Goal: Task Accomplishment & Management: Use online tool/utility

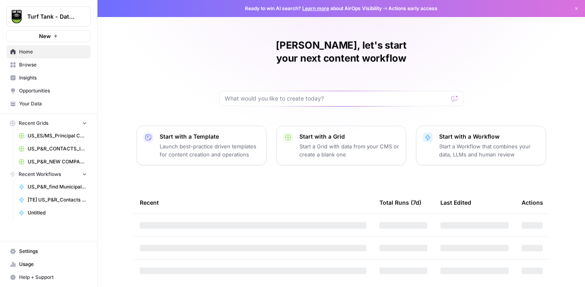
click at [34, 67] on span "Browse" at bounding box center [53, 64] width 68 height 7
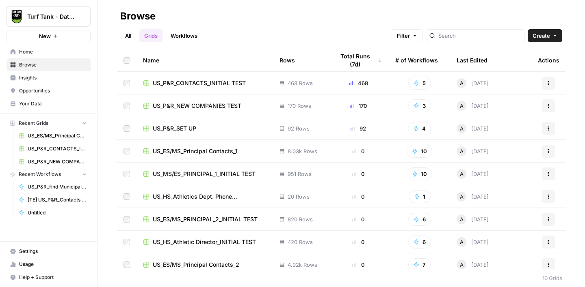
click at [193, 34] on link "Workflows" at bounding box center [184, 35] width 37 height 13
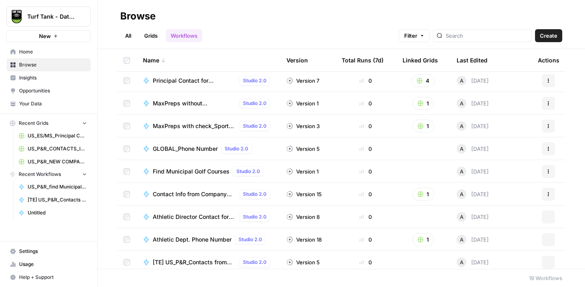
scroll to position [235, 0]
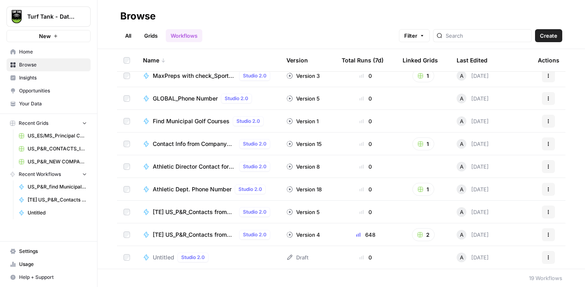
click at [547, 259] on icon "button" at bounding box center [548, 257] width 5 height 5
click at [504, 236] on span "Delete" at bounding box center [512, 239] width 65 height 8
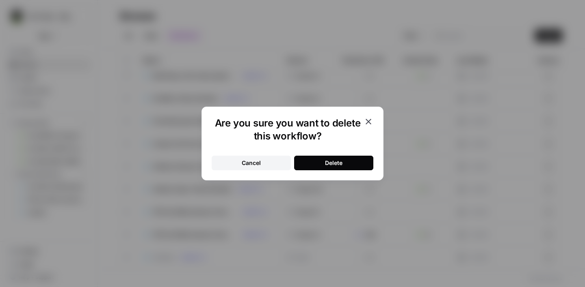
click at [332, 164] on div "Delete" at bounding box center [333, 163] width 17 height 8
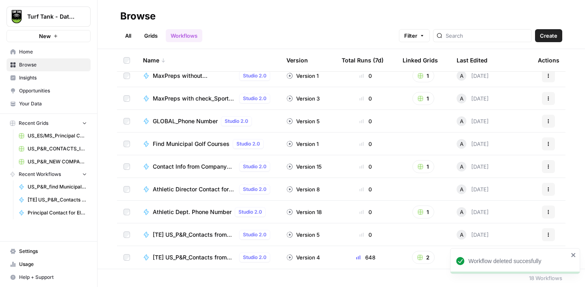
scroll to position [0, 0]
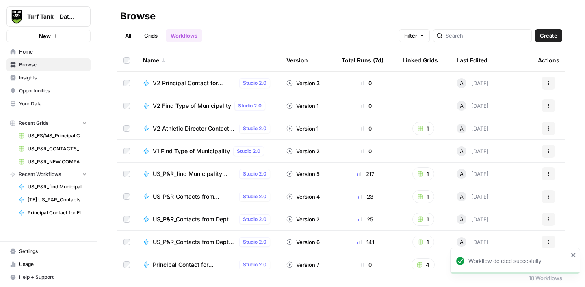
click at [149, 39] on link "Grids" at bounding box center [150, 35] width 23 height 13
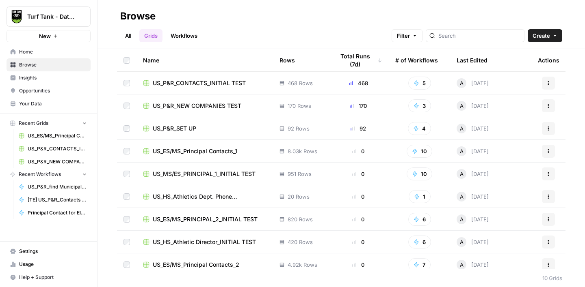
scroll to position [30, 0]
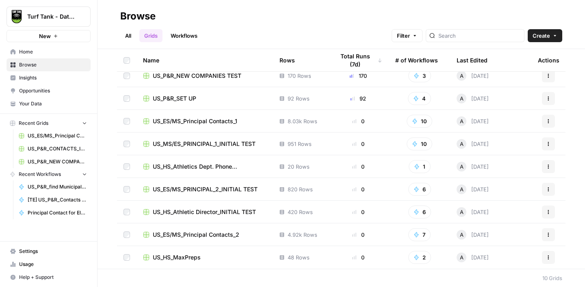
click at [222, 258] on div "US_HS_MaxPreps" at bounding box center [204, 258] width 123 height 8
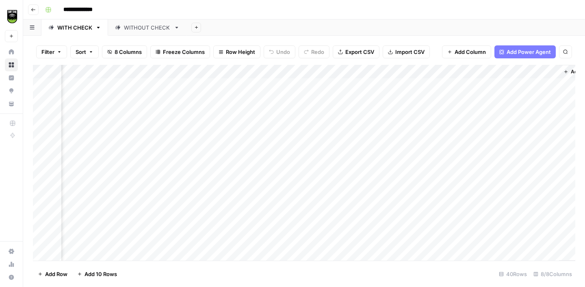
scroll to position [0, 179]
click at [32, 11] on icon "button" at bounding box center [33, 9] width 5 height 5
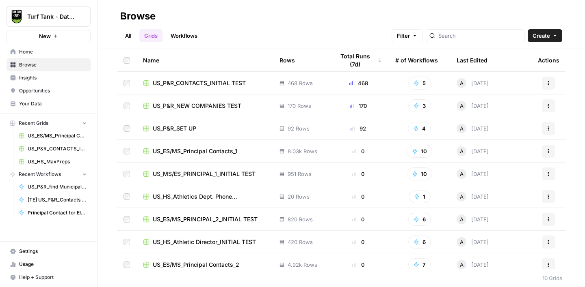
click at [554, 37] on icon "button" at bounding box center [554, 35] width 5 height 5
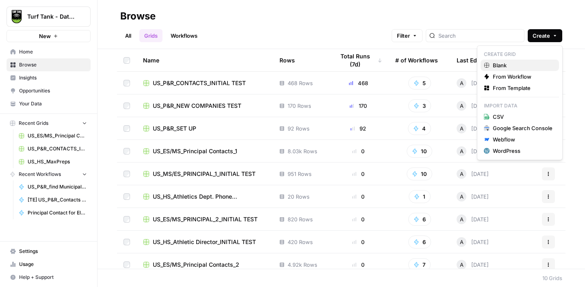
click at [522, 64] on span "Blank" at bounding box center [523, 65] width 60 height 8
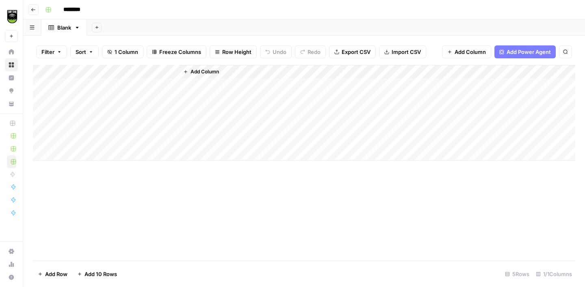
click at [81, 10] on input "********" at bounding box center [82, 9] width 45 height 13
type input "******"
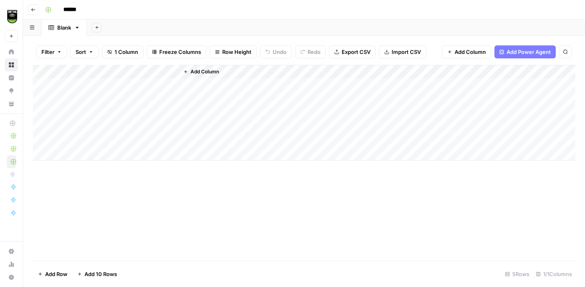
click at [43, 84] on div "Add Column" at bounding box center [304, 113] width 542 height 96
click at [43, 97] on div "Add Column" at bounding box center [304, 113] width 542 height 96
click at [43, 111] on div "Add Column" at bounding box center [304, 113] width 542 height 96
click at [42, 126] on div "Add Column" at bounding box center [304, 113] width 542 height 96
click at [43, 141] on div "Add Column" at bounding box center [304, 113] width 542 height 96
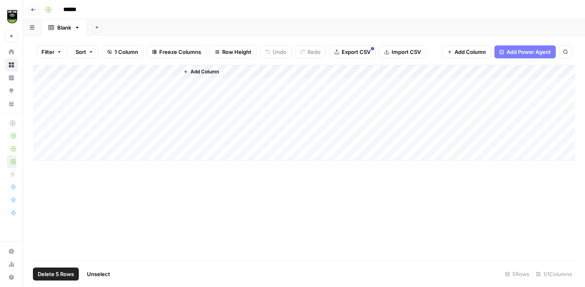
click at [62, 272] on span "Delete 5 Rows" at bounding box center [56, 274] width 36 height 8
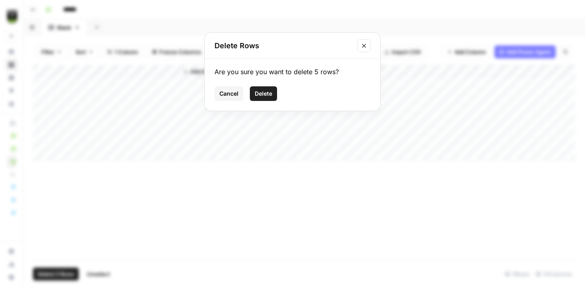
click at [266, 95] on span "Delete" at bounding box center [263, 94] width 17 height 8
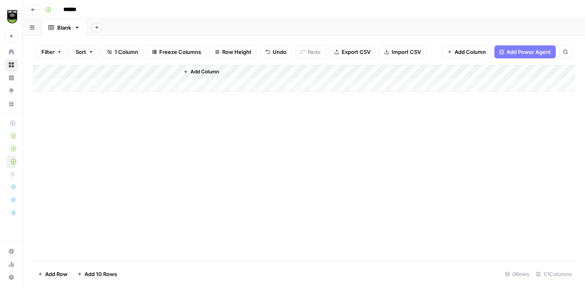
click at [171, 71] on div "Add Column" at bounding box center [304, 78] width 542 height 27
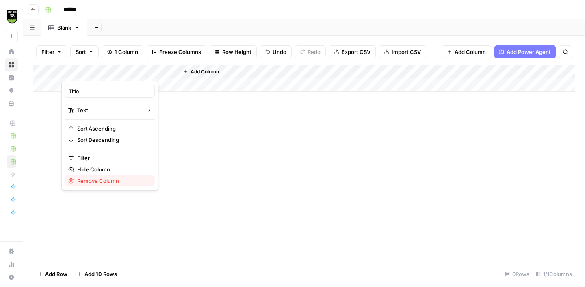
click at [98, 182] on span "Remove Column" at bounding box center [112, 181] width 71 height 8
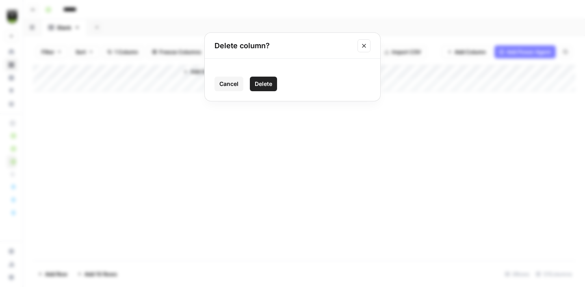
click at [273, 83] on button "Delete" at bounding box center [263, 84] width 27 height 15
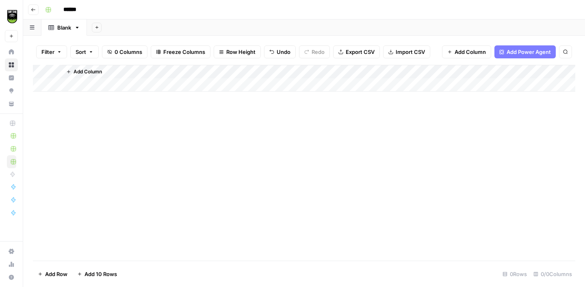
click at [409, 55] on span "Import CSV" at bounding box center [409, 52] width 29 height 8
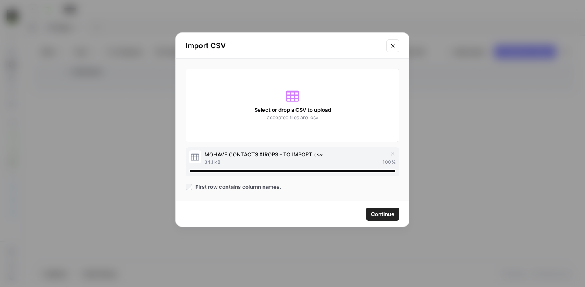
click at [377, 217] on span "Continue" at bounding box center [383, 214] width 24 height 8
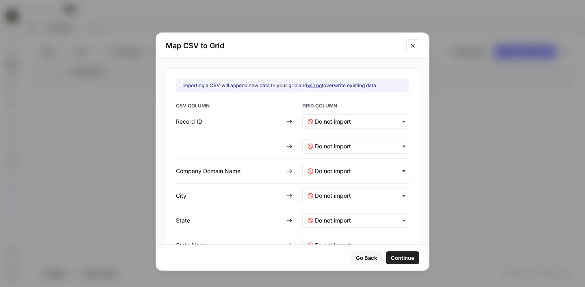
click at [358, 258] on span "Go Back" at bounding box center [366, 258] width 21 height 8
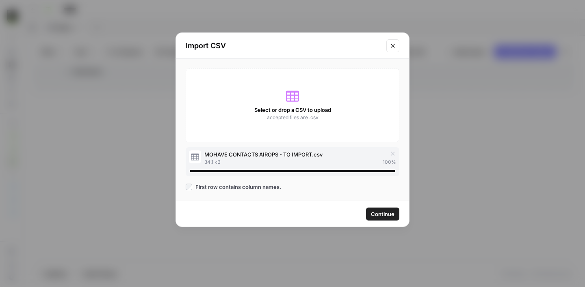
click at [394, 45] on icon "Close modal" at bounding box center [392, 46] width 6 height 6
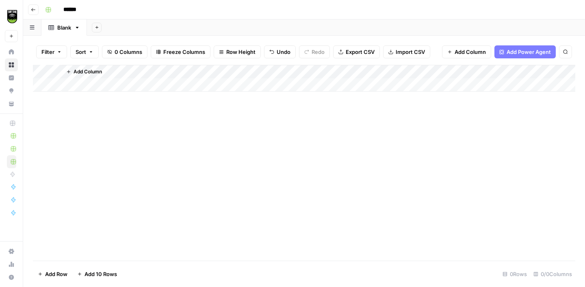
click at [385, 54] on button "Import CSV" at bounding box center [406, 51] width 47 height 13
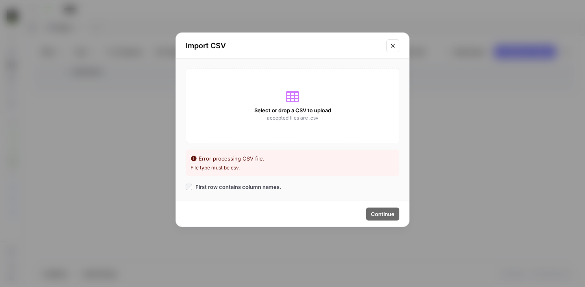
click at [392, 47] on icon "Close modal" at bounding box center [392, 46] width 6 height 6
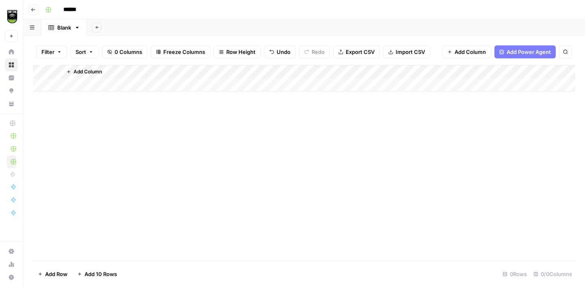
click at [395, 52] on span "Import CSV" at bounding box center [409, 52] width 29 height 8
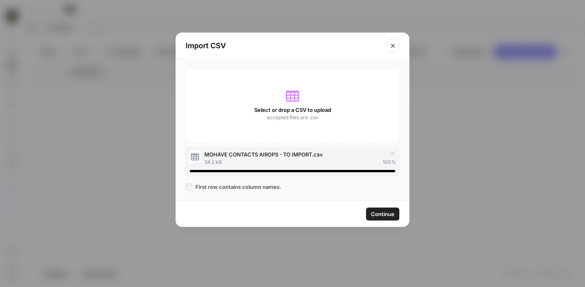
click at [383, 217] on span "Continue" at bounding box center [383, 214] width 24 height 8
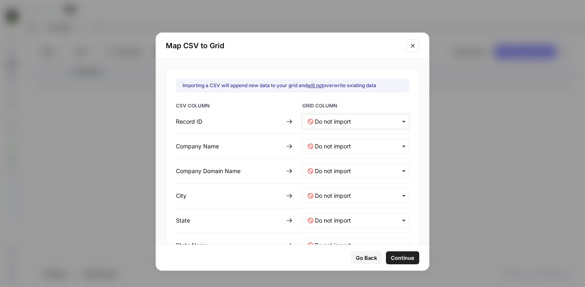
click at [354, 120] on ID-mapping "text" at bounding box center [359, 122] width 89 height 8
click at [332, 146] on span "Create new column" at bounding box center [336, 143] width 45 height 7
click at [327, 143] on Name-mapping "text" at bounding box center [359, 147] width 89 height 8
click at [329, 163] on div "Create new column" at bounding box center [350, 168] width 95 height 15
click at [327, 169] on Name-mapping "text" at bounding box center [359, 171] width 89 height 8
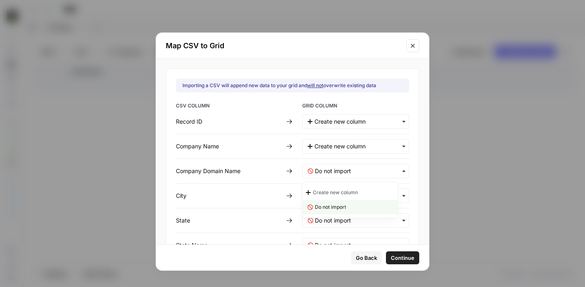
click at [327, 190] on span "Create new column" at bounding box center [335, 192] width 45 height 7
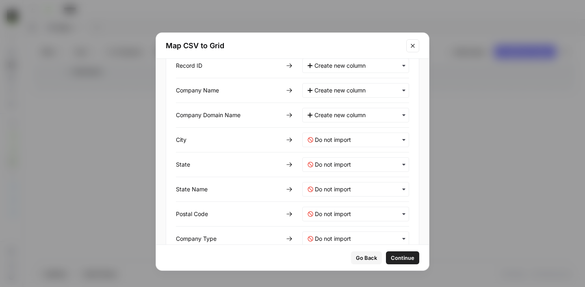
scroll to position [56, 0]
click at [330, 140] on input "text" at bounding box center [359, 140] width 89 height 8
click at [331, 160] on span "Create new column" at bounding box center [335, 161] width 45 height 7
click at [332, 165] on input "text" at bounding box center [359, 164] width 89 height 8
click at [335, 184] on span "Create new column" at bounding box center [335, 185] width 45 height 7
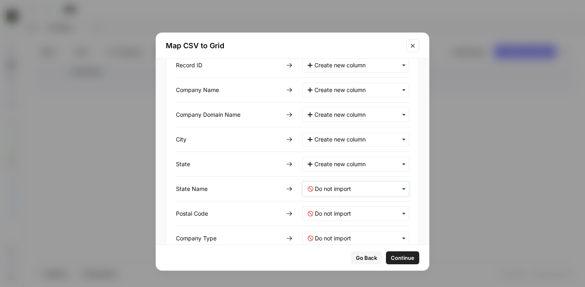
click at [335, 191] on Name-mapping "text" at bounding box center [359, 189] width 89 height 8
click at [335, 210] on span "Create new column" at bounding box center [335, 210] width 45 height 7
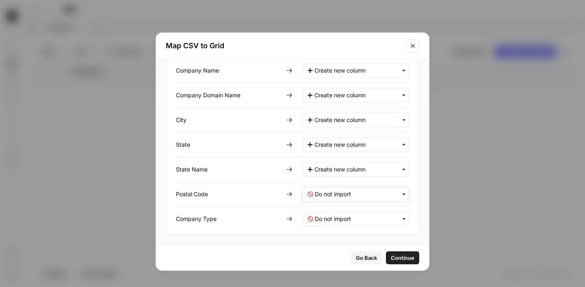
click at [335, 193] on Code-mapping "text" at bounding box center [359, 194] width 89 height 8
click at [335, 214] on span "Create new column" at bounding box center [335, 215] width 45 height 7
click at [337, 222] on Type-mapping "text" at bounding box center [359, 219] width 89 height 8
click at [335, 242] on span "Create new column" at bounding box center [335, 240] width 45 height 7
click at [393, 256] on span "Continue" at bounding box center [402, 258] width 24 height 8
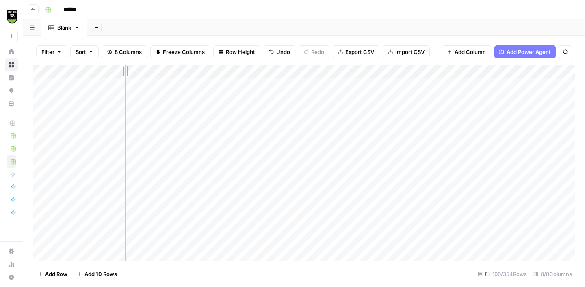
drag, startPoint x: 136, startPoint y: 73, endPoint x: 121, endPoint y: 71, distance: 14.8
click at [121, 71] on div "Add Column" at bounding box center [304, 163] width 542 height 196
drag, startPoint x: 239, startPoint y: 72, endPoint x: 192, endPoint y: 71, distance: 47.1
click at [192, 71] on div "Add Column" at bounding box center [304, 163] width 542 height 196
drag, startPoint x: 307, startPoint y: 71, endPoint x: 272, endPoint y: 70, distance: 35.3
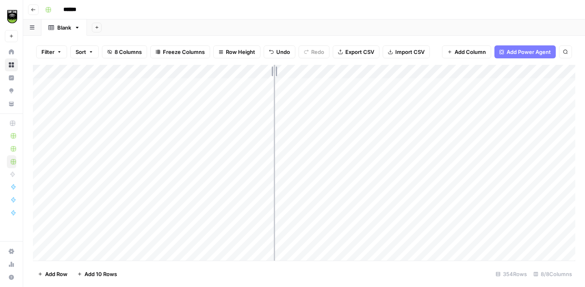
click at [273, 69] on div "Add Column" at bounding box center [304, 163] width 542 height 196
drag, startPoint x: 389, startPoint y: 69, endPoint x: 335, endPoint y: 69, distance: 54.4
click at [335, 68] on div "Add Column" at bounding box center [304, 163] width 542 height 196
drag, startPoint x: 452, startPoint y: 71, endPoint x: 377, endPoint y: 73, distance: 74.7
click at [377, 73] on div "Add Column" at bounding box center [304, 163] width 542 height 196
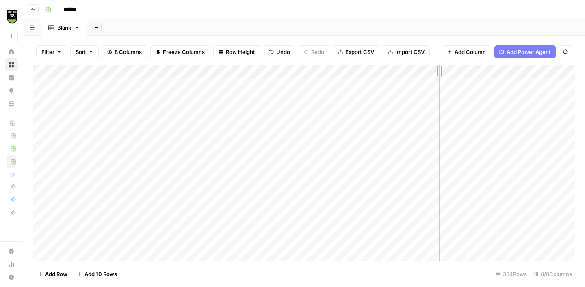
drag, startPoint x: 493, startPoint y: 71, endPoint x: 433, endPoint y: 71, distance: 60.1
click at [433, 71] on div "Add Column" at bounding box center [304, 163] width 542 height 196
drag, startPoint x: 505, startPoint y: 71, endPoint x: 473, endPoint y: 72, distance: 31.7
click at [476, 71] on div "Add Column" at bounding box center [304, 163] width 542 height 196
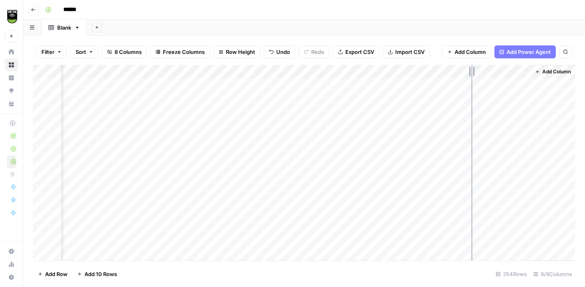
drag, startPoint x: 528, startPoint y: 71, endPoint x: 469, endPoint y: 73, distance: 59.7
click at [469, 73] on div "Add Column" at bounding box center [304, 163] width 542 height 196
click at [37, 8] on button "Go back" at bounding box center [33, 9] width 11 height 11
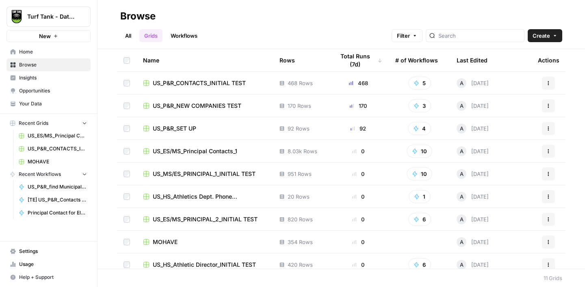
click at [189, 32] on link "Workflows" at bounding box center [184, 35] width 37 height 13
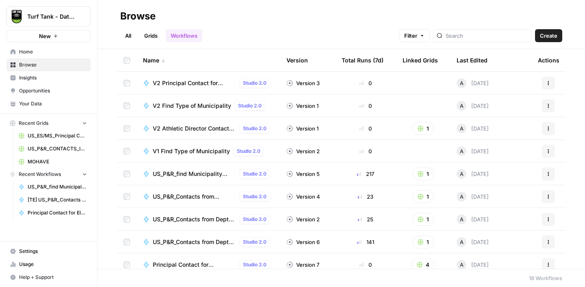
click at [52, 137] on span "US_ES/MS_Principal Contacts_1" at bounding box center [57, 135] width 59 height 7
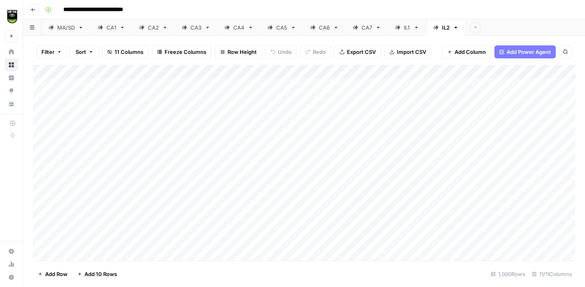
click at [385, 73] on div "Add Column" at bounding box center [304, 163] width 542 height 196
click at [539, 11] on div "**********" at bounding box center [309, 9] width 535 height 13
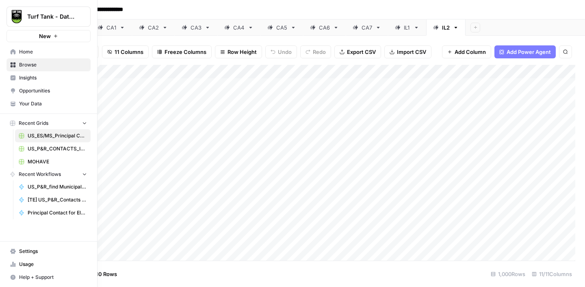
click at [30, 63] on span "Browse" at bounding box center [53, 64] width 68 height 7
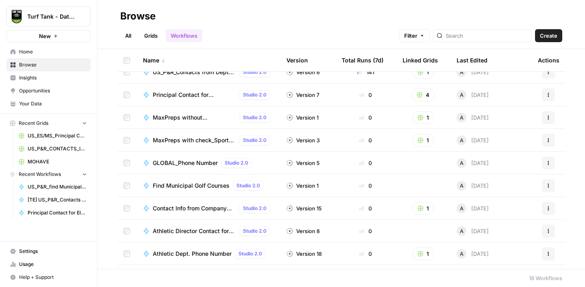
scroll to position [160, 0]
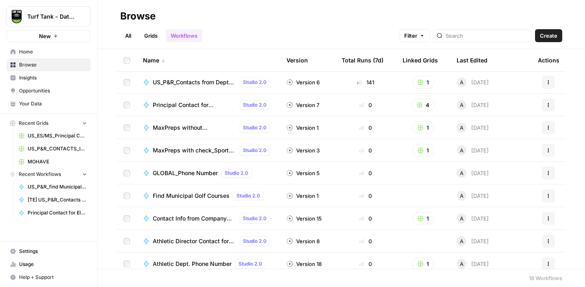
click at [193, 106] on span "Principal Contact for Elementary Schools" at bounding box center [194, 105] width 83 height 8
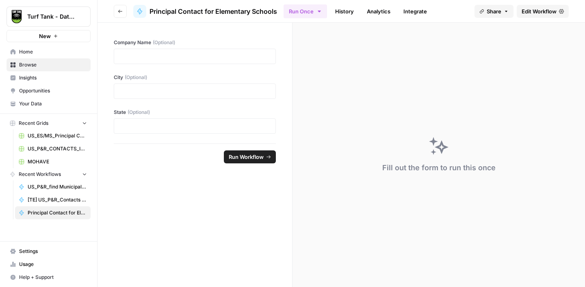
click at [507, 11] on icon "button" at bounding box center [506, 11] width 5 height 5
click at [425, 150] on div "Fill out the form to run this once" at bounding box center [438, 155] width 292 height 265
click at [119, 10] on icon "button" at bounding box center [120, 11] width 4 height 3
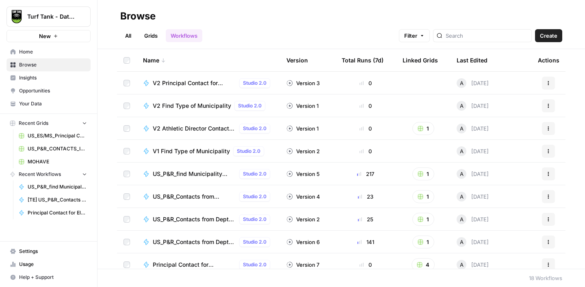
scroll to position [49, 0]
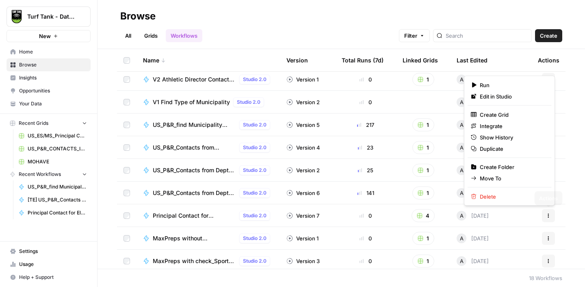
click at [546, 215] on icon "button" at bounding box center [548, 216] width 5 height 5
click at [493, 150] on span "Duplicate" at bounding box center [512, 149] width 65 height 8
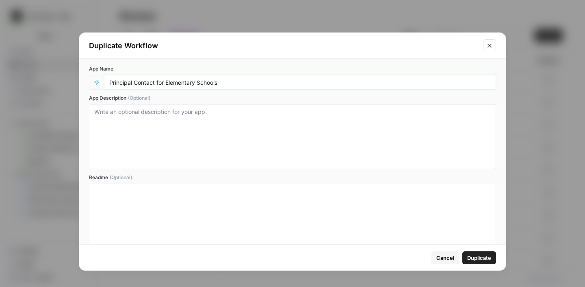
drag, startPoint x: 219, startPoint y: 83, endPoint x: 103, endPoint y: 84, distance: 115.7
click at [103, 84] on div "Principal Contact for Elementary Schools" at bounding box center [292, 82] width 407 height 15
type input "Purchasing/Procurement for Arizona"
click at [484, 255] on span "Duplicate" at bounding box center [479, 258] width 24 height 8
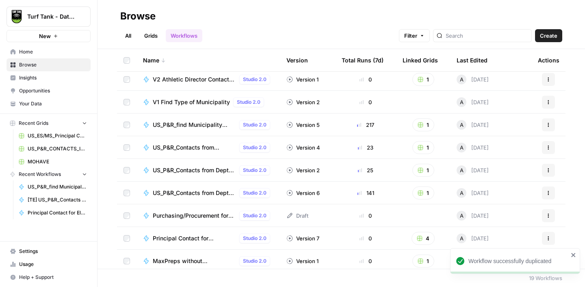
click at [196, 219] on span "Purchasing/Procurement for Arizona" at bounding box center [194, 216] width 83 height 8
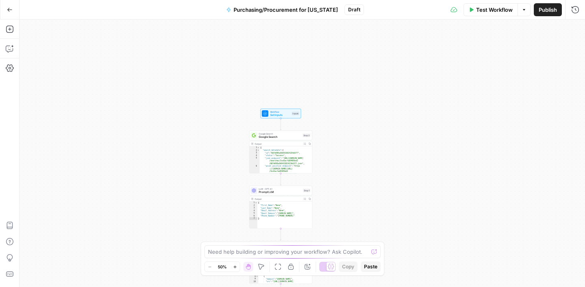
drag, startPoint x: 375, startPoint y: 63, endPoint x: 352, endPoint y: 202, distance: 141.5
click at [352, 202] on div "true false Workflow Set Inputs Inputs Google Search Google Search Step 2 Output…" at bounding box center [301, 153] width 565 height 268
click at [286, 136] on span "Google Search" at bounding box center [279, 138] width 42 height 4
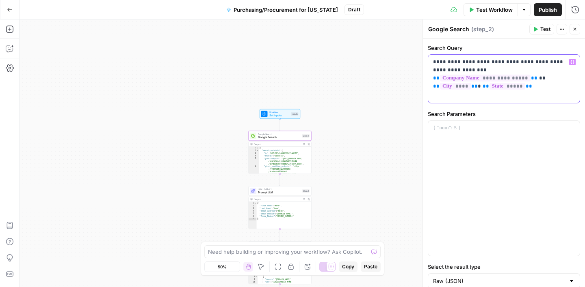
click at [445, 69] on p "**********" at bounding box center [504, 70] width 142 height 24
drag, startPoint x: 523, startPoint y: 88, endPoint x: 516, endPoint y: 86, distance: 6.7
click at [516, 86] on p "**********" at bounding box center [504, 74] width 142 height 32
click at [508, 115] on label "Search Parameters" at bounding box center [504, 114] width 152 height 8
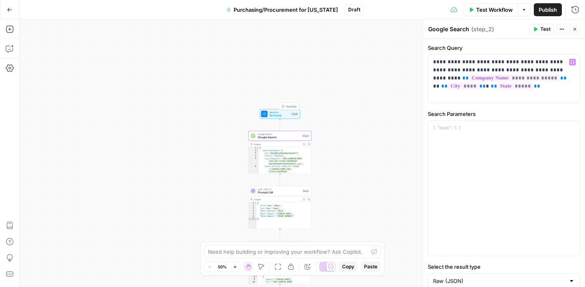
click at [279, 115] on span "Set Inputs" at bounding box center [279, 116] width 20 height 4
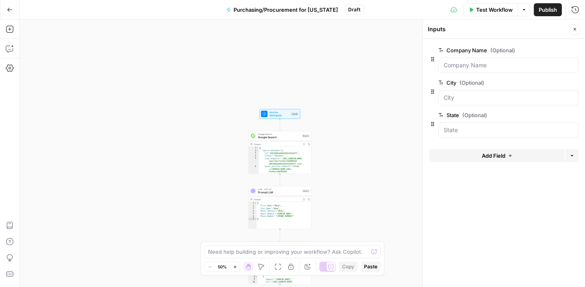
click at [572, 116] on icon "button" at bounding box center [573, 115] width 4 height 4
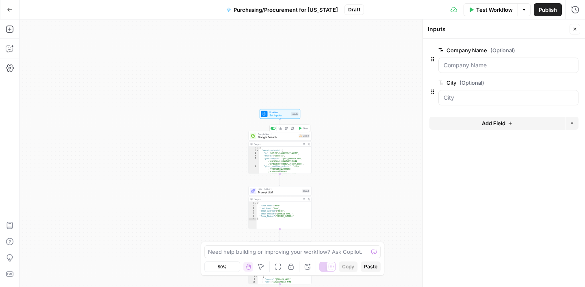
click at [283, 138] on span "Google Search" at bounding box center [277, 138] width 39 height 4
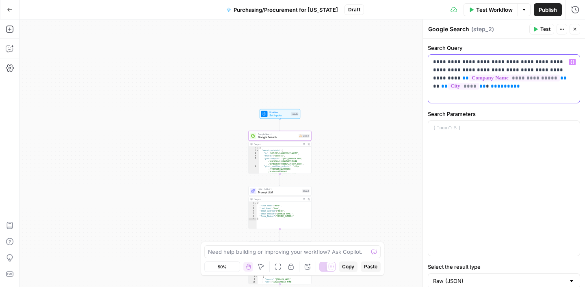
click at [504, 86] on p "**********" at bounding box center [504, 74] width 142 height 32
click at [518, 112] on label "Search Parameters" at bounding box center [504, 114] width 152 height 8
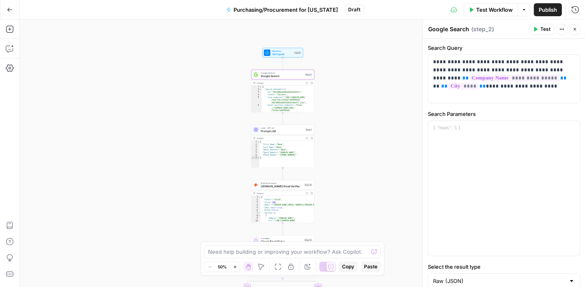
drag, startPoint x: 347, startPoint y: 131, endPoint x: 350, endPoint y: 70, distance: 61.4
click at [350, 70] on div "true false Workflow Set Inputs Inputs Google Search Google Search Step 2 Output…" at bounding box center [301, 153] width 565 height 268
click at [288, 129] on span "LLM · GPT-4.1" at bounding box center [282, 128] width 43 height 3
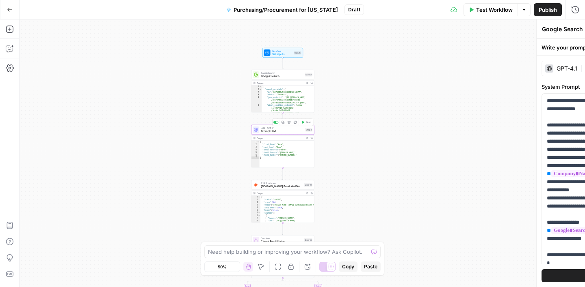
type textarea "Prompt LLM"
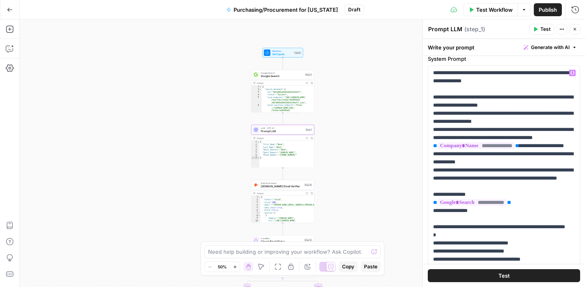
scroll to position [28, 0]
click at [454, 106] on p "**********" at bounding box center [504, 203] width 142 height 268
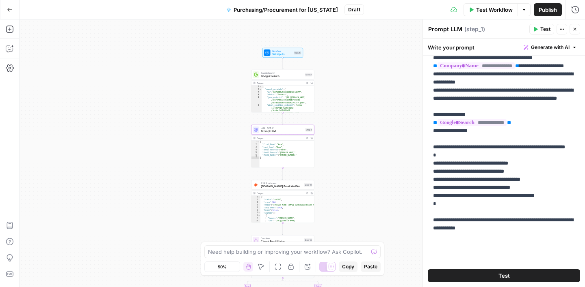
scroll to position [115, 0]
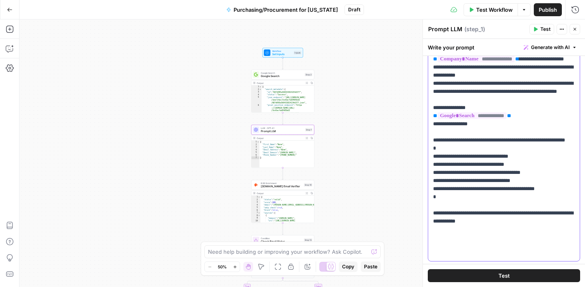
click at [531, 100] on p "**********" at bounding box center [504, 120] width 142 height 276
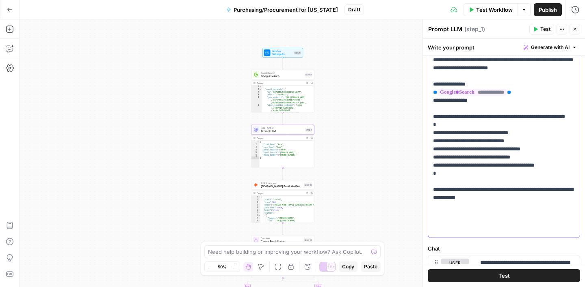
scroll to position [166, 0]
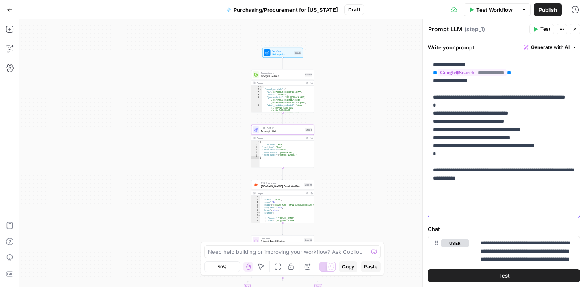
click at [528, 153] on p "**********" at bounding box center [504, 73] width 142 height 284
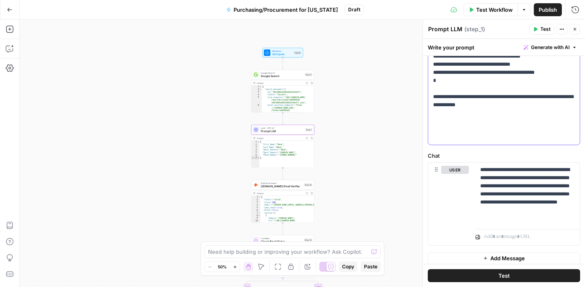
scroll to position [253, 0]
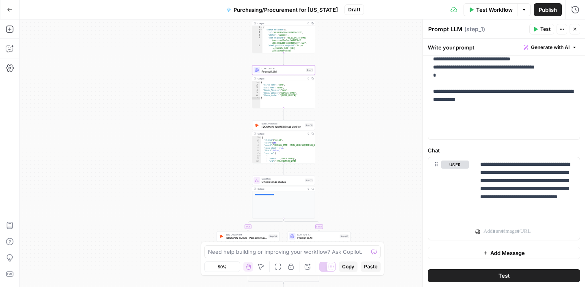
drag, startPoint x: 391, startPoint y: 194, endPoint x: 392, endPoint y: 134, distance: 60.1
click at [392, 134] on div "true false Workflow Set Inputs Inputs Google Search Google Search Step 2 Output…" at bounding box center [301, 153] width 565 height 268
click at [293, 127] on span "[DOMAIN_NAME] Email Verifier" at bounding box center [282, 127] width 41 height 4
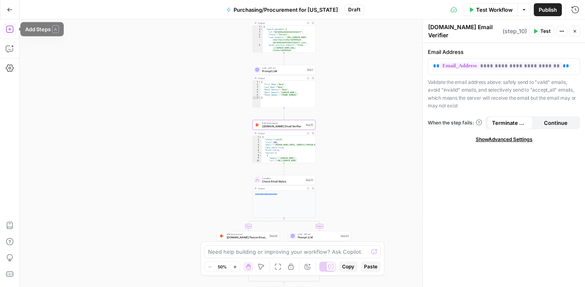
click at [12, 31] on icon "button" at bounding box center [10, 29] width 8 height 8
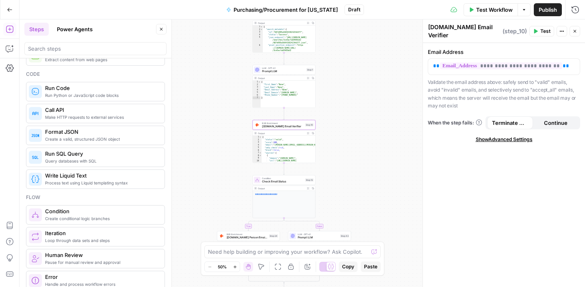
scroll to position [110, 0]
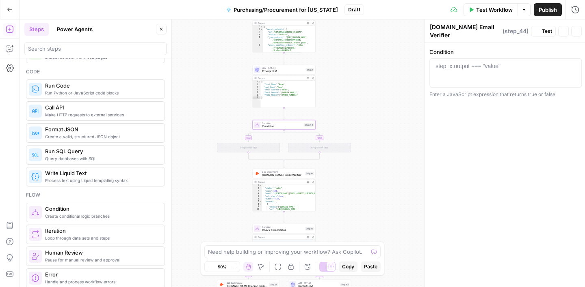
type textarea "Condition"
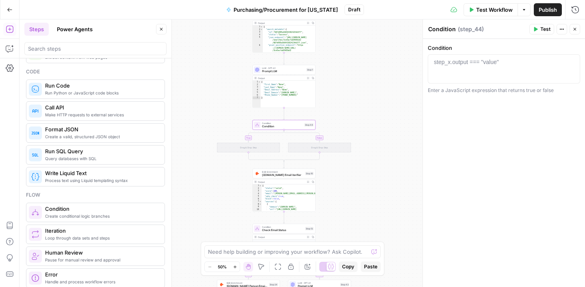
click at [161, 32] on button "Close" at bounding box center [161, 29] width 11 height 11
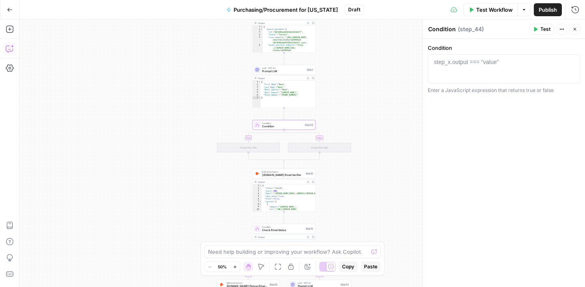
click at [12, 50] on icon "button" at bounding box center [9, 49] width 7 height 6
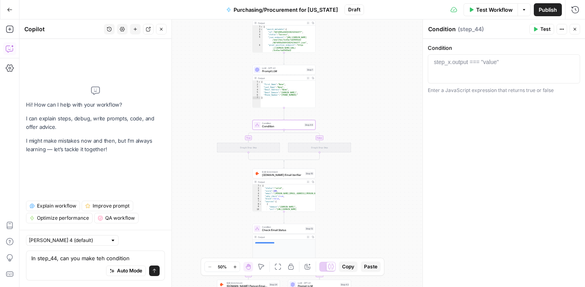
click at [102, 259] on textarea "In step_44, can you make teh condition" at bounding box center [95, 259] width 128 height 8
click at [133, 259] on textarea "In step_44, can you make the condition" at bounding box center [95, 259] width 128 height 8
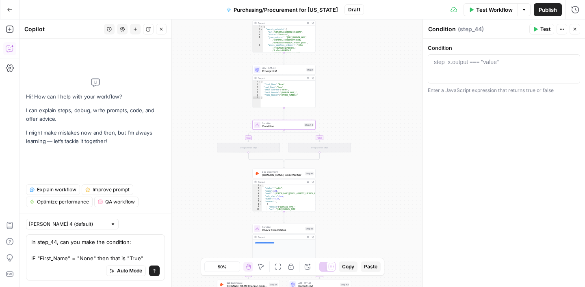
type textarea "In step_44, can you make the condition: IF "First_Name" = "None" then that is "…"
click at [156, 268] on button "Send" at bounding box center [154, 271] width 11 height 11
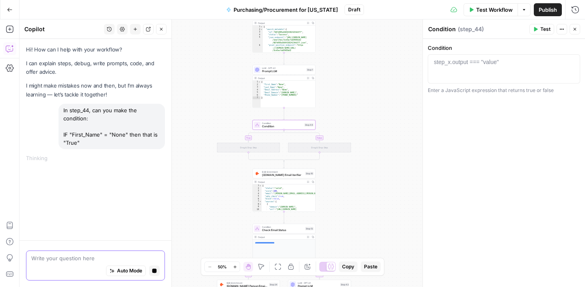
click at [155, 273] on icon "button" at bounding box center [154, 271] width 4 height 4
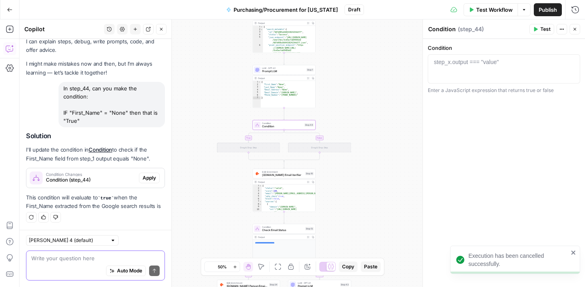
drag, startPoint x: 61, startPoint y: 110, endPoint x: 100, endPoint y: 147, distance: 53.4
click at [100, 147] on div "Hi! How can I help with your workflow? I can explain steps, debug, write prompt…" at bounding box center [95, 123] width 152 height 213
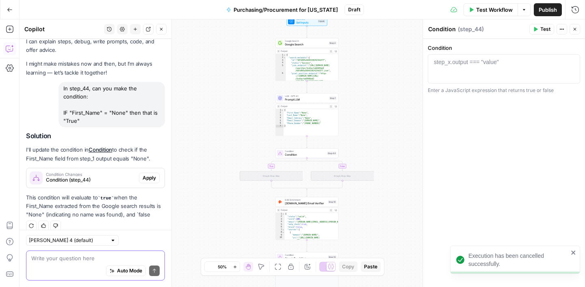
scroll to position [39, 0]
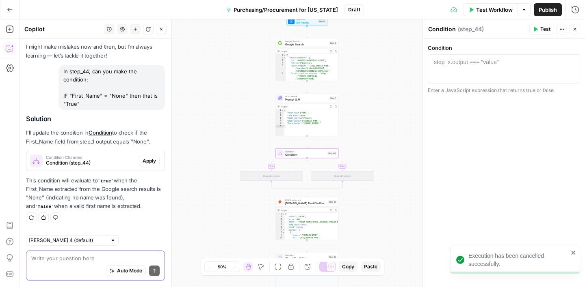
click at [97, 160] on span "Condition (step_44)" at bounding box center [91, 163] width 90 height 7
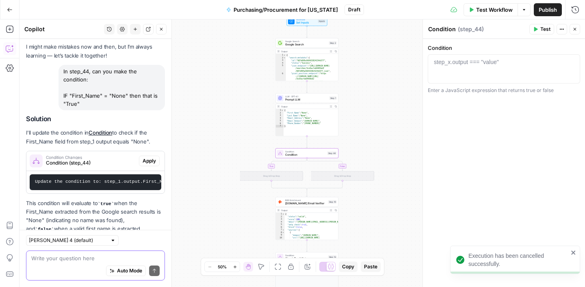
scroll to position [62, 0]
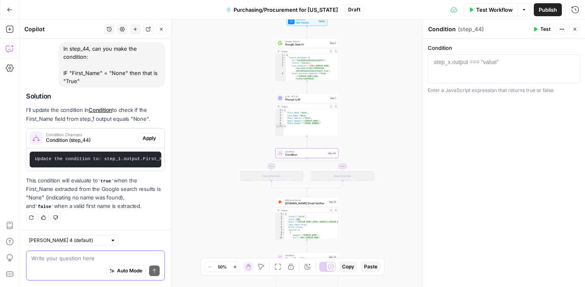
click at [143, 140] on span "Apply" at bounding box center [149, 138] width 13 height 7
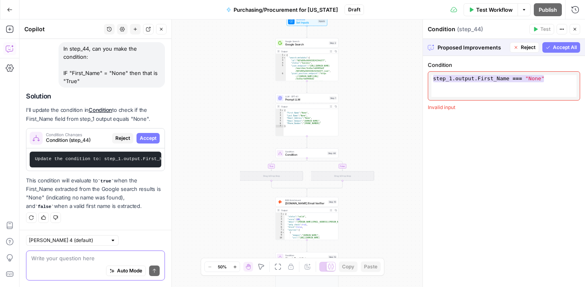
click at [487, 128] on div "Condition 1 step_1 . output . First_Name === "None" XXXXXXXXXXXXXXXXXXXXXXXXXXX…" at bounding box center [504, 171] width 162 height 231
click at [571, 44] on span "Accept All" at bounding box center [565, 47] width 24 height 7
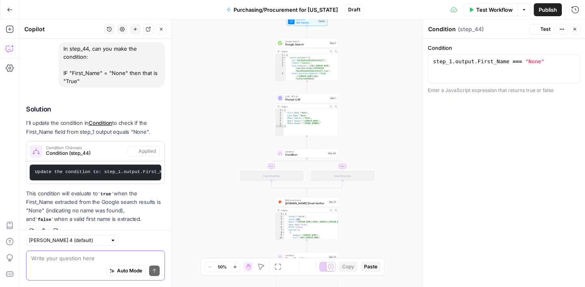
scroll to position [75, 0]
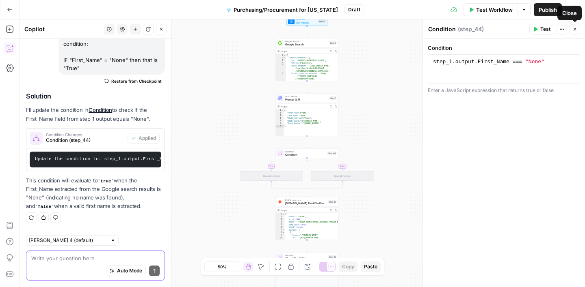
click at [573, 26] on button "Close" at bounding box center [574, 29] width 11 height 11
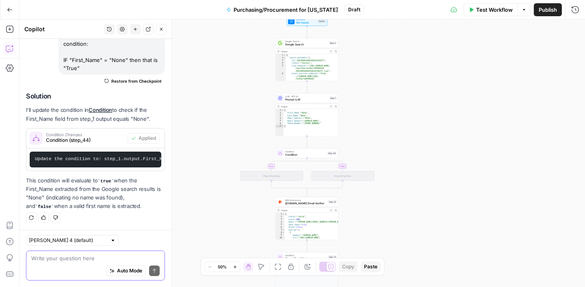
click at [162, 30] on icon "button" at bounding box center [161, 29] width 5 height 5
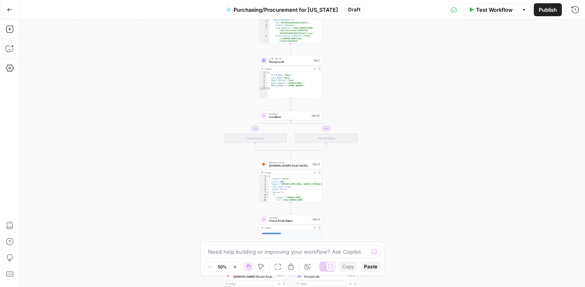
drag, startPoint x: 228, startPoint y: 148, endPoint x: 212, endPoint y: 110, distance: 41.1
click at [212, 110] on div "true false true false Workflow Set Inputs Inputs Google Search Google Search St…" at bounding box center [301, 153] width 565 height 268
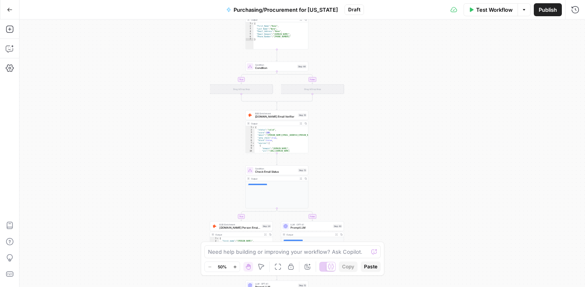
drag, startPoint x: 380, startPoint y: 194, endPoint x: 366, endPoint y: 145, distance: 51.4
click at [366, 145] on div "true false true false Workflow Set Inputs Inputs Google Search Google Search St…" at bounding box center [301, 153] width 565 height 268
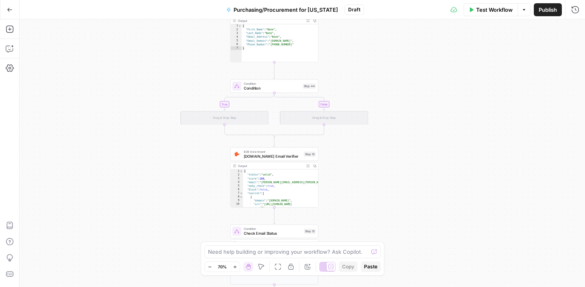
drag, startPoint x: 335, startPoint y: 134, endPoint x: 356, endPoint y: 182, distance: 51.5
click at [356, 182] on div "true false true false Workflow Set Inputs Inputs Google Search Google Search St…" at bounding box center [301, 153] width 565 height 268
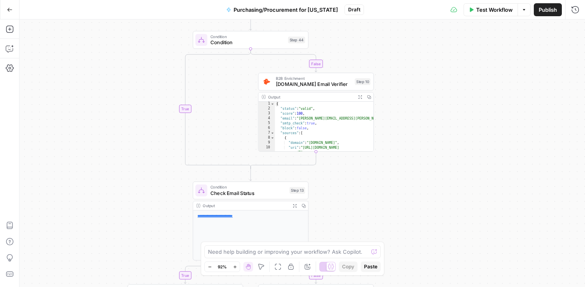
drag, startPoint x: 342, startPoint y: 204, endPoint x: 342, endPoint y: 161, distance: 42.6
click at [342, 161] on div "true false false true Workflow Set Inputs Inputs Google Search Google Search St…" at bounding box center [301, 153] width 565 height 268
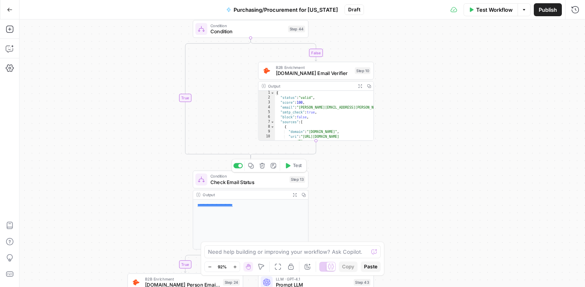
click at [273, 179] on span "Check Email Status" at bounding box center [248, 182] width 76 height 7
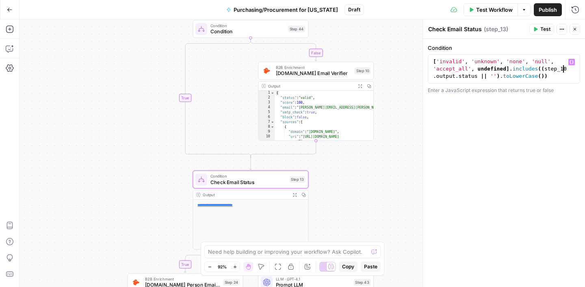
click at [565, 69] on div "[ 'invalid' , 'unknown' , 'none' , 'null' , 'accept_all' , undefined ] . includ…" at bounding box center [503, 91] width 145 height 66
type textarea "**********"
click at [409, 84] on div "true false false true Workflow Set Inputs Inputs Google Search Google Search St…" at bounding box center [301, 153] width 565 height 268
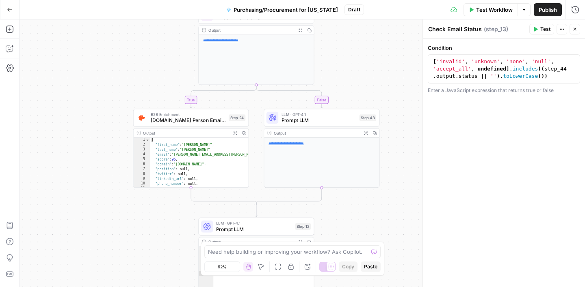
drag, startPoint x: 374, startPoint y: 187, endPoint x: 378, endPoint y: 11, distance: 175.9
click at [378, 11] on div "Go Back Purchasing/Procurement for Arizona Draft Test Workflow Options Publish …" at bounding box center [292, 143] width 585 height 287
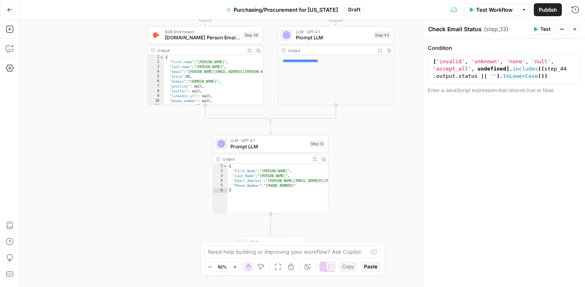
drag, startPoint x: 353, startPoint y: 203, endPoint x: 369, endPoint y: 131, distance: 73.5
click at [369, 131] on div "true false false true Workflow Set Inputs Inputs Google Search Google Search St…" at bounding box center [301, 153] width 565 height 268
click at [575, 30] on icon "button" at bounding box center [574, 29] width 3 height 3
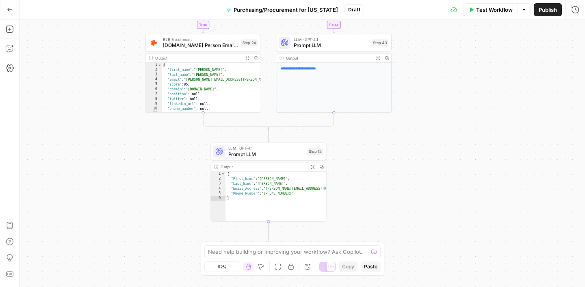
drag, startPoint x: 414, startPoint y: 83, endPoint x: 410, endPoint y: 97, distance: 15.3
click at [410, 97] on div "true false false true Workflow Set Inputs Inputs Google Search Google Search St…" at bounding box center [301, 153] width 565 height 268
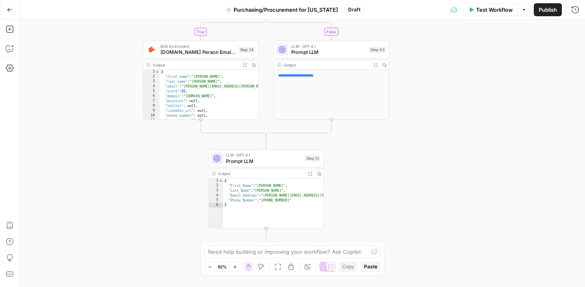
click at [276, 158] on span "Prompt LLM" at bounding box center [264, 161] width 76 height 7
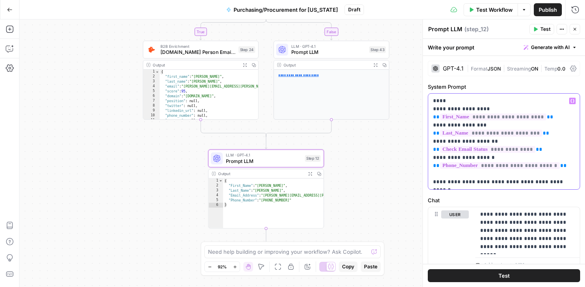
click at [553, 134] on p "**********" at bounding box center [504, 141] width 142 height 89
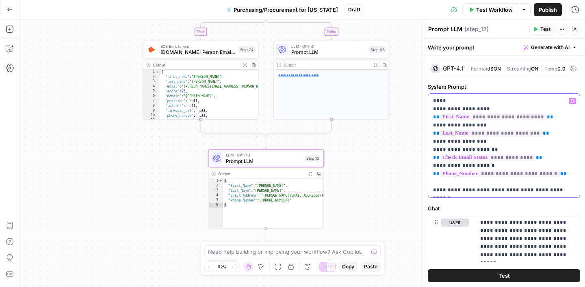
click at [572, 100] on icon "button" at bounding box center [572, 101] width 4 height 4
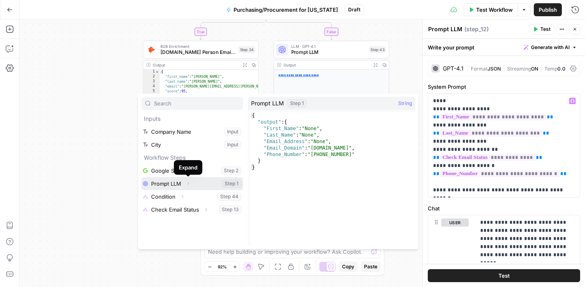
click at [191, 182] on button "Expand" at bounding box center [188, 184] width 11 height 11
click at [167, 185] on button "Select variable Prompt LLM" at bounding box center [192, 183] width 102 height 13
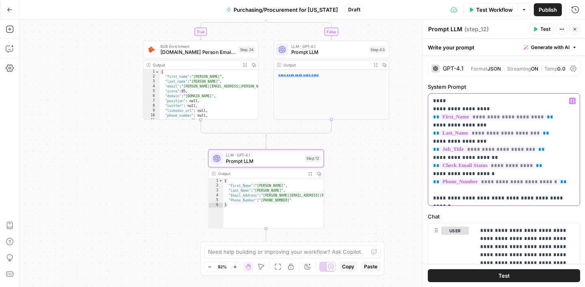
click at [560, 198] on p "**********" at bounding box center [504, 150] width 142 height 106
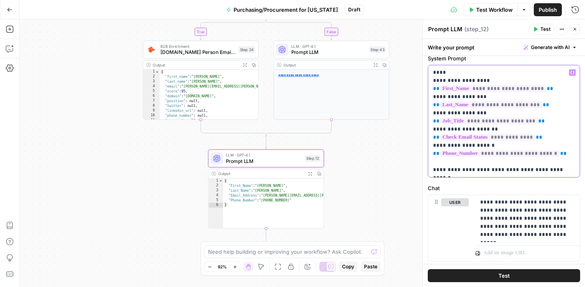
scroll to position [30, 0]
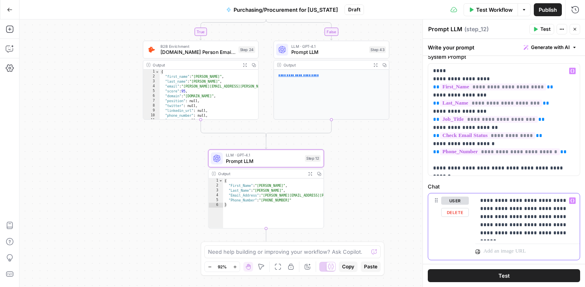
click at [528, 218] on p "**********" at bounding box center [527, 217] width 95 height 41
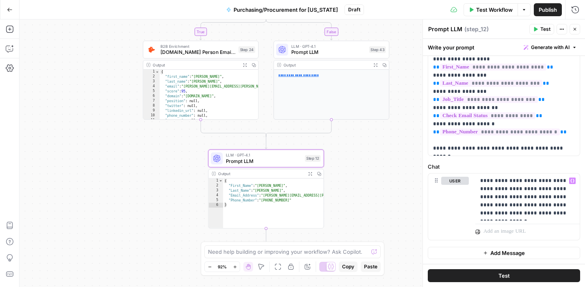
click at [391, 160] on div "true false false true Workflow Set Inputs Inputs Google Search Google Search St…" at bounding box center [301, 153] width 565 height 268
click at [341, 50] on span "Prompt LLM" at bounding box center [328, 52] width 75 height 7
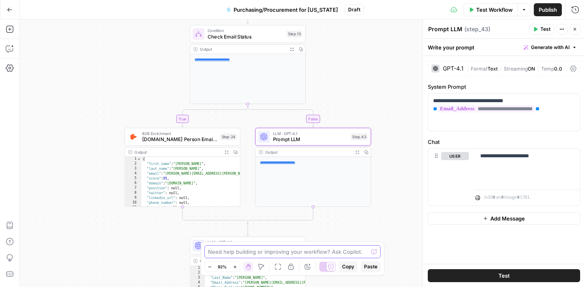
drag, startPoint x: 384, startPoint y: 164, endPoint x: 365, endPoint y: 252, distance: 89.6
click at [365, 252] on body "Turf Tank - Data Team New Home Browse Insights Opportunities Your Data Recent G…" at bounding box center [292, 143] width 585 height 287
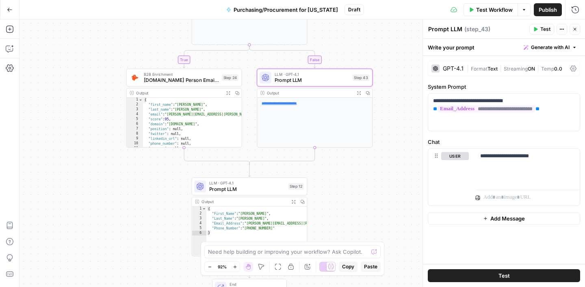
drag, startPoint x: 397, startPoint y: 186, endPoint x: 398, endPoint y: 126, distance: 59.7
click at [398, 126] on div "true false false true Workflow Set Inputs Inputs Google Search Google Search St…" at bounding box center [301, 153] width 565 height 268
click at [257, 193] on div "LLM · GPT-4.1 Prompt LLM Step 12 Copy step Delete step Add Note Test" at bounding box center [249, 187] width 116 height 18
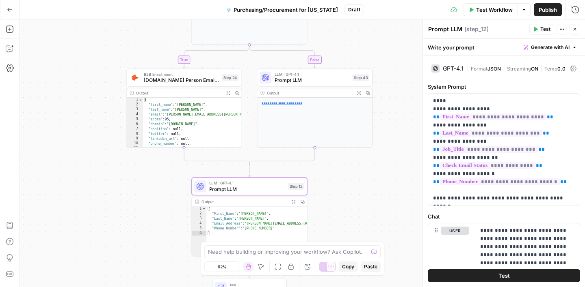
click at [577, 29] on icon "button" at bounding box center [574, 29] width 5 height 5
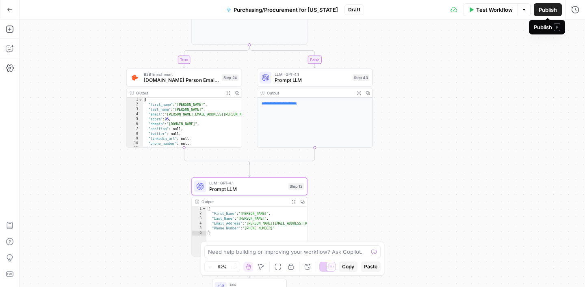
click at [542, 10] on span "Publish" at bounding box center [547, 10] width 18 height 8
click at [281, 9] on span "Purchasing/Procurement for [US_STATE]" at bounding box center [277, 10] width 104 height 8
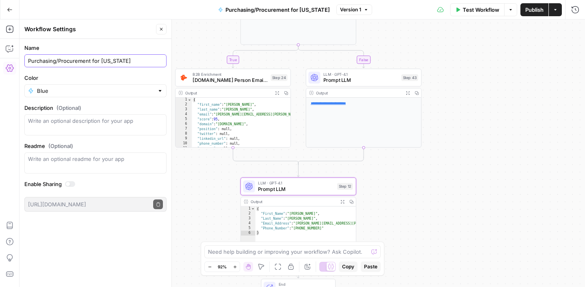
click at [28, 61] on input "Purchasing/Procurement for [US_STATE]" at bounding box center [95, 61] width 135 height 8
type input "STEP 1_Purchasing/Procurement for Arizona"
click at [196, 39] on div "true false false true Workflow Set Inputs Inputs Google Search Google Search St…" at bounding box center [301, 153] width 565 height 268
click at [159, 27] on icon "button" at bounding box center [161, 29] width 5 height 5
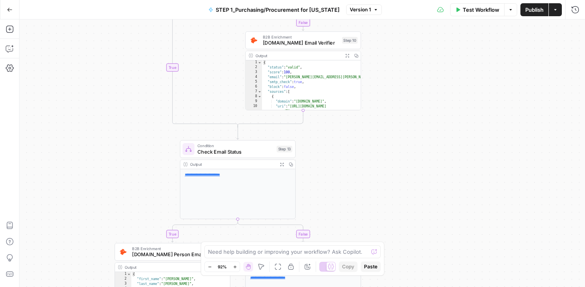
drag, startPoint x: 149, startPoint y: 57, endPoint x: 89, endPoint y: 233, distance: 186.8
click at [89, 233] on div "true false false true Workflow Set Inputs Inputs Google Search Google Search St…" at bounding box center [301, 153] width 565 height 268
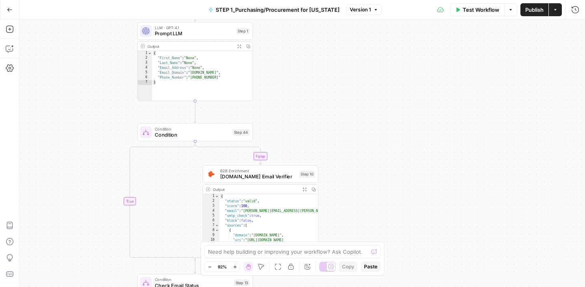
drag, startPoint x: 202, startPoint y: 56, endPoint x: 156, endPoint y: 194, distance: 145.4
click at [157, 194] on div "true false false true Workflow Set Inputs Inputs Google Search Google Search St…" at bounding box center [301, 153] width 565 height 268
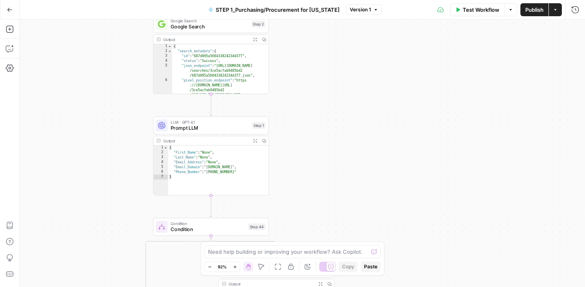
drag, startPoint x: 356, startPoint y: 88, endPoint x: 378, endPoint y: 243, distance: 156.3
click at [378, 243] on body "Turf Tank - Data Team New Home Browse Insights Opportunities Your Data Recent G…" at bounding box center [292, 143] width 585 height 287
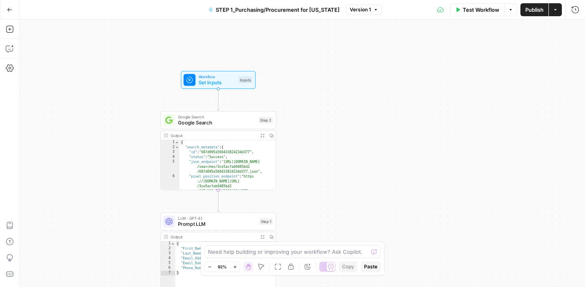
drag, startPoint x: 357, startPoint y: 106, endPoint x: 361, endPoint y: 136, distance: 30.7
click at [361, 136] on div "true false false true Workflow Set Inputs Inputs Google Search Google Search St…" at bounding box center [301, 153] width 565 height 268
click at [224, 77] on span "Workflow" at bounding box center [217, 77] width 37 height 6
click at [488, 125] on span "Add Field" at bounding box center [494, 123] width 24 height 8
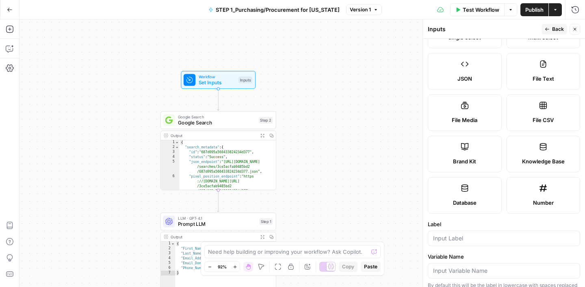
scroll to position [85, 0]
click at [456, 236] on input "Label" at bounding box center [504, 237] width 142 height 8
type input "Domain"
click at [491, 253] on label "Variable Name" at bounding box center [504, 256] width 152 height 8
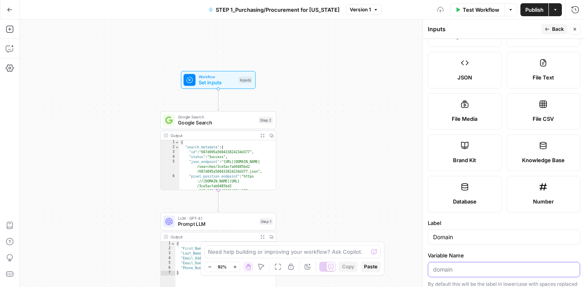
click at [491, 266] on input "Variable Name" at bounding box center [504, 270] width 142 height 8
click at [555, 28] on span "Back" at bounding box center [558, 29] width 12 height 7
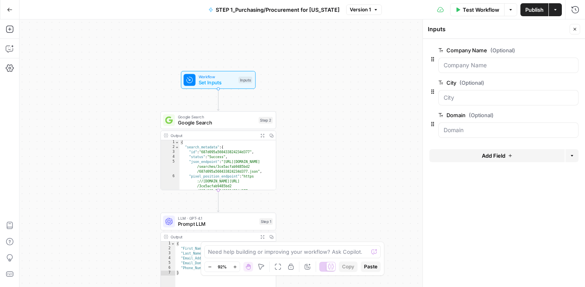
click at [577, 32] on button "Close" at bounding box center [574, 29] width 11 height 11
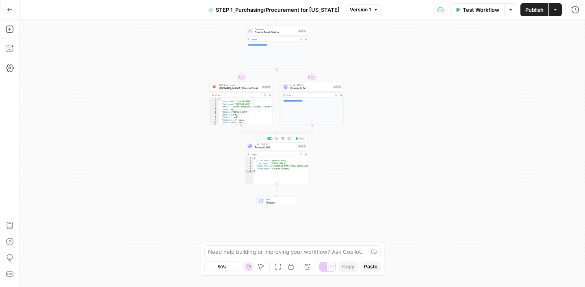
click at [283, 146] on span "Prompt LLM" at bounding box center [275, 148] width 41 height 4
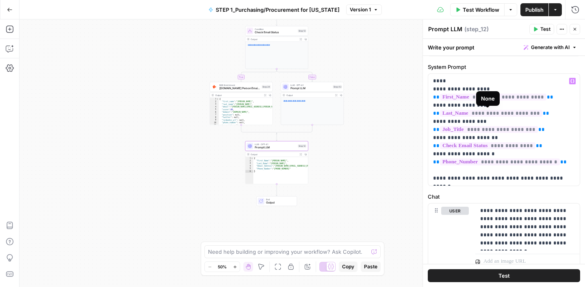
scroll to position [19, 0]
drag, startPoint x: 432, startPoint y: 81, endPoint x: 578, endPoint y: 184, distance: 178.0
click at [578, 184] on div "**********" at bounding box center [503, 130] width 151 height 112
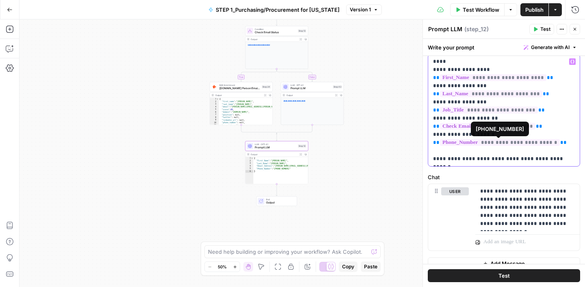
scroll to position [50, 0]
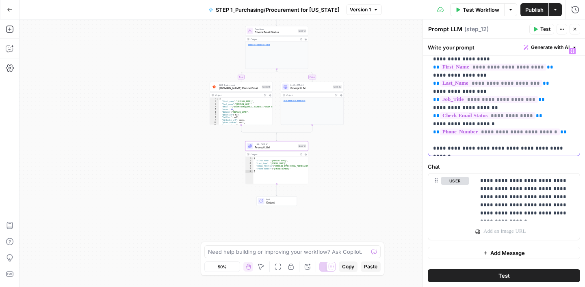
copy p "**********"
drag, startPoint x: 481, startPoint y: 182, endPoint x: 562, endPoint y: 210, distance: 86.2
click at [562, 210] on p "**********" at bounding box center [527, 197] width 95 height 41
copy p "**********"
click at [577, 28] on icon "button" at bounding box center [574, 29] width 5 height 5
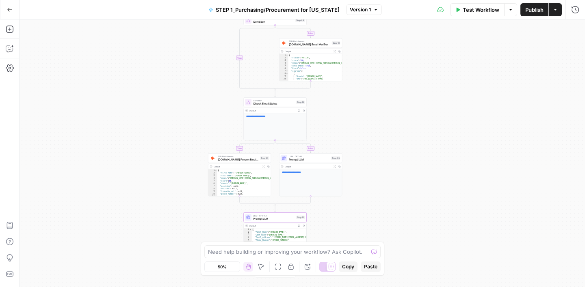
drag, startPoint x: 161, startPoint y: 140, endPoint x: 160, endPoint y: 212, distance: 71.5
click at [160, 212] on div "true false false true Workflow Set Inputs Inputs Google Search Google Search St…" at bounding box center [301, 153] width 565 height 268
click at [6, 28] on icon "button" at bounding box center [9, 29] width 7 height 7
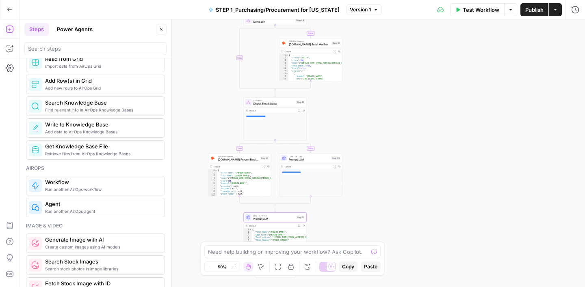
scroll to position [384, 0]
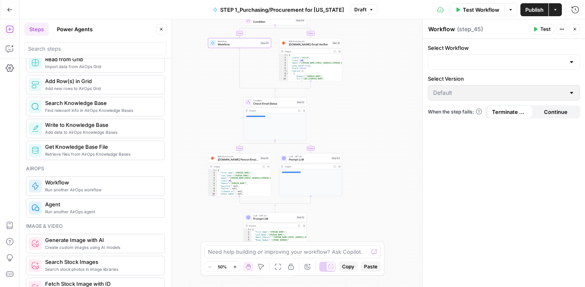
click at [570, 60] on div at bounding box center [571, 62] width 6 height 8
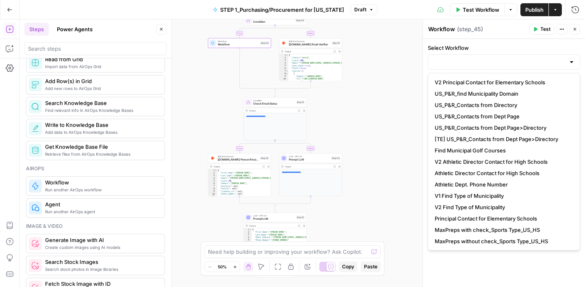
click at [473, 267] on div "Select Workflow Select Version Default When the step fails: Terminate Workflow …" at bounding box center [504, 163] width 162 height 249
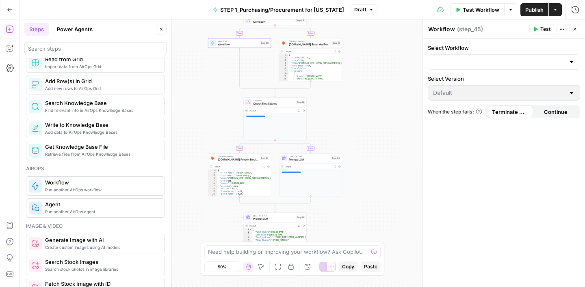
click at [575, 27] on icon "button" at bounding box center [574, 29] width 5 height 5
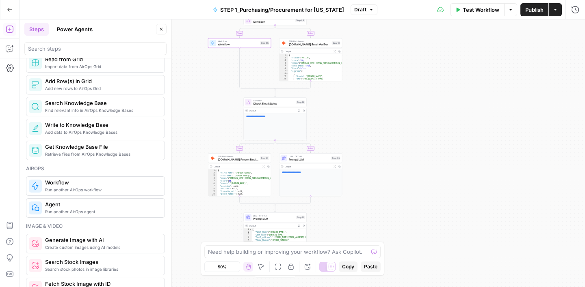
click at [238, 44] on span "Workflow" at bounding box center [238, 45] width 41 height 4
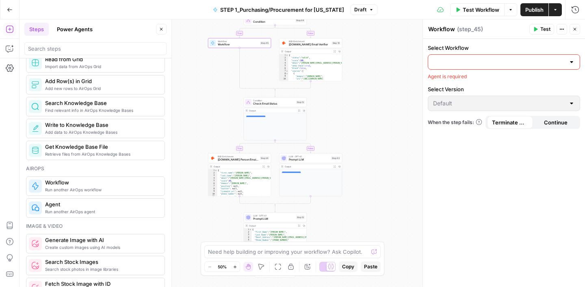
click at [571, 62] on div at bounding box center [571, 62] width 6 height 8
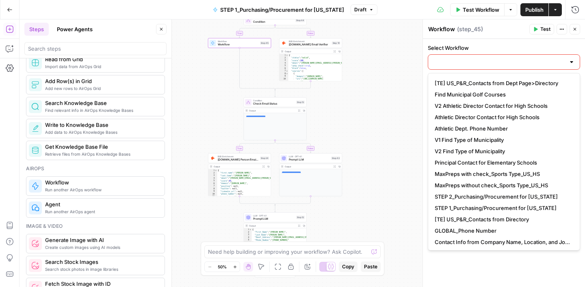
scroll to position [57, 0]
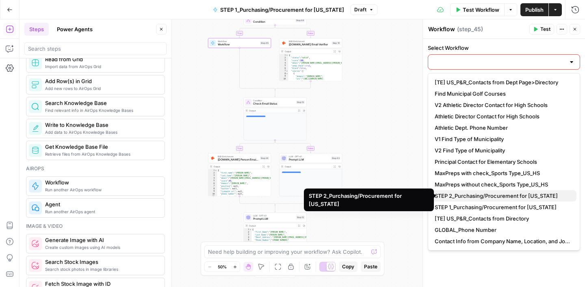
click at [514, 197] on span "STEP 2_Purchasing/Procurement for [US_STATE]" at bounding box center [501, 196] width 135 height 8
type input "STEP 2_Purchasing/Procurement for [US_STATE]"
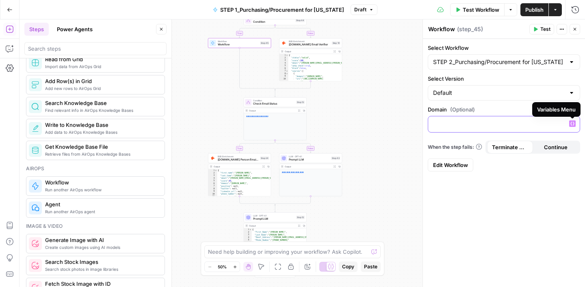
click at [573, 122] on icon "button" at bounding box center [572, 124] width 4 height 4
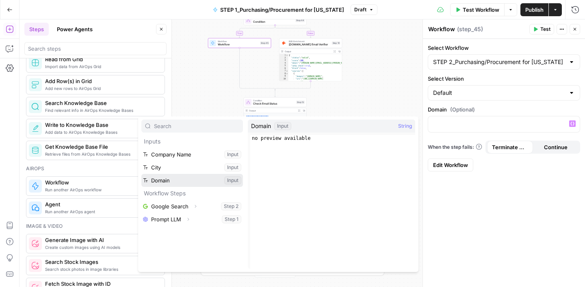
click at [169, 182] on button "Select variable Domain" at bounding box center [192, 180] width 102 height 13
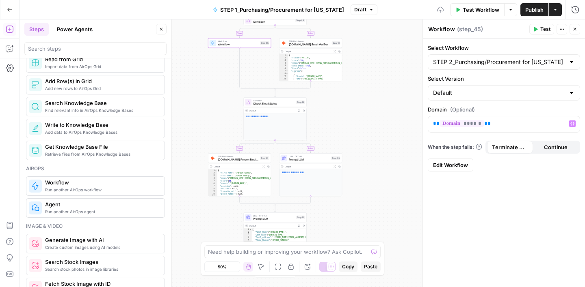
click at [466, 217] on div "Select Workflow STEP 2_Purchasing/Procurement for Arizona Select Version Defaul…" at bounding box center [504, 163] width 162 height 249
click at [578, 30] on button "Close" at bounding box center [574, 29] width 11 height 11
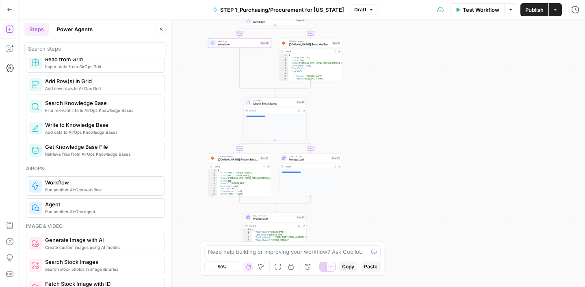
click at [162, 32] on button "Close" at bounding box center [161, 29] width 11 height 11
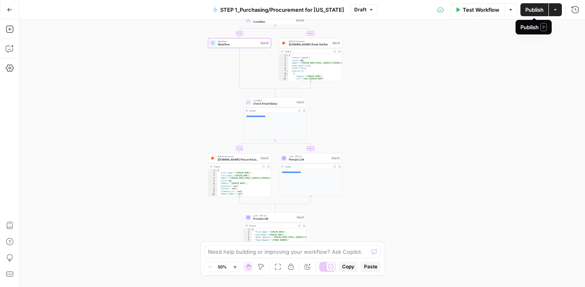
click at [532, 12] on span "Publish" at bounding box center [534, 10] width 18 height 8
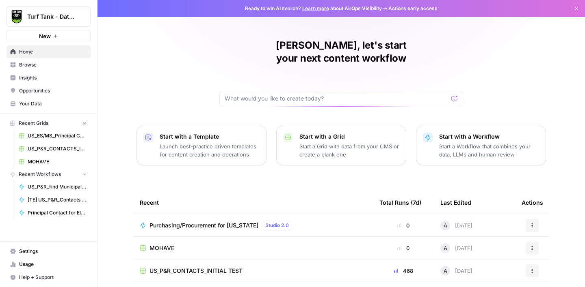
click at [35, 61] on span "Browse" at bounding box center [53, 64] width 68 height 7
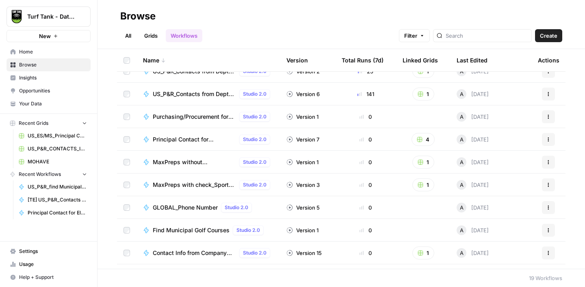
scroll to position [235, 0]
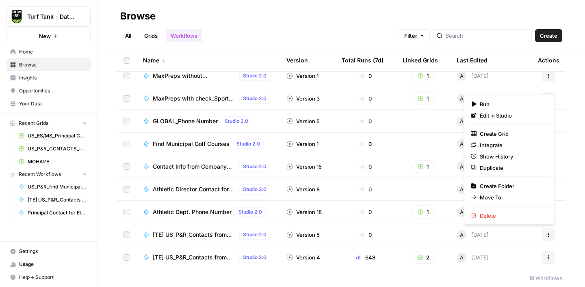
click at [548, 234] on icon "button" at bounding box center [548, 235] width 5 height 5
click at [512, 166] on span "Duplicate" at bounding box center [512, 168] width 65 height 8
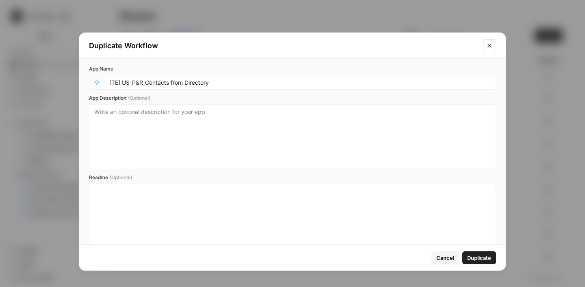
click at [490, 43] on icon "Close modal" at bounding box center [489, 46] width 6 height 6
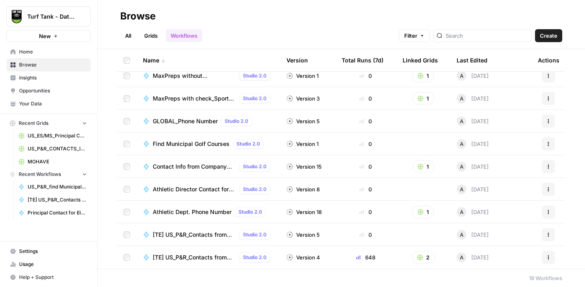
click at [546, 259] on icon "button" at bounding box center [548, 257] width 5 height 5
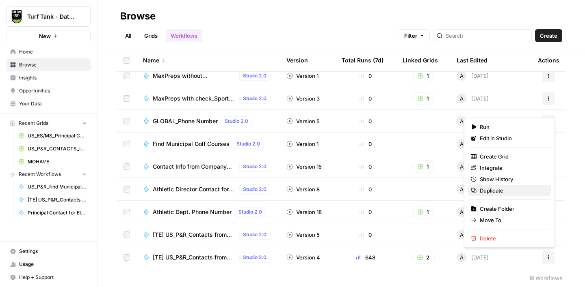
click at [497, 194] on span "Duplicate" at bounding box center [512, 191] width 65 height 8
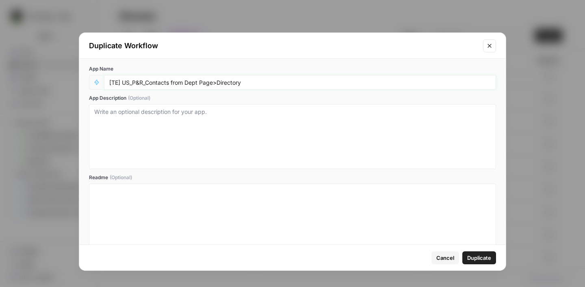
drag, startPoint x: 123, startPoint y: 83, endPoint x: 105, endPoint y: 80, distance: 18.0
click at [105, 80] on div "[TE] US_P&R_Contacts from Dept Page>Directory" at bounding box center [300, 82] width 392 height 15
click at [110, 83] on input "Procurement and US_P&R_Contacts from Dept Page>Directory" at bounding box center [299, 82] width 381 height 7
click at [181, 81] on input "STEP 2_Procurement and US_P&R_Contacts from Dept Page>Directory" at bounding box center [299, 82] width 381 height 7
type input "STEP 2_Procurement and Purchasing for Arizona"
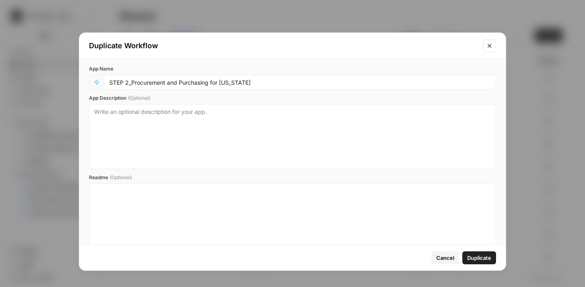
click at [479, 259] on span "Duplicate" at bounding box center [479, 258] width 24 height 8
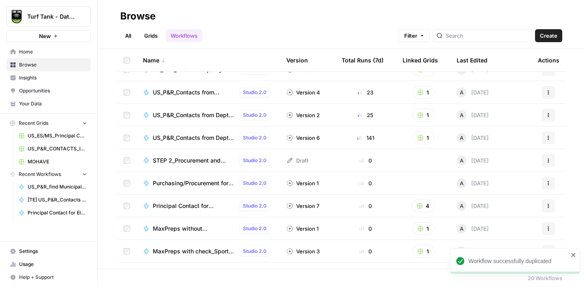
scroll to position [103, 0]
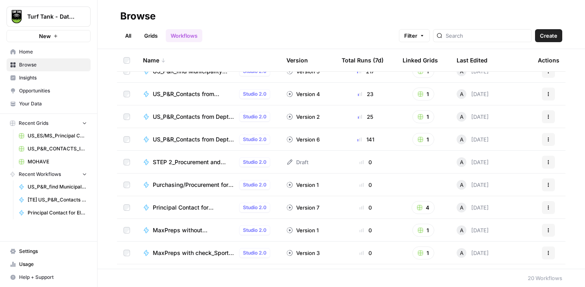
click at [548, 163] on icon "button" at bounding box center [548, 162] width 5 height 5
click at [200, 165] on span "STEP 2_Procurement and Purchasing for Arizona" at bounding box center [194, 162] width 83 height 8
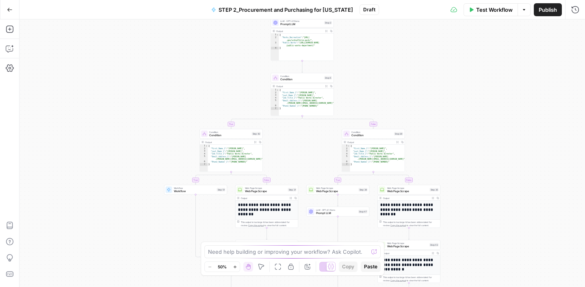
click at [287, 9] on span "STEP 2_Procurement and Purchasing for Arizona" at bounding box center [285, 10] width 134 height 8
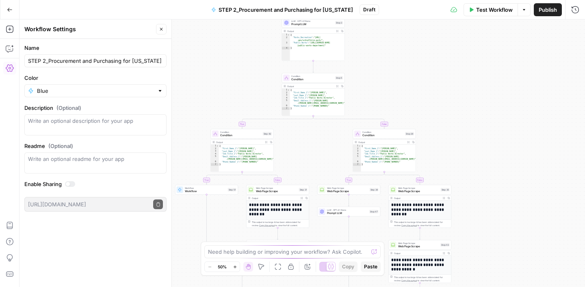
click at [291, 9] on span "STEP 2_Procurement and Purchasing for Arizona" at bounding box center [285, 10] width 134 height 8
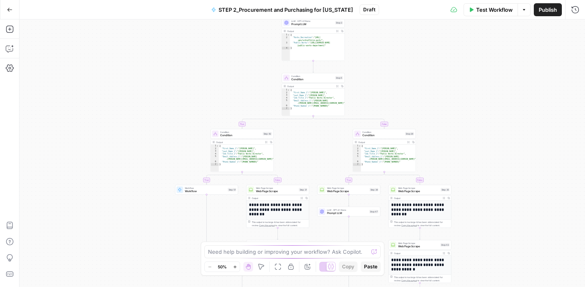
click at [277, 8] on span "STEP 2_Procurement and Purchasing for Arizona" at bounding box center [285, 10] width 134 height 8
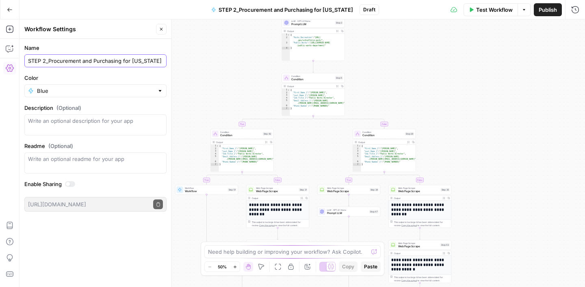
drag, startPoint x: 93, startPoint y: 62, endPoint x: 50, endPoint y: 60, distance: 42.7
click at [50, 60] on input "STEP 2_Procurement and Purchasing for Arizona" at bounding box center [95, 61] width 135 height 8
click at [77, 63] on input "STEP 2_Purchasing for Arizona" at bounding box center [95, 61] width 135 height 8
paste input "Procurement and"
type input "STEP 2_Purchasing/Procurement for [US_STATE]"
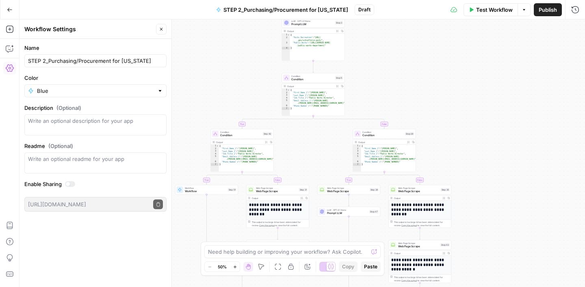
click at [151, 76] on label "Color" at bounding box center [95, 78] width 142 height 8
click at [151, 87] on input "Blue" at bounding box center [95, 91] width 117 height 8
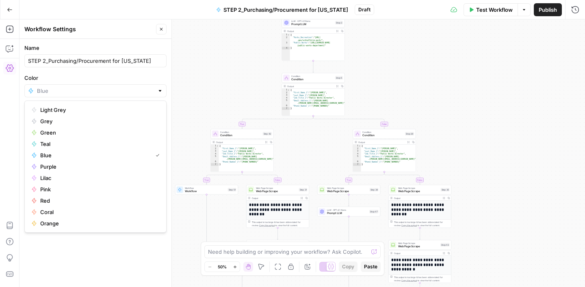
type input "Blue"
click at [209, 48] on div "true false true false true false true false Workflow Set Inputs Inputs Google S…" at bounding box center [301, 153] width 565 height 268
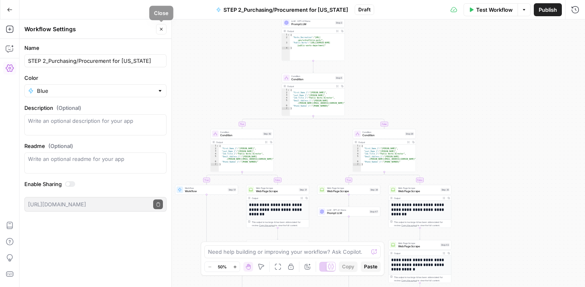
click at [161, 31] on icon "button" at bounding box center [161, 29] width 5 height 5
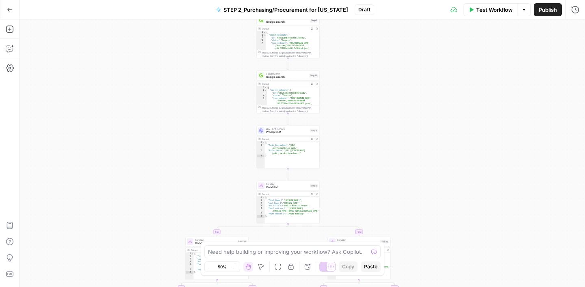
drag, startPoint x: 383, startPoint y: 68, endPoint x: 358, endPoint y: 176, distance: 110.9
click at [358, 176] on div "true false true false true false true false Workflow Set Inputs Inputs Google S…" at bounding box center [301, 153] width 565 height 268
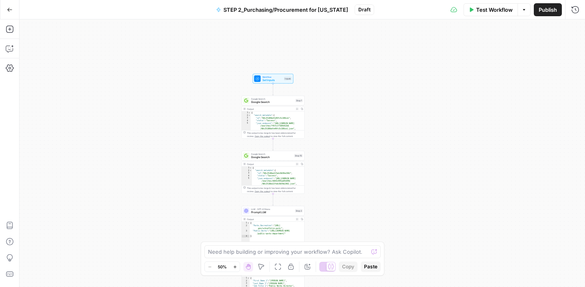
drag, startPoint x: 386, startPoint y: 106, endPoint x: 371, endPoint y: 186, distance: 81.5
click at [371, 186] on div "true false true false true false true false Workflow Set Inputs Inputs Google S…" at bounding box center [301, 153] width 565 height 268
click at [275, 101] on span "Google Search" at bounding box center [272, 102] width 43 height 4
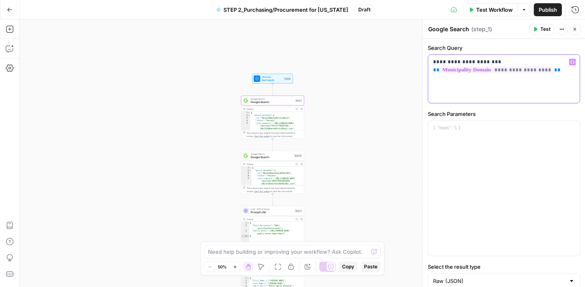
drag, startPoint x: 466, startPoint y: 64, endPoint x: 430, endPoint y: 61, distance: 35.9
click at [430, 61] on div "**********" at bounding box center [503, 79] width 151 height 48
click at [484, 45] on label "Search Query" at bounding box center [504, 48] width 152 height 8
click at [279, 150] on icon "button" at bounding box center [278, 148] width 3 height 3
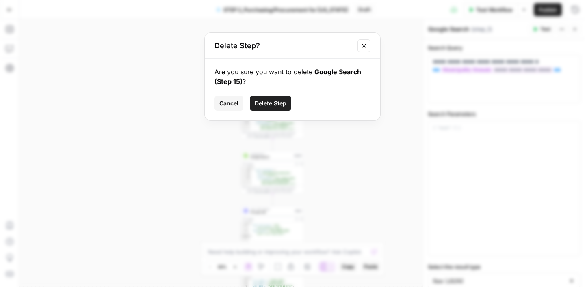
click at [277, 106] on span "Delete Step" at bounding box center [271, 103] width 32 height 8
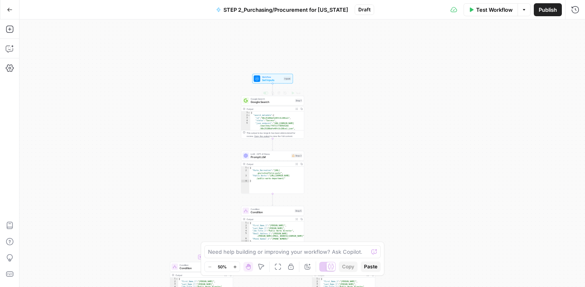
click at [279, 100] on span "Google Search" at bounding box center [272, 102] width 43 height 4
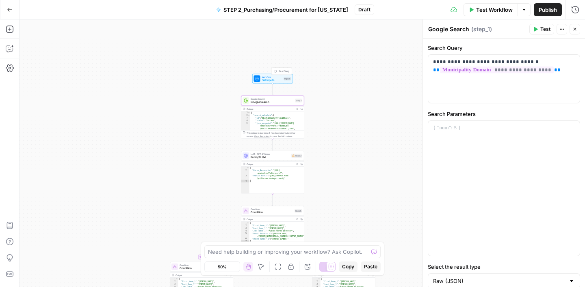
click at [274, 78] on span "Set Inputs" at bounding box center [272, 80] width 20 height 4
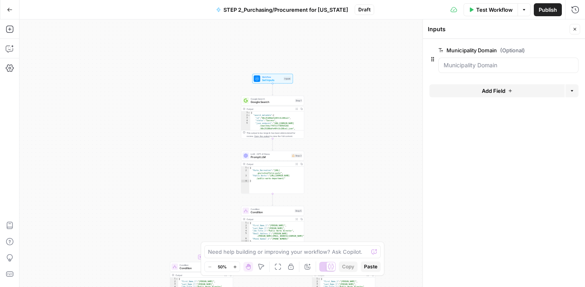
click at [550, 50] on span "edit field" at bounding box center [548, 50] width 18 height 6
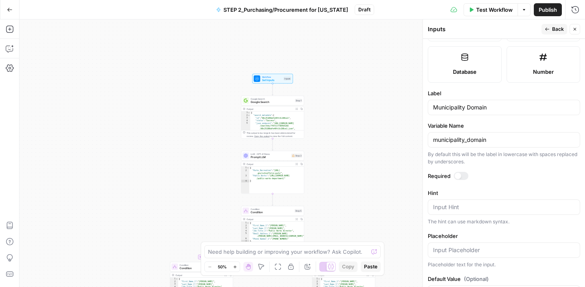
scroll to position [223, 0]
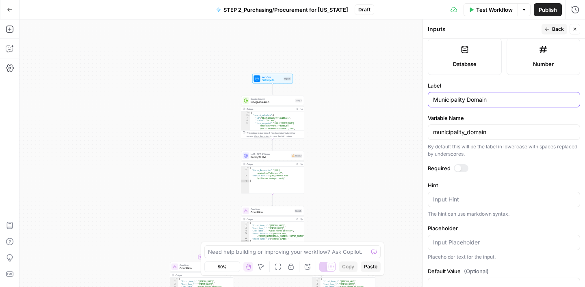
click at [468, 102] on input "Municipality Domain" at bounding box center [504, 100] width 142 height 8
type input "Domain"
click at [469, 131] on input "municipality_domain" at bounding box center [504, 132] width 142 height 8
type input "domain"
click at [529, 82] on label "Label" at bounding box center [504, 86] width 152 height 8
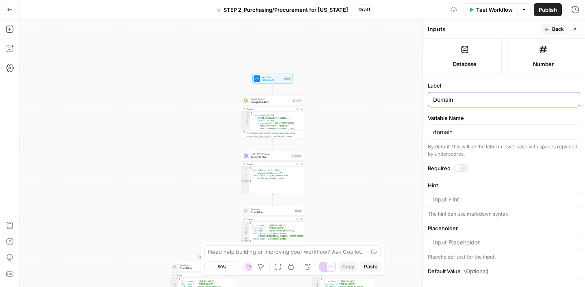
click at [529, 96] on input "Domain" at bounding box center [504, 100] width 142 height 8
click at [575, 31] on icon "button" at bounding box center [574, 29] width 5 height 5
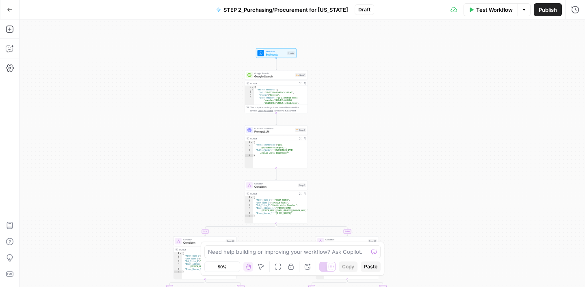
drag, startPoint x: 344, startPoint y: 144, endPoint x: 348, endPoint y: 112, distance: 32.0
click at [348, 112] on div "true false true false true false true false Workflow Set Inputs Inputs Google S…" at bounding box center [301, 153] width 565 height 268
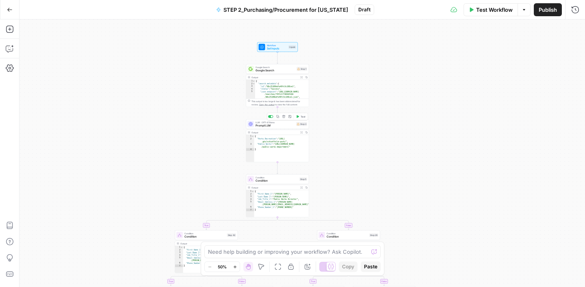
click at [285, 126] on span "Prompt LLM" at bounding box center [274, 126] width 39 height 4
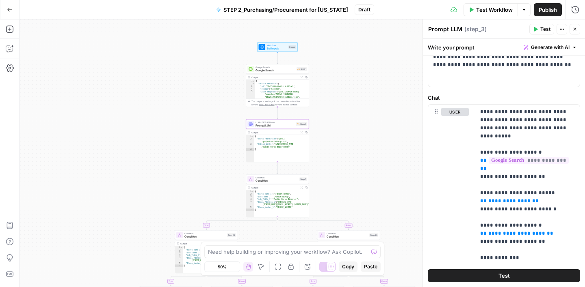
scroll to position [45, 0]
drag, startPoint x: 517, startPoint y: 121, endPoint x: 513, endPoint y: 114, distance: 8.0
click at [513, 114] on p "**********" at bounding box center [527, 230] width 95 height 244
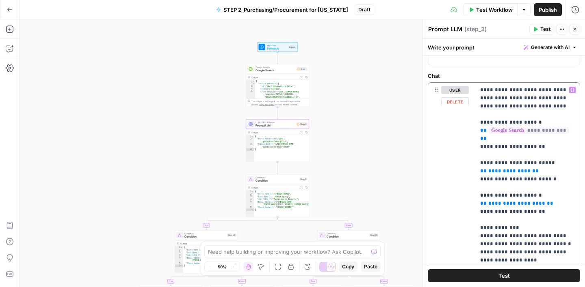
scroll to position [70, 0]
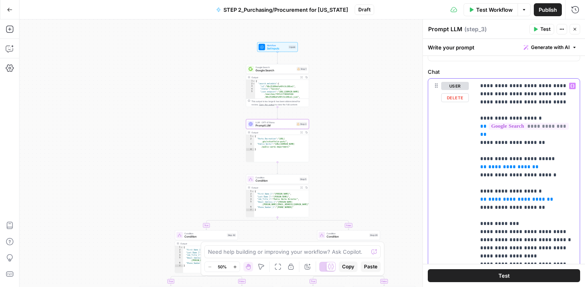
drag, startPoint x: 545, startPoint y: 199, endPoint x: 477, endPoint y: 154, distance: 81.6
click at [477, 154] on div "**********" at bounding box center [527, 204] width 104 height 250
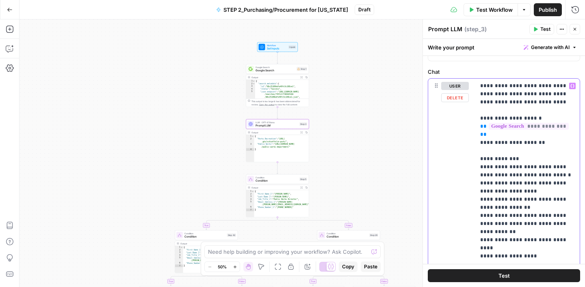
drag, startPoint x: 542, startPoint y: 137, endPoint x: 481, endPoint y: 136, distance: 61.3
click at [481, 136] on p "**********" at bounding box center [527, 171] width 95 height 179
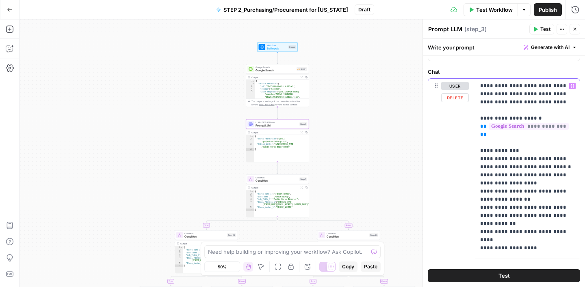
drag, startPoint x: 543, startPoint y: 117, endPoint x: 481, endPoint y: 119, distance: 62.6
click at [481, 119] on p "**********" at bounding box center [527, 167] width 95 height 171
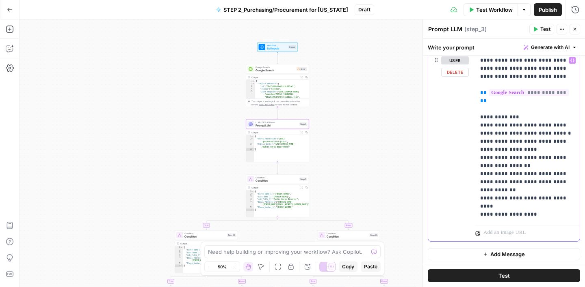
scroll to position [97, 0]
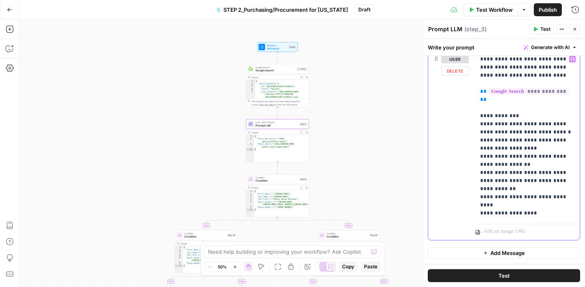
drag, startPoint x: 519, startPoint y: 117, endPoint x: 512, endPoint y: 125, distance: 11.0
click at [512, 125] on p "**********" at bounding box center [527, 136] width 95 height 162
click at [546, 123] on p "**********" at bounding box center [527, 136] width 95 height 162
click at [549, 118] on p "**********" at bounding box center [527, 136] width 95 height 162
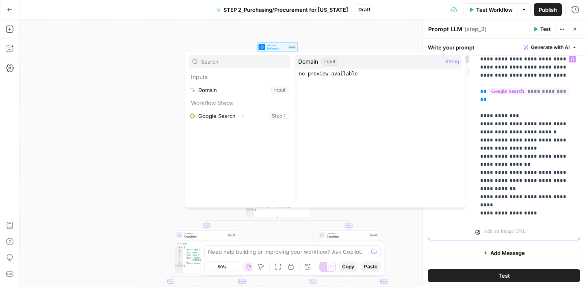
click at [516, 154] on p "**********" at bounding box center [527, 136] width 95 height 162
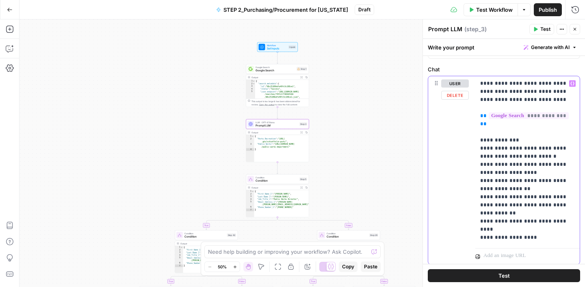
scroll to position [78, 0]
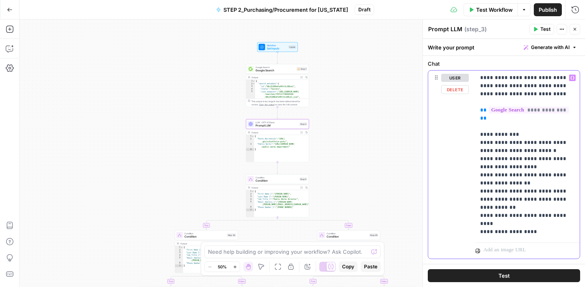
click at [560, 149] on p "**********" at bounding box center [527, 155] width 95 height 162
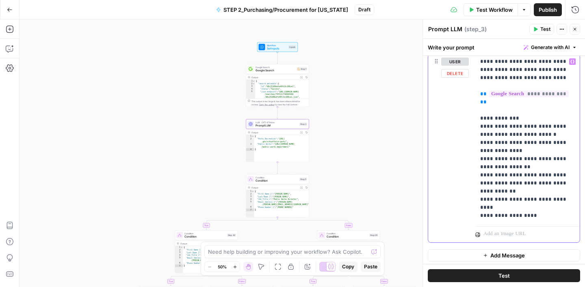
scroll to position [97, 0]
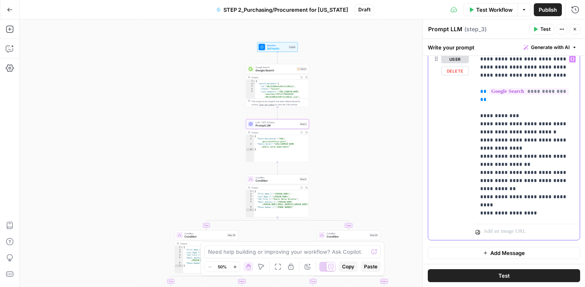
drag, startPoint x: 527, startPoint y: 175, endPoint x: 488, endPoint y: 175, distance: 38.2
click at [488, 175] on p "**********" at bounding box center [527, 136] width 95 height 162
click at [533, 182] on p "**********" at bounding box center [527, 136] width 95 height 162
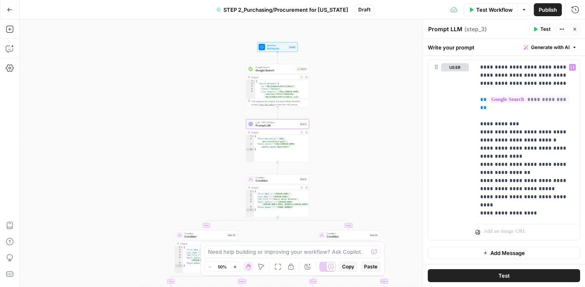
click at [499, 47] on div "Write your prompt Generate with AI" at bounding box center [504, 47] width 162 height 17
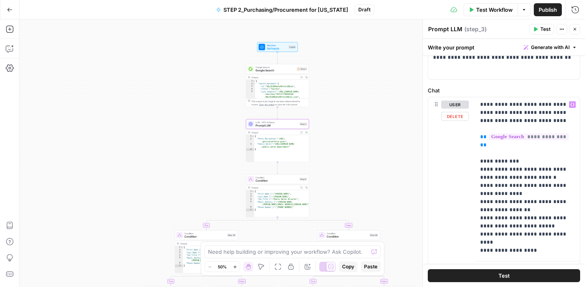
scroll to position [52, 0]
click at [482, 111] on p "**********" at bounding box center [527, 177] width 95 height 154
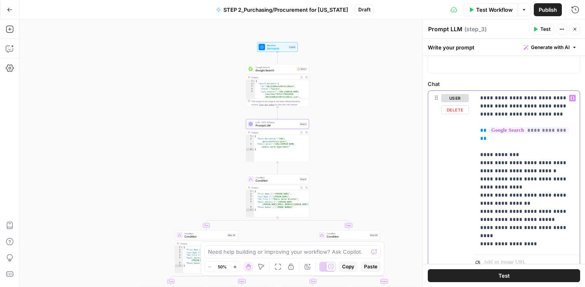
click at [564, 157] on p "**********" at bounding box center [527, 171] width 95 height 154
click at [279, 71] on span "Google Search" at bounding box center [274, 71] width 39 height 4
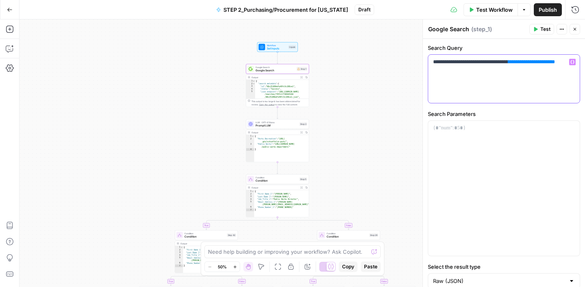
click at [468, 61] on p "**********" at bounding box center [504, 66] width 142 height 16
click at [523, 115] on label "Search Parameters" at bounding box center [504, 114] width 152 height 8
click at [576, 33] on button "Close" at bounding box center [574, 29] width 11 height 11
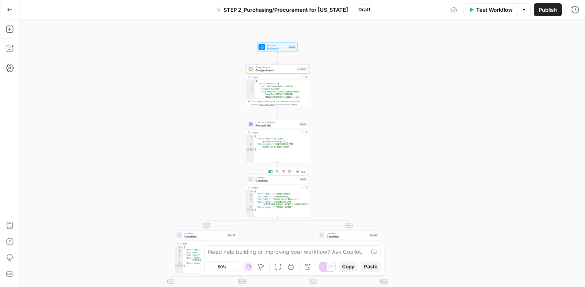
click at [279, 183] on div "Condition Condition Step 5 Copy step Delete step Add Note Test" at bounding box center [277, 180] width 63 height 10
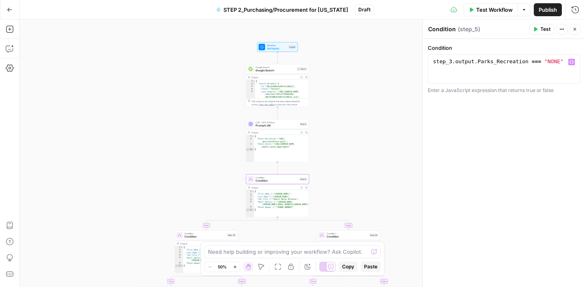
type textarea "**********"
click at [526, 63] on div "step_3 . output . Parks_Recreation === "NONE"" at bounding box center [503, 76] width 145 height 37
click at [283, 126] on span "Prompt LLM" at bounding box center [276, 126] width 42 height 4
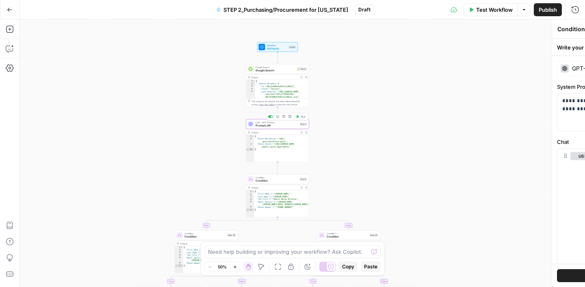
type textarea "Prompt LLM"
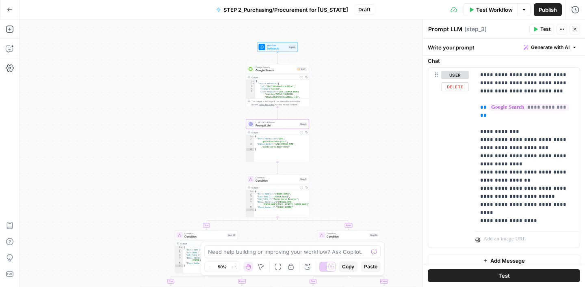
scroll to position [89, 0]
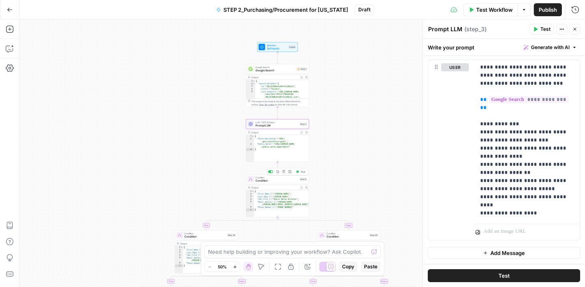
click at [278, 179] on span "Condition" at bounding box center [276, 181] width 42 height 4
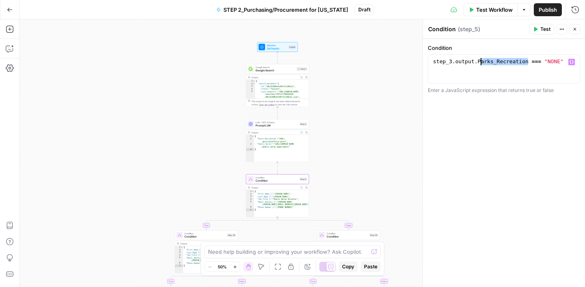
drag, startPoint x: 527, startPoint y: 61, endPoint x: 481, endPoint y: 64, distance: 46.4
click at [480, 64] on div "step_3 . output . Parks_Recreation === "NONE"" at bounding box center [503, 76] width 145 height 37
type textarea "**********"
click at [477, 101] on div "**********" at bounding box center [504, 163] width 162 height 249
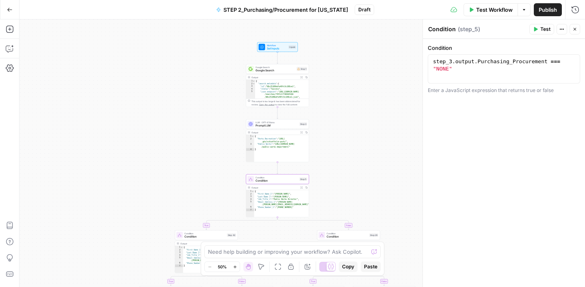
click at [283, 127] on span "Prompt LLM" at bounding box center [276, 126] width 42 height 4
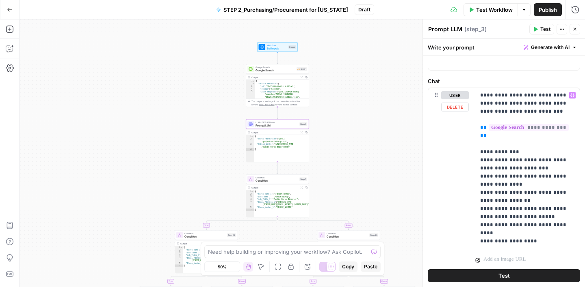
scroll to position [89, 0]
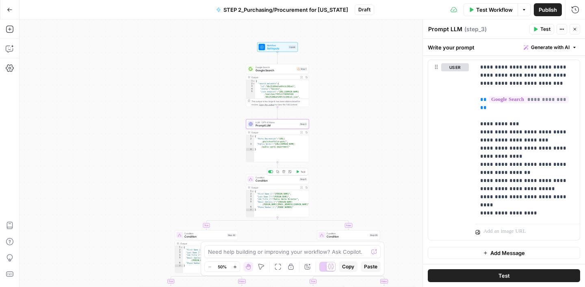
click at [279, 180] on span "Condition" at bounding box center [276, 181] width 42 height 4
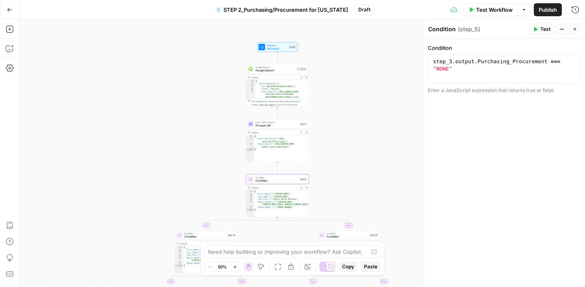
click at [575, 32] on button "Close" at bounding box center [574, 29] width 11 height 11
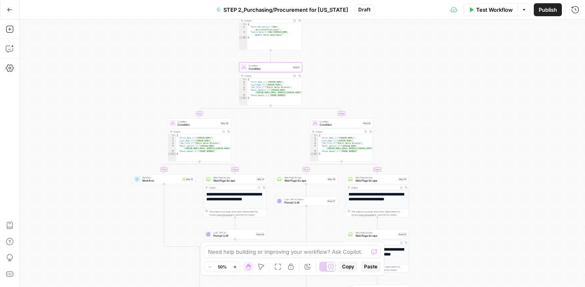
drag, startPoint x: 411, startPoint y: 162, endPoint x: 403, endPoint y: 50, distance: 113.1
click at [404, 50] on div "true false true false true false true false Workflow Set Inputs Inputs Google S…" at bounding box center [301, 153] width 565 height 268
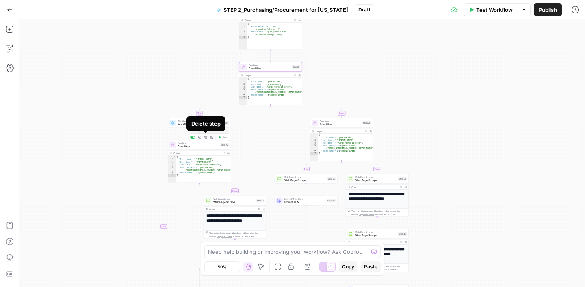
click at [206, 139] on button "Delete step" at bounding box center [205, 137] width 5 height 5
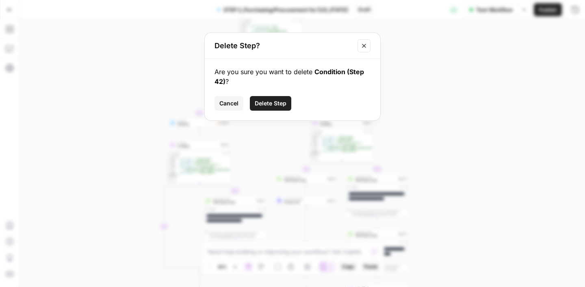
click at [285, 99] on span "Delete Step" at bounding box center [271, 103] width 32 height 8
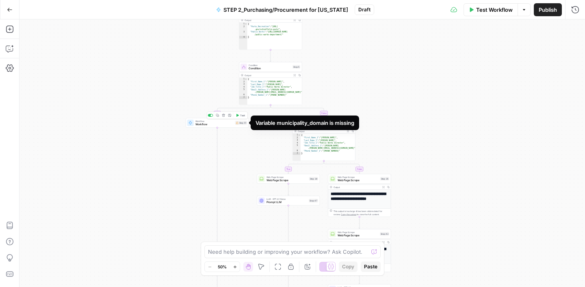
click at [231, 124] on span "Workflow" at bounding box center [214, 125] width 38 height 4
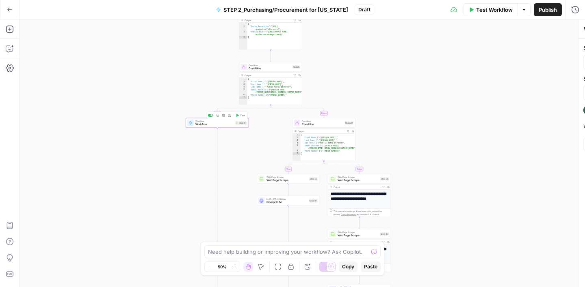
type input "[TE] US_P&R_Contacts from Directory"
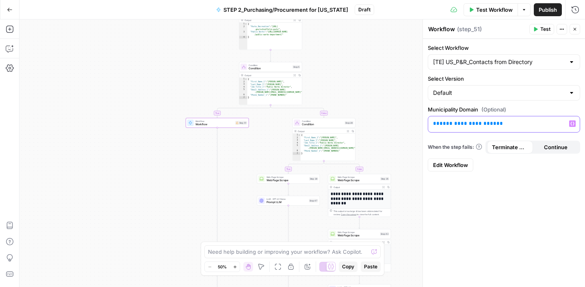
click at [518, 125] on p "**********" at bounding box center [504, 124] width 142 height 8
click at [575, 123] on button "Variables Menu" at bounding box center [572, 124] width 6 height 6
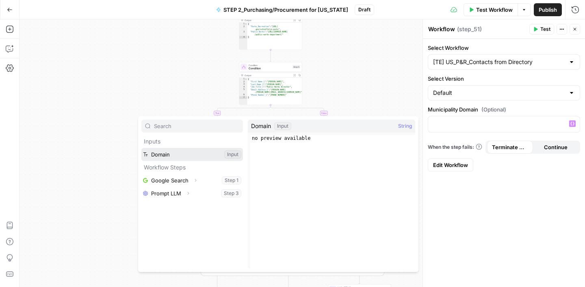
click at [171, 151] on button "Select variable Domain" at bounding box center [192, 154] width 102 height 13
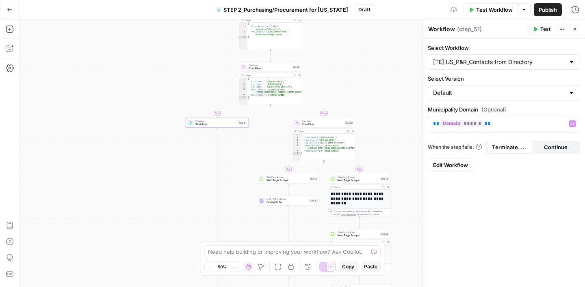
click at [475, 209] on div "Select Workflow [TE] US_P&R_Contacts from Directory Select Version Default Muni…" at bounding box center [504, 163] width 162 height 249
click at [577, 28] on button "Close" at bounding box center [574, 29] width 11 height 11
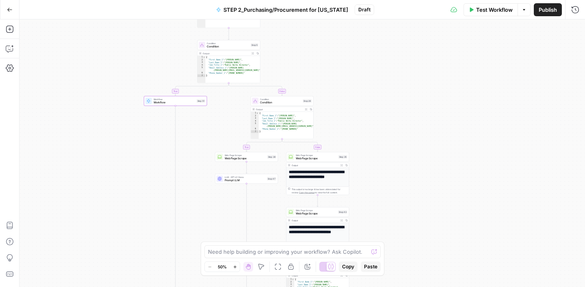
drag, startPoint x: 404, startPoint y: 148, endPoint x: 361, endPoint y: 125, distance: 47.8
click at [361, 125] on div "true false false true false true Workflow Set Inputs Inputs Google Search Googl…" at bounding box center [301, 153] width 565 height 268
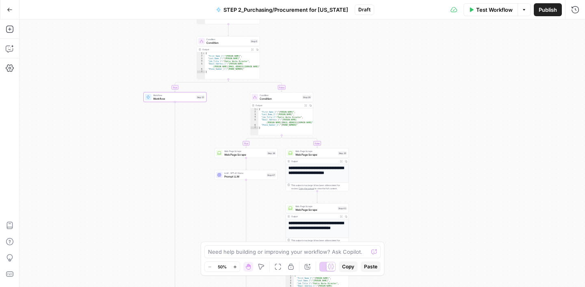
click at [247, 176] on span "Prompt LLM" at bounding box center [244, 177] width 41 height 4
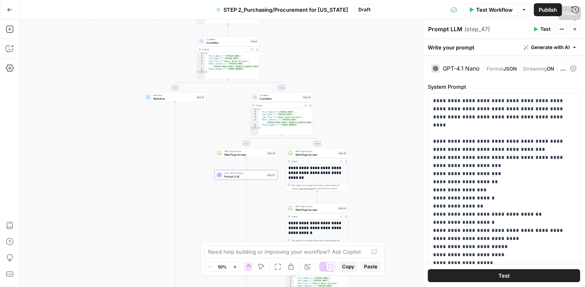
click at [572, 33] on button "Close" at bounding box center [574, 29] width 11 height 11
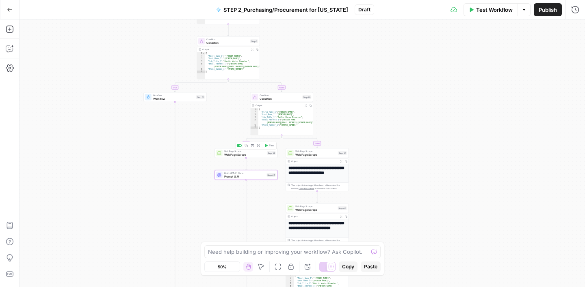
click at [254, 155] on span "Web Page Scrape" at bounding box center [244, 155] width 41 height 4
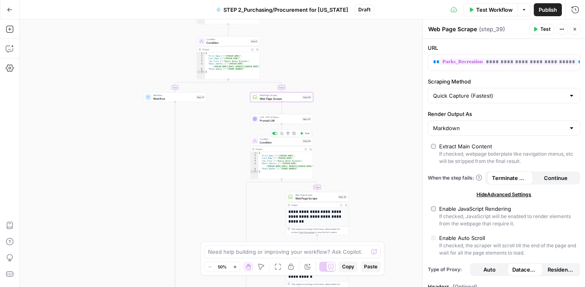
click at [288, 135] on icon "button" at bounding box center [287, 133] width 3 height 3
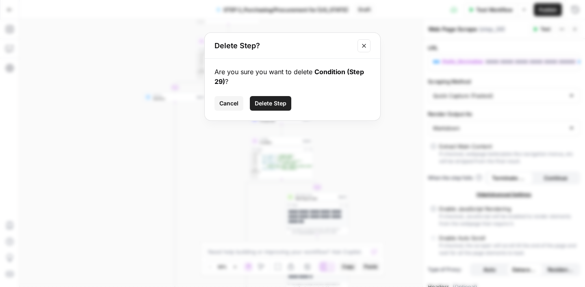
click at [272, 108] on button "Delete Step" at bounding box center [270, 103] width 41 height 15
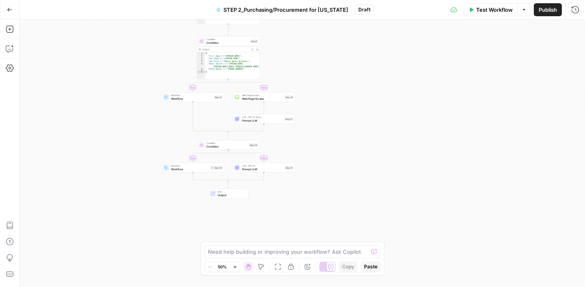
click at [231, 45] on div "Condition Condition Step 5 Copy step Delete step Add Note Test" at bounding box center [228, 42] width 63 height 10
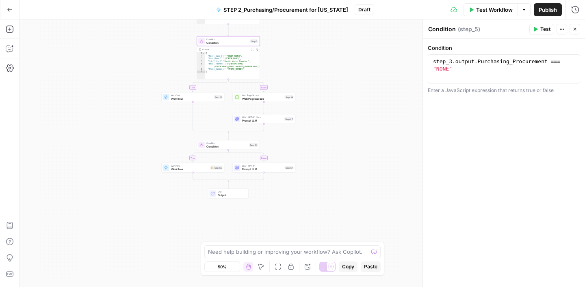
click at [573, 29] on icon "button" at bounding box center [574, 29] width 5 height 5
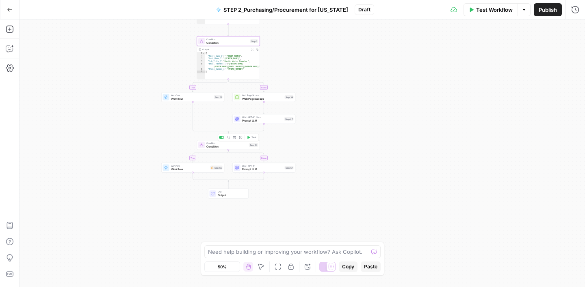
click at [233, 147] on span "Condition" at bounding box center [226, 147] width 41 height 4
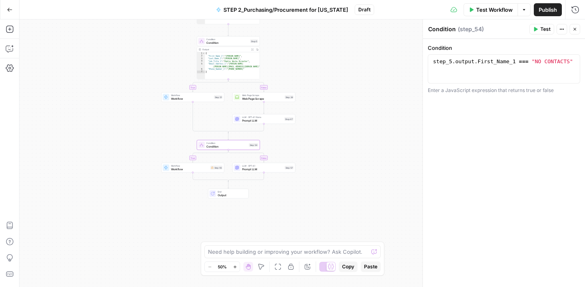
click at [576, 31] on icon "button" at bounding box center [574, 29] width 5 height 5
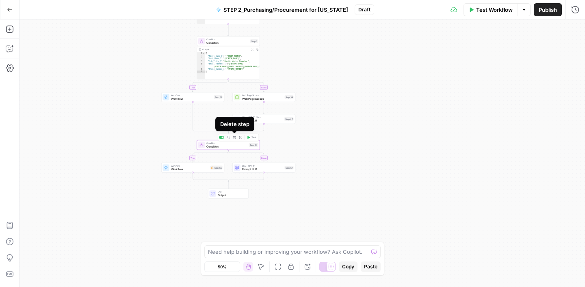
click at [234, 138] on icon "button" at bounding box center [234, 137] width 3 height 3
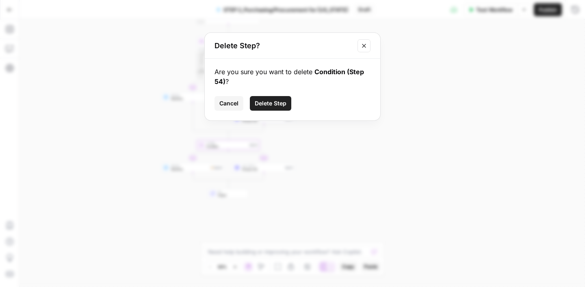
click at [273, 103] on span "Delete Step" at bounding box center [271, 103] width 32 height 8
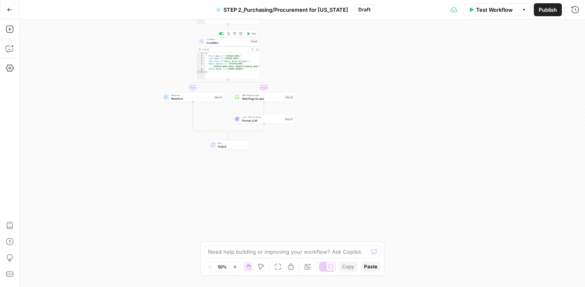
click at [233, 41] on span "Condition" at bounding box center [227, 43] width 42 height 4
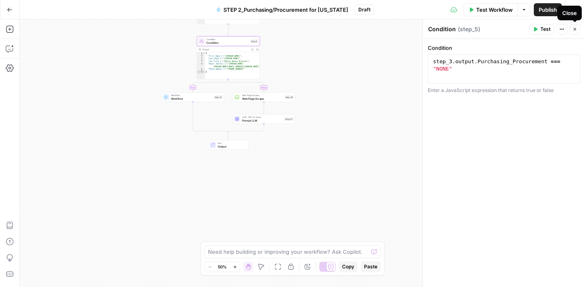
click at [571, 32] on button "Close" at bounding box center [574, 29] width 11 height 11
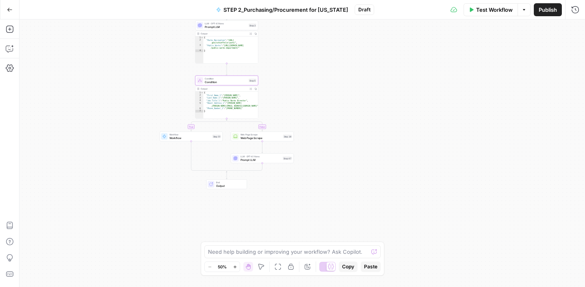
drag, startPoint x: 347, startPoint y: 85, endPoint x: 346, endPoint y: 125, distance: 39.4
click at [346, 125] on div "true false Workflow Set Inputs Inputs Google Search Google Search Step 1 Output…" at bounding box center [301, 153] width 565 height 268
click at [267, 139] on span "Web Page Scrape" at bounding box center [260, 138] width 41 height 4
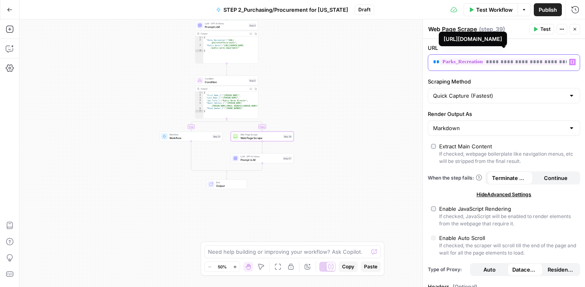
click at [545, 59] on span "**********" at bounding box center [509, 61] width 138 height 7
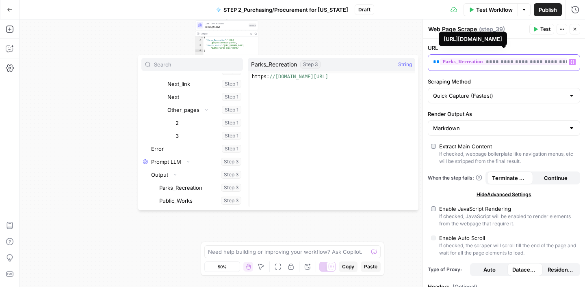
click at [536, 62] on span "**********" at bounding box center [509, 61] width 138 height 7
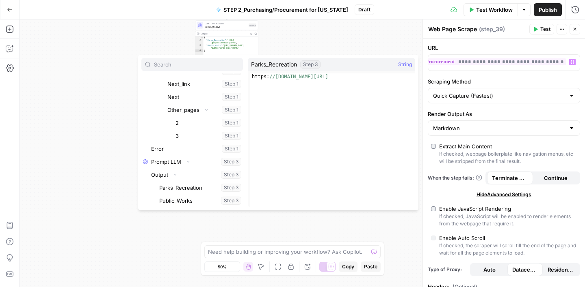
click at [525, 78] on label "Scraping Method" at bounding box center [504, 82] width 152 height 8
click at [525, 92] on input "Quick Capture (Fastest)" at bounding box center [499, 96] width 132 height 8
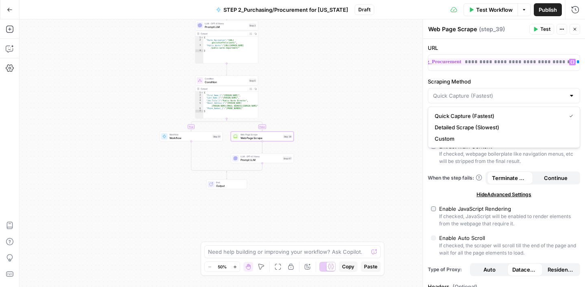
scroll to position [0, 35]
type input "Quick Capture (Fastest)"
click at [532, 45] on label "URL" at bounding box center [504, 48] width 152 height 8
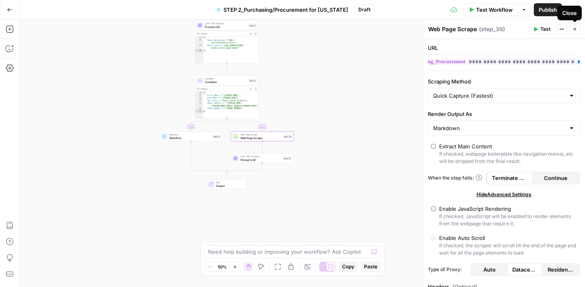
click at [575, 29] on icon "button" at bounding box center [574, 29] width 3 height 3
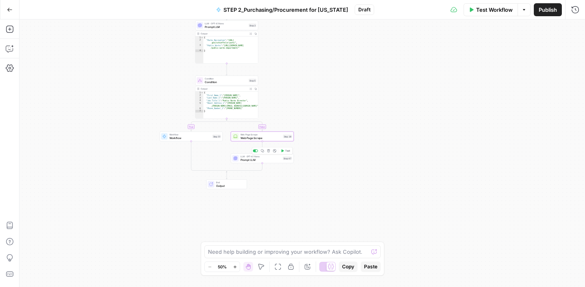
click at [265, 158] on span "Prompt LLM" at bounding box center [260, 160] width 41 height 4
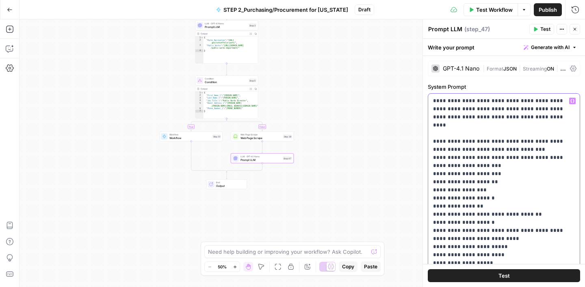
drag, startPoint x: 496, startPoint y: 111, endPoint x: 447, endPoint y: 109, distance: 48.8
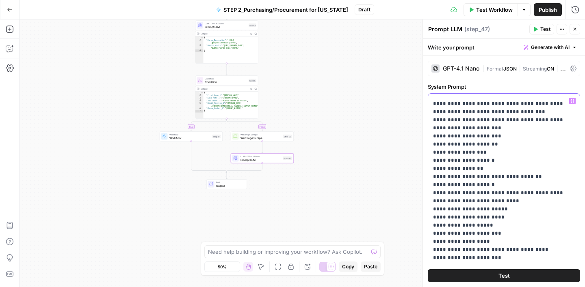
scroll to position [37, 0]
drag, startPoint x: 461, startPoint y: 119, endPoint x: 438, endPoint y: 110, distance: 24.3
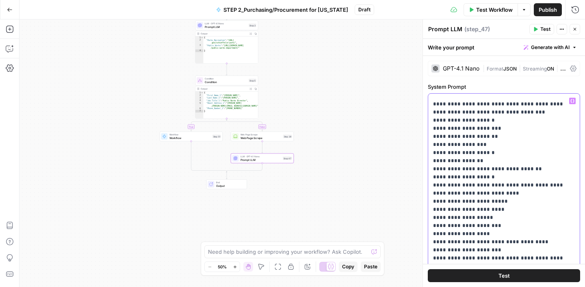
drag, startPoint x: 469, startPoint y: 122, endPoint x: 440, endPoint y: 123, distance: 29.3
drag, startPoint x: 459, startPoint y: 186, endPoint x: 437, endPoint y: 132, distance: 59.0
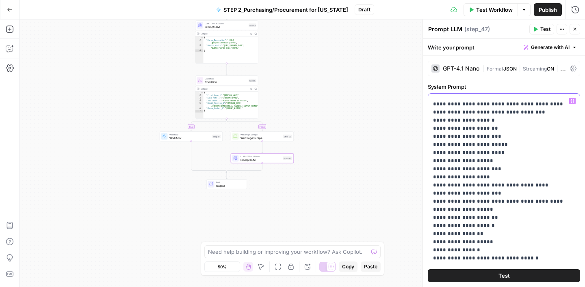
drag, startPoint x: 469, startPoint y: 138, endPoint x: 440, endPoint y: 139, distance: 29.2
drag, startPoint x: 459, startPoint y: 200, endPoint x: 439, endPoint y: 147, distance: 56.6
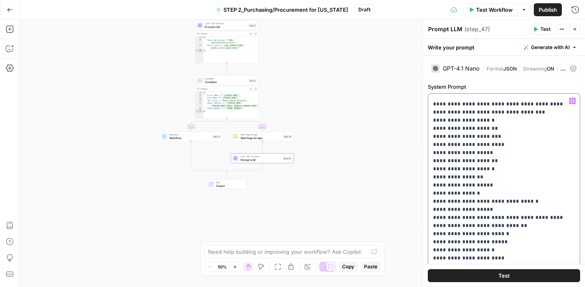
drag, startPoint x: 469, startPoint y: 153, endPoint x: 441, endPoint y: 153, distance: 28.0
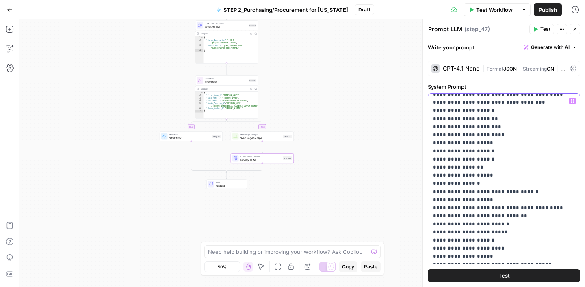
scroll to position [54, 0]
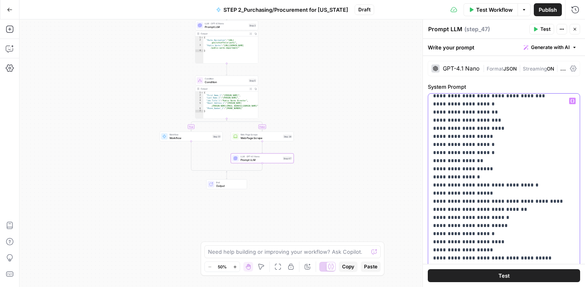
drag, startPoint x: 462, startPoint y: 202, endPoint x: 437, endPoint y: 143, distance: 64.0
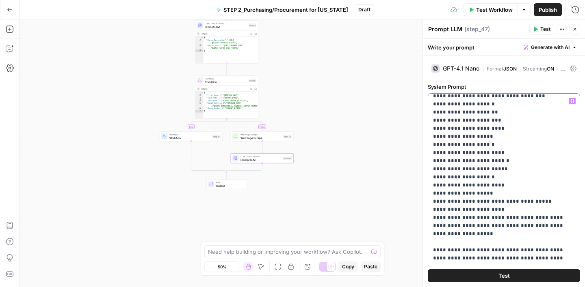
drag, startPoint x: 469, startPoint y: 153, endPoint x: 441, endPoint y: 152, distance: 28.5
drag, startPoint x: 500, startPoint y: 203, endPoint x: 439, endPoint y: 162, distance: 73.0
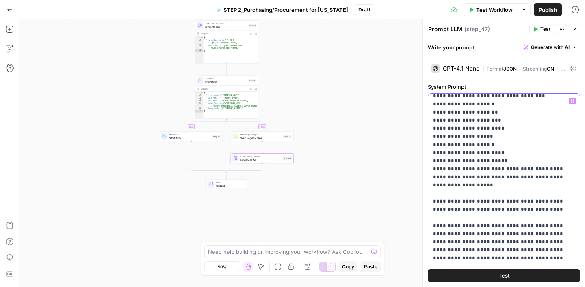
drag, startPoint x: 538, startPoint y: 170, endPoint x: 439, endPoint y: 172, distance: 99.9
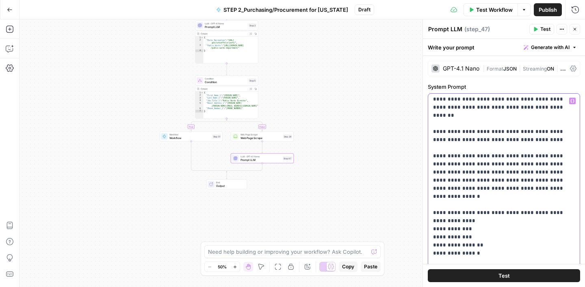
scroll to position [128, 0]
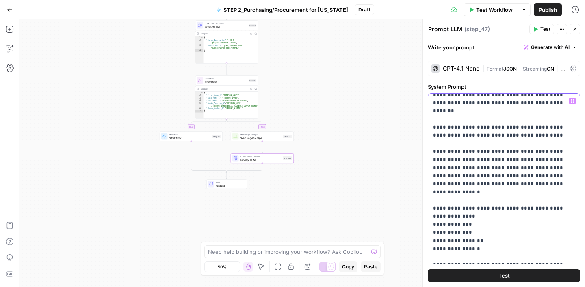
drag, startPoint x: 485, startPoint y: 168, endPoint x: 437, endPoint y: 169, distance: 48.7
drag, startPoint x: 546, startPoint y: 169, endPoint x: 458, endPoint y: 179, distance: 88.3
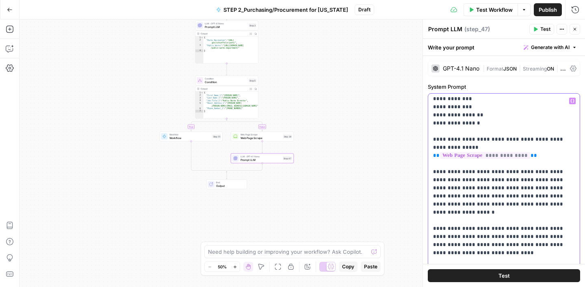
scroll to position [251, 0]
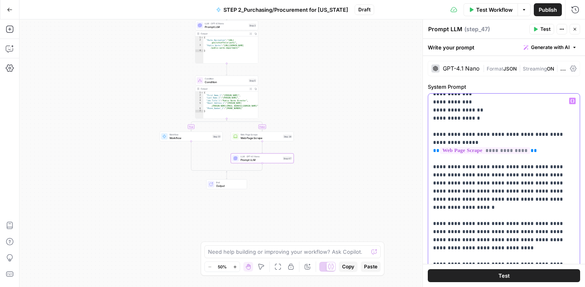
drag, startPoint x: 514, startPoint y: 129, endPoint x: 547, endPoint y: 129, distance: 32.9
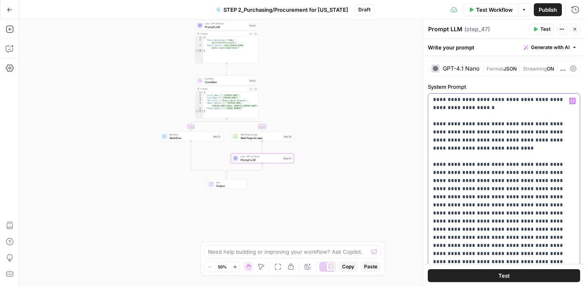
scroll to position [352, 0]
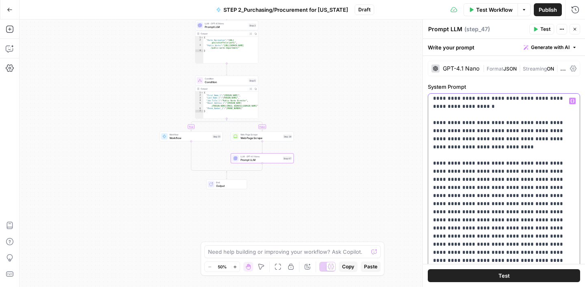
drag, startPoint x: 505, startPoint y: 155, endPoint x: 549, endPoint y: 147, distance: 44.7
click at [549, 147] on p "**********" at bounding box center [504, 228] width 142 height 966
click at [497, 164] on p "**********" at bounding box center [504, 228] width 142 height 966
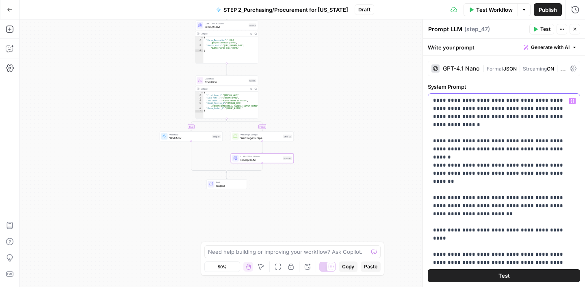
scroll to position [587, 0]
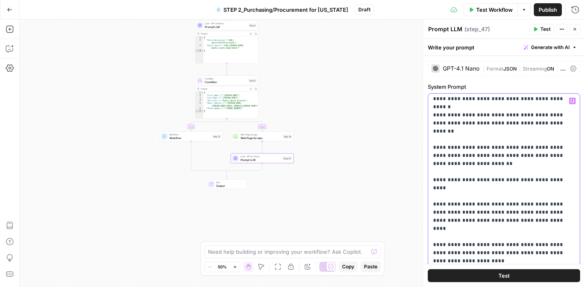
drag, startPoint x: 540, startPoint y: 148, endPoint x: 459, endPoint y: 158, distance: 81.0
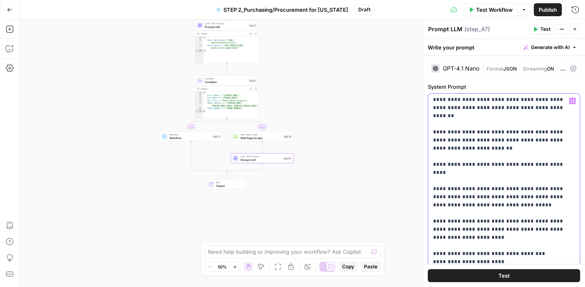
scroll to position [603, 0]
drag, startPoint x: 528, startPoint y: 166, endPoint x: 558, endPoint y: 165, distance: 29.7
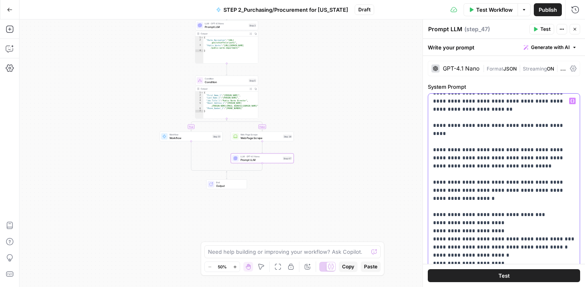
scroll to position [642, 0]
drag, startPoint x: 525, startPoint y: 183, endPoint x: 476, endPoint y: 184, distance: 48.3
drag, startPoint x: 506, startPoint y: 223, endPoint x: 480, endPoint y: 225, distance: 25.6
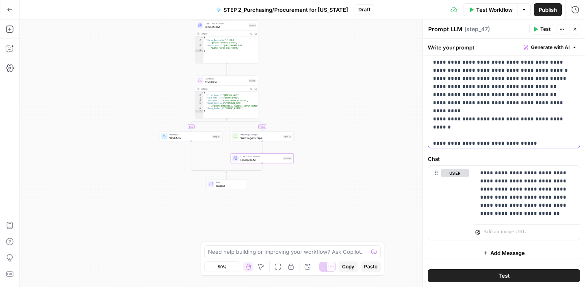
scroll to position [632, 0]
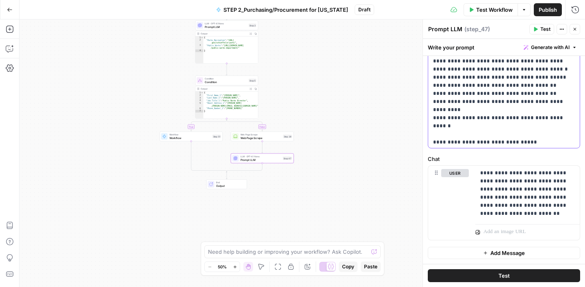
drag, startPoint x: 545, startPoint y: 94, endPoint x: 505, endPoint y: 106, distance: 41.4
drag, startPoint x: 545, startPoint y: 94, endPoint x: 506, endPoint y: 104, distance: 40.7
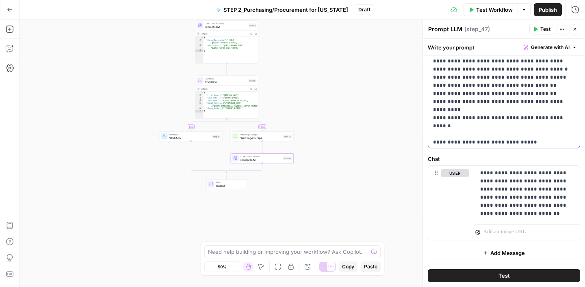
scroll to position [642, 0]
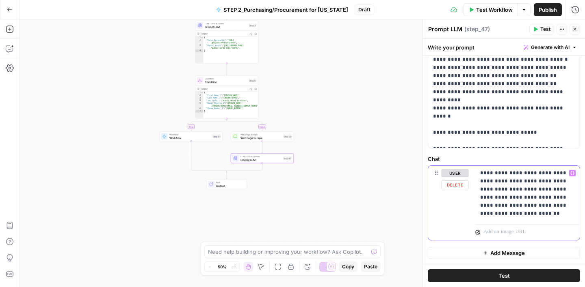
drag, startPoint x: 483, startPoint y: 191, endPoint x: 532, endPoint y: 191, distance: 49.1
click at [532, 191] on p "**********" at bounding box center [527, 193] width 95 height 49
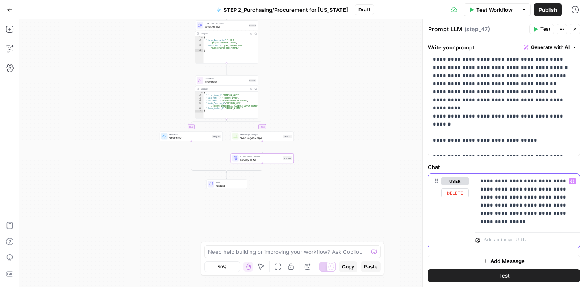
scroll to position [277, 0]
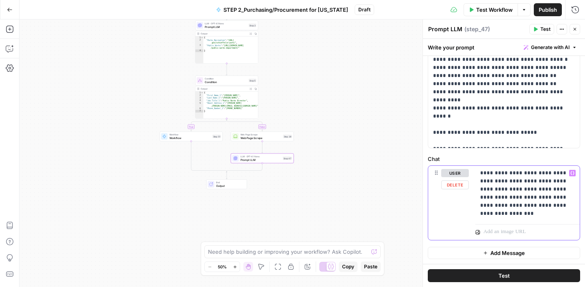
drag, startPoint x: 531, startPoint y: 191, endPoint x: 556, endPoint y: 192, distance: 25.2
click at [556, 192] on p "**********" at bounding box center [527, 193] width 95 height 49
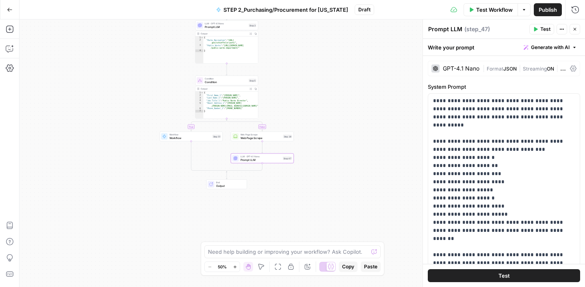
scroll to position [642, 0]
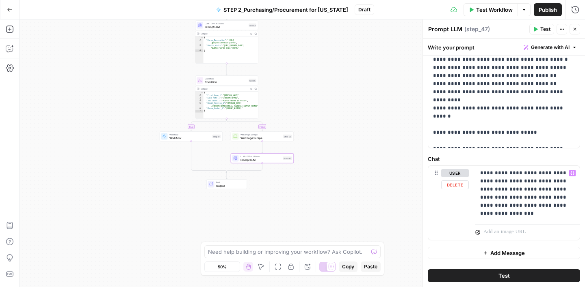
drag, startPoint x: 0, startPoint y: 0, endPoint x: 534, endPoint y: 190, distance: 566.9
click at [534, 190] on p "**********" at bounding box center [527, 193] width 95 height 49
click at [525, 205] on p "**********" at bounding box center [527, 193] width 95 height 49
click at [386, 170] on div "true false Workflow Set Inputs Inputs Google Search Google Search Step 1 Output…" at bounding box center [301, 153] width 565 height 268
click at [575, 30] on icon "button" at bounding box center [574, 29] width 5 height 5
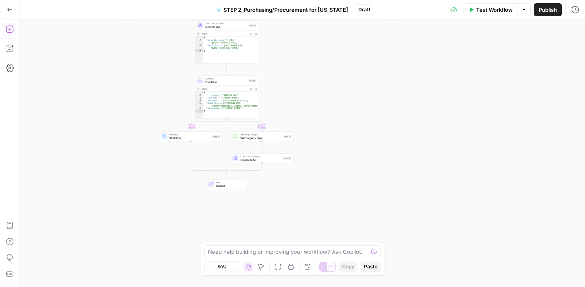
click at [9, 33] on button "Add Steps" at bounding box center [9, 29] width 13 height 13
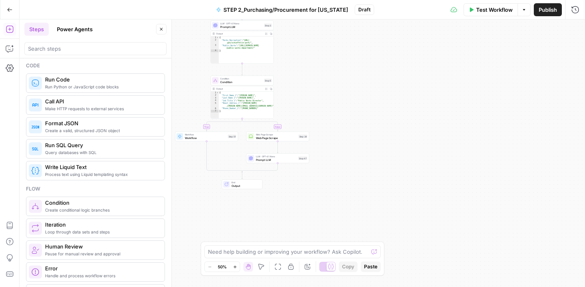
scroll to position [118, 0]
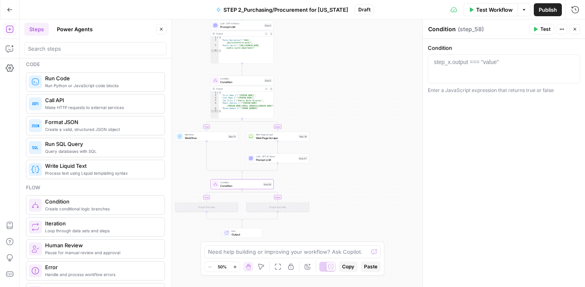
click at [162, 29] on icon "button" at bounding box center [161, 29] width 3 height 3
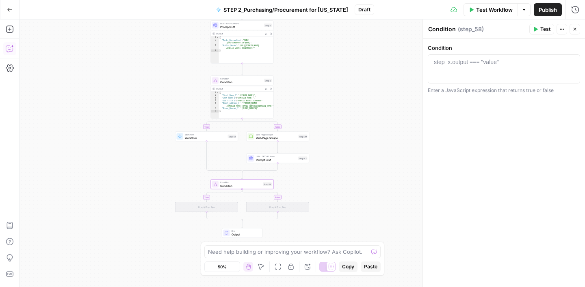
click at [12, 48] on icon "button" at bounding box center [10, 49] width 8 height 8
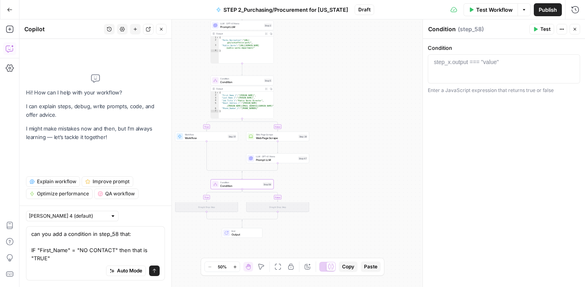
click at [35, 249] on textarea "can you add a condition in step_58 that: IF "First_Name" = "NO CONTACT" then th…" at bounding box center [95, 246] width 128 height 32
type textarea "can you add a condition in step_58 that: IF step_5 "First_Name" = "NO CONTACT" …"
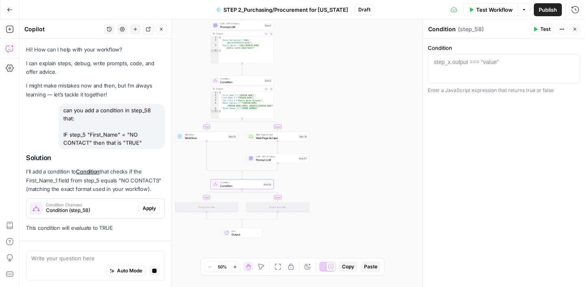
scroll to position [0, 0]
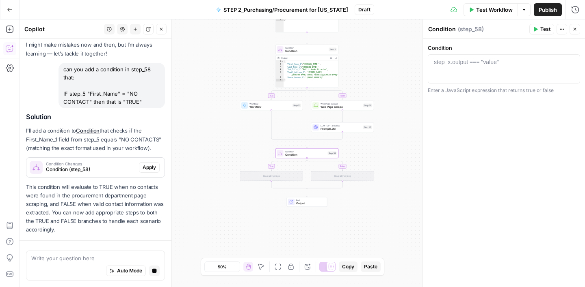
click at [149, 170] on div "Solution I'll add a condition to Condition that checks if the First_Name_1 fiel…" at bounding box center [95, 173] width 139 height 121
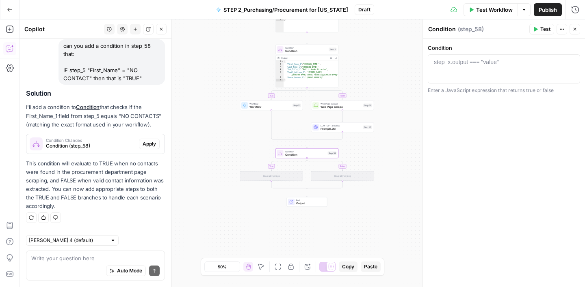
click at [151, 141] on span "Apply" at bounding box center [149, 143] width 13 height 7
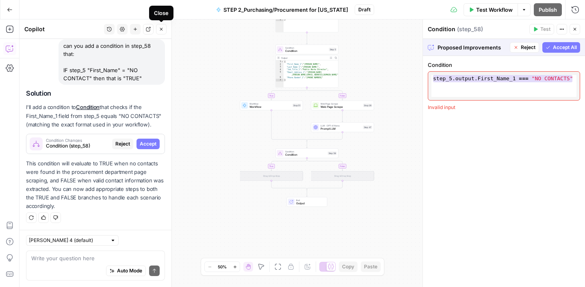
click at [160, 32] on button "Close" at bounding box center [161, 29] width 11 height 11
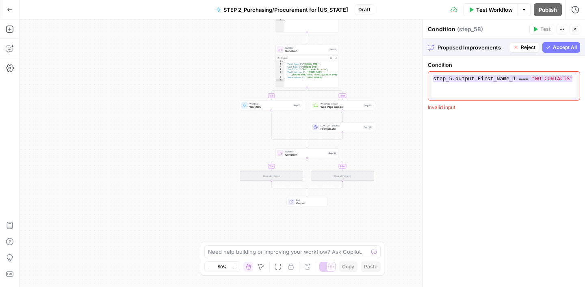
click at [564, 48] on span "Accept All" at bounding box center [565, 47] width 24 height 7
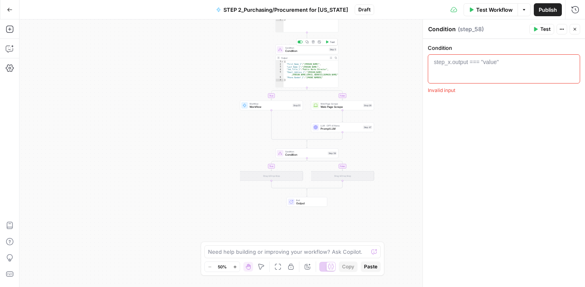
click at [308, 50] on span "Condition" at bounding box center [306, 51] width 42 height 4
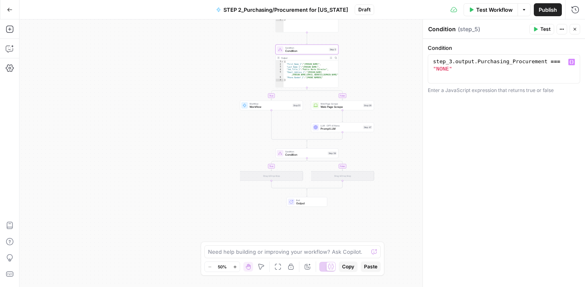
type textarea "**********"
drag, startPoint x: 458, startPoint y: 68, endPoint x: 425, endPoint y: 55, distance: 35.5
click at [425, 55] on div "**********" at bounding box center [503, 153] width 162 height 268
click at [318, 153] on span "Condition" at bounding box center [305, 155] width 41 height 4
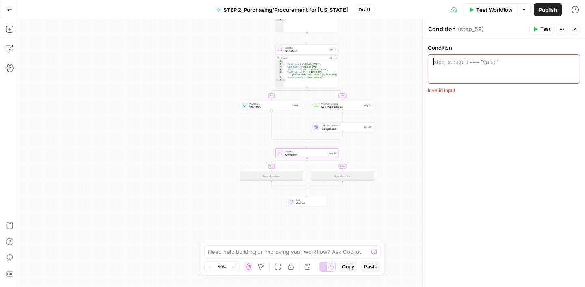
click at [449, 60] on div "step_x.output === "value"" at bounding box center [466, 62] width 65 height 8
paste textarea "**********"
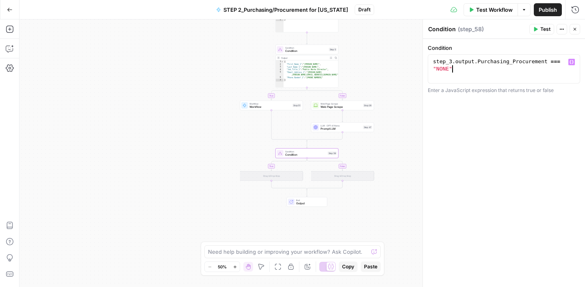
click at [452, 61] on div "step_3 . output . Purchasing_Procurement === "NONE"" at bounding box center [503, 83] width 145 height 51
drag, startPoint x: 546, startPoint y: 63, endPoint x: 478, endPoint y: 64, distance: 68.2
click at [478, 64] on div "step_5 . output . Purchasing_Procurement === "NONE"" at bounding box center [503, 83] width 145 height 51
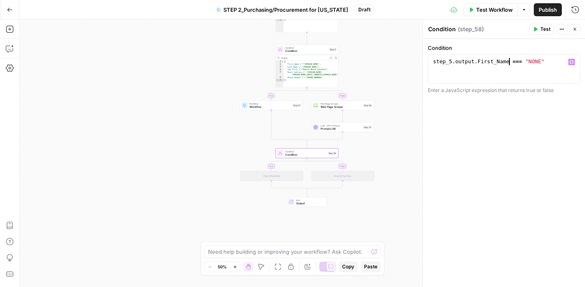
click at [540, 62] on div "step_5 . output . First_Name === "NONE"" at bounding box center [503, 76] width 145 height 37
type textarea "**********"
click at [529, 136] on div "**********" at bounding box center [504, 163] width 162 height 249
click at [574, 29] on icon "button" at bounding box center [574, 29] width 5 height 5
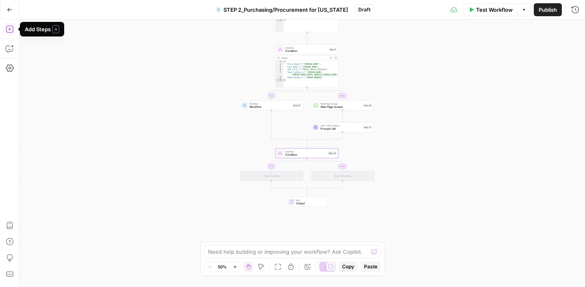
click at [11, 28] on icon "button" at bounding box center [10, 29] width 8 height 8
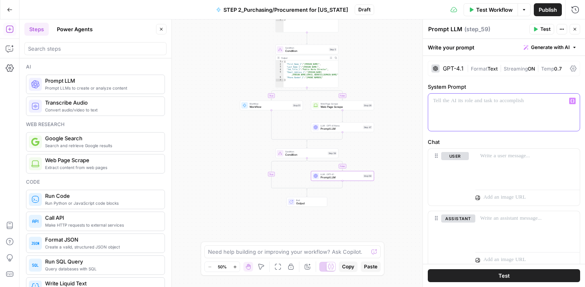
click at [486, 97] on p at bounding box center [504, 101] width 142 height 8
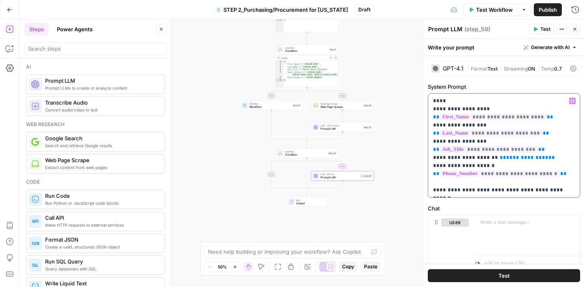
click at [546, 117] on p "**********" at bounding box center [504, 145] width 142 height 97
click at [546, 135] on p "**********" at bounding box center [504, 145] width 142 height 97
click at [540, 150] on p "**********" at bounding box center [504, 145] width 142 height 97
click at [544, 158] on p "**********" at bounding box center [504, 145] width 142 height 97
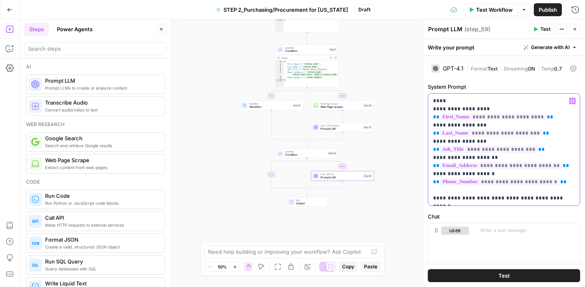
click at [567, 184] on p "**********" at bounding box center [504, 150] width 142 height 106
click at [524, 214] on label "Chat" at bounding box center [504, 217] width 152 height 8
click at [492, 233] on p at bounding box center [527, 231] width 95 height 8
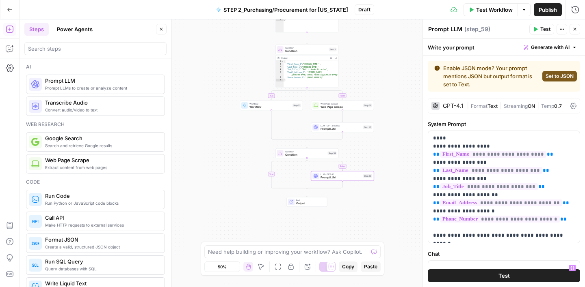
click at [561, 78] on span "Set to JSON" at bounding box center [559, 76] width 28 height 7
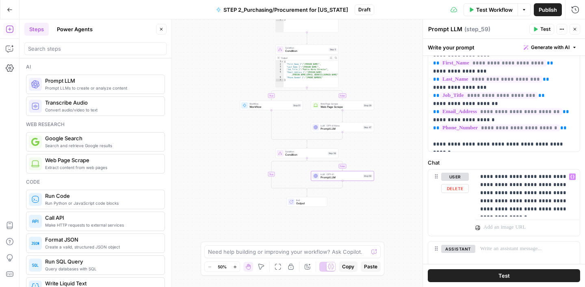
scroll to position [45, 0]
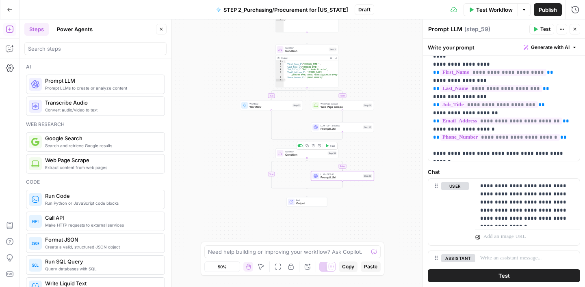
click at [310, 153] on span "Condition" at bounding box center [305, 155] width 41 height 4
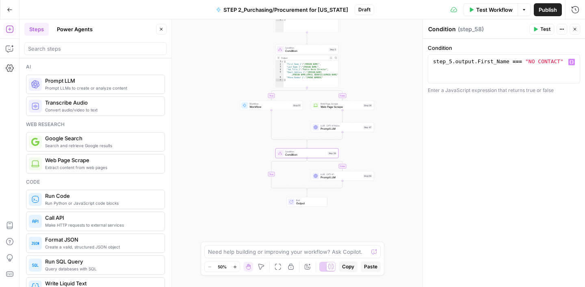
click at [509, 61] on div "step_5 . output . First_Name === "NO CONTACT"" at bounding box center [503, 76] width 145 height 37
type textarea "**********"
click at [505, 161] on div "**********" at bounding box center [504, 163] width 162 height 249
click at [578, 28] on button "Close" at bounding box center [574, 29] width 11 height 11
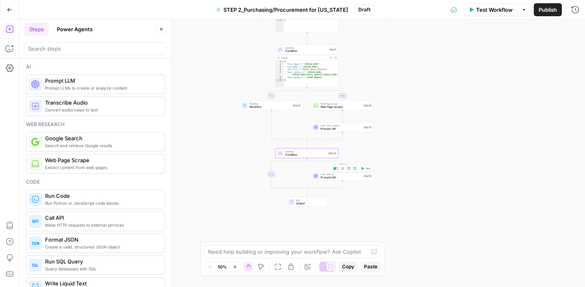
click at [346, 179] on span "Prompt LLM" at bounding box center [340, 178] width 41 height 4
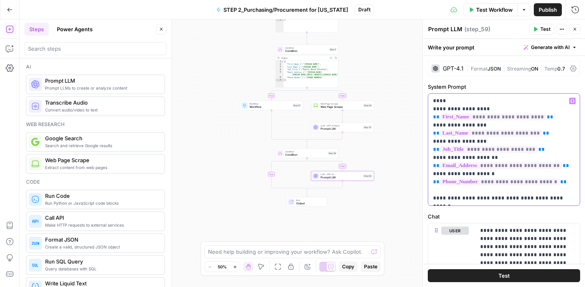
click at [484, 109] on p "**********" at bounding box center [504, 150] width 142 height 106
click at [487, 125] on p "**********" at bounding box center [504, 150] width 142 height 106
click at [461, 141] on p "**********" at bounding box center [504, 150] width 142 height 106
click at [475, 157] on p "**********" at bounding box center [504, 150] width 142 height 106
click at [477, 171] on p "**********" at bounding box center [504, 150] width 142 height 106
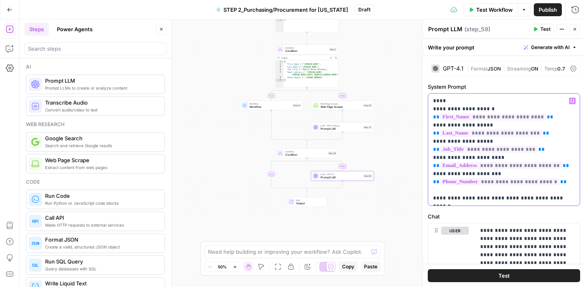
click at [566, 180] on p "**********" at bounding box center [504, 150] width 142 height 106
copy span "**"
click at [566, 167] on p "**********" at bounding box center [504, 150] width 142 height 106
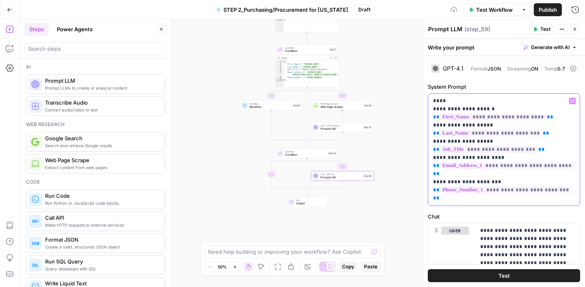
click at [545, 148] on p "**********" at bounding box center [504, 150] width 142 height 106
click at [551, 131] on p "**********" at bounding box center [504, 150] width 142 height 106
click at [554, 115] on p "**********" at bounding box center [504, 150] width 142 height 106
click at [576, 184] on div "**********" at bounding box center [503, 150] width 151 height 112
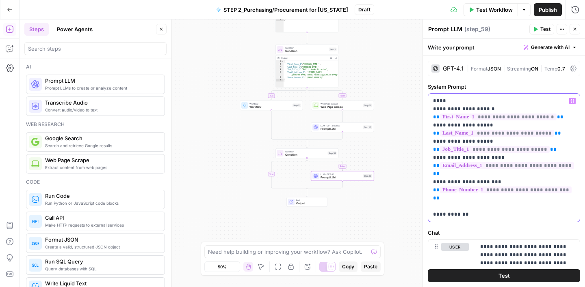
click at [449, 199] on p "**********" at bounding box center [504, 158] width 142 height 122
click at [454, 199] on p "**********" at bounding box center [504, 158] width 142 height 122
click at [487, 197] on p "**********" at bounding box center [504, 158] width 142 height 122
click at [483, 204] on p "**********" at bounding box center [504, 158] width 142 height 122
click at [479, 199] on p "**********" at bounding box center [504, 158] width 142 height 122
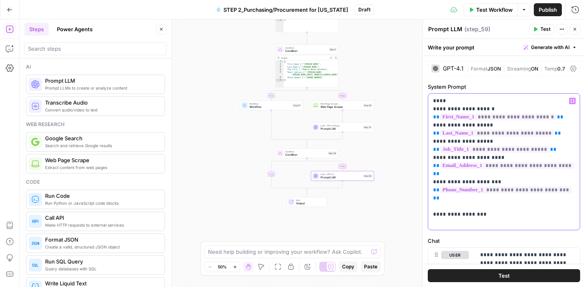
drag, startPoint x: 575, startPoint y: 184, endPoint x: 432, endPoint y: 110, distance: 160.9
click at [432, 110] on div "**********" at bounding box center [503, 162] width 151 height 136
copy p "**********"
click at [435, 207] on p "**********" at bounding box center [504, 162] width 142 height 130
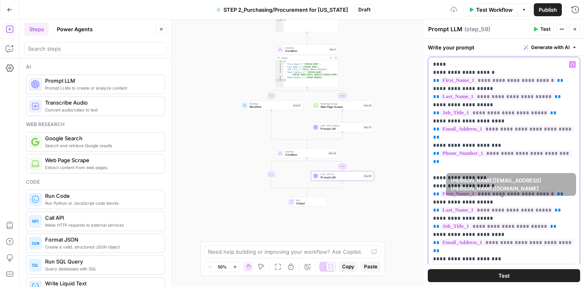
scroll to position [68, 0]
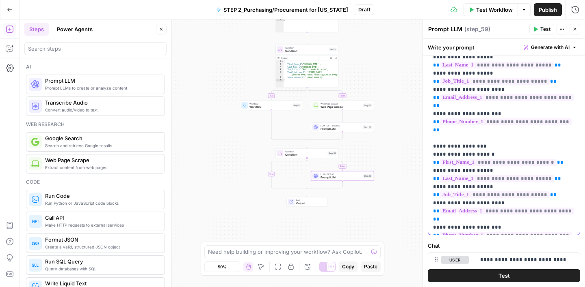
click at [491, 136] on p "**********" at bounding box center [504, 130] width 142 height 203
click at [472, 136] on p "**********" at bounding box center [504, 130] width 142 height 203
click at [556, 145] on p "**********" at bounding box center [504, 130] width 142 height 203
click at [472, 153] on p "**********" at bounding box center [504, 130] width 142 height 203
click at [555, 162] on p "**********" at bounding box center [504, 130] width 142 height 203
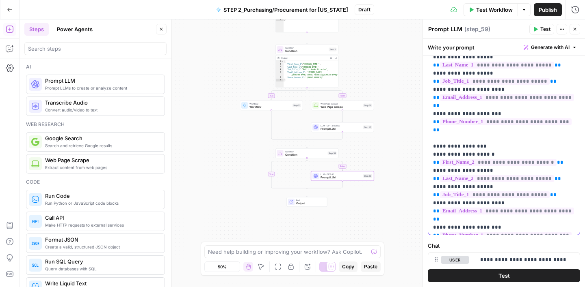
click at [483, 170] on p "**********" at bounding box center [504, 130] width 142 height 203
click at [551, 176] on p "**********" at bounding box center [504, 130] width 142 height 203
click at [480, 186] on p "**********" at bounding box center [504, 130] width 142 height 203
click at [439, 217] on span "**" at bounding box center [436, 219] width 6 height 5
click at [482, 205] on p "**********" at bounding box center [504, 130] width 142 height 203
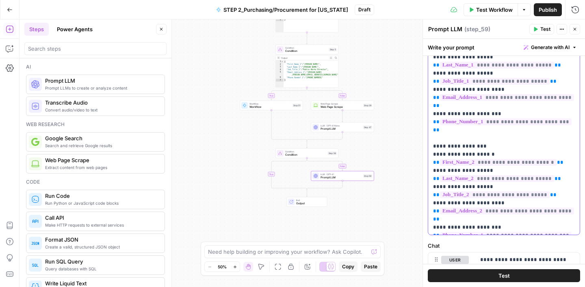
click at [439, 241] on span "**" at bounding box center [436, 243] width 6 height 5
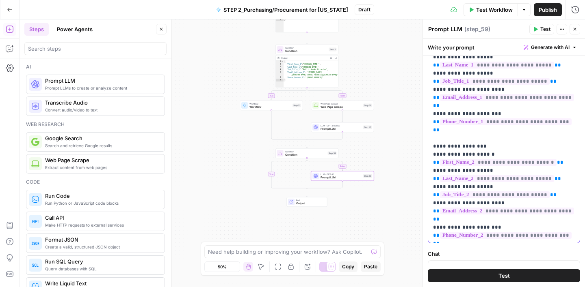
click at [439, 222] on p "**********" at bounding box center [504, 134] width 142 height 211
drag, startPoint x: 439, startPoint y: 221, endPoint x: 432, endPoint y: 151, distance: 70.5
click at [432, 148] on div "**********" at bounding box center [503, 135] width 151 height 218
click at [475, 138] on p "**********" at bounding box center [504, 134] width 142 height 211
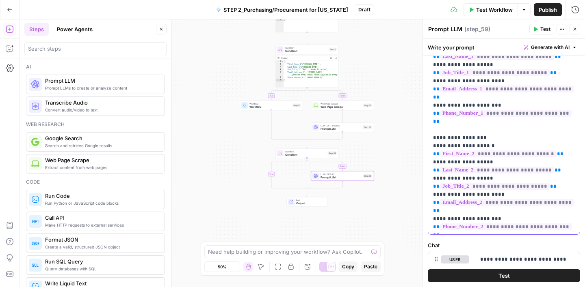
drag, startPoint x: 441, startPoint y: 214, endPoint x: 428, endPoint y: 123, distance: 91.0
click at [428, 123] on div "**********" at bounding box center [503, 126] width 151 height 218
copy p "**********"
click at [447, 214] on p "**********" at bounding box center [504, 125] width 142 height 211
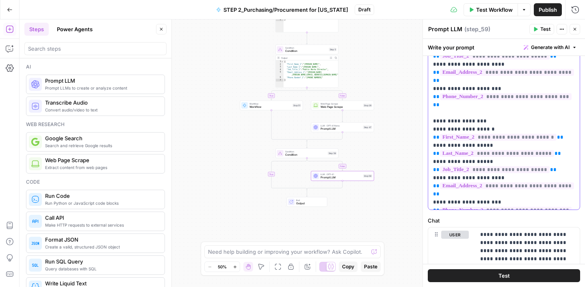
scroll to position [219, 0]
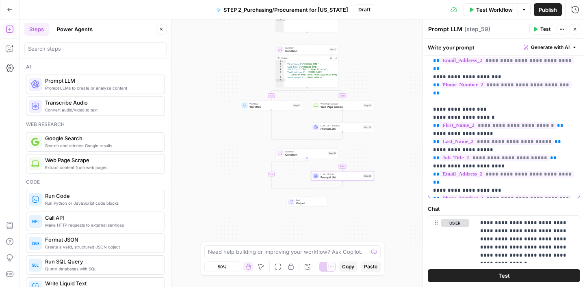
click at [472, 93] on p "**********" at bounding box center [504, 36] width 142 height 317
click at [557, 123] on span "**" at bounding box center [560, 125] width 6 height 5
click at [472, 108] on p "**********" at bounding box center [504, 36] width 142 height 317
click at [554, 139] on span "**" at bounding box center [557, 141] width 6 height 5
click at [466, 127] on p "**********" at bounding box center [504, 36] width 142 height 317
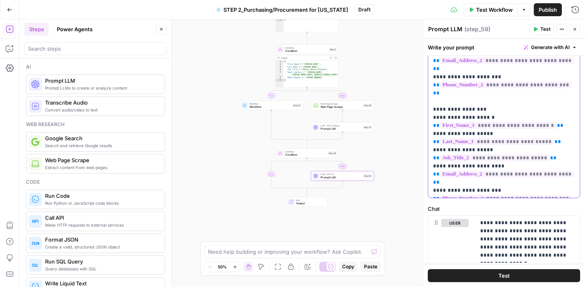
click at [550, 156] on span "**" at bounding box center [553, 158] width 6 height 5
click at [482, 142] on p "**********" at bounding box center [504, 36] width 142 height 317
click at [439, 180] on span "**" at bounding box center [436, 182] width 6 height 5
click at [483, 156] on p "**********" at bounding box center [504, 36] width 142 height 317
click at [439, 204] on span "**" at bounding box center [436, 206] width 6 height 5
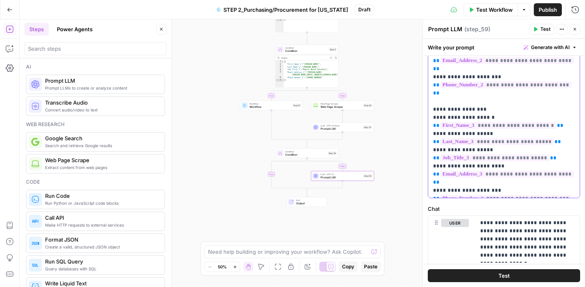
drag, startPoint x: 440, startPoint y: 177, endPoint x: 432, endPoint y: 86, distance: 92.1
click at [432, 86] on div "**********" at bounding box center [503, 36] width 151 height 323
copy p "**********"
click at [447, 177] on p "**********" at bounding box center [504, 36] width 142 height 317
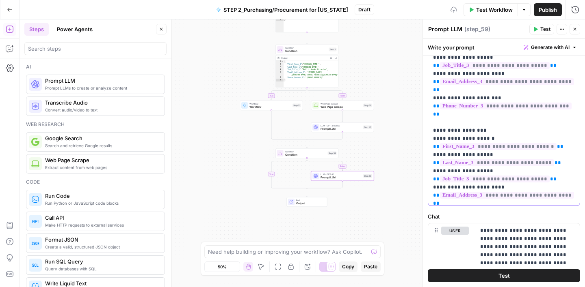
scroll to position [98, 0]
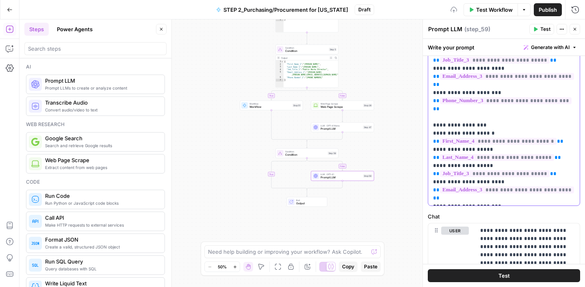
click at [575, 157] on div "**********" at bounding box center [503, 40] width 151 height 331
click at [575, 174] on div "**********" at bounding box center [503, 40] width 151 height 331
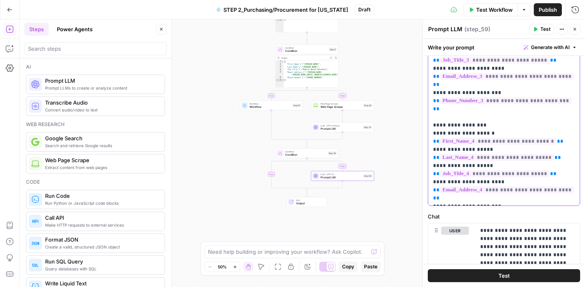
scroll to position [219, 0]
drag, startPoint x: 453, startPoint y: 184, endPoint x: 428, endPoint y: 91, distance: 96.1
click at [428, 91] on div "**********" at bounding box center [503, 40] width 151 height 331
copy p "**********"
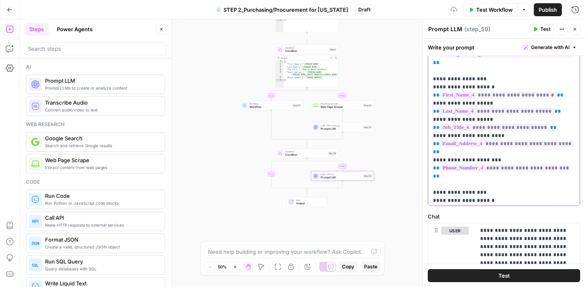
scroll to position [203, 0]
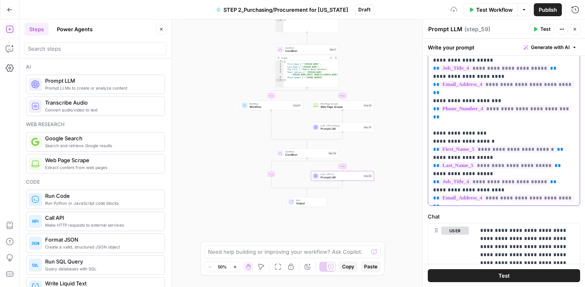
click at [576, 174] on div "**********" at bounding box center [503, 40] width 151 height 331
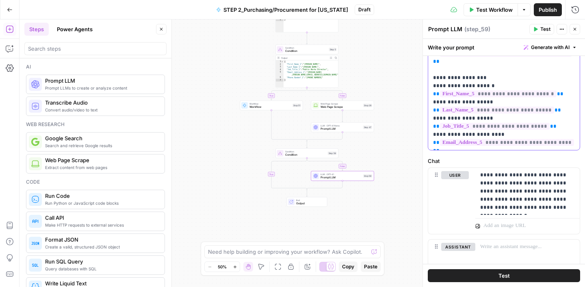
scroll to position [276, 0]
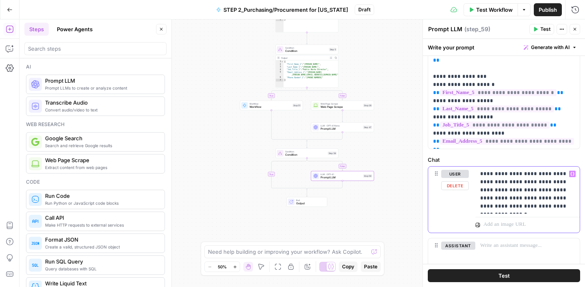
click at [494, 191] on p "**********" at bounding box center [527, 190] width 95 height 41
click at [525, 192] on p "**********" at bounding box center [527, 190] width 95 height 41
click at [554, 189] on p "**********" at bounding box center [527, 190] width 95 height 41
click at [515, 201] on p "**********" at bounding box center [527, 190] width 95 height 41
click at [573, 198] on p "**********" at bounding box center [527, 190] width 95 height 41
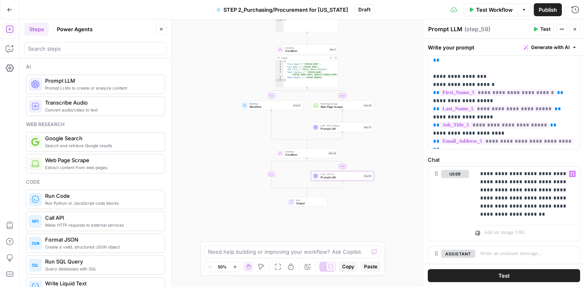
click at [493, 156] on label "Chat" at bounding box center [504, 160] width 152 height 8
click at [508, 31] on div "Prompt LLM Prompt LLM ( step_59 )" at bounding box center [477, 29] width 99 height 9
click at [579, 29] on button "Close" at bounding box center [574, 29] width 11 height 11
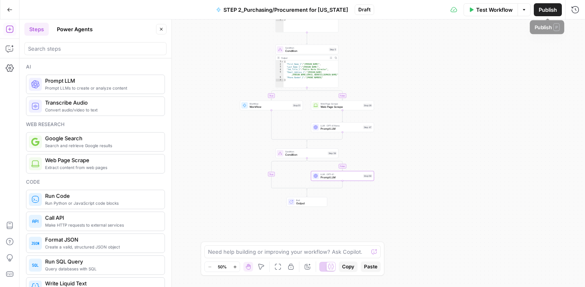
click at [544, 13] on span "Publish" at bounding box center [547, 10] width 18 height 8
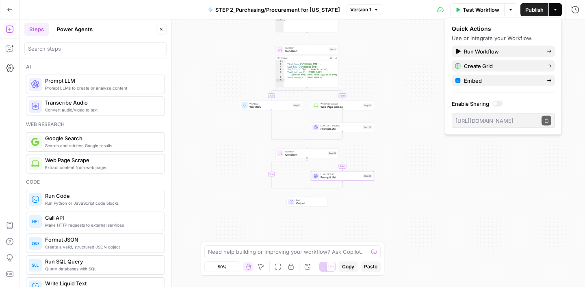
click at [346, 126] on span "LLM · GPT-4.1 Nano" at bounding box center [340, 125] width 41 height 3
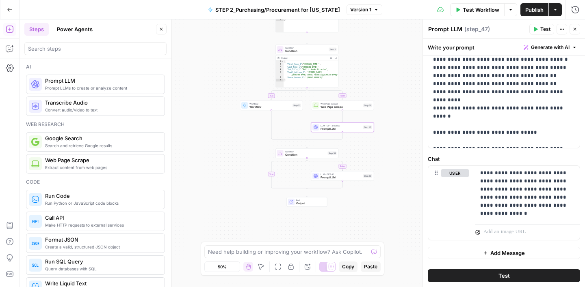
scroll to position [0, 0]
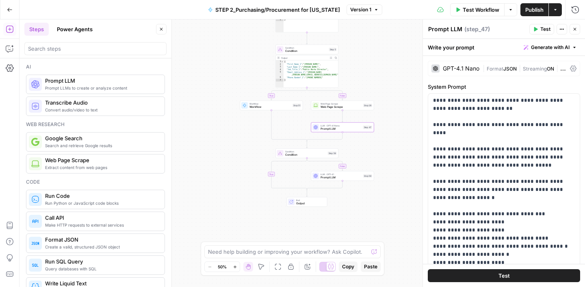
click at [346, 179] on div "LLM · GPT-4.1 Prompt LLM Step 59 Copy step Delete step Add Note Test" at bounding box center [342, 176] width 63 height 10
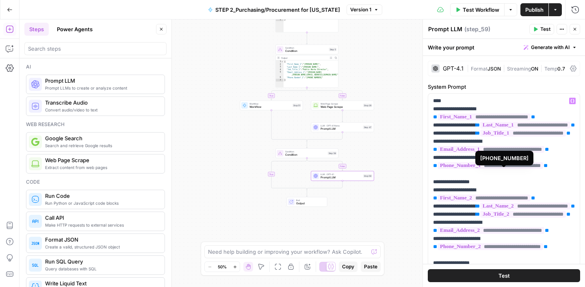
scroll to position [203, 0]
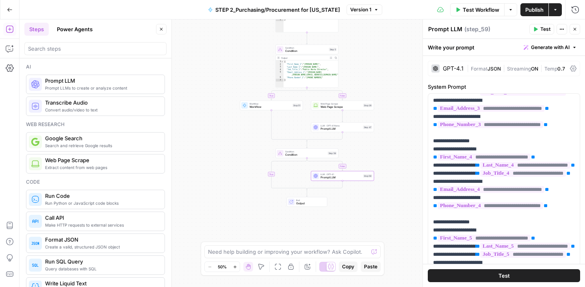
click at [575, 30] on icon "button" at bounding box center [574, 29] width 5 height 5
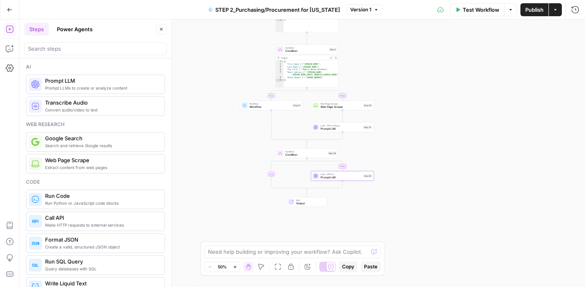
click at [348, 128] on span "Prompt LLM" at bounding box center [340, 129] width 41 height 4
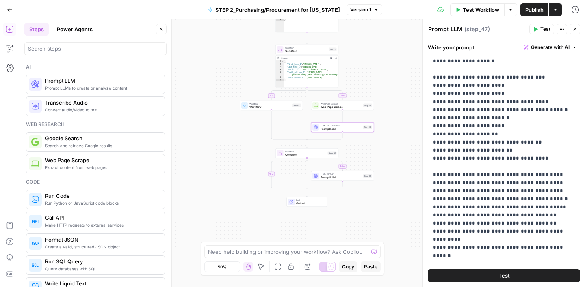
scroll to position [277, 0]
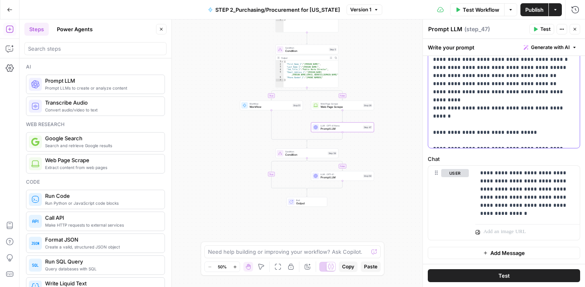
drag, startPoint x: 433, startPoint y: 101, endPoint x: 539, endPoint y: 138, distance: 112.5
copy p "**********"
drag, startPoint x: 480, startPoint y: 173, endPoint x: 525, endPoint y: 211, distance: 58.5
click at [525, 211] on p "**********" at bounding box center [527, 193] width 95 height 49
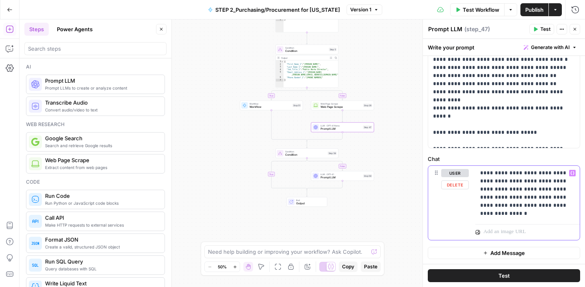
copy p "**********"
click at [576, 30] on icon "button" at bounding box center [574, 29] width 5 height 5
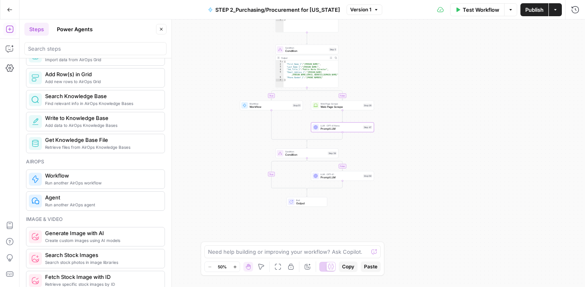
scroll to position [391, 0]
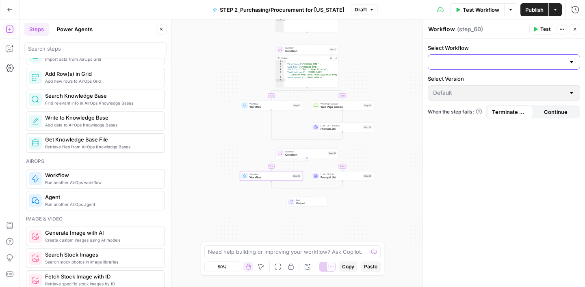
click at [499, 65] on input "Select Workflow" at bounding box center [499, 62] width 132 height 8
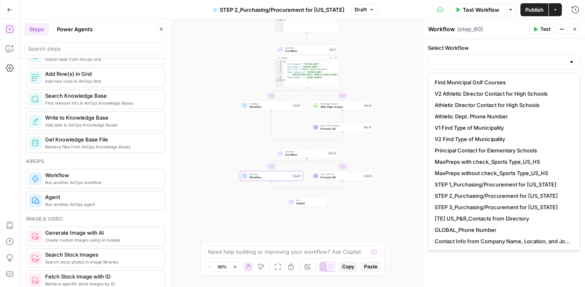
scroll to position [68, 0]
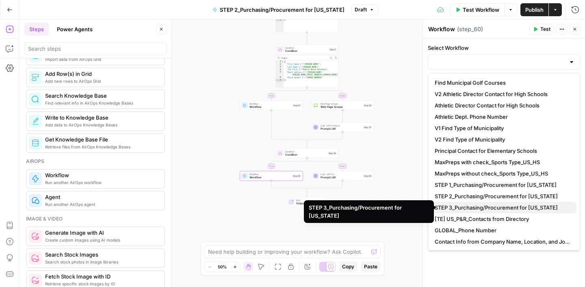
click at [481, 210] on span "STEP 3_Purchasing/Procurement for [US_STATE]" at bounding box center [501, 208] width 135 height 8
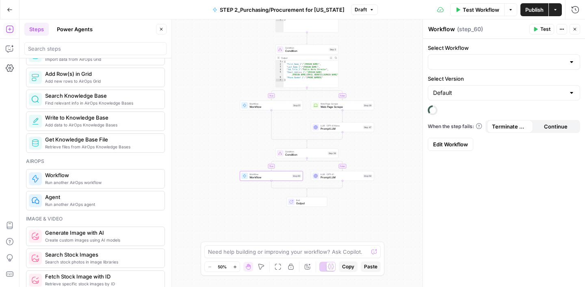
type input "STEP 3_Purchasing/Procurement for [US_STATE]"
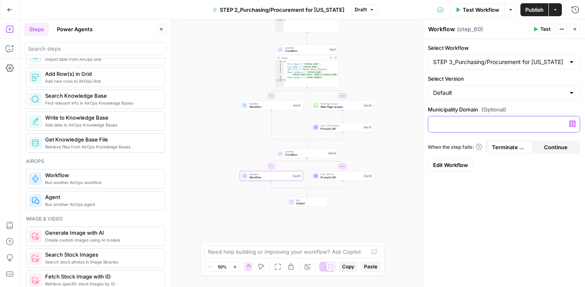
click at [569, 124] on button "Variables Menu" at bounding box center [572, 124] width 6 height 6
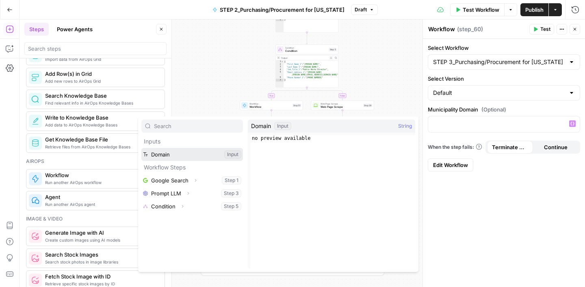
click at [201, 158] on button "Select variable Domain" at bounding box center [192, 154] width 102 height 13
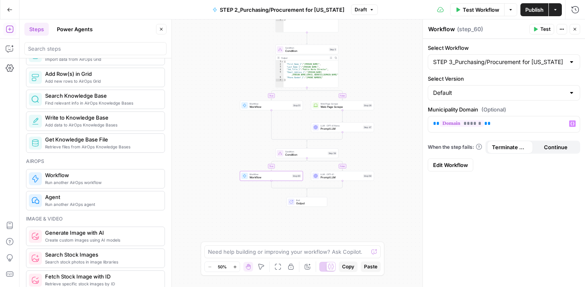
click at [484, 204] on div "Select Workflow STEP 3_Purchasing/Procurement for Arizona Select Version Defaul…" at bounding box center [504, 163] width 162 height 249
click at [576, 29] on icon "button" at bounding box center [574, 29] width 5 height 5
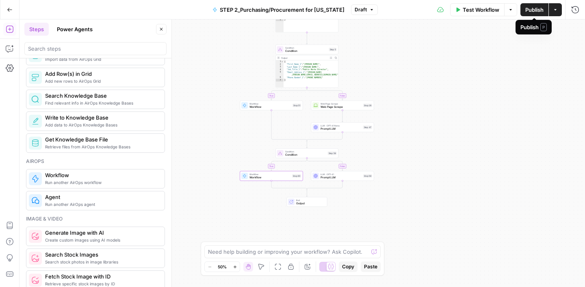
click at [537, 11] on span "Publish" at bounding box center [534, 10] width 18 height 8
click at [162, 31] on icon "button" at bounding box center [161, 29] width 5 height 5
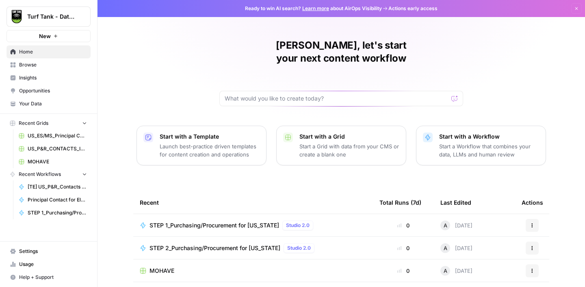
click at [32, 67] on span "Browse" at bounding box center [53, 64] width 68 height 7
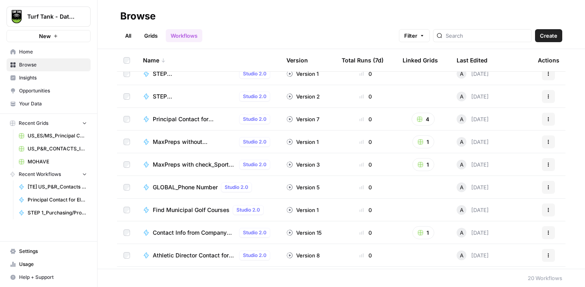
scroll to position [257, 0]
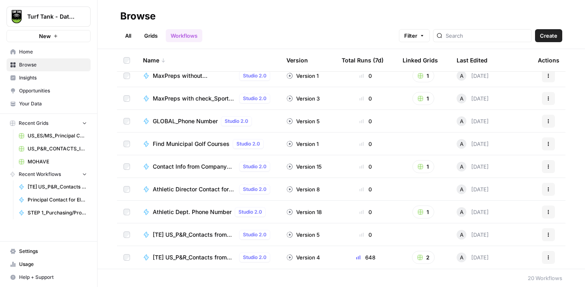
click at [547, 233] on icon "button" at bounding box center [548, 235] width 5 height 5
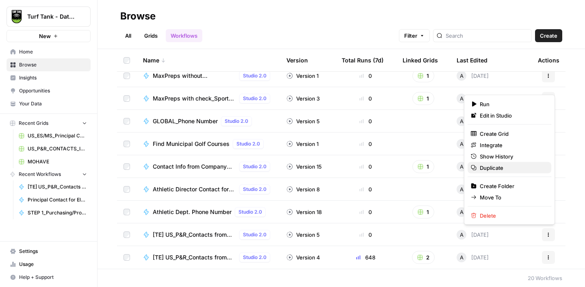
click at [499, 165] on span "Duplicate" at bounding box center [512, 168] width 65 height 8
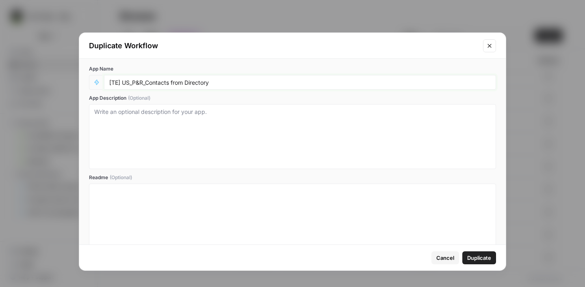
drag, startPoint x: 121, startPoint y: 82, endPoint x: 87, endPoint y: 81, distance: 33.3
click at [89, 81] on div "[TE] US_P&R_Contacts from Directory" at bounding box center [292, 82] width 407 height 15
type input "STEP 3_Purchasing/Procurement for [US_STATE]"
click at [486, 256] on span "Duplicate" at bounding box center [479, 258] width 24 height 8
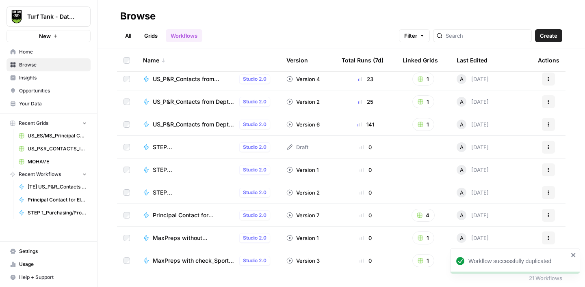
scroll to position [117, 0]
click at [190, 151] on span "STEP 3_Purchasing/Procurement for [US_STATE]" at bounding box center [194, 148] width 83 height 8
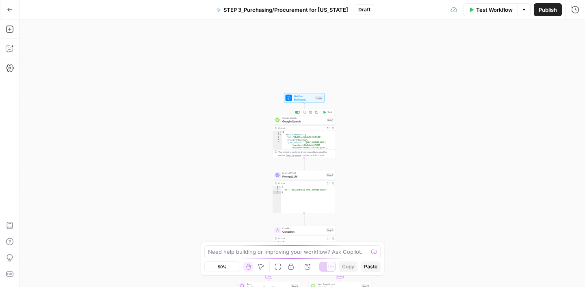
click at [307, 122] on span "Google Search" at bounding box center [303, 121] width 43 height 4
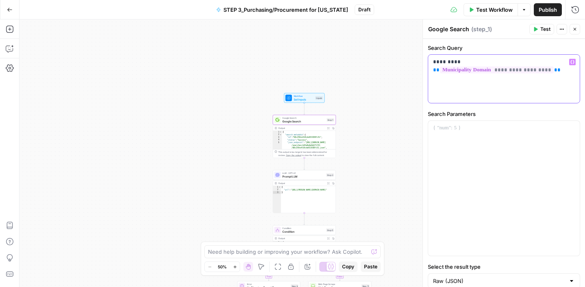
click at [433, 62] on p "**********" at bounding box center [504, 66] width 142 height 16
click at [467, 63] on p "**********" at bounding box center [504, 66] width 142 height 16
click at [497, 112] on label "Search Parameters" at bounding box center [504, 114] width 152 height 8
click at [305, 179] on div "LLM · GPT-4.1 Prompt LLM Step 3 Copy step Delete step Add Note Test" at bounding box center [304, 176] width 63 height 10
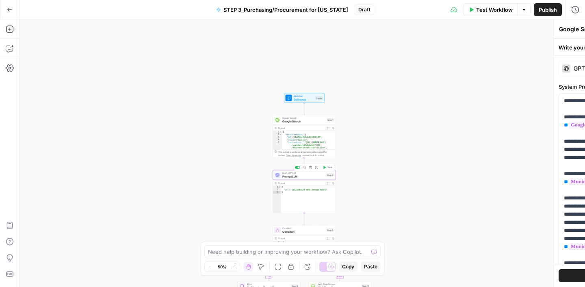
type textarea "Prompt LLM"
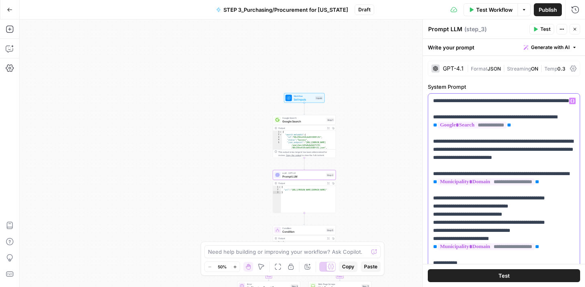
click at [491, 101] on p "**********" at bounding box center [504, 292] width 142 height 390
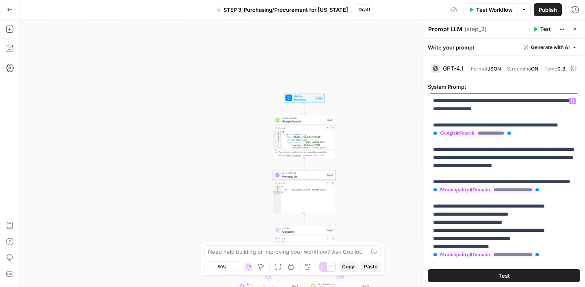
click at [435, 109] on p "**********" at bounding box center [504, 292] width 142 height 390
click at [491, 102] on p "**********" at bounding box center [504, 292] width 142 height 390
click at [540, 103] on p "**********" at bounding box center [504, 292] width 142 height 390
click at [521, 101] on p "**********" at bounding box center [504, 292] width 142 height 390
click at [309, 121] on span "Google Search" at bounding box center [303, 121] width 43 height 4
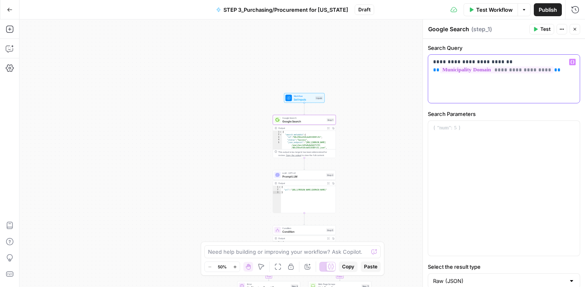
click at [506, 61] on p "**********" at bounding box center [504, 66] width 142 height 16
click at [457, 62] on p "**********" at bounding box center [504, 66] width 142 height 16
click at [529, 59] on p "**********" at bounding box center [504, 66] width 142 height 16
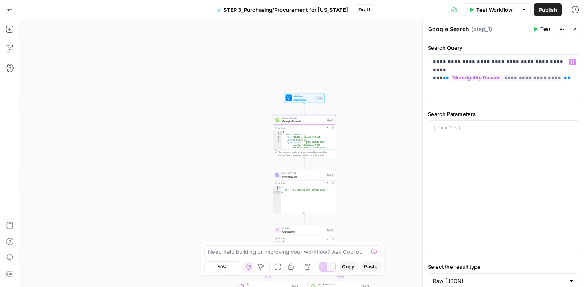
click at [372, 97] on div "true false Workflow Set Inputs Inputs Google Search Google Search Step 1 Output…" at bounding box center [301, 153] width 565 height 268
click at [307, 177] on span "Prompt LLM" at bounding box center [303, 177] width 42 height 4
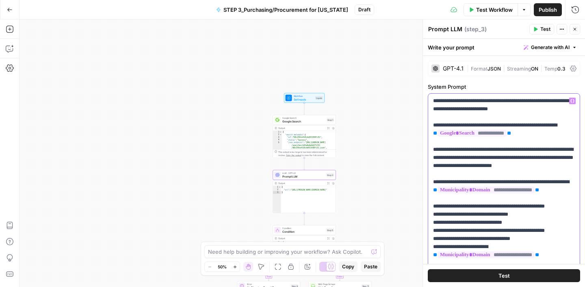
click at [460, 112] on p "**********" at bounding box center [504, 292] width 142 height 390
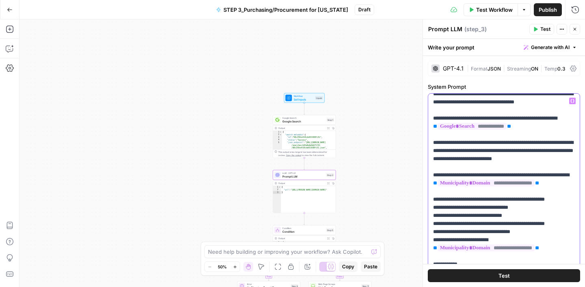
scroll to position [3, 0]
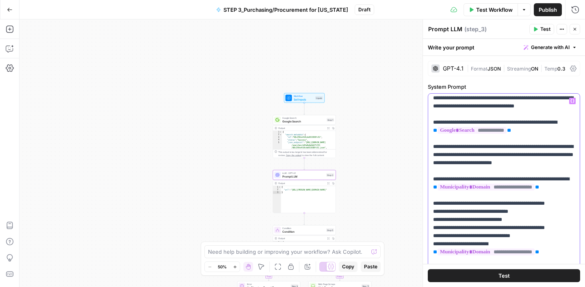
click at [545, 108] on p "**********" at bounding box center [504, 289] width 142 height 390
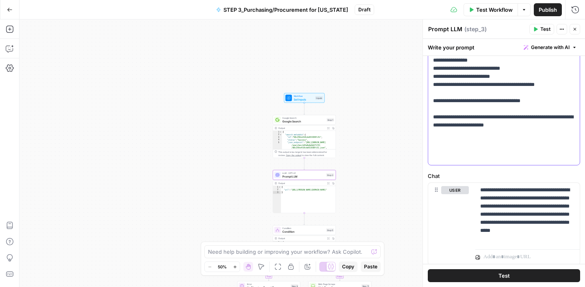
scroll to position [270, 0]
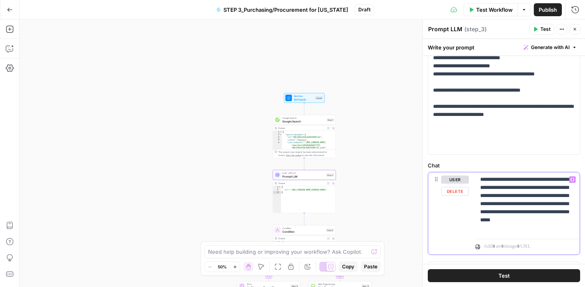
click at [504, 197] on p "**********" at bounding box center [527, 204] width 95 height 57
click at [387, 181] on div "true false Workflow Set Inputs Inputs Google Search Google Search Step 1 Output…" at bounding box center [301, 153] width 565 height 268
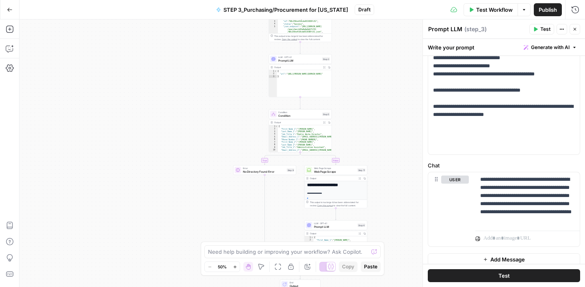
drag, startPoint x: 365, startPoint y: 210, endPoint x: 361, endPoint y: 94, distance: 116.2
click at [361, 94] on div "true false Workflow Set Inputs Inputs Google Search Google Search Step 1 Output…" at bounding box center [301, 153] width 565 height 268
click at [305, 115] on span "Condition" at bounding box center [299, 116] width 42 height 4
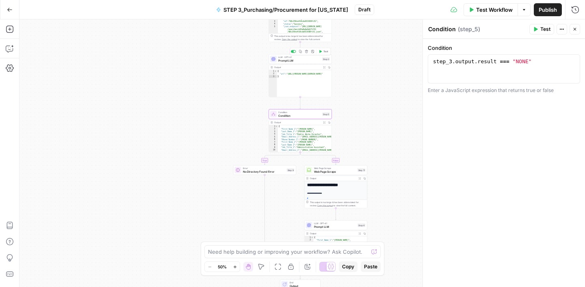
click at [302, 62] on span "Prompt LLM" at bounding box center [299, 60] width 42 height 4
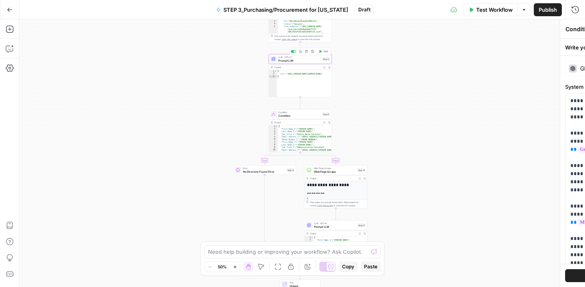
type textarea "Prompt LLM"
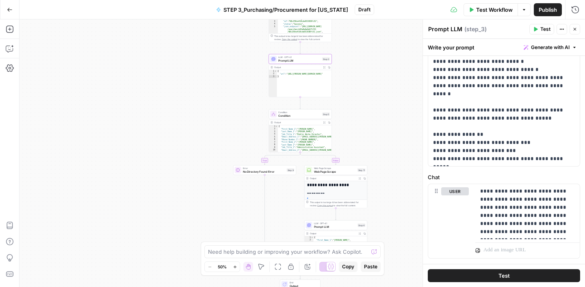
scroll to position [277, 0]
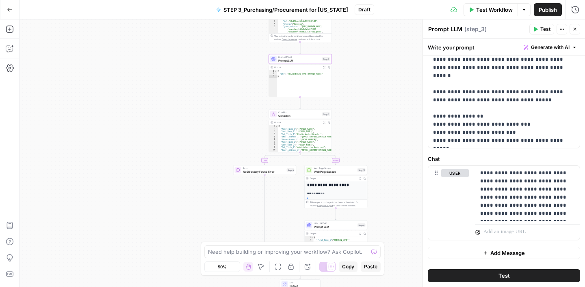
click at [303, 117] on span "Condition" at bounding box center [299, 116] width 42 height 4
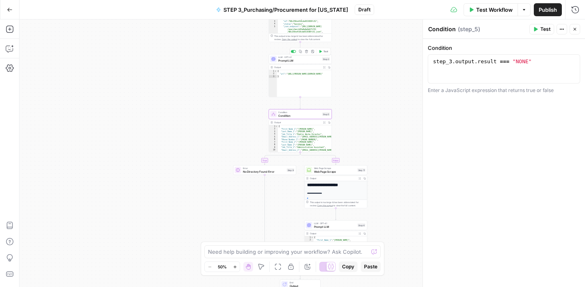
click at [304, 62] on span "Prompt LLM" at bounding box center [299, 60] width 42 height 4
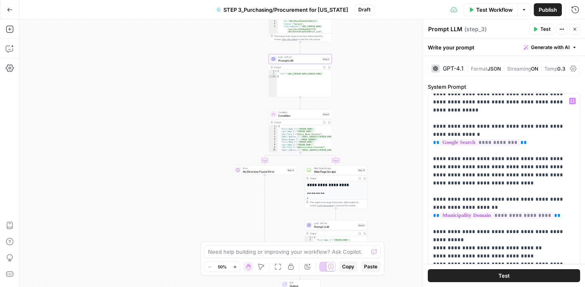
scroll to position [7, 0]
click at [539, 143] on p "**********" at bounding box center [504, 285] width 142 height 390
click at [459, 152] on p "**********" at bounding box center [504, 285] width 142 height 390
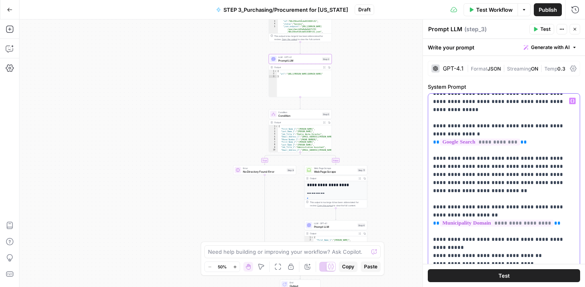
click at [460, 158] on p "**********" at bounding box center [504, 285] width 142 height 390
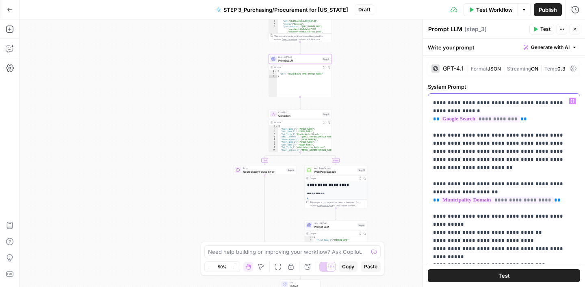
scroll to position [34, 0]
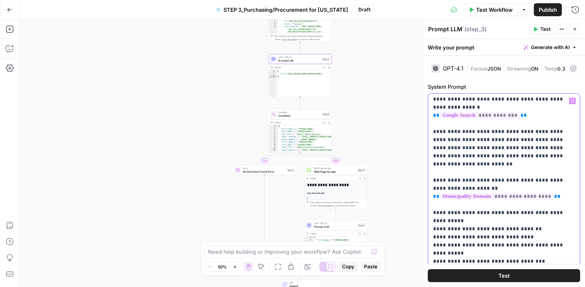
click at [524, 140] on p "**********" at bounding box center [504, 258] width 142 height 390
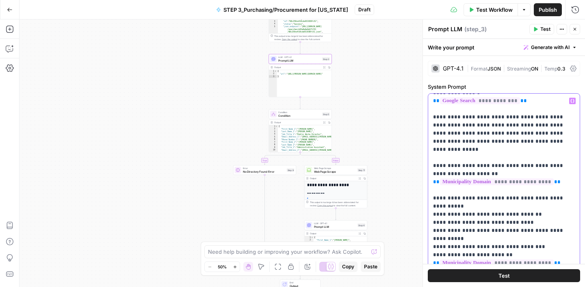
scroll to position [50, 0]
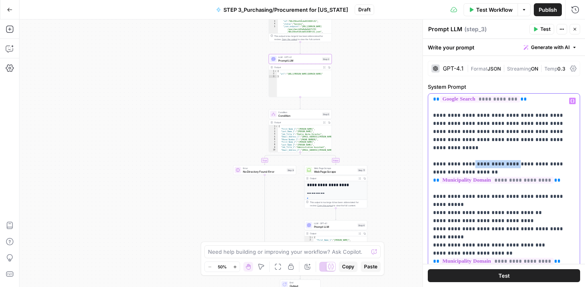
drag, startPoint x: 511, startPoint y: 142, endPoint x: 471, endPoint y: 141, distance: 39.4
click at [471, 141] on p "**********" at bounding box center [504, 242] width 142 height 390
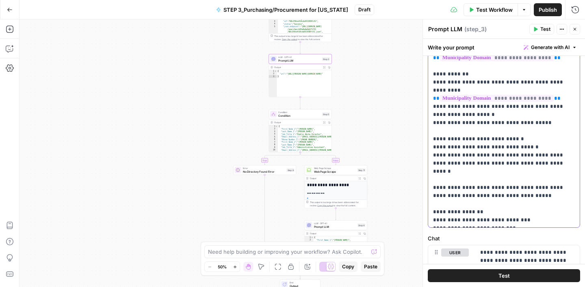
scroll to position [197, 0]
click at [490, 131] on p "**********" at bounding box center [504, 34] width 142 height 382
click at [529, 134] on p "**********" at bounding box center [504, 34] width 142 height 382
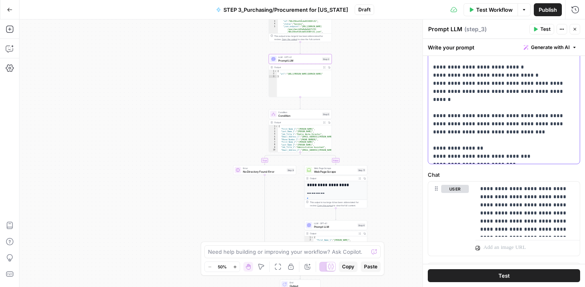
scroll to position [260, 0]
click at [533, 198] on p "**********" at bounding box center [527, 210] width 95 height 49
click at [573, 198] on p "**********" at bounding box center [527, 214] width 95 height 57
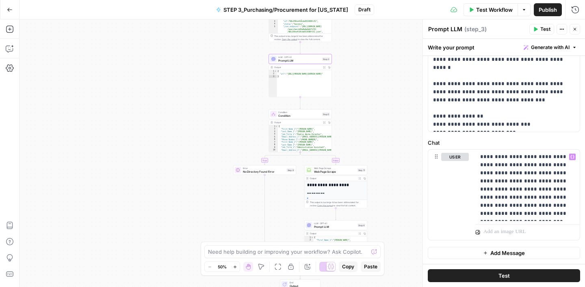
click at [505, 46] on div "Write your prompt Generate with AI" at bounding box center [504, 47] width 162 height 17
click at [576, 27] on icon "button" at bounding box center [574, 29] width 5 height 5
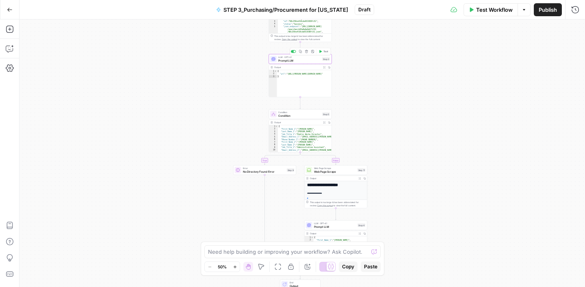
click at [307, 60] on span "Prompt LLM" at bounding box center [299, 60] width 42 height 4
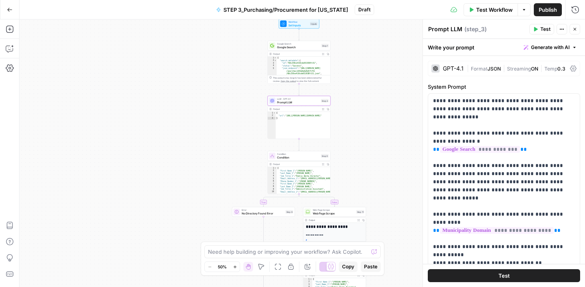
drag, startPoint x: 361, startPoint y: 63, endPoint x: 360, endPoint y: 116, distance: 52.4
click at [360, 116] on div "true false Workflow Set Inputs Inputs Google Search Google Search Step 1 Output…" at bounding box center [301, 153] width 565 height 268
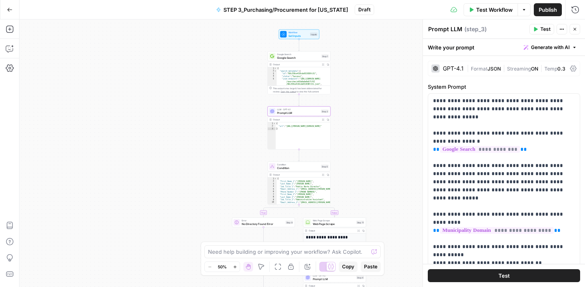
click at [306, 58] on span "Google Search" at bounding box center [298, 58] width 43 height 4
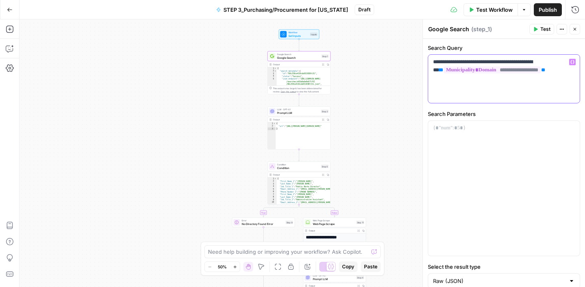
click at [534, 61] on p "**********" at bounding box center [504, 66] width 142 height 16
click at [442, 73] on p "**********" at bounding box center [504, 66] width 142 height 16
click at [299, 114] on span "Prompt LLM" at bounding box center [298, 113] width 42 height 4
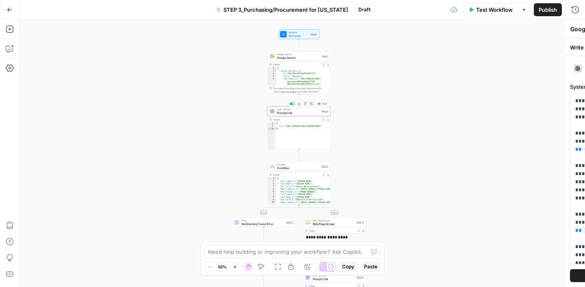
type textarea "Prompt LLM"
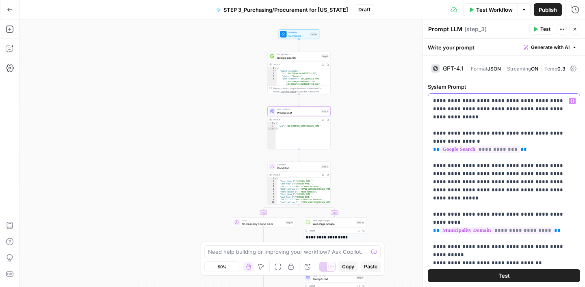
click at [491, 108] on p "**********" at bounding box center [504, 292] width 142 height 390
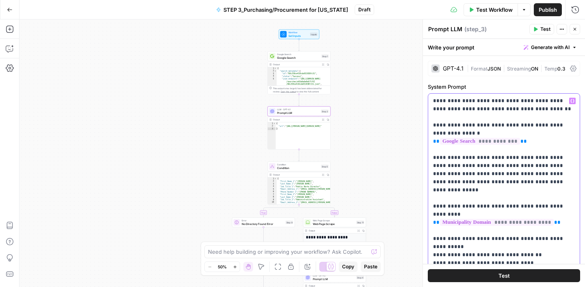
click at [553, 158] on p "**********" at bounding box center [504, 292] width 142 height 390
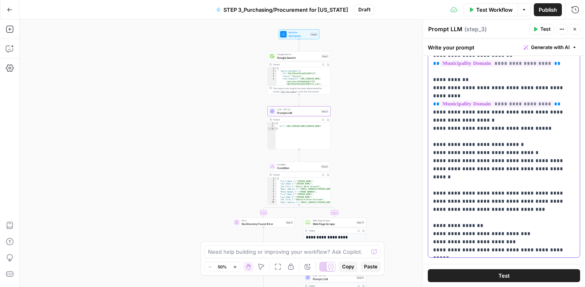
scroll to position [204, 0]
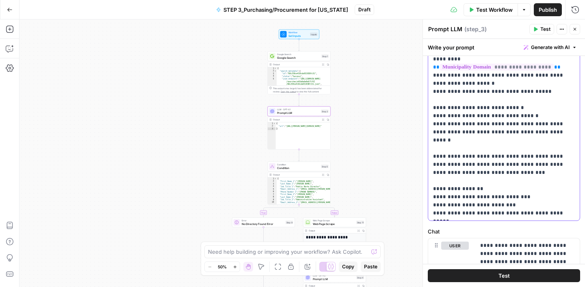
click at [491, 123] on p "**********" at bounding box center [504, 23] width 142 height 390
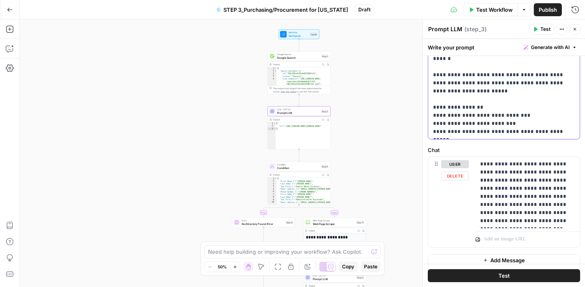
scroll to position [286, 0]
click at [480, 188] on p "**********" at bounding box center [527, 192] width 95 height 65
click at [492, 143] on div "**********" at bounding box center [504, 17] width 162 height 493
click at [305, 167] on span "Condition" at bounding box center [298, 168] width 42 height 4
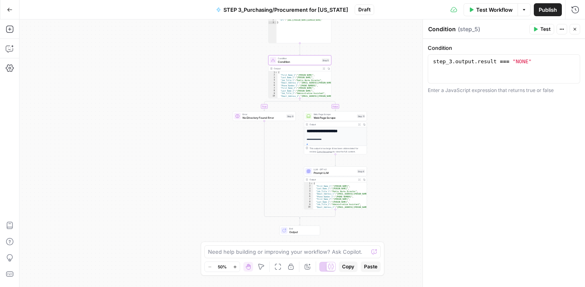
drag, startPoint x: 379, startPoint y: 185, endPoint x: 379, endPoint y: 69, distance: 115.3
click at [379, 69] on div "true false Workflow Set Inputs Inputs Google Search Google Search Step 1 Output…" at bounding box center [301, 153] width 565 height 268
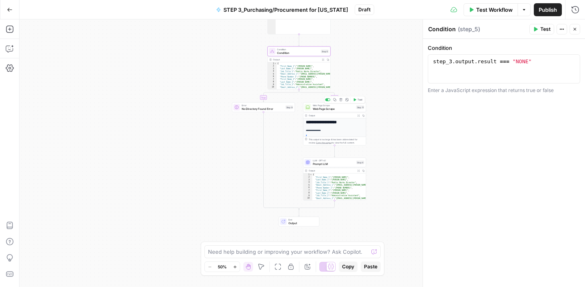
click at [342, 108] on span "Web Page Scrape" at bounding box center [334, 109] width 42 height 4
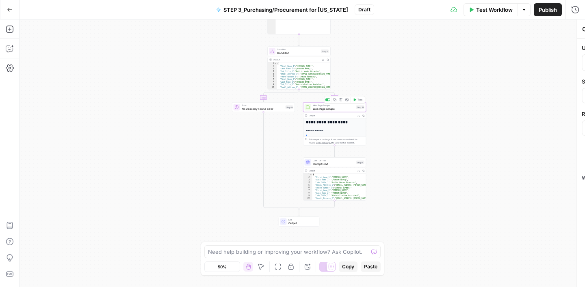
type textarea "Web Page Scrape"
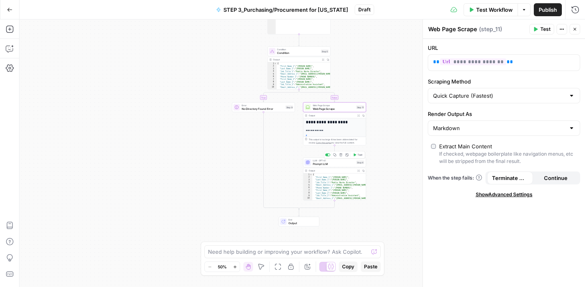
click at [340, 163] on span "Prompt LLM" at bounding box center [334, 164] width 42 height 4
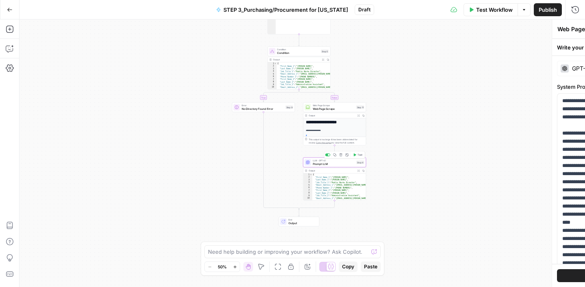
type textarea "Prompt LLM"
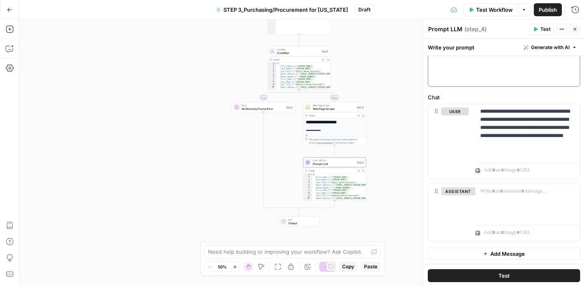
scroll to position [339, 0]
drag, startPoint x: 434, startPoint y: 101, endPoint x: 538, endPoint y: 76, distance: 107.6
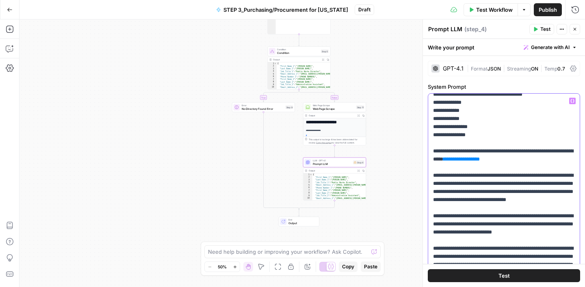
scroll to position [210, 0]
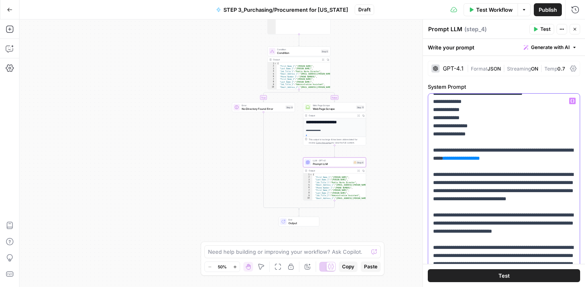
click at [475, 161] on span "**********" at bounding box center [461, 158] width 28 height 5
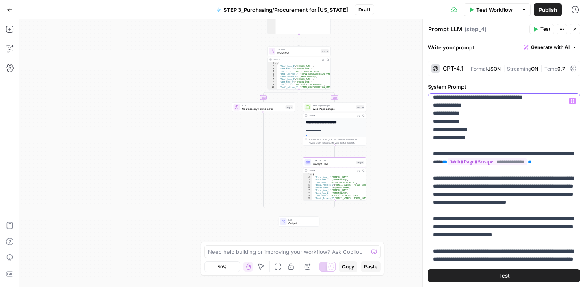
scroll to position [215, 0]
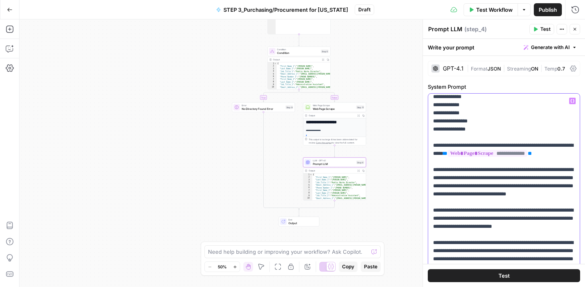
drag, startPoint x: 514, startPoint y: 162, endPoint x: 464, endPoint y: 172, distance: 51.0
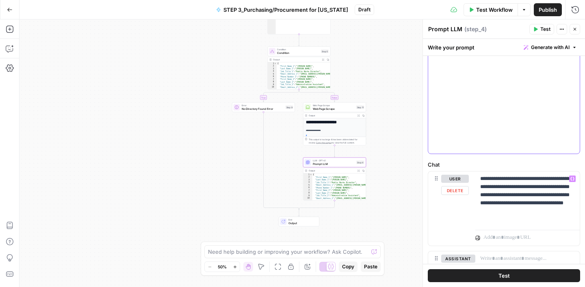
scroll to position [270, 0]
drag, startPoint x: 480, startPoint y: 179, endPoint x: 503, endPoint y: 218, distance: 45.8
click at [503, 218] on p "**********" at bounding box center [527, 199] width 95 height 49
click at [500, 213] on p "**********" at bounding box center [527, 199] width 95 height 49
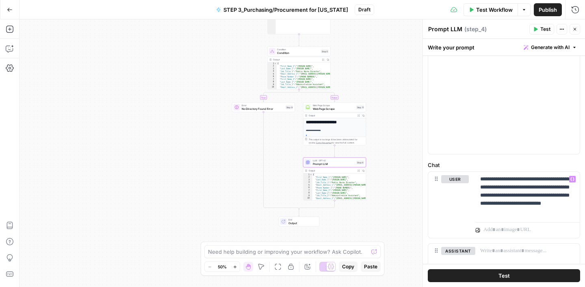
click at [521, 160] on div "**********" at bounding box center [504, 55] width 162 height 539
click at [577, 30] on button "Close" at bounding box center [574, 29] width 11 height 11
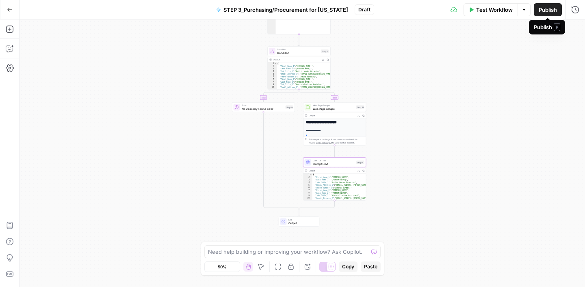
click at [542, 11] on span "Publish" at bounding box center [547, 10] width 18 height 8
click at [496, 181] on div "true false Workflow Set Inputs Inputs Google Search Google Search Step 1 Output…" at bounding box center [301, 153] width 565 height 268
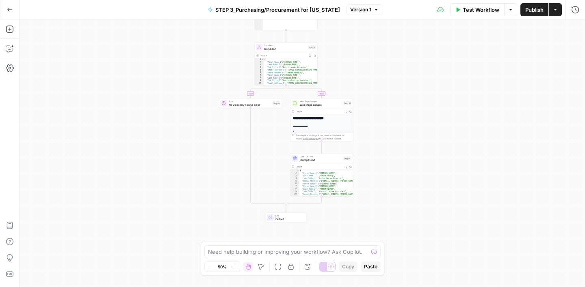
drag, startPoint x: 429, startPoint y: 97, endPoint x: 411, endPoint y: 89, distance: 19.6
click at [415, 93] on div "true false Workflow Set Inputs Inputs Google Search Google Search Step 1 Output…" at bounding box center [301, 153] width 565 height 268
click at [240, 14] on button "STEP 3_Purchasing/Procurement for [US_STATE]" at bounding box center [274, 9] width 142 height 13
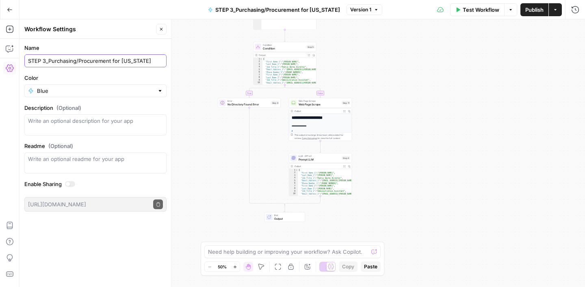
click at [44, 63] on input "STEP 3_Purchasing/Procurement for [US_STATE]" at bounding box center [95, 61] width 135 height 8
type input "STEP 2_Purchasing/Procurement for [US_STATE]"
click at [99, 43] on form "Name STEP 2_Purchasing/Procurement for Arizona Color Blue Description (Optional…" at bounding box center [95, 128] width 152 height 178
click at [164, 31] on button "Close" at bounding box center [161, 29] width 11 height 11
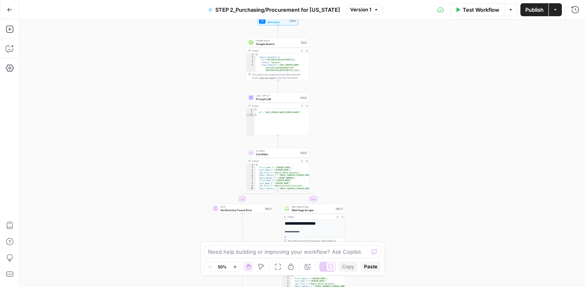
drag, startPoint x: 399, startPoint y: 79, endPoint x: 392, endPoint y: 188, distance: 109.5
click at [392, 189] on div "true false Workflow Set Inputs Inputs Google Search Google Search Step 1 Output…" at bounding box center [301, 153] width 565 height 268
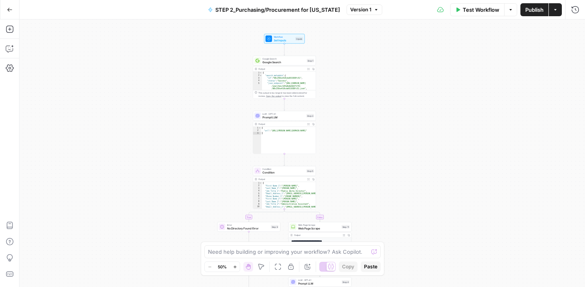
drag, startPoint x: 394, startPoint y: 132, endPoint x: 401, endPoint y: 147, distance: 16.2
click at [401, 147] on div "true false Workflow Set Inputs Inputs Google Search Google Search Step 1 Output…" at bounding box center [301, 153] width 565 height 268
click at [281, 38] on span "Workflow" at bounding box center [284, 36] width 20 height 3
click at [476, 91] on button "Add Field" at bounding box center [496, 90] width 135 height 13
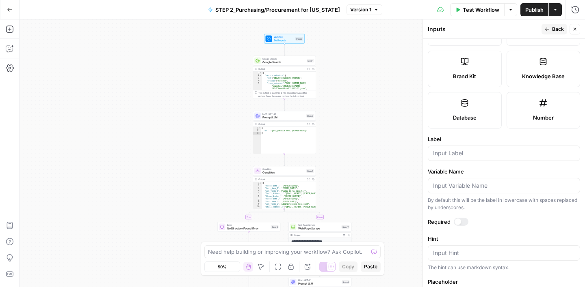
scroll to position [187, 0]
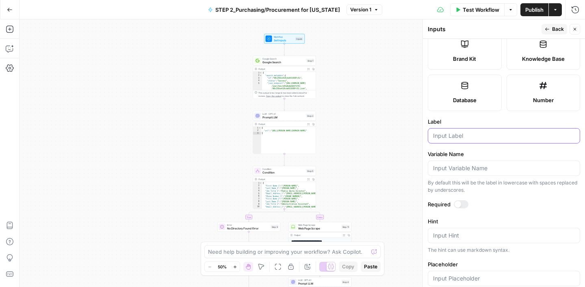
click at [449, 138] on input "Label" at bounding box center [504, 136] width 142 height 8
type input "Company Name"
click at [484, 151] on label "Variable Name" at bounding box center [504, 154] width 152 height 8
click at [484, 164] on input "Variable Name" at bounding box center [504, 168] width 142 height 8
click at [555, 26] on span "Back" at bounding box center [558, 29] width 12 height 7
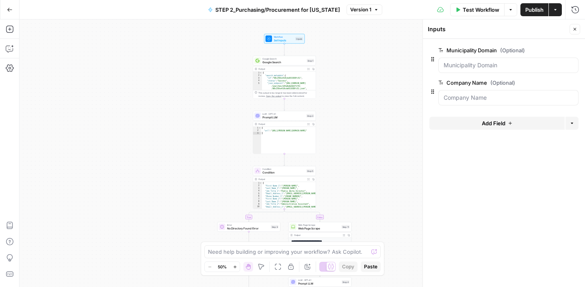
click at [486, 123] on span "Add Field" at bounding box center [494, 123] width 24 height 8
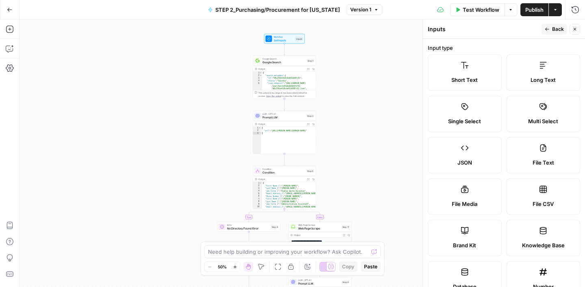
scroll to position [183, 0]
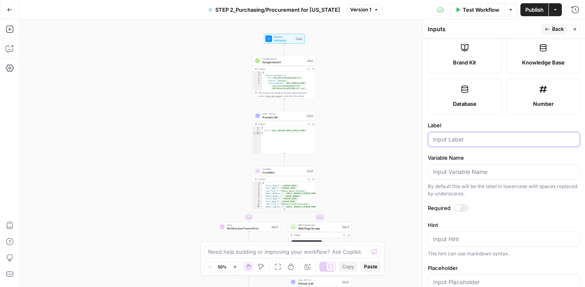
click at [460, 137] on input "Label" at bounding box center [504, 140] width 142 height 8
type input "City"
click at [476, 124] on label "Label" at bounding box center [504, 125] width 152 height 8
click at [476, 136] on input "City" at bounding box center [504, 140] width 142 height 8
click at [549, 27] on icon "button" at bounding box center [547, 29] width 5 height 5
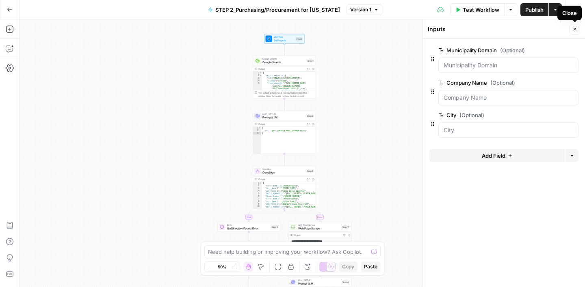
click at [576, 31] on icon "button" at bounding box center [574, 29] width 5 height 5
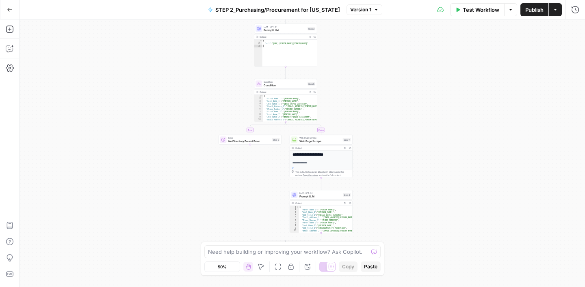
drag, startPoint x: 343, startPoint y: 146, endPoint x: 344, endPoint y: 58, distance: 87.3
click at [344, 58] on div "true false Workflow Set Inputs Inputs Google Search Google Search Step 1 Output…" at bounding box center [301, 153] width 565 height 268
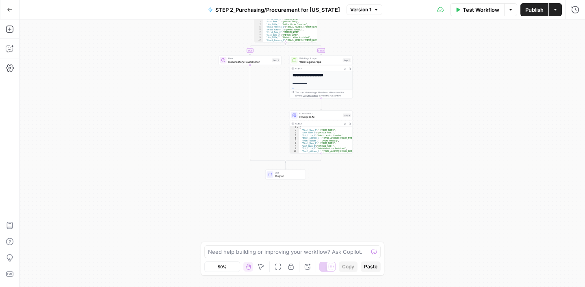
drag, startPoint x: 364, startPoint y: 79, endPoint x: 364, endPoint y: -1, distance: 80.0
click at [364, 0] on html "Turf Tank - Data Team New Home Browse Insights Opportunities Your Data Recent G…" at bounding box center [292, 143] width 585 height 287
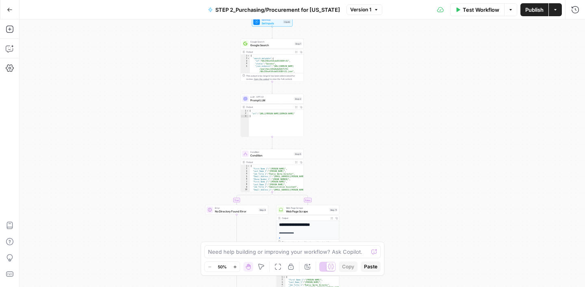
drag, startPoint x: 395, startPoint y: 71, endPoint x: 382, endPoint y: 223, distance: 151.6
click at [382, 223] on div "true false Workflow Set Inputs Inputs Google Search Google Search Step 1 Output…" at bounding box center [301, 153] width 565 height 268
click at [276, 47] on span "Google Search" at bounding box center [271, 47] width 43 height 4
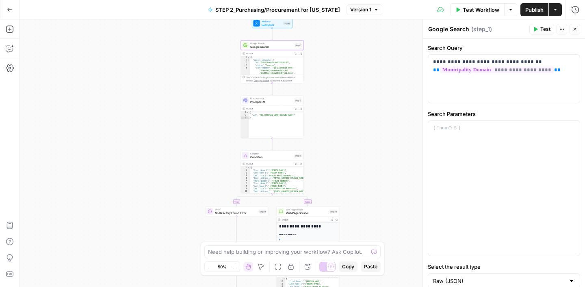
click at [574, 30] on icon "button" at bounding box center [574, 29] width 5 height 5
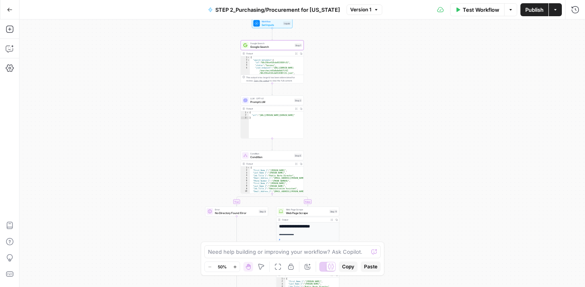
click at [273, 104] on span "Prompt LLM" at bounding box center [271, 102] width 42 height 4
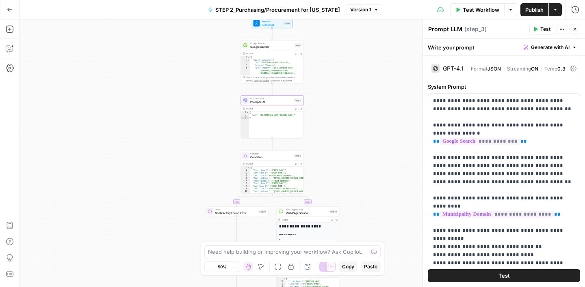
click at [577, 28] on button "Close" at bounding box center [574, 29] width 11 height 11
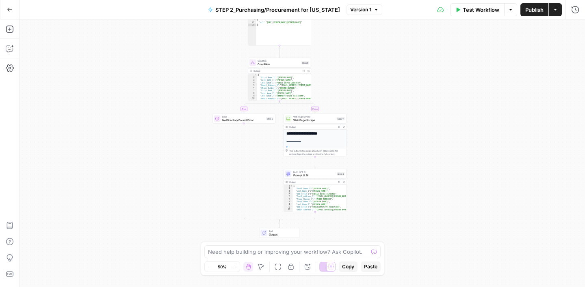
drag, startPoint x: 365, startPoint y: 163, endPoint x: 373, endPoint y: 70, distance: 93.3
click at [373, 70] on div "true false Workflow Set Inputs Inputs Google Search Google Search Step 1 Output…" at bounding box center [301, 153] width 565 height 268
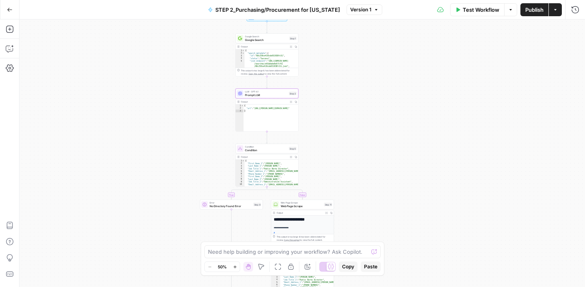
drag, startPoint x: 409, startPoint y: 96, endPoint x: 396, endPoint y: 182, distance: 86.6
click at [396, 182] on div "true false Workflow Set Inputs Inputs Google Search Google Search Step 1 Output…" at bounding box center [301, 153] width 565 height 268
click at [534, 9] on span "Publish" at bounding box center [534, 10] width 18 height 8
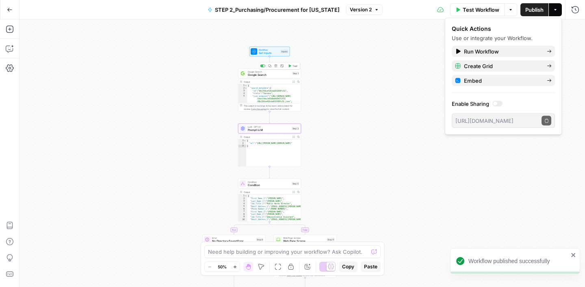
click at [279, 73] on span "Google Search" at bounding box center [269, 75] width 43 height 4
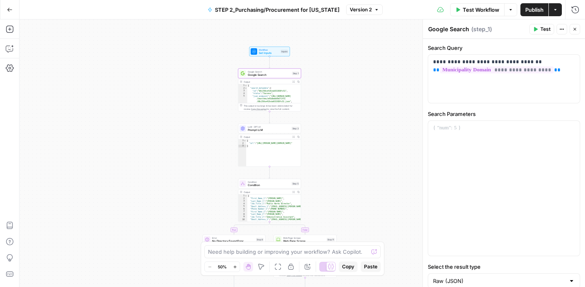
click at [574, 29] on icon "button" at bounding box center [574, 29] width 3 height 3
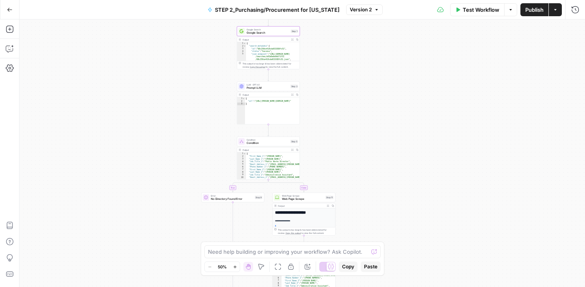
drag, startPoint x: 381, startPoint y: 150, endPoint x: 380, endPoint y: 104, distance: 46.3
click at [380, 104] on div "true false Workflow Set Inputs Inputs Google Search Google Search Step 1 Output…" at bounding box center [301, 153] width 565 height 268
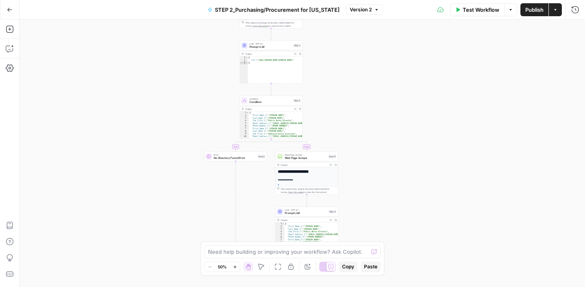
drag, startPoint x: 375, startPoint y: 114, endPoint x: 380, endPoint y: 66, distance: 48.6
click at [380, 66] on div "true false Workflow Set Inputs Inputs Google Search Google Search Step 1 Output…" at bounding box center [301, 153] width 565 height 268
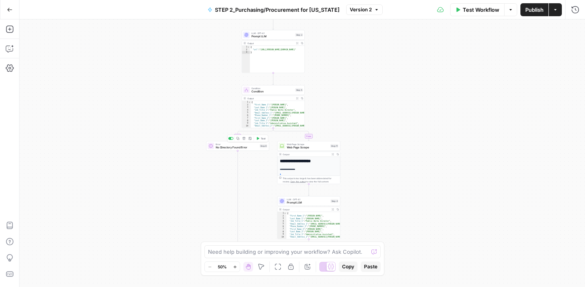
click at [244, 140] on button "Delete step" at bounding box center [243, 138] width 5 height 5
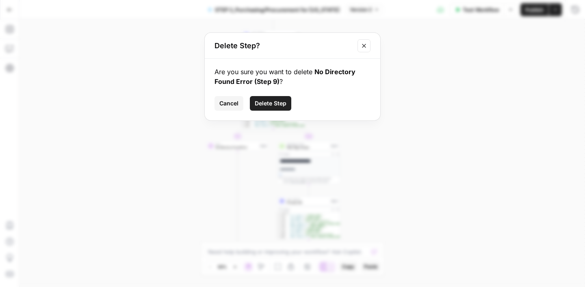
click at [280, 102] on span "Delete Step" at bounding box center [271, 103] width 32 height 8
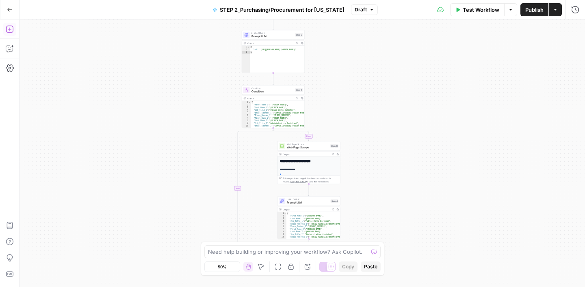
click at [10, 30] on icon "button" at bounding box center [10, 29] width 8 height 8
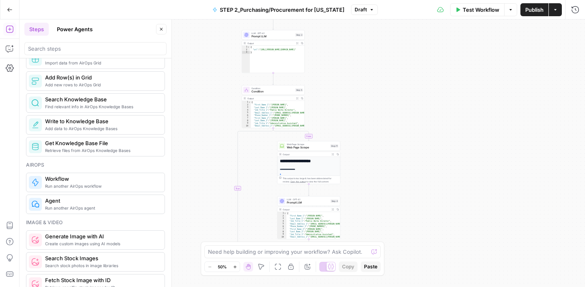
scroll to position [391, 0]
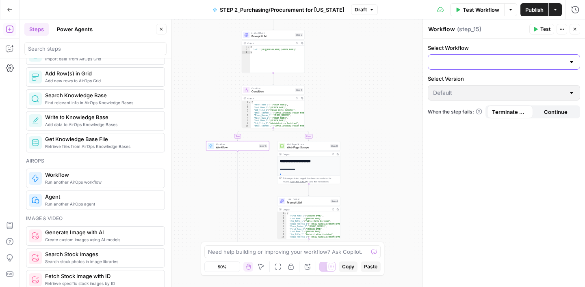
click at [516, 61] on input "Select Workflow" at bounding box center [499, 62] width 132 height 8
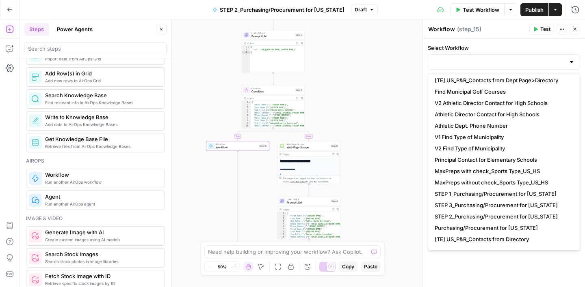
scroll to position [74, 0]
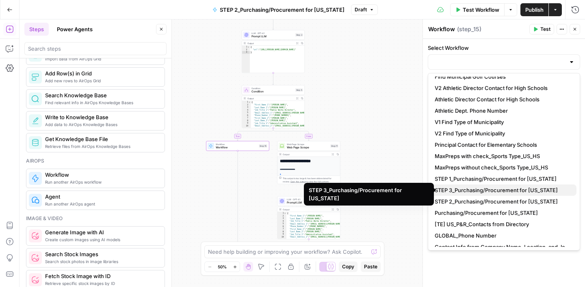
click at [477, 192] on span "STEP 3_Purchasing/Procurement for [US_STATE]" at bounding box center [501, 190] width 135 height 8
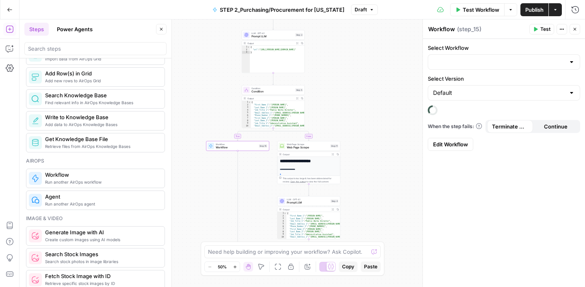
type input "STEP 3_Purchasing/Procurement for [US_STATE]"
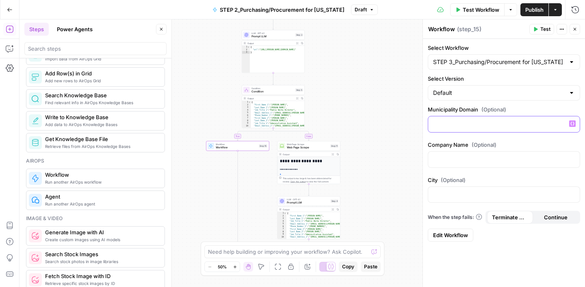
click at [570, 125] on icon "button" at bounding box center [572, 124] width 4 height 4
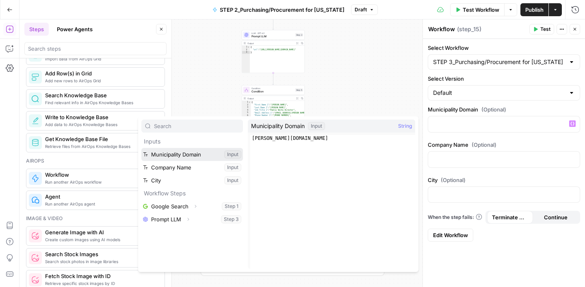
click at [184, 156] on button "Select variable Municipality Domain" at bounding box center [192, 154] width 102 height 13
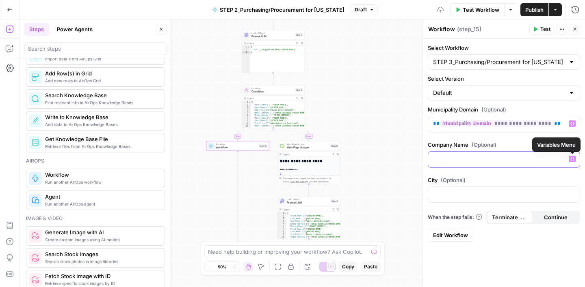
drag, startPoint x: 567, startPoint y: 155, endPoint x: 572, endPoint y: 158, distance: 5.8
click at [572, 158] on icon "button" at bounding box center [572, 159] width 4 height 4
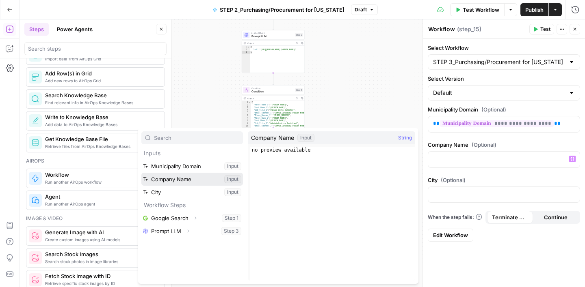
click at [184, 182] on button "Select variable Company Name" at bounding box center [192, 179] width 102 height 13
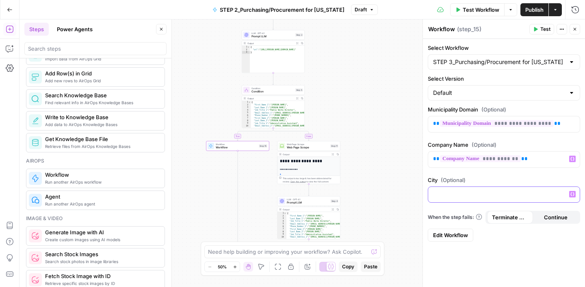
click at [573, 192] on icon "button" at bounding box center [572, 194] width 4 height 4
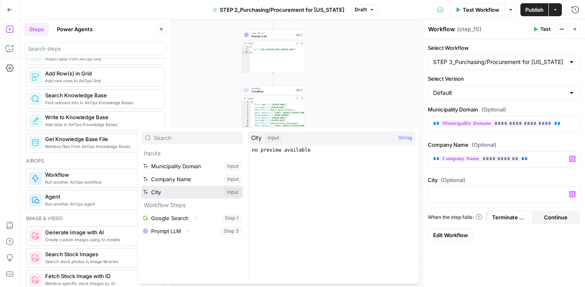
click at [180, 192] on button "Select variable City" at bounding box center [192, 192] width 102 height 13
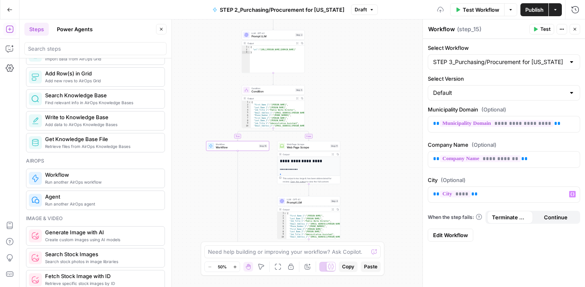
click at [464, 257] on div "**********" at bounding box center [504, 163] width 162 height 249
click at [576, 32] on button "Close" at bounding box center [574, 29] width 11 height 11
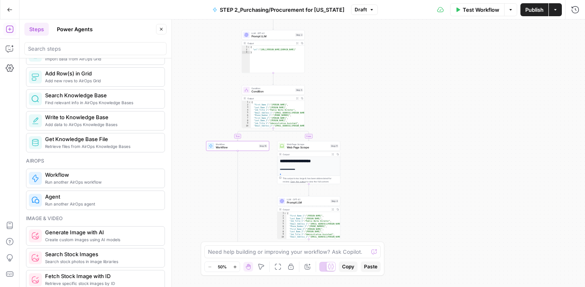
click at [162, 31] on icon "button" at bounding box center [161, 29] width 5 height 5
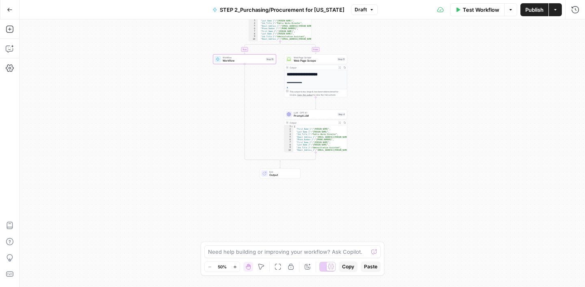
drag, startPoint x: 384, startPoint y: 156, endPoint x: 391, endPoint y: 69, distance: 87.2
click at [391, 69] on div "false true Workflow Set Inputs Inputs Google Search Google Search Step 1 Output…" at bounding box center [301, 153] width 565 height 268
click at [322, 115] on span "Prompt LLM" at bounding box center [315, 116] width 42 height 4
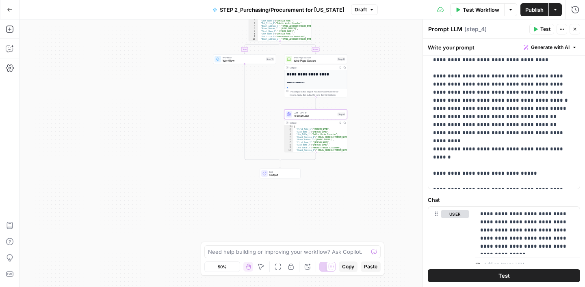
scroll to position [331, 0]
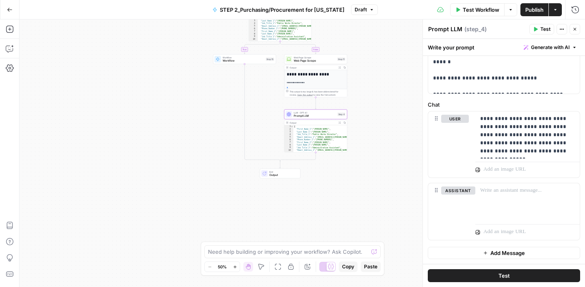
click at [575, 30] on icon "button" at bounding box center [574, 29] width 3 height 3
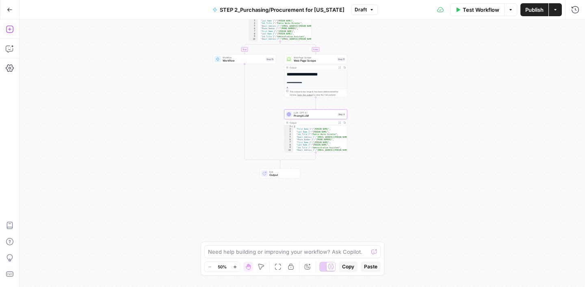
click at [12, 30] on icon "button" at bounding box center [10, 29] width 8 height 8
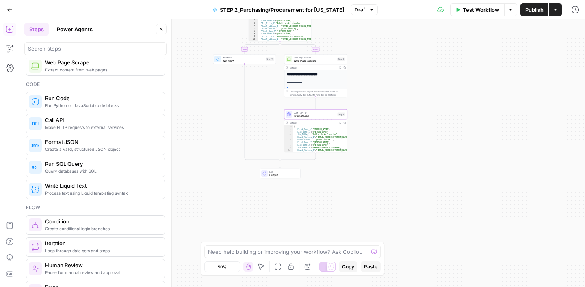
scroll to position [104, 0]
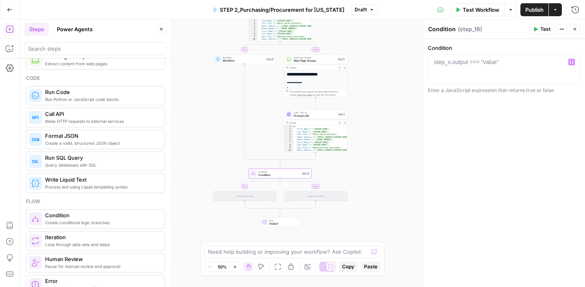
click at [462, 61] on div "step_x.output === "value"" at bounding box center [466, 62] width 65 height 8
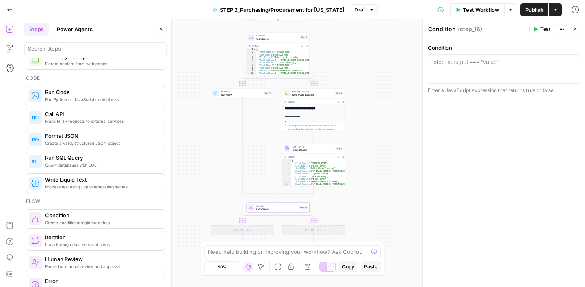
drag, startPoint x: 385, startPoint y: 88, endPoint x: 382, endPoint y: 122, distance: 34.2
click at [382, 122] on div "false true true false Workflow Set Inputs Inputs Google Search Google Search St…" at bounding box center [301, 153] width 565 height 268
click at [449, 65] on div "step_x.output === "value"" at bounding box center [466, 62] width 65 height 8
type textarea "**********"
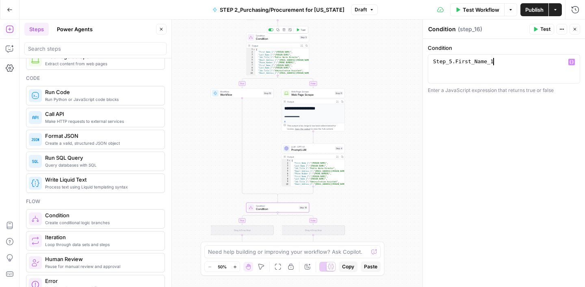
click at [282, 38] on span "Condition" at bounding box center [277, 39] width 42 height 4
click at [285, 209] on span "Condition" at bounding box center [276, 209] width 41 height 4
click at [507, 61] on div "Step_5 . First_Name_1" at bounding box center [503, 76] width 145 height 37
type textarea "**********"
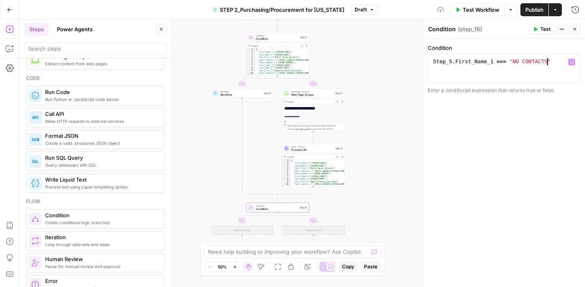
click at [505, 140] on div "**********" at bounding box center [504, 163] width 162 height 249
click at [576, 29] on icon "button" at bounding box center [574, 29] width 5 height 5
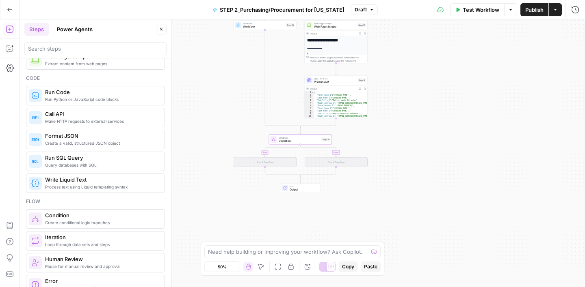
drag, startPoint x: 389, startPoint y: 196, endPoint x: 411, endPoint y: 128, distance: 71.9
click at [411, 128] on div "false true true false Workflow Set Inputs Inputs Google Search Google Search St…" at bounding box center [301, 153] width 565 height 268
click at [159, 30] on icon "button" at bounding box center [161, 29] width 5 height 5
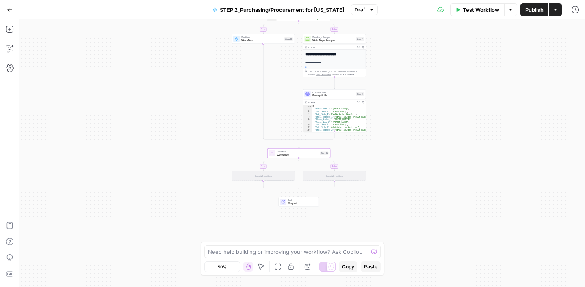
drag, startPoint x: 224, startPoint y: 68, endPoint x: 221, endPoint y: 83, distance: 15.3
click at [221, 83] on div "false true true false Workflow Set Inputs Inputs Google Search Google Search St…" at bounding box center [301, 153] width 565 height 268
click at [263, 33] on icon "button" at bounding box center [262, 32] width 3 height 3
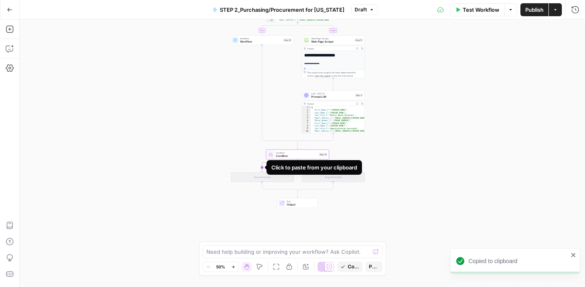
click at [264, 169] on icon "Edge from step_16 to step_16-if-ghost" at bounding box center [279, 166] width 36 height 13
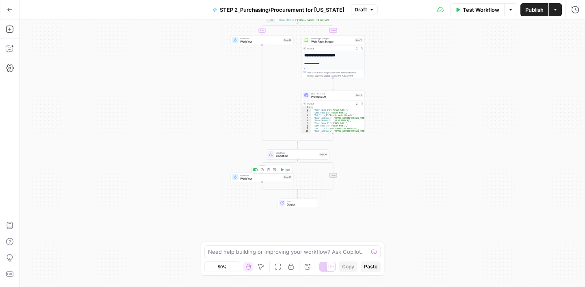
click at [264, 176] on span "Workflow" at bounding box center [260, 175] width 41 height 3
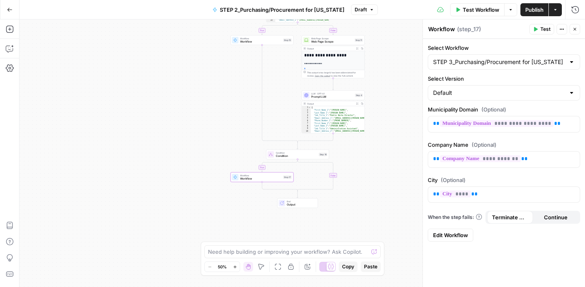
click at [575, 30] on icon "button" at bounding box center [574, 29] width 3 height 3
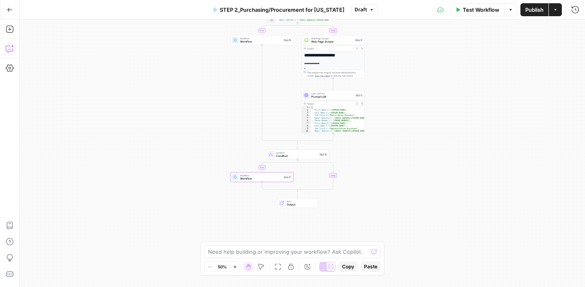
click at [12, 50] on icon "button" at bounding box center [10, 49] width 8 height 8
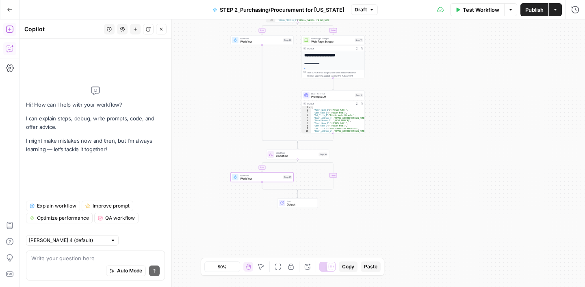
click at [11, 29] on icon "button" at bounding box center [10, 29] width 8 height 8
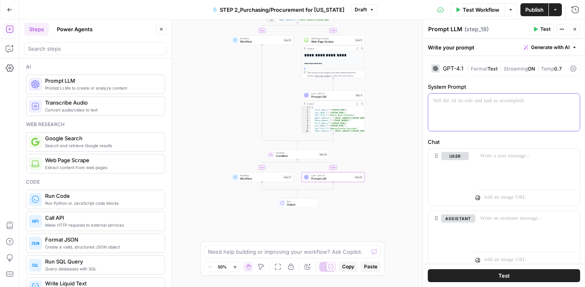
click at [473, 94] on div at bounding box center [503, 112] width 151 height 37
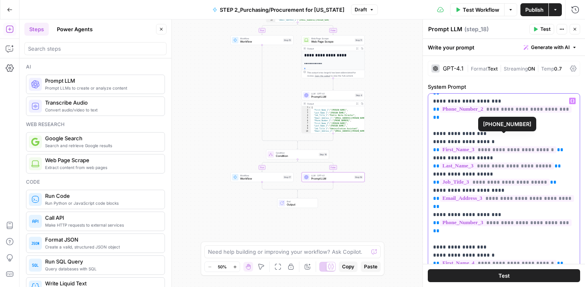
scroll to position [203, 0]
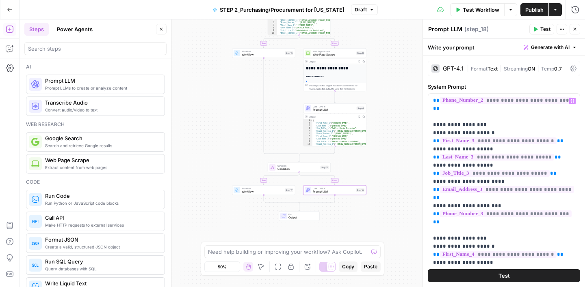
drag, startPoint x: 394, startPoint y: 67, endPoint x: 396, endPoint y: 81, distance: 13.5
click at [396, 80] on div "false true true false Workflow Set Inputs Inputs Google Search Google Search St…" at bounding box center [301, 153] width 565 height 268
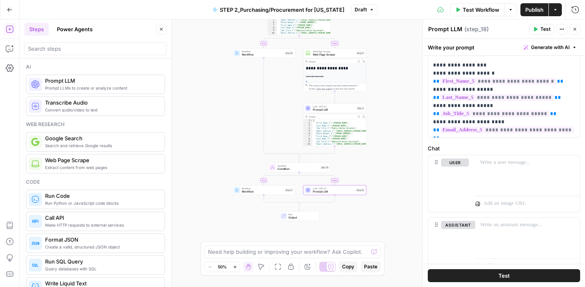
scroll to position [292, 0]
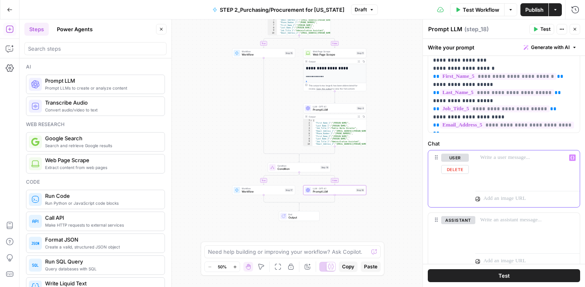
click at [498, 156] on p at bounding box center [527, 158] width 95 height 8
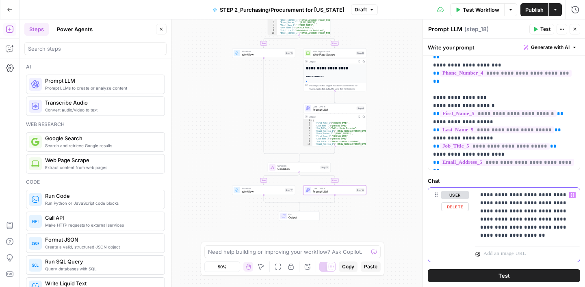
scroll to position [329, 0]
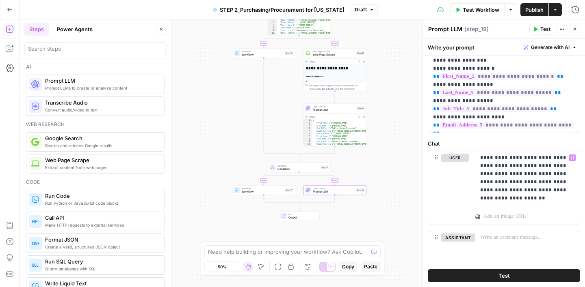
click at [472, 141] on label "Chat" at bounding box center [504, 144] width 152 height 8
click at [164, 29] on button "Close" at bounding box center [161, 29] width 11 height 11
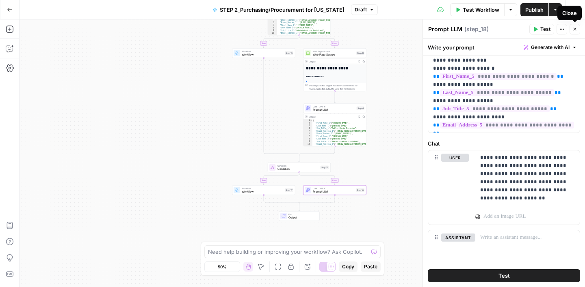
click at [575, 29] on icon "button" at bounding box center [574, 29] width 5 height 5
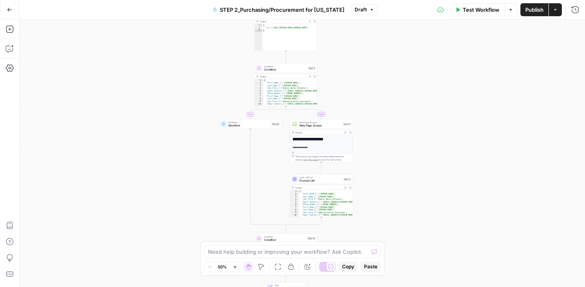
drag, startPoint x: 403, startPoint y: 114, endPoint x: 389, endPoint y: 185, distance: 72.8
click at [389, 185] on div "false true true false Workflow Set Inputs Inputs Google Search Google Search St…" at bounding box center [301, 153] width 565 height 268
click at [527, 14] on button "Publish" at bounding box center [534, 9] width 28 height 13
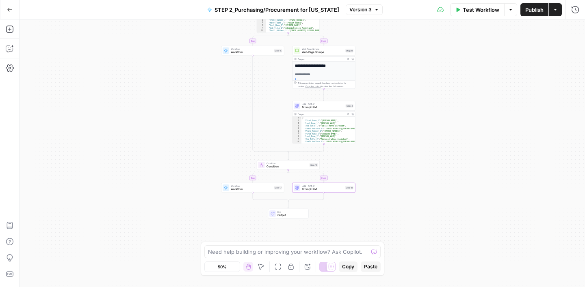
drag, startPoint x: 416, startPoint y: 145, endPoint x: 419, endPoint y: 71, distance: 74.0
click at [419, 71] on div "false true true false Workflow Set Inputs Inputs Google Search Google Search St…" at bounding box center [301, 153] width 565 height 268
click at [293, 166] on span "Condition" at bounding box center [286, 167] width 41 height 4
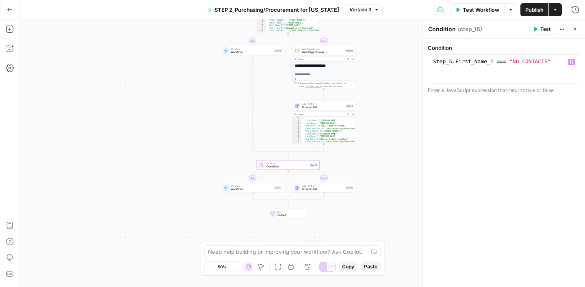
type textarea "**********"
drag, startPoint x: 550, startPoint y: 61, endPoint x: 424, endPoint y: 57, distance: 126.7
click at [424, 57] on div "**********" at bounding box center [503, 153] width 162 height 268
click at [329, 189] on span "Prompt LLM" at bounding box center [322, 190] width 41 height 4
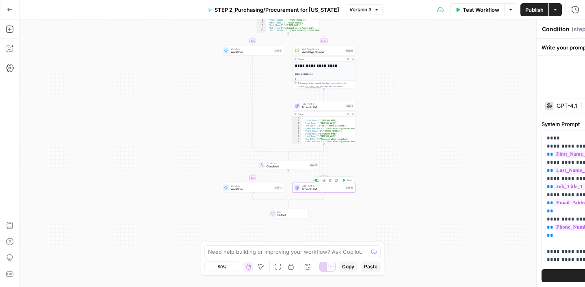
type textarea "Prompt LLM"
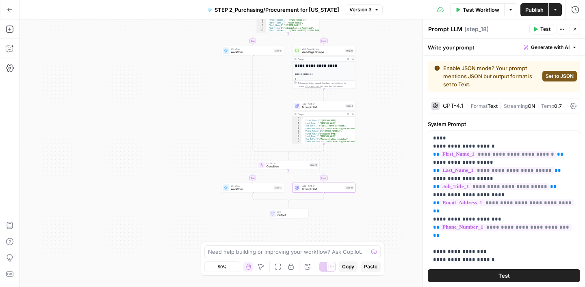
click at [556, 77] on span "Set to JSON" at bounding box center [559, 76] width 28 height 7
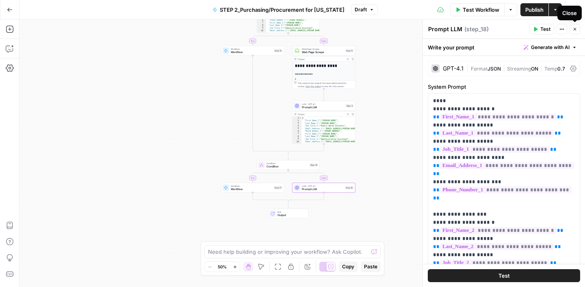
click at [575, 31] on icon "button" at bounding box center [574, 29] width 5 height 5
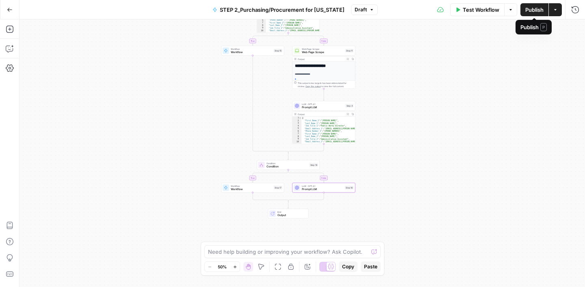
click at [530, 15] on button "Publish" at bounding box center [534, 9] width 28 height 13
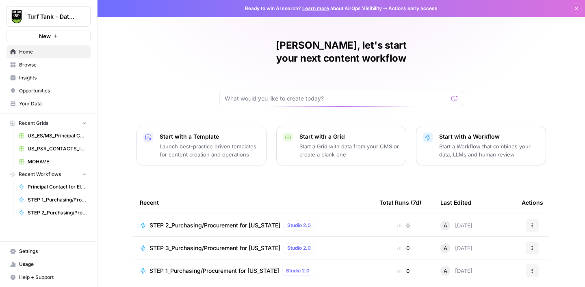
click at [532, 227] on icon "button" at bounding box center [532, 227] width 1 height 1
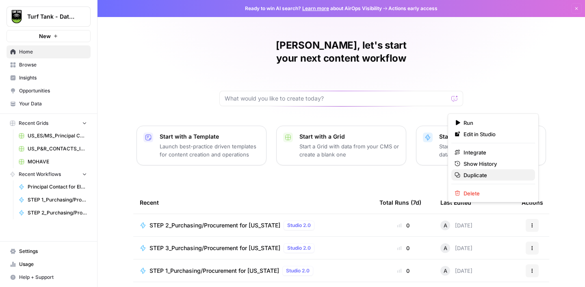
click at [497, 177] on span "Duplicate" at bounding box center [495, 175] width 65 height 8
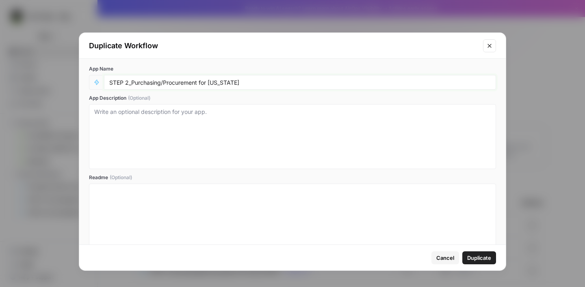
click at [129, 82] on input "STEP 2_Purchasing/Procurement for [US_STATE]" at bounding box center [299, 82] width 381 height 7
click at [434, 257] on button "Cancel" at bounding box center [445, 258] width 28 height 13
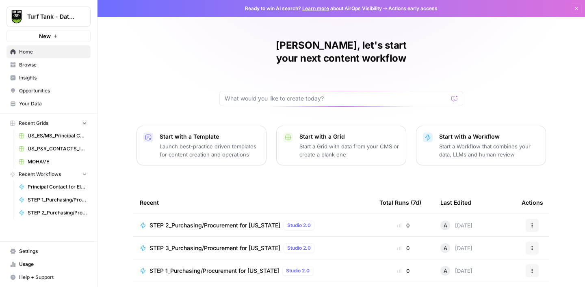
click at [535, 242] on button "Actions" at bounding box center [531, 248] width 13 height 13
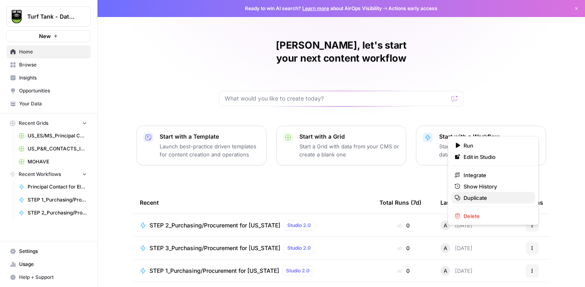
click at [502, 201] on span "Duplicate" at bounding box center [495, 198] width 65 height 8
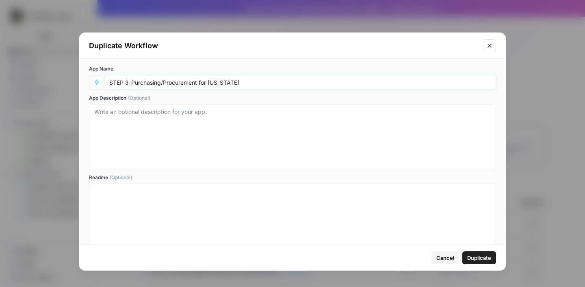
click at [129, 82] on input "STEP 3_Purchasing/Procurement for [US_STATE]" at bounding box center [299, 82] width 381 height 7
type input "STEP 4_Purchasing/Procurement for [US_STATE]"
click at [486, 254] on span "Duplicate" at bounding box center [479, 258] width 24 height 8
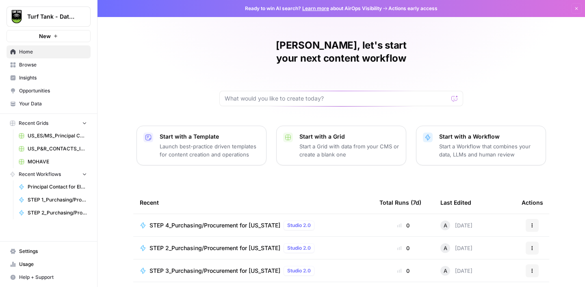
click at [340, 221] on div "STEP 4_Purchasing/Procurement for [US_STATE] Studio 2.0" at bounding box center [253, 226] width 227 height 10
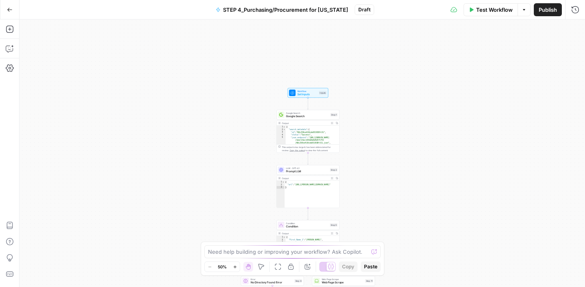
drag, startPoint x: 430, startPoint y: 102, endPoint x: 436, endPoint y: 197, distance: 95.6
click at [436, 197] on div "true false Workflow Set Inputs Inputs Google Search Google Search Step 1 Output…" at bounding box center [301, 153] width 565 height 268
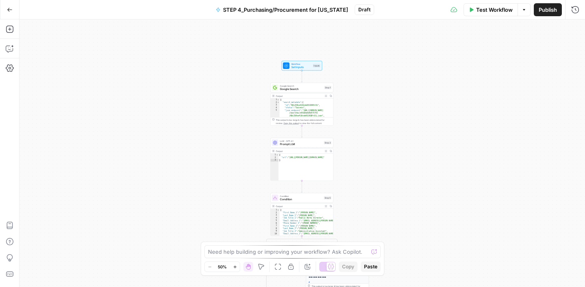
drag, startPoint x: 415, startPoint y: 171, endPoint x: 408, endPoint y: 137, distance: 34.8
click at [408, 137] on div "true false Workflow Set Inputs Inputs Google Search Google Search Step 1 Output…" at bounding box center [301, 153] width 565 height 268
click at [307, 85] on span "Google Search" at bounding box center [300, 87] width 43 height 4
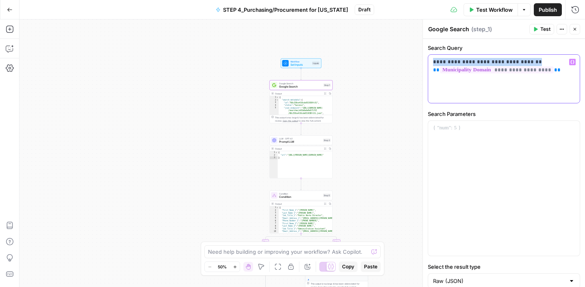
drag, startPoint x: 526, startPoint y: 63, endPoint x: 432, endPoint y: 60, distance: 93.4
click at [433, 60] on p "**********" at bounding box center [504, 66] width 142 height 16
click at [304, 143] on span "Prompt LLM" at bounding box center [300, 142] width 42 height 4
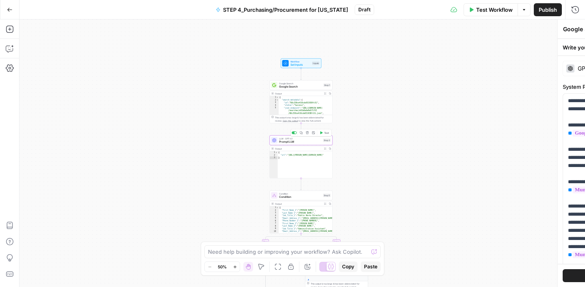
type textarea "Prompt LLM"
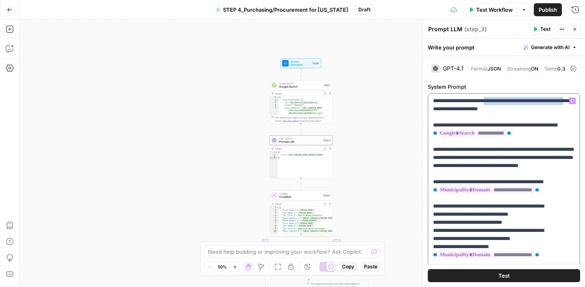
drag, startPoint x: 494, startPoint y: 102, endPoint x: 456, endPoint y: 111, distance: 38.9
click at [456, 111] on p "**********" at bounding box center [504, 292] width 142 height 390
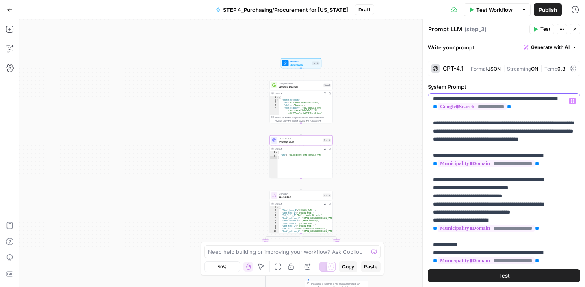
scroll to position [35, 0]
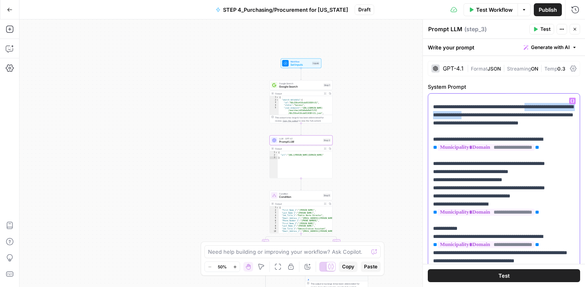
drag, startPoint x: 540, startPoint y: 116, endPoint x: 518, endPoint y: 123, distance: 23.8
click at [518, 123] on p "**********" at bounding box center [504, 258] width 142 height 390
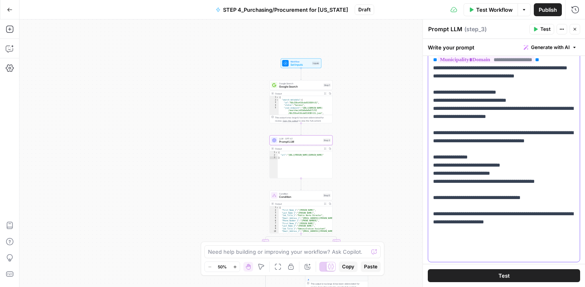
scroll to position [175, 0]
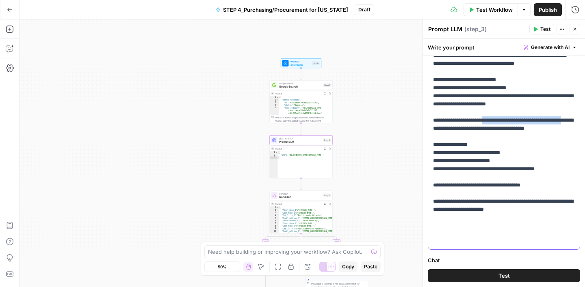
drag, startPoint x: 491, startPoint y: 145, endPoint x: 456, endPoint y: 156, distance: 36.3
click at [456, 156] on p "**********" at bounding box center [504, 56] width 142 height 382
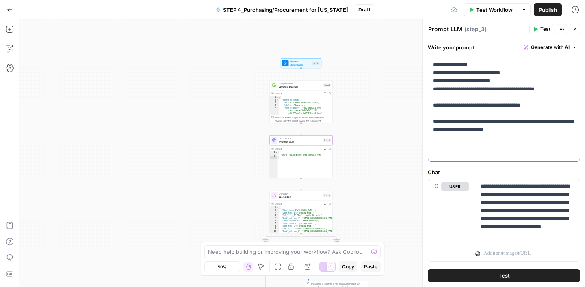
scroll to position [278, 0]
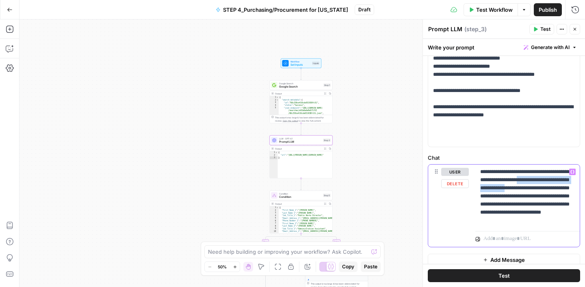
drag, startPoint x: 534, startPoint y: 181, endPoint x: 537, endPoint y: 189, distance: 8.6
click at [537, 189] on p "**********" at bounding box center [527, 196] width 95 height 57
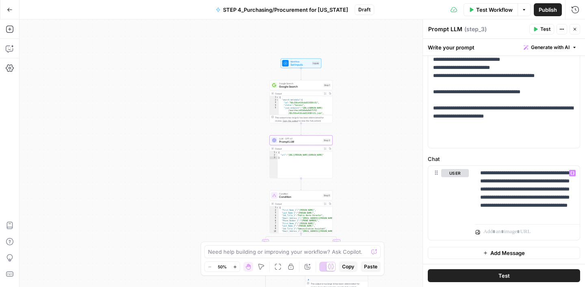
click at [534, 158] on label "Chat" at bounding box center [504, 159] width 152 height 8
click at [573, 31] on icon "button" at bounding box center [574, 29] width 5 height 5
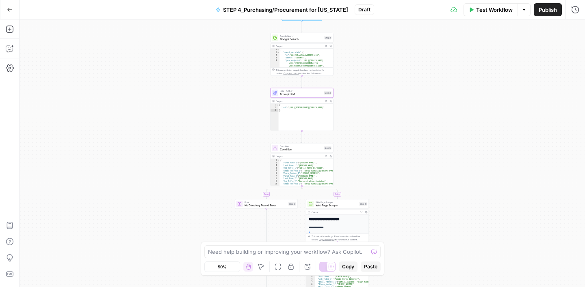
drag, startPoint x: 413, startPoint y: 158, endPoint x: 414, endPoint y: 110, distance: 47.9
click at [414, 110] on div "true false Workflow Set Inputs Inputs Google Search Google Search Step 1 Output…" at bounding box center [301, 153] width 565 height 268
click at [307, 150] on span "Condition" at bounding box center [301, 149] width 42 height 4
click at [570, 32] on button "Close" at bounding box center [574, 29] width 11 height 11
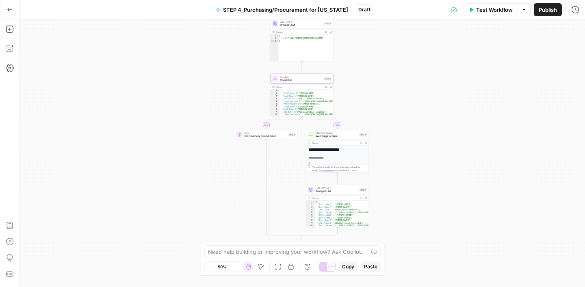
drag, startPoint x: 397, startPoint y: 188, endPoint x: 397, endPoint y: 115, distance: 73.5
click at [397, 115] on div "true false Workflow Set Inputs Inputs Google Search Google Search Step 1 Output…" at bounding box center [301, 153] width 565 height 268
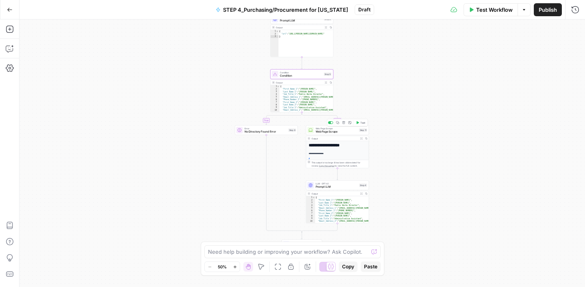
click at [344, 134] on span "Web Page Scrape" at bounding box center [337, 132] width 42 height 4
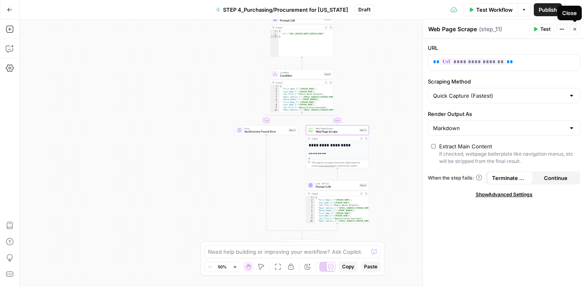
click at [573, 31] on icon "button" at bounding box center [574, 29] width 5 height 5
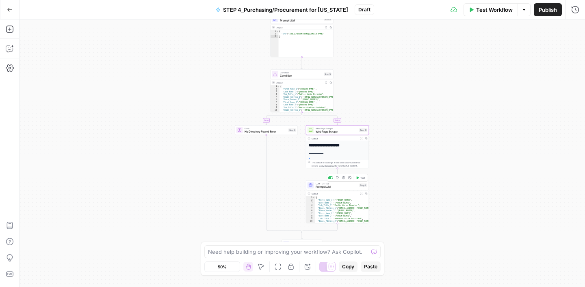
click at [341, 187] on span "Prompt LLM" at bounding box center [337, 187] width 42 height 4
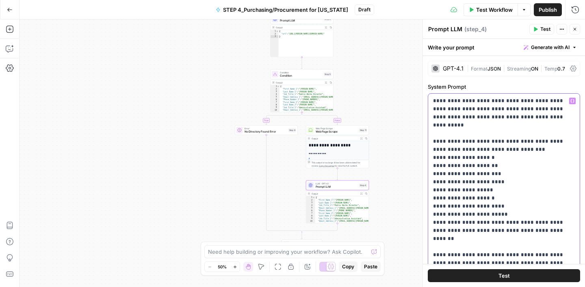
drag, startPoint x: 444, startPoint y: 109, endPoint x: 467, endPoint y: 111, distance: 22.8
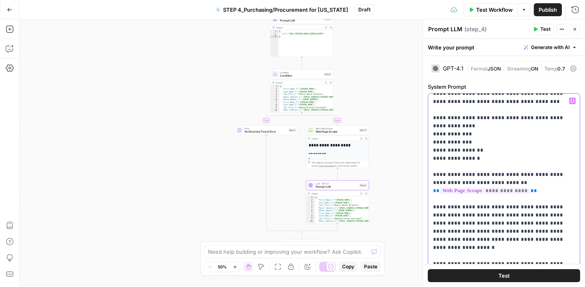
scroll to position [219, 0]
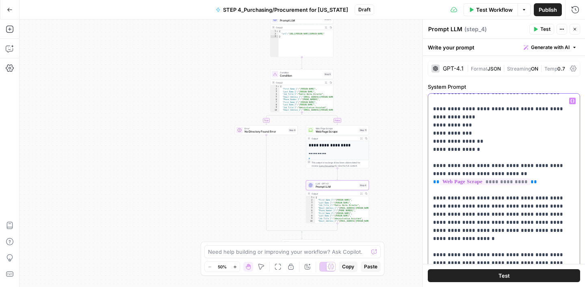
drag, startPoint x: 514, startPoint y: 158, endPoint x: 486, endPoint y: 164, distance: 28.6
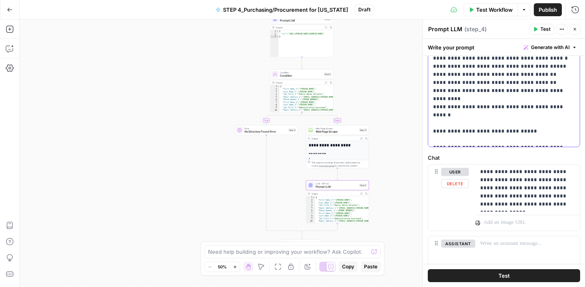
scroll to position [281, 0]
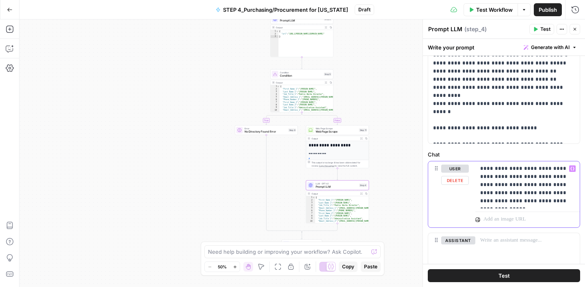
click at [556, 194] on p "**********" at bounding box center [527, 185] width 95 height 41
click at [492, 151] on label "Chat" at bounding box center [504, 155] width 152 height 8
click at [577, 28] on button "Close" at bounding box center [574, 29] width 11 height 11
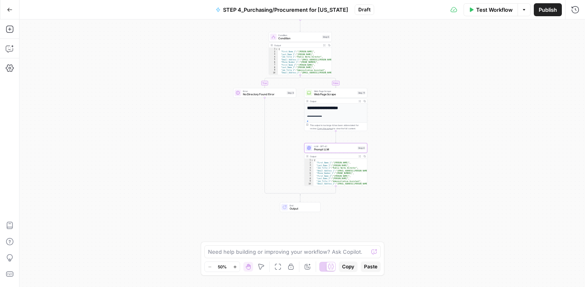
drag, startPoint x: 447, startPoint y: 155, endPoint x: 445, endPoint y: 118, distance: 37.4
click at [445, 118] on div "true false Workflow Set Inputs Inputs Google Search Google Search Step 1 Output…" at bounding box center [301, 153] width 565 height 268
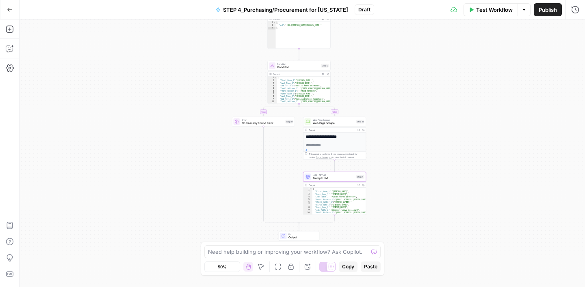
drag, startPoint x: 459, startPoint y: 97, endPoint x: 458, endPoint y: 114, distance: 16.3
click at [458, 114] on div "true false Workflow Set Inputs Inputs Google Search Google Search Step 1 Output…" at bounding box center [301, 153] width 565 height 268
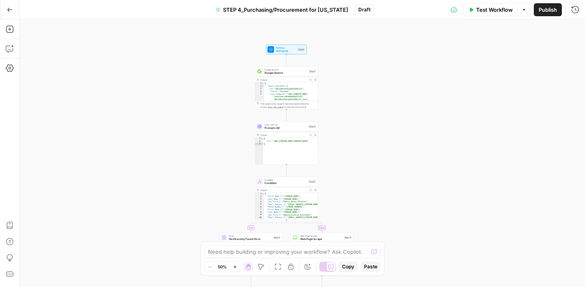
drag, startPoint x: 401, startPoint y: 80, endPoint x: 389, endPoint y: 211, distance: 131.7
click at [389, 211] on div "true false Workflow Set Inputs Inputs Google Search Google Search Step 1 Output…" at bounding box center [301, 153] width 565 height 268
click at [249, 10] on span "STEP 4_Purchasing/Procurement for [US_STATE]" at bounding box center [285, 10] width 125 height 8
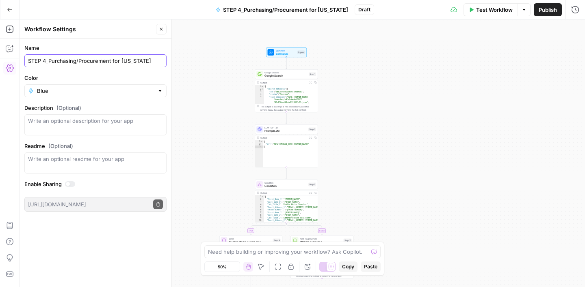
click at [46, 61] on input "STEP 4_Purchasing/Procurement for [US_STATE]" at bounding box center [95, 61] width 135 height 8
type input "STEP 3_Purchasing/Procurement for [US_STATE]"
click at [206, 73] on div "true false Workflow Set Inputs Inputs Google Search Google Search Step 1 Output…" at bounding box center [301, 153] width 565 height 268
click at [291, 76] on span "Google Search" at bounding box center [285, 76] width 43 height 4
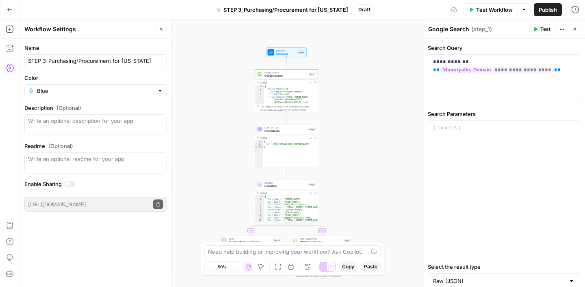
click at [275, 51] on div "Workflow Set Inputs Inputs Test Step" at bounding box center [286, 52] width 37 height 7
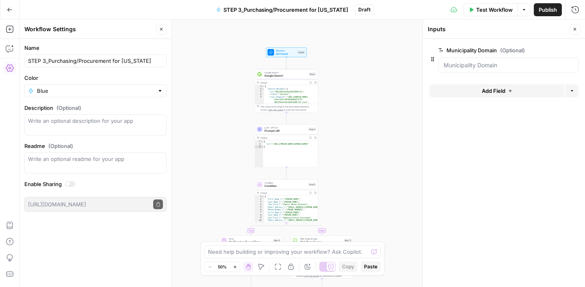
click at [495, 89] on span "Add Field" at bounding box center [494, 91] width 24 height 8
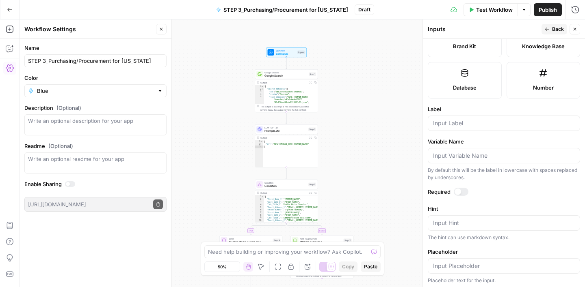
scroll to position [201, 0]
click at [453, 122] on input "Label" at bounding box center [504, 122] width 142 height 8
type input "Company Name"
click at [487, 140] on label "Variable Name" at bounding box center [504, 140] width 152 height 8
click at [487, 151] on input "Variable Name" at bounding box center [504, 155] width 142 height 8
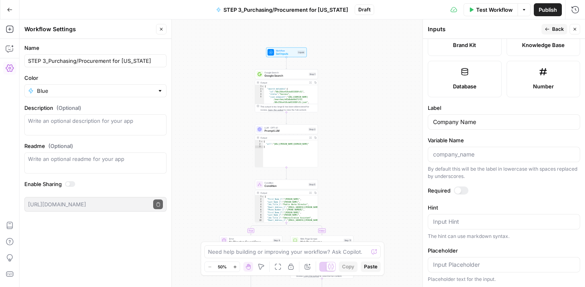
click at [554, 30] on span "Back" at bounding box center [558, 29] width 12 height 7
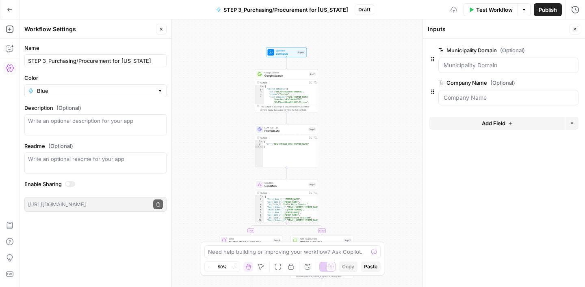
click at [482, 124] on span "Add Field" at bounding box center [494, 123] width 24 height 8
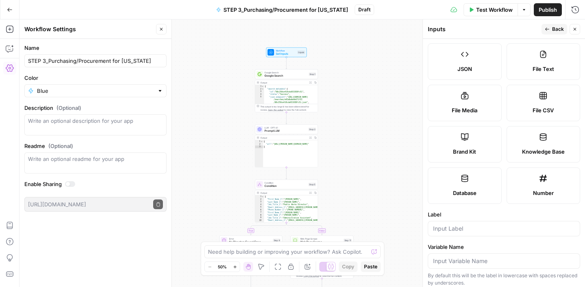
scroll to position [245, 0]
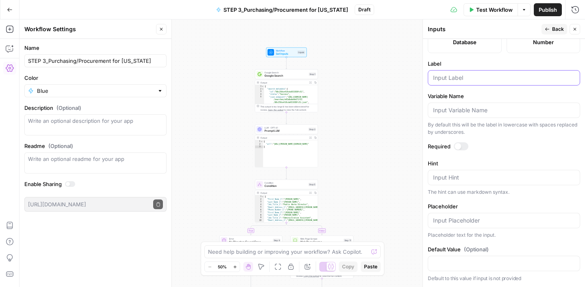
click at [462, 80] on input "Label" at bounding box center [504, 78] width 142 height 8
type input "City"
click at [480, 96] on label "Variable Name" at bounding box center [504, 96] width 152 height 8
click at [480, 106] on input "Variable Name" at bounding box center [504, 110] width 142 height 8
click at [554, 31] on span "Back" at bounding box center [558, 29] width 12 height 7
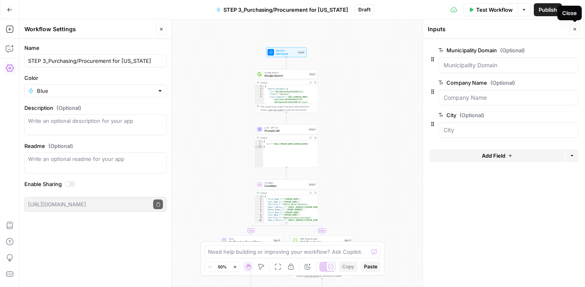
click at [574, 29] on icon "button" at bounding box center [574, 29] width 5 height 5
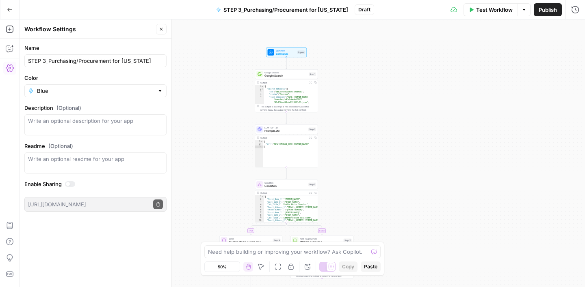
click at [543, 11] on span "Publish" at bounding box center [547, 10] width 18 height 8
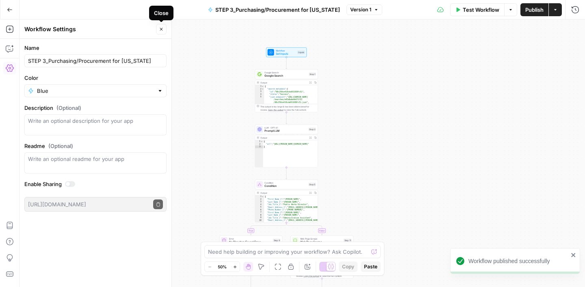
click at [163, 28] on icon "button" at bounding box center [161, 29] width 5 height 5
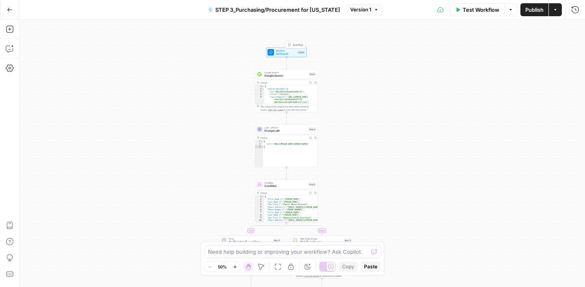
click at [287, 51] on span "Workflow" at bounding box center [286, 50] width 20 height 3
click at [578, 29] on button "Close" at bounding box center [574, 29] width 11 height 11
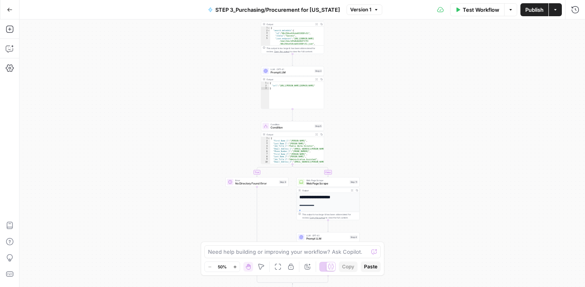
drag, startPoint x: 365, startPoint y: 133, endPoint x: 371, endPoint y: 74, distance: 59.2
click at [371, 74] on div "true false Workflow Set Inputs Inputs Google Search Google Search Step 1 Output…" at bounding box center [301, 153] width 565 height 268
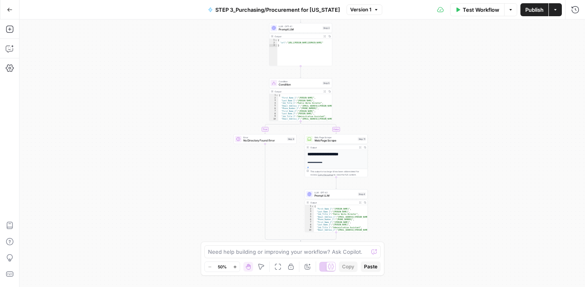
drag, startPoint x: 353, startPoint y: 136, endPoint x: 363, endPoint y: 82, distance: 54.6
click at [363, 81] on div "true false Workflow Set Inputs Inputs Google Search Google Search Step 1 Output…" at bounding box center [301, 153] width 565 height 268
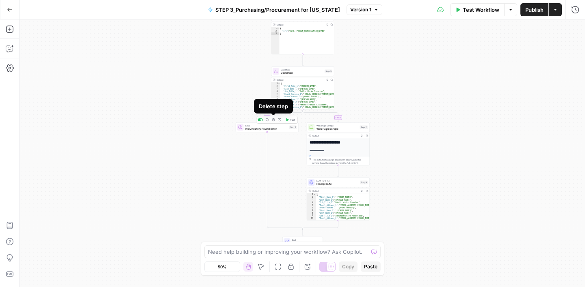
click at [273, 122] on button "Delete step" at bounding box center [273, 119] width 5 height 5
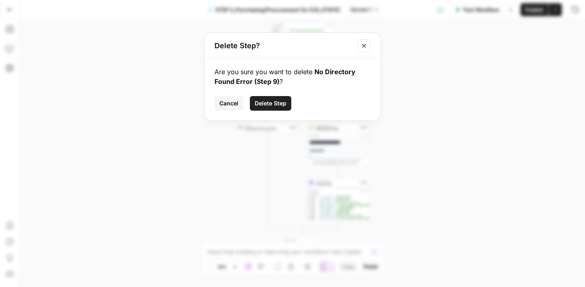
click at [263, 106] on span "Delete Step" at bounding box center [271, 103] width 32 height 8
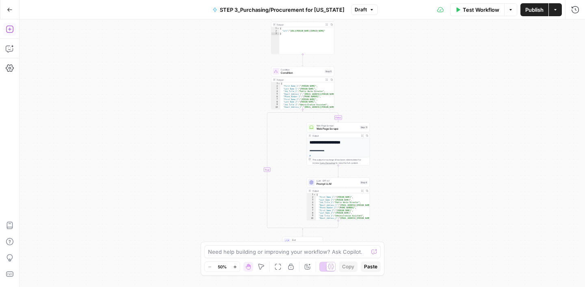
click at [10, 32] on icon "button" at bounding box center [10, 29] width 8 height 8
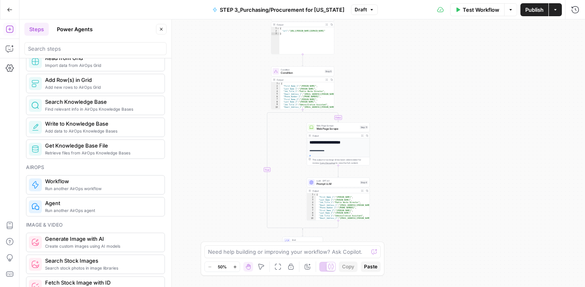
scroll to position [437, 0]
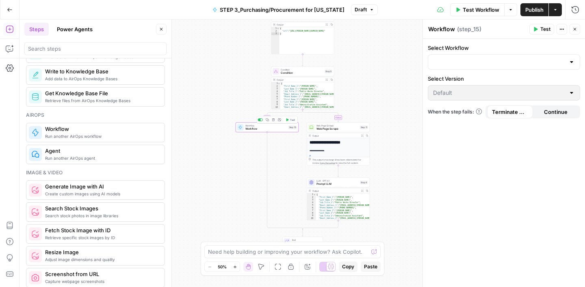
click at [257, 128] on span "Workflow" at bounding box center [265, 129] width 41 height 4
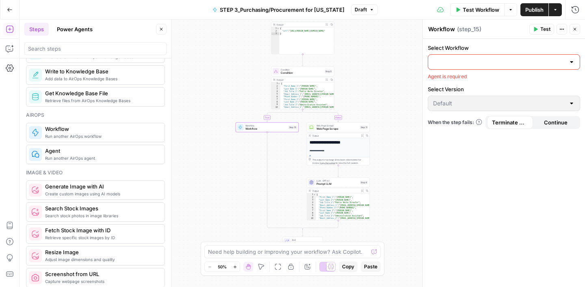
click at [525, 65] on input "Select Workflow" at bounding box center [499, 62] width 132 height 8
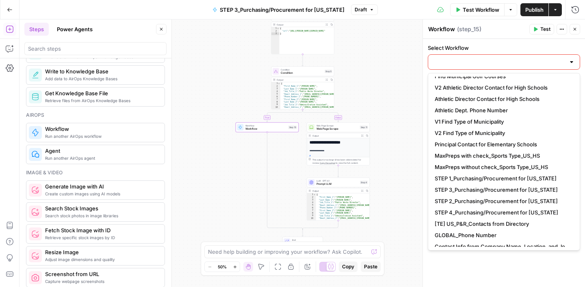
scroll to position [80, 0]
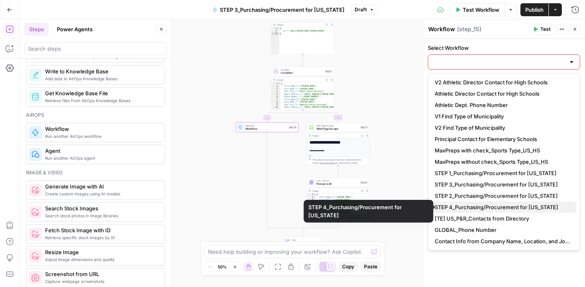
click at [474, 204] on span "STEP 4_Purchasing/Procurement for [US_STATE]" at bounding box center [501, 207] width 135 height 8
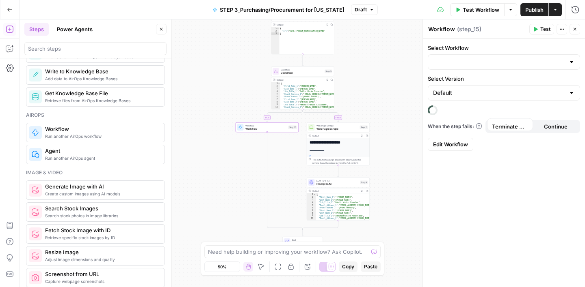
type input "STEP 4_Purchasing/Procurement for [US_STATE]"
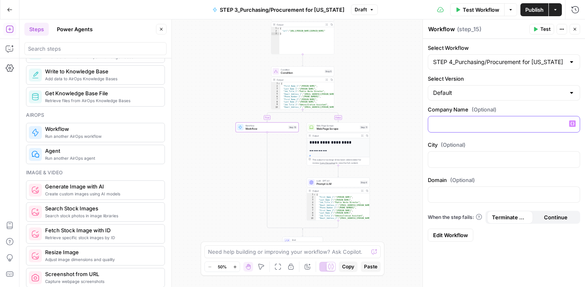
click at [570, 124] on button "Variables Menu" at bounding box center [572, 124] width 6 height 6
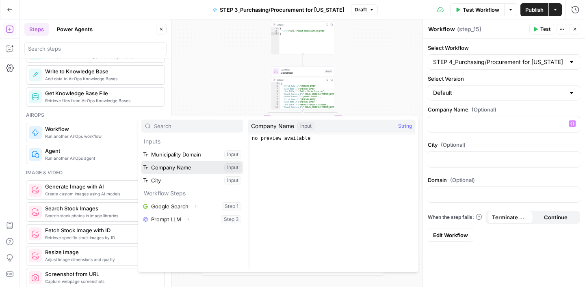
click at [172, 169] on button "Select variable Company Name" at bounding box center [192, 167] width 102 height 13
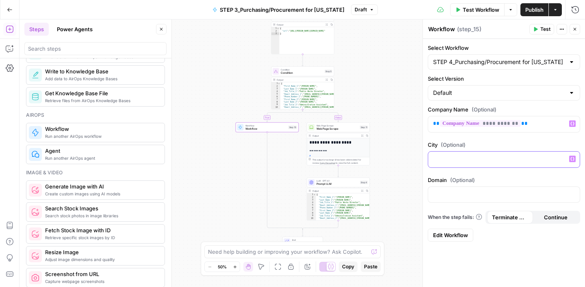
click at [575, 159] on button "Variables Menu" at bounding box center [572, 159] width 6 height 6
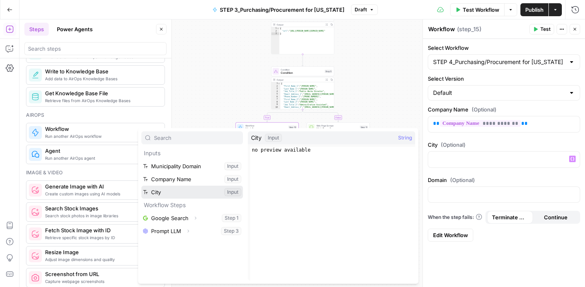
click at [174, 195] on button "Select variable City" at bounding box center [192, 192] width 102 height 13
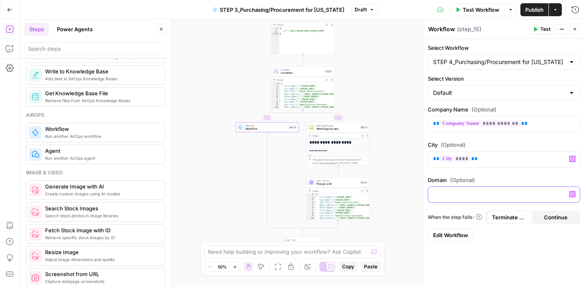
click at [571, 195] on icon "button" at bounding box center [572, 194] width 4 height 4
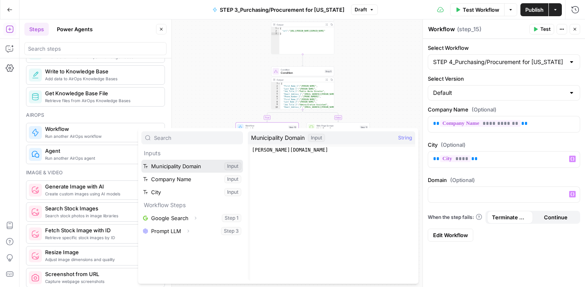
click at [175, 168] on button "Select variable Municipality Domain" at bounding box center [192, 166] width 102 height 13
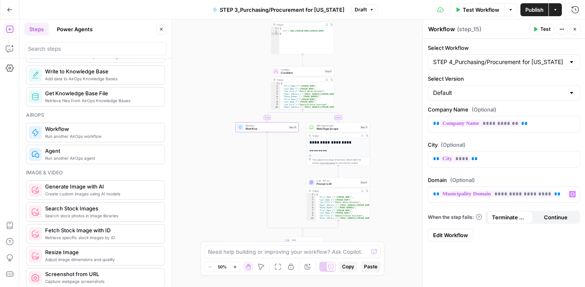
click at [500, 253] on div "**********" at bounding box center [504, 163] width 162 height 249
click at [575, 30] on icon "button" at bounding box center [574, 29] width 5 height 5
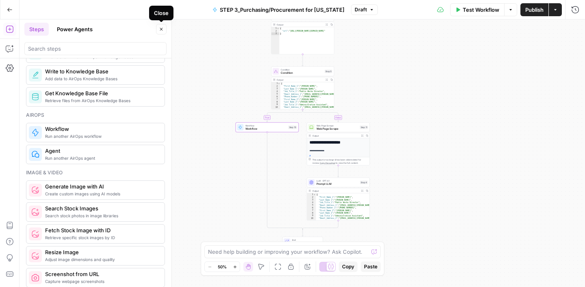
click at [162, 30] on icon "button" at bounding box center [161, 29] width 5 height 5
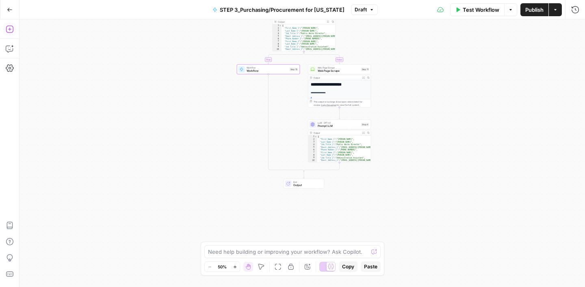
drag, startPoint x: 416, startPoint y: 179, endPoint x: 417, endPoint y: 121, distance: 58.1
click at [417, 121] on div "false true Workflow Set Inputs Inputs Google Search Google Search Step 1 Output…" at bounding box center [301, 153] width 565 height 268
click at [9, 31] on icon "button" at bounding box center [10, 29] width 8 height 8
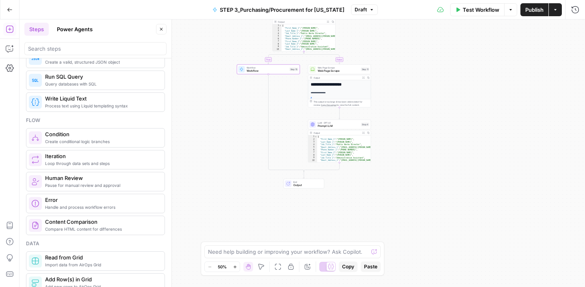
scroll to position [187, 0]
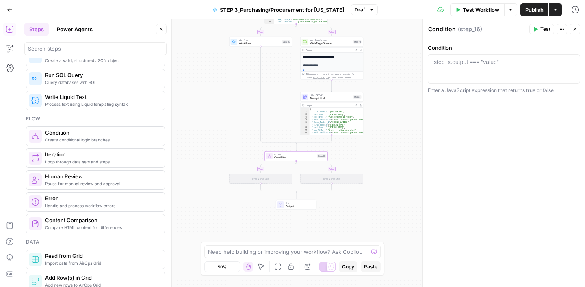
drag, startPoint x: 391, startPoint y: 102, endPoint x: 383, endPoint y: 76, distance: 27.1
click at [383, 76] on div "false true true false Workflow Set Inputs Inputs Google Search Google Search St…" at bounding box center [301, 153] width 565 height 268
click at [473, 58] on div "step_x.output === "value"" at bounding box center [466, 62] width 65 height 8
paste textarea "**********"
type textarea "**********"
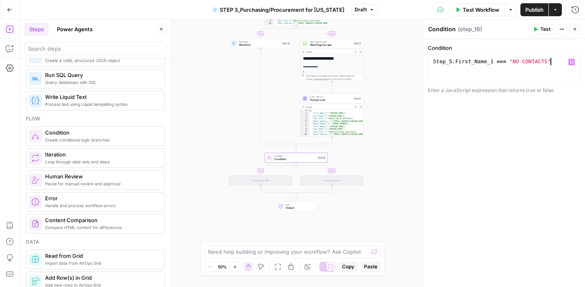
click at [513, 176] on div "**********" at bounding box center [504, 163] width 162 height 249
click at [261, 38] on button "Copy step" at bounding box center [260, 35] width 5 height 5
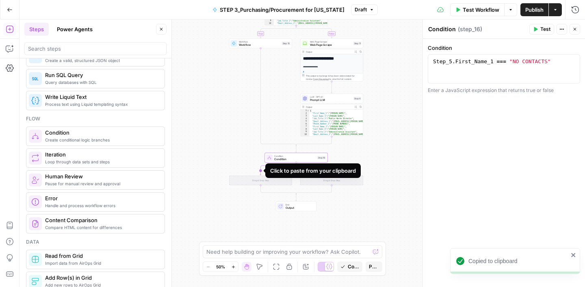
click at [261, 172] on icon "Edge from step_16 to step_16-if-ghost" at bounding box center [278, 169] width 36 height 13
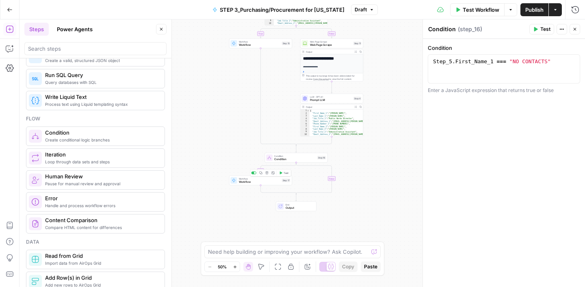
click at [257, 184] on div "Workflow Workflow Step 17 Copy step Delete step Add Note Test" at bounding box center [260, 181] width 63 height 10
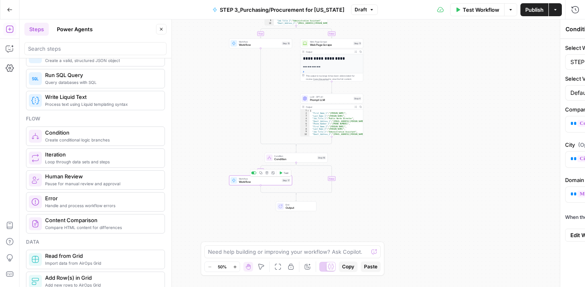
type textarea "Workflow"
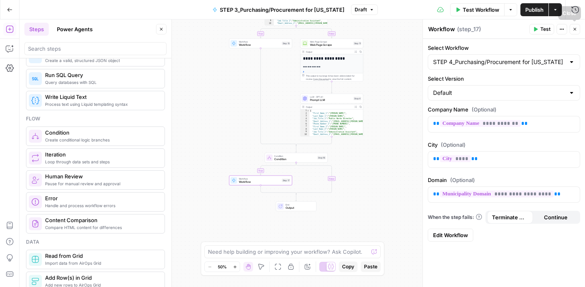
click at [573, 29] on icon "button" at bounding box center [574, 29] width 5 height 5
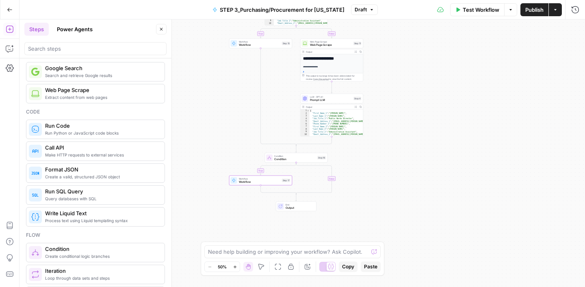
scroll to position [0, 0]
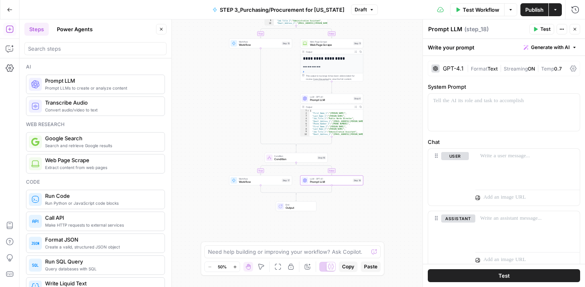
drag, startPoint x: 83, startPoint y: 85, endPoint x: 361, endPoint y: 1, distance: 290.2
click at [454, 99] on p at bounding box center [504, 101] width 142 height 8
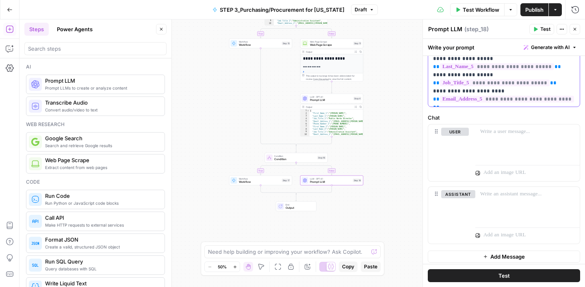
scroll to position [321, 0]
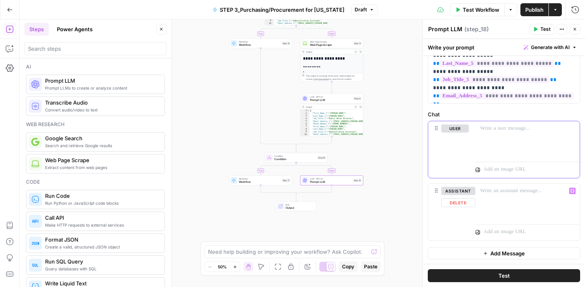
click at [501, 132] on p at bounding box center [527, 129] width 95 height 8
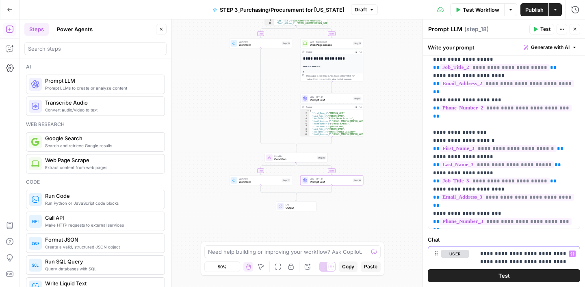
scroll to position [0, 0]
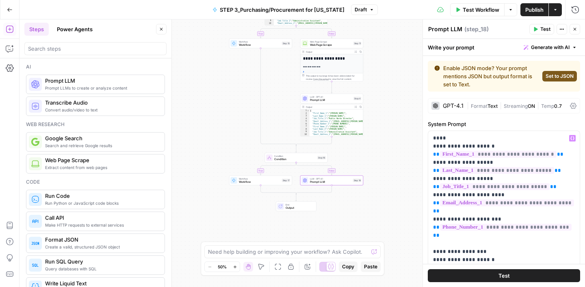
click at [562, 73] on span "Set to JSON" at bounding box center [559, 76] width 28 height 7
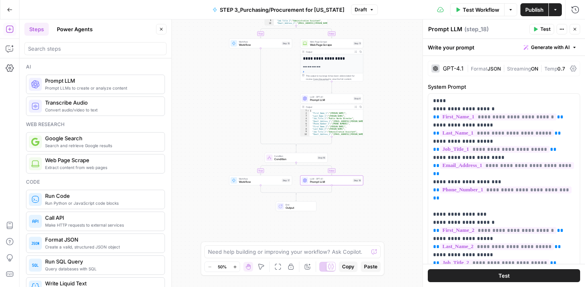
click at [402, 121] on div "false true true false Workflow Set Inputs Inputs Google Search Google Search St…" at bounding box center [301, 153] width 565 height 268
click at [164, 32] on button "Close" at bounding box center [161, 29] width 11 height 11
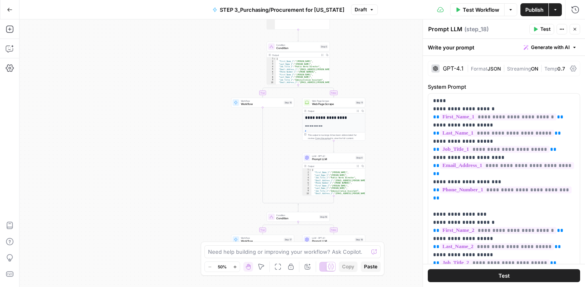
drag, startPoint x: 397, startPoint y: 146, endPoint x: 399, endPoint y: 210, distance: 64.2
click at [399, 211] on div "false true true false Workflow Set Inputs Inputs Google Search Google Search St…" at bounding box center [301, 153] width 565 height 268
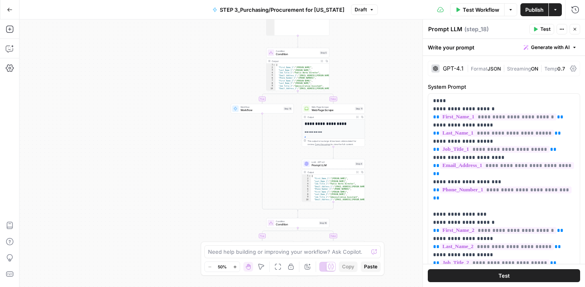
click at [262, 111] on span "Workflow" at bounding box center [260, 110] width 41 height 4
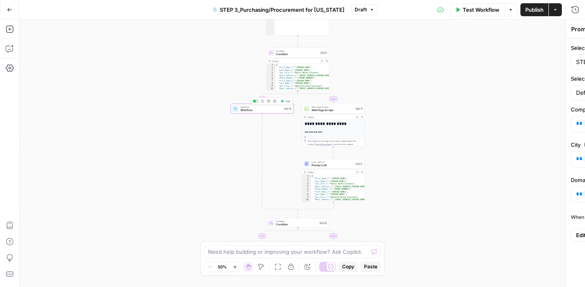
type textarea "Workflow"
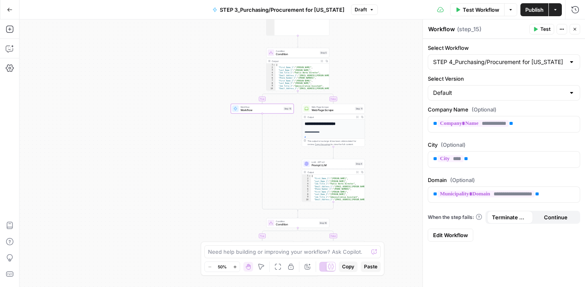
click at [573, 31] on icon "button" at bounding box center [574, 29] width 5 height 5
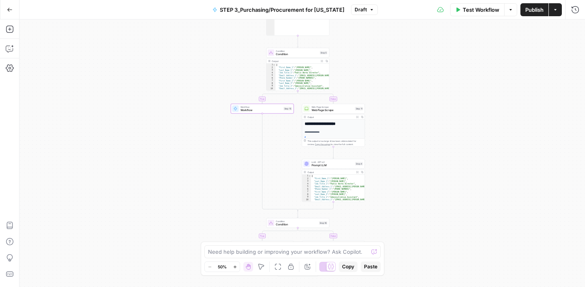
click at [528, 12] on span "Publish" at bounding box center [534, 10] width 18 height 8
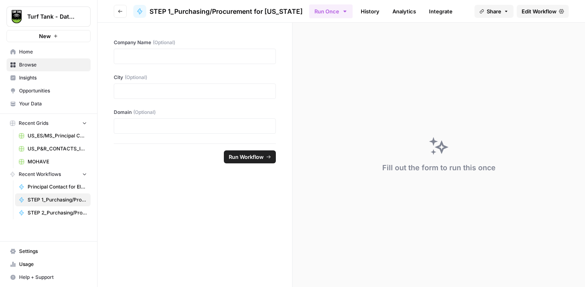
click at [527, 10] on span "Edit Workflow" at bounding box center [538, 11] width 35 height 8
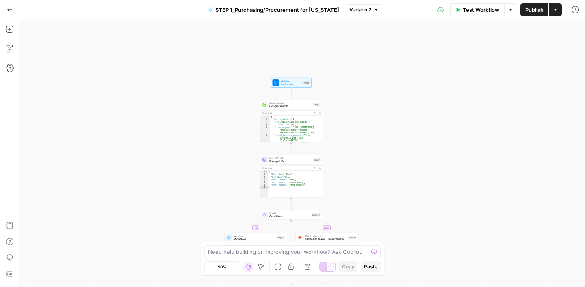
drag, startPoint x: 417, startPoint y: 76, endPoint x: 405, endPoint y: 189, distance: 113.9
click at [405, 189] on div "true false true false Workflow Set Inputs Inputs Google Search Google Search St…" at bounding box center [301, 153] width 565 height 268
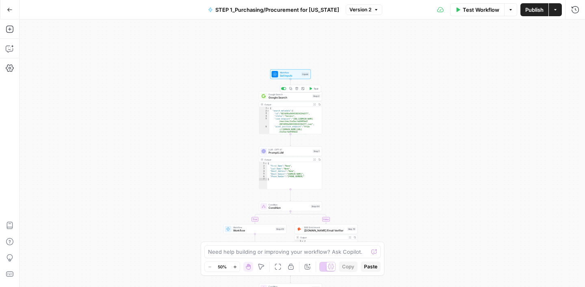
click at [296, 99] on span "Google Search" at bounding box center [289, 98] width 42 height 4
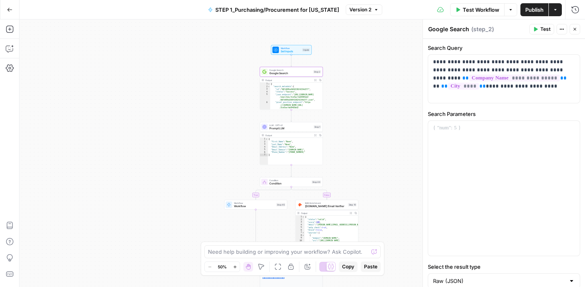
drag, startPoint x: 352, startPoint y: 140, endPoint x: 354, endPoint y: 100, distance: 40.2
click at [354, 100] on div "true false true false Workflow Set Inputs Inputs Google Search Google Search St…" at bounding box center [301, 153] width 565 height 268
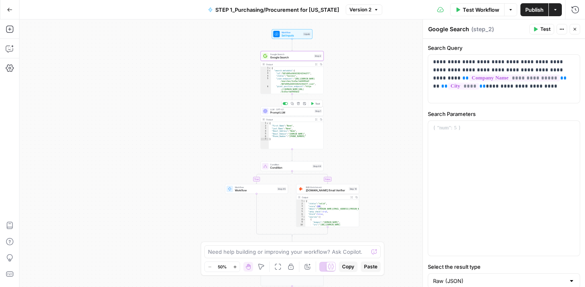
click at [295, 111] on span "Prompt LLM" at bounding box center [291, 113] width 43 height 4
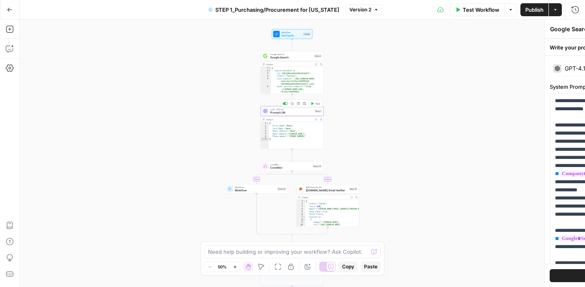
type textarea "Prompt LLM"
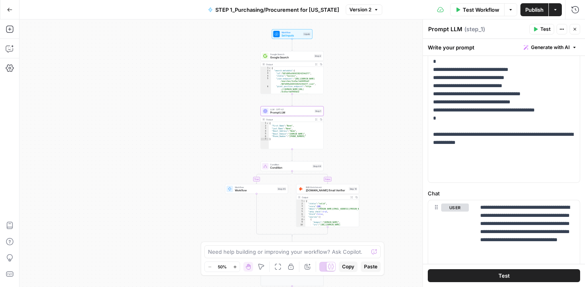
scroll to position [253, 0]
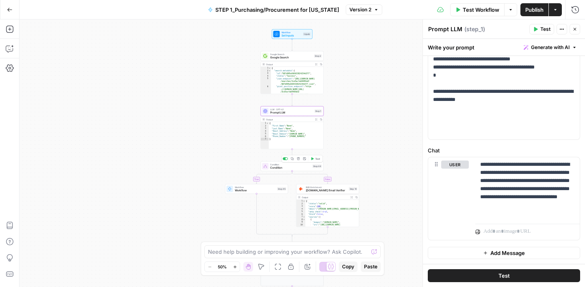
click at [296, 168] on span "Condition" at bounding box center [290, 168] width 41 height 4
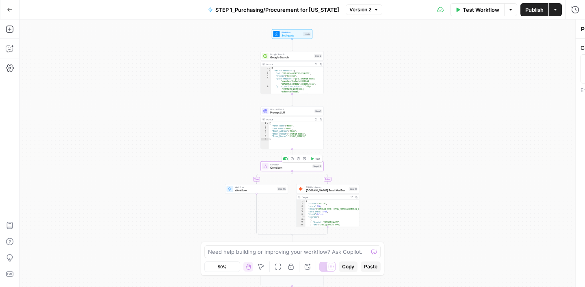
type textarea "Condition"
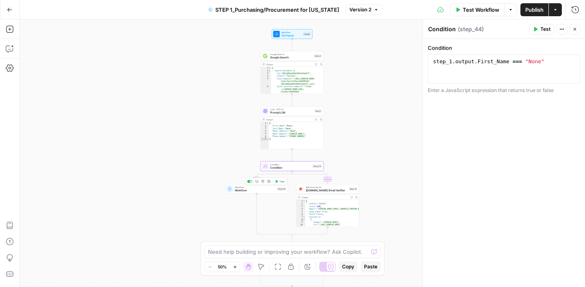
click at [263, 192] on span "Workflow" at bounding box center [255, 191] width 41 height 4
type input "STEP 2_Purchasing/Procurement for [US_STATE]"
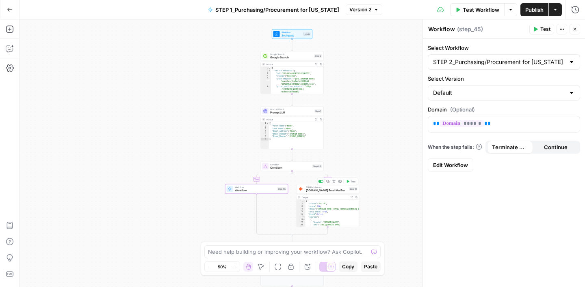
click at [339, 191] on span "[DOMAIN_NAME] Email Verifier" at bounding box center [326, 191] width 41 height 4
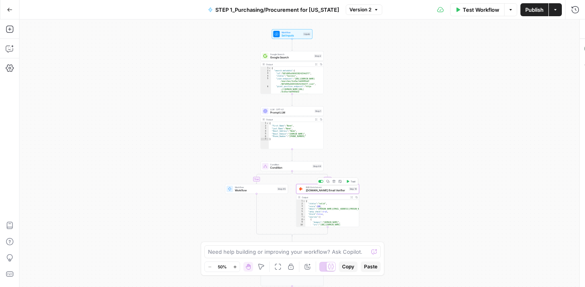
type textarea "[DOMAIN_NAME] Email Verifier"
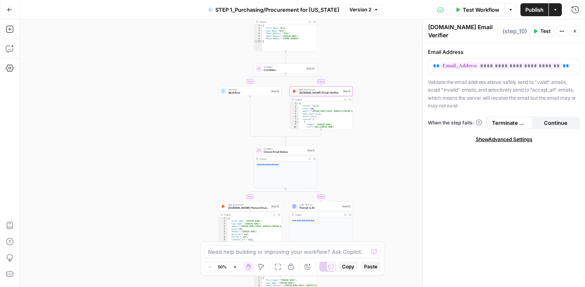
drag, startPoint x: 383, startPoint y: 164, endPoint x: 376, endPoint y: 60, distance: 105.0
click at [376, 60] on div "true false true false Workflow Set Inputs Inputs Google Search Google Search St…" at bounding box center [301, 153] width 565 height 268
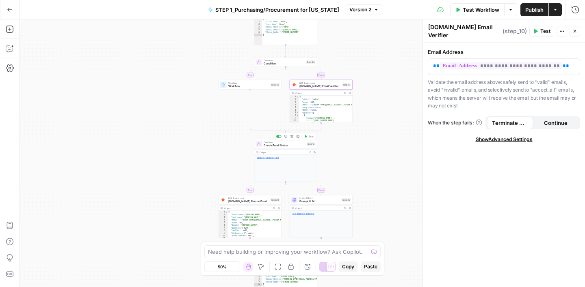
click at [293, 147] on span "Check Email Status" at bounding box center [284, 146] width 41 height 4
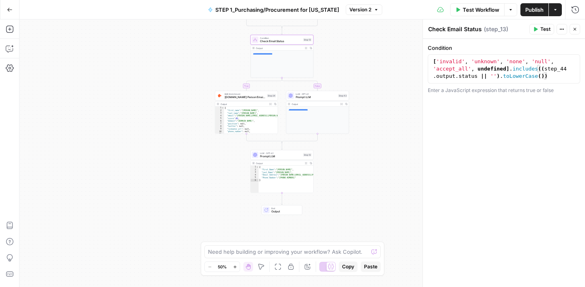
drag, startPoint x: 365, startPoint y: 155, endPoint x: 359, endPoint y: 45, distance: 110.2
click at [359, 45] on div "true false true false Workflow Set Inputs Inputs Google Search Google Search St…" at bounding box center [301, 153] width 565 height 268
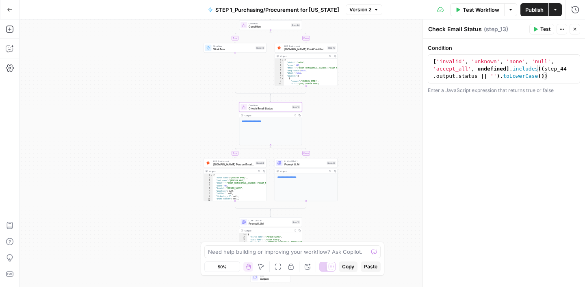
drag, startPoint x: 388, startPoint y: 94, endPoint x: 379, endPoint y: 167, distance: 73.6
click at [379, 167] on div "true false true false Workflow Set Inputs Inputs Google Search Google Search St…" at bounding box center [301, 153] width 565 height 268
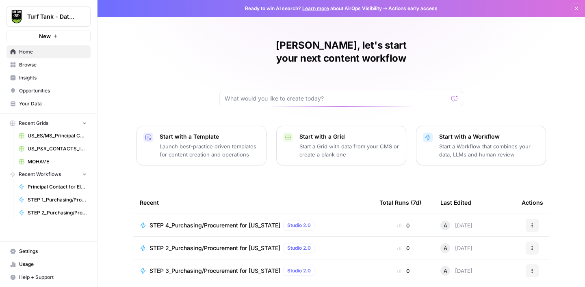
click at [215, 244] on span "STEP 2_Purchasing/Procurement for [US_STATE]" at bounding box center [214, 248] width 131 height 8
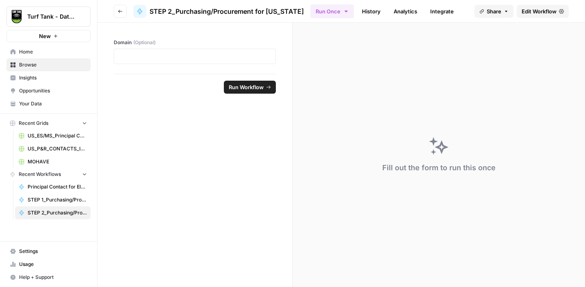
click at [533, 12] on span "Edit Workflow" at bounding box center [538, 11] width 35 height 8
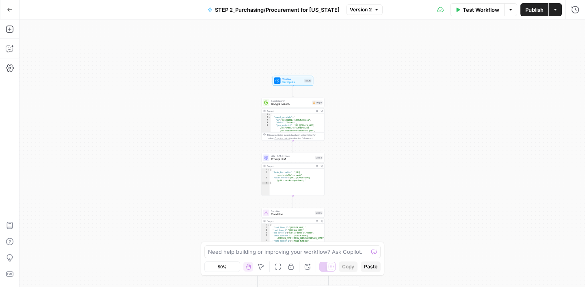
drag, startPoint x: 394, startPoint y: 71, endPoint x: 385, endPoint y: 141, distance: 70.1
click at [385, 141] on div "true false true false Workflow Set Inputs Inputs Google Search Google Search St…" at bounding box center [301, 153] width 565 height 268
click at [300, 105] on span "Google Search" at bounding box center [290, 104] width 39 height 4
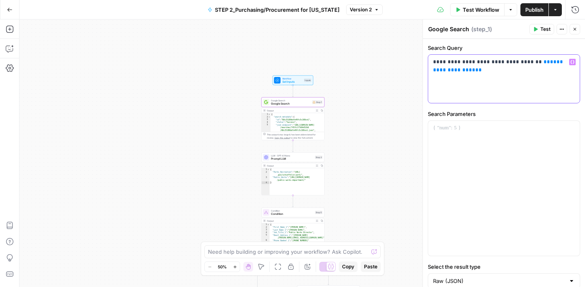
click at [471, 73] on span "**********" at bounding box center [499, 65] width 132 height 13
click at [374, 99] on div "true false true false Workflow Set Inputs Inputs Google Search Google Search St…" at bounding box center [301, 153] width 565 height 268
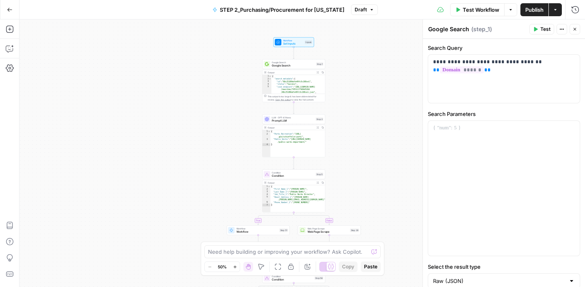
drag, startPoint x: 366, startPoint y: 132, endPoint x: 368, endPoint y: 70, distance: 61.8
click at [368, 70] on div "true false true false Workflow Set Inputs Inputs Google Search Google Search St…" at bounding box center [301, 153] width 565 height 268
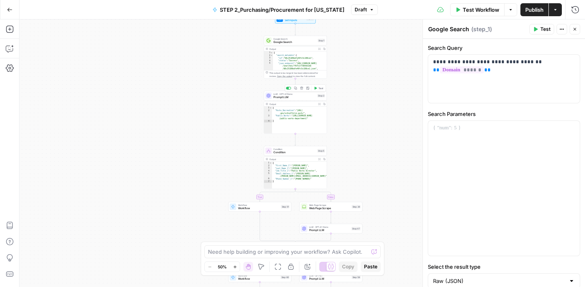
click at [306, 97] on span "Prompt LLM" at bounding box center [294, 97] width 42 height 4
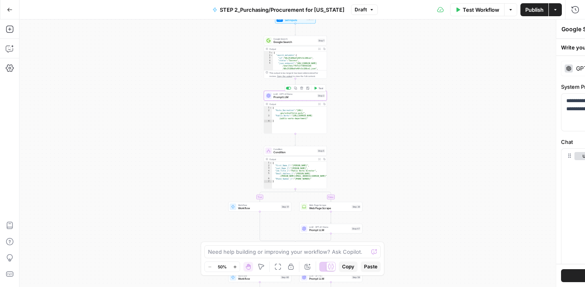
type textarea "Prompt LLM"
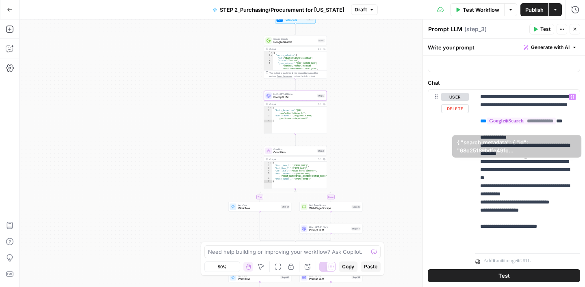
scroll to position [89, 0]
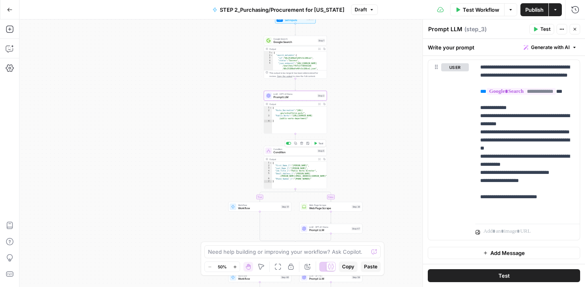
click at [298, 151] on span "Condition" at bounding box center [294, 153] width 42 height 4
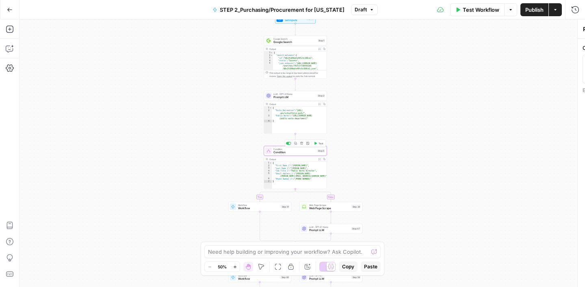
type textarea "Condition"
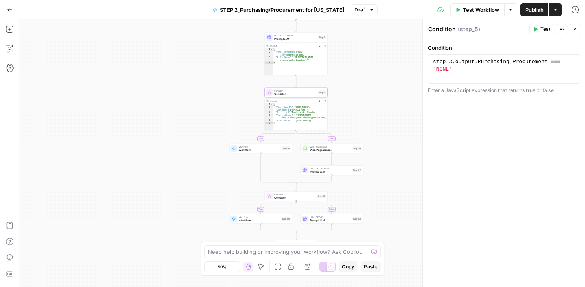
drag, startPoint x: 380, startPoint y: 198, endPoint x: 380, endPoint y: 139, distance: 58.5
click at [380, 139] on div "true false true false Workflow Set Inputs Inputs Google Search Google Search St…" at bounding box center [301, 153] width 565 height 268
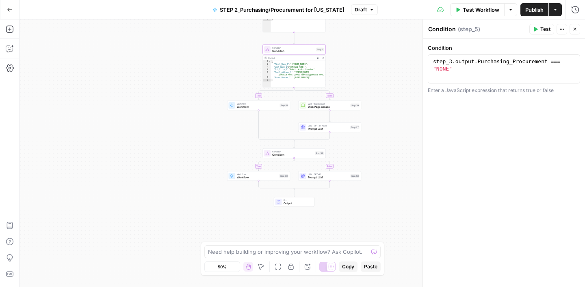
drag, startPoint x: 383, startPoint y: 164, endPoint x: 381, endPoint y: 119, distance: 44.7
click at [381, 119] on div "true false true false Workflow Set Inputs Inputs Google Search Google Search St…" at bounding box center [301, 153] width 565 height 268
click at [264, 108] on div "Workflow Workflow Step 51 Copy step Delete step Add Note Test" at bounding box center [258, 104] width 63 height 10
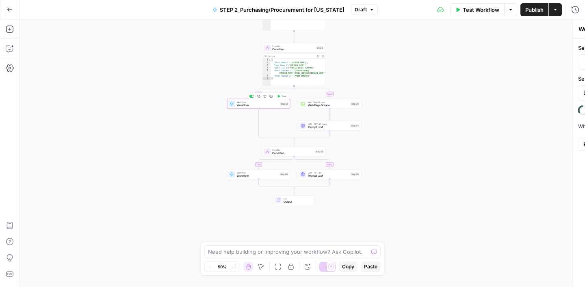
type input "[TE] US_P&R_Contacts from Directory"
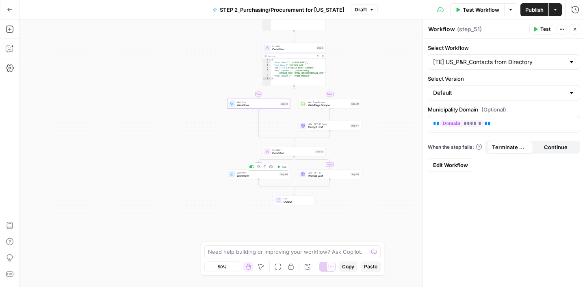
click at [265, 177] on span "Workflow" at bounding box center [257, 176] width 41 height 4
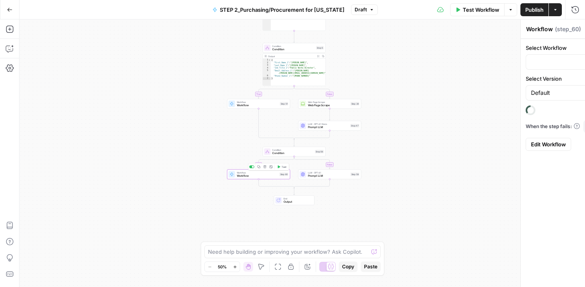
type input "STEP 3_Purchasing/Procurement for [US_STATE]"
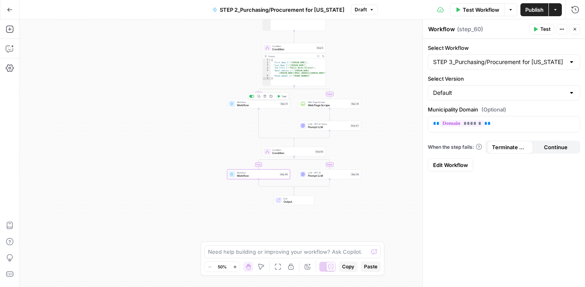
click at [259, 104] on span "Workflow" at bounding box center [257, 106] width 41 height 4
click at [461, 63] on input "Select Workflow" at bounding box center [499, 62] width 132 height 8
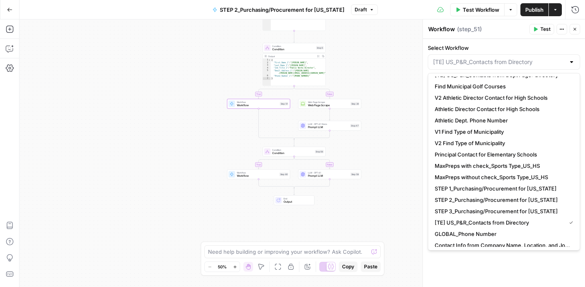
scroll to position [68, 0]
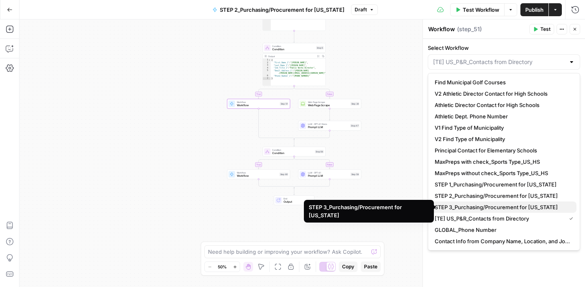
click at [464, 207] on span "STEP 3_Purchasing/Procurement for [US_STATE]" at bounding box center [501, 207] width 135 height 8
type input "STEP 3_Purchasing/Procurement for [US_STATE]"
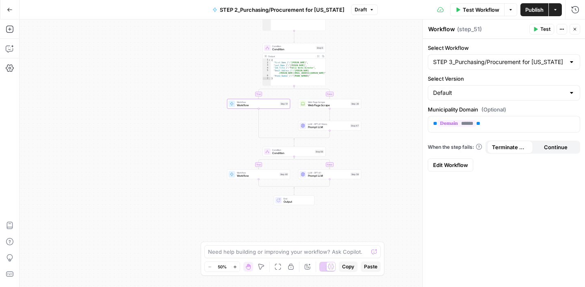
click at [506, 205] on div "Select Workflow STEP 3_Purchasing/Procurement for [US_STATE] Select Version Def…" at bounding box center [504, 163] width 162 height 249
click at [576, 28] on icon "button" at bounding box center [574, 29] width 5 height 5
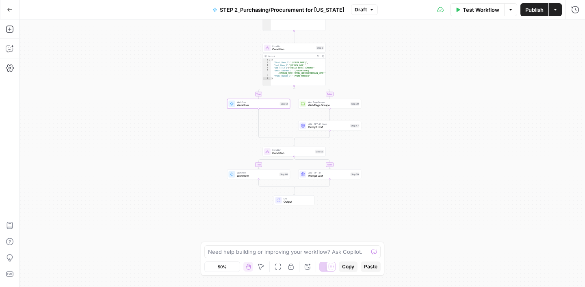
click at [266, 110] on div "true false true false Workflow Set Inputs Inputs Google Search Google Search St…" at bounding box center [301, 153] width 565 height 268
click at [265, 107] on span "Workflow" at bounding box center [257, 106] width 41 height 4
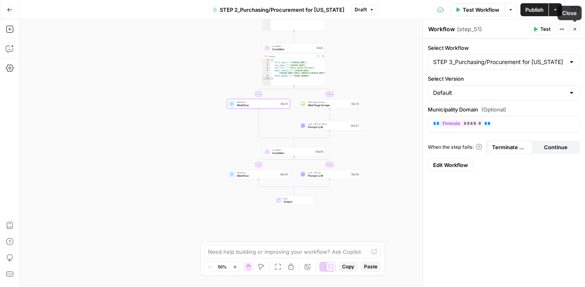
click at [579, 29] on button "Close" at bounding box center [574, 29] width 11 height 11
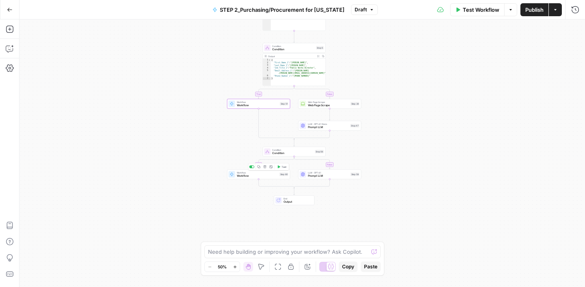
click at [262, 178] on div "Workflow Workflow Step 60 Copy step Delete step Add Note Test" at bounding box center [258, 175] width 63 height 10
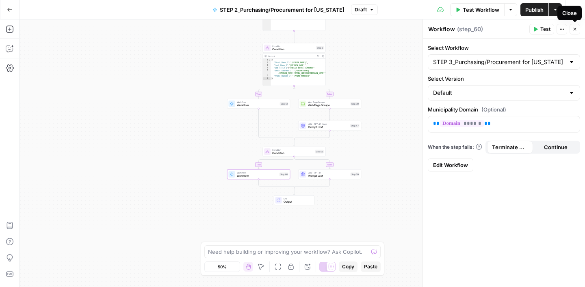
click at [575, 34] on button "Close" at bounding box center [574, 29] width 11 height 11
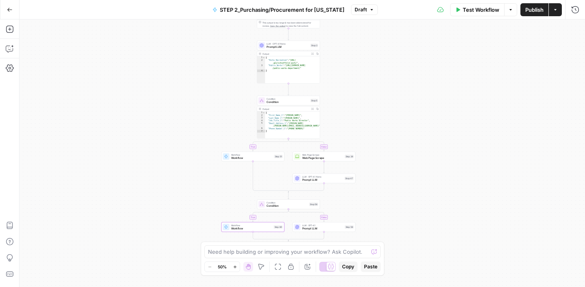
drag, startPoint x: 412, startPoint y: 82, endPoint x: 408, endPoint y: 202, distance: 119.8
click at [408, 202] on div "true false true false Workflow Set Inputs Inputs Google Search Google Search St…" at bounding box center [301, 153] width 565 height 268
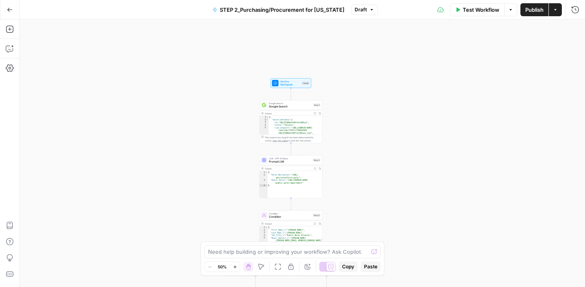
drag, startPoint x: 408, startPoint y: 106, endPoint x: 409, endPoint y: 158, distance: 51.6
click at [409, 158] on div "true false true false Workflow Set Inputs Inputs Google Search Google Search St…" at bounding box center [301, 153] width 565 height 268
click at [290, 89] on span "Set Inputs" at bounding box center [291, 88] width 20 height 4
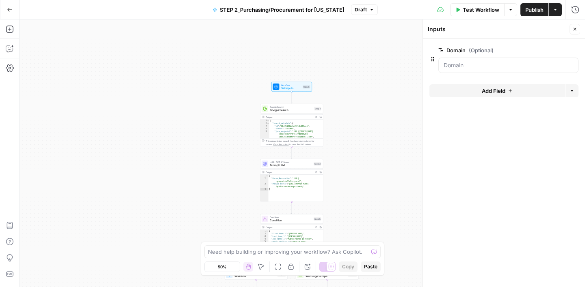
click at [503, 93] on span "Add Field" at bounding box center [494, 91] width 24 height 8
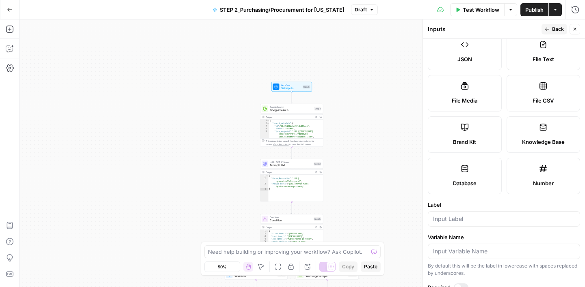
scroll to position [144, 0]
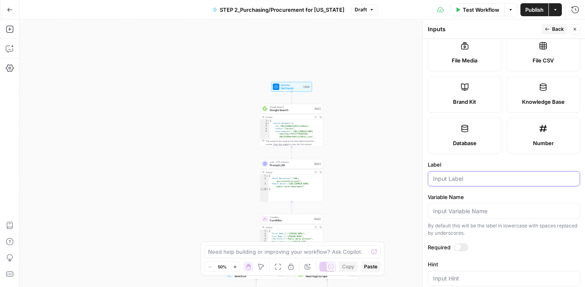
click at [454, 179] on input "Label" at bounding box center [504, 179] width 142 height 8
type input "Company Name"
click at [463, 162] on label "Label" at bounding box center [504, 165] width 152 height 8
click at [463, 175] on input "Company Name" at bounding box center [504, 179] width 142 height 8
click at [551, 32] on button "Back" at bounding box center [554, 29] width 26 height 11
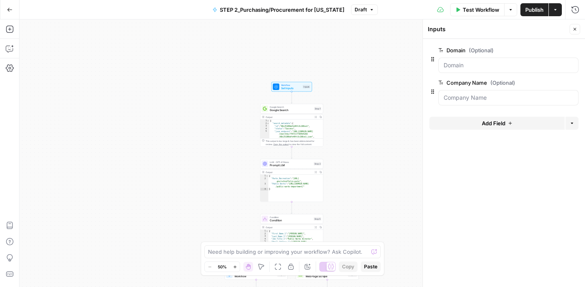
click at [487, 123] on span "Add Field" at bounding box center [494, 123] width 24 height 8
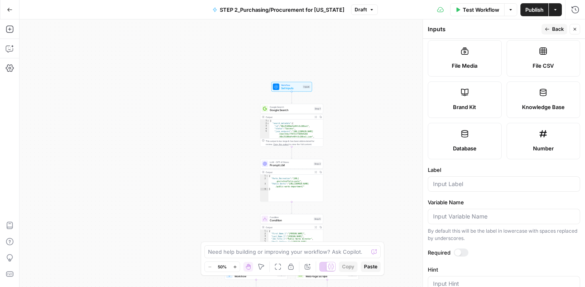
scroll to position [207, 0]
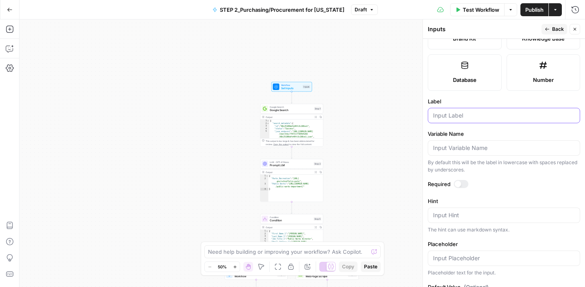
click at [462, 118] on input "Label" at bounding box center [504, 116] width 142 height 8
type input "City"
click at [483, 130] on label "Variable Name" at bounding box center [504, 134] width 152 height 8
click at [483, 144] on input "Variable Name" at bounding box center [504, 148] width 142 height 8
click at [550, 30] on button "Back" at bounding box center [554, 29] width 26 height 11
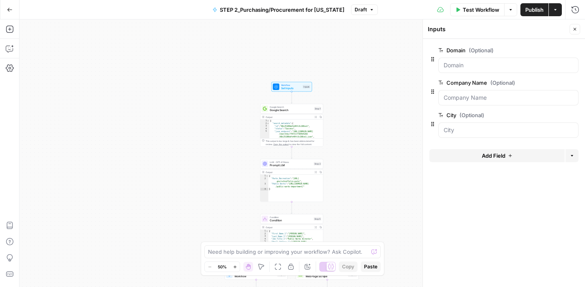
click at [472, 163] on div "Add Field Options" at bounding box center [503, 158] width 149 height 19
click at [472, 159] on button "Add Field" at bounding box center [496, 155] width 135 height 13
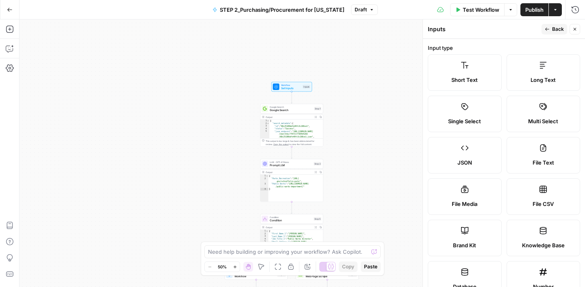
click at [557, 30] on span "Back" at bounding box center [558, 29] width 12 height 7
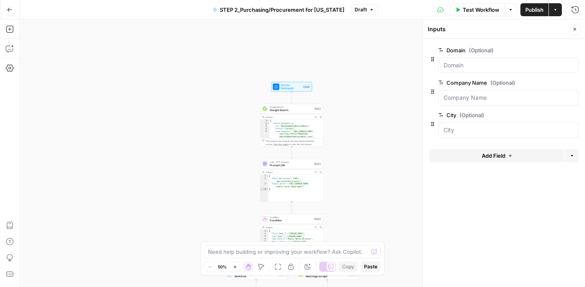
click at [577, 25] on button "Close" at bounding box center [574, 29] width 11 height 11
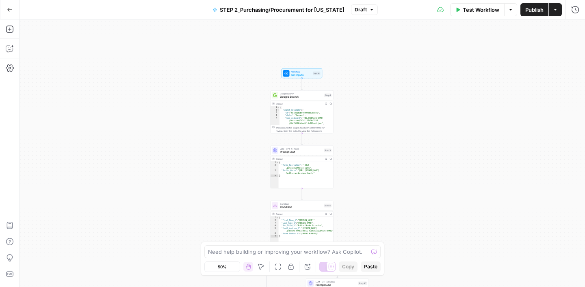
drag, startPoint x: 379, startPoint y: 170, endPoint x: 389, endPoint y: 157, distance: 16.8
click at [389, 157] on div "true false true false Workflow Set Inputs Inputs Google Search Google Search St…" at bounding box center [301, 153] width 565 height 268
click at [242, 9] on span "STEP 2_Purchasing/Procurement for [US_STATE]" at bounding box center [282, 10] width 125 height 8
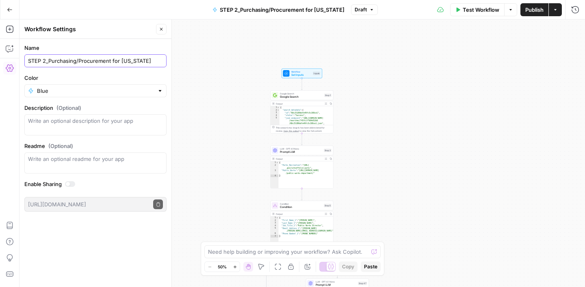
click at [46, 60] on input "STEP 2_Purchasing/Procurement for [US_STATE]" at bounding box center [95, 61] width 135 height 8
type input "STEP 1_Purchasing/Procurement for [US_STATE]"
click at [398, 116] on div "true false true false Workflow Set Inputs Inputs Google Search Google Search St…" at bounding box center [301, 153] width 565 height 268
click at [159, 30] on icon "button" at bounding box center [161, 29] width 5 height 5
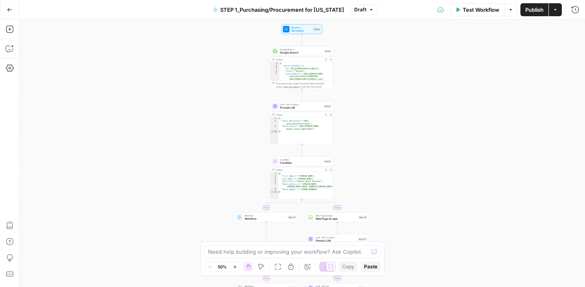
drag, startPoint x: 382, startPoint y: 150, endPoint x: 384, endPoint y: 67, distance: 82.9
click at [384, 67] on div "true false true false Workflow Set Inputs Inputs Google Search Google Search St…" at bounding box center [301, 153] width 565 height 268
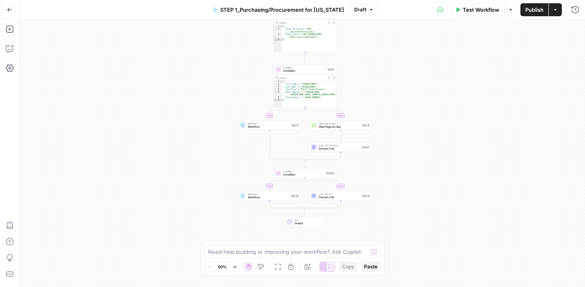
drag, startPoint x: 379, startPoint y: 111, endPoint x: 381, endPoint y: 51, distance: 60.1
click at [381, 51] on div "true false true false Workflow Set Inputs Inputs Google Search Google Search St…" at bounding box center [301, 153] width 565 height 268
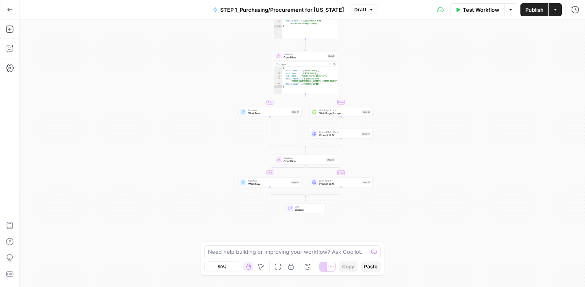
drag, startPoint x: 437, startPoint y: 112, endPoint x: 436, endPoint y: 105, distance: 6.5
click at [436, 105] on div "true false true false Workflow Set Inputs Inputs Google Search Google Search St…" at bounding box center [301, 153] width 565 height 268
click at [276, 106] on icon "button" at bounding box center [275, 105] width 3 height 3
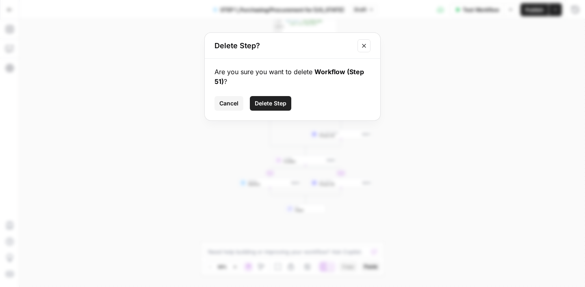
click at [269, 108] on button "Delete Step" at bounding box center [270, 103] width 41 height 15
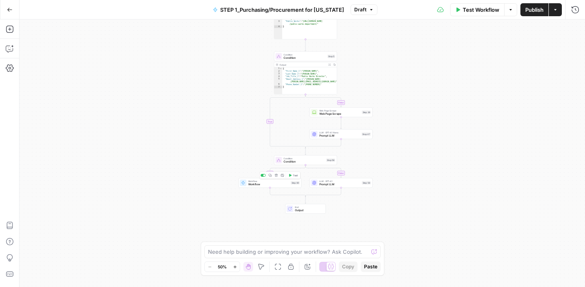
click at [276, 177] on button "Delete step" at bounding box center [276, 175] width 5 height 5
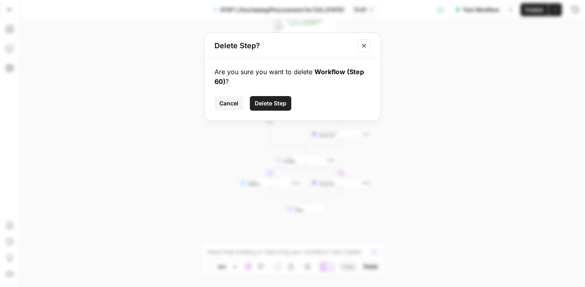
click at [274, 104] on span "Delete Step" at bounding box center [271, 103] width 32 height 8
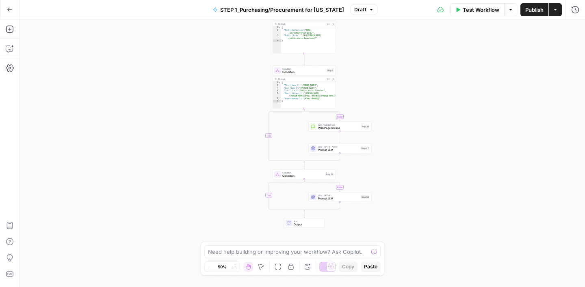
drag, startPoint x: 420, startPoint y: 106, endPoint x: 417, endPoint y: 121, distance: 15.2
click at [417, 121] on div "false false true true Workflow Set Inputs Inputs Google Search Google Search St…" at bounding box center [301, 153] width 565 height 268
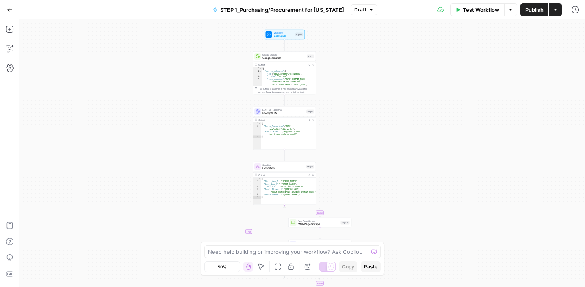
drag, startPoint x: 375, startPoint y: 62, endPoint x: 354, endPoint y: 200, distance: 139.7
click at [354, 200] on div "false false true true Workflow Set Inputs Inputs Google Search Google Search St…" at bounding box center [301, 153] width 565 height 268
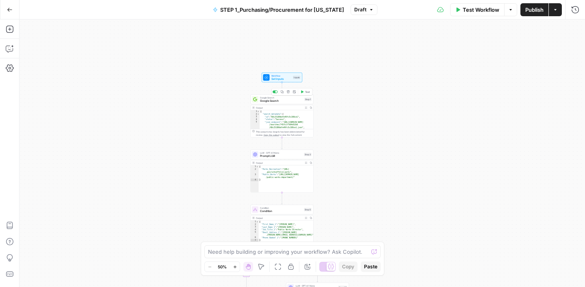
click at [281, 100] on span "Google Search" at bounding box center [281, 101] width 43 height 4
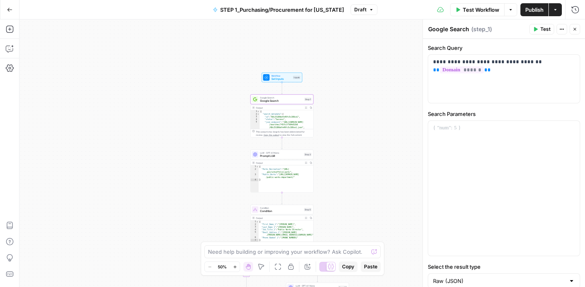
click at [575, 30] on icon "button" at bounding box center [574, 29] width 5 height 5
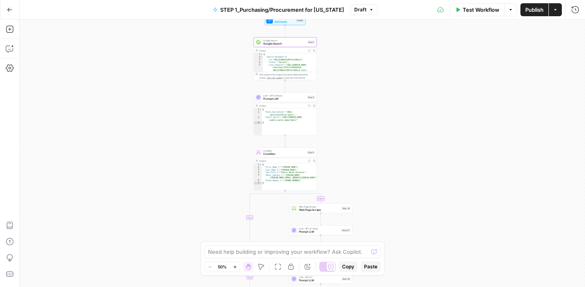
drag, startPoint x: 352, startPoint y: 138, endPoint x: 354, endPoint y: 79, distance: 58.9
click at [355, 80] on div "false false true true Workflow Set Inputs Inputs Google Search Google Search St…" at bounding box center [301, 153] width 565 height 268
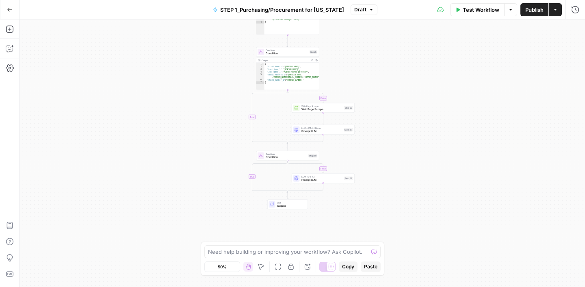
drag, startPoint x: 357, startPoint y: 113, endPoint x: 360, endPoint y: 13, distance: 100.7
click at [360, 13] on div "Go Back STEP 1_Purchasing/Procurement for Arizona Draft Test Workflow Options P…" at bounding box center [292, 143] width 585 height 287
click at [9, 34] on button "Add Steps" at bounding box center [9, 29] width 13 height 13
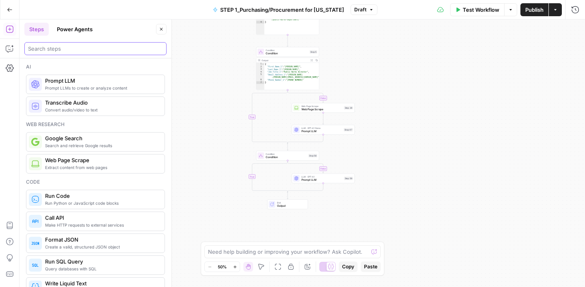
click at [72, 51] on input "search" at bounding box center [95, 49] width 135 height 8
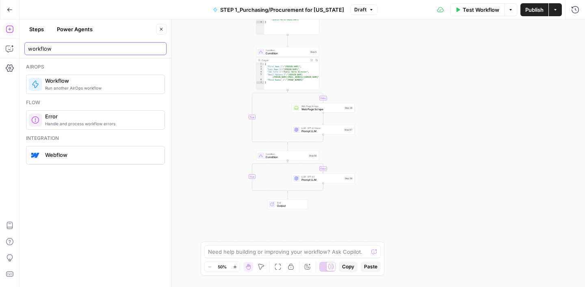
type input "workflow"
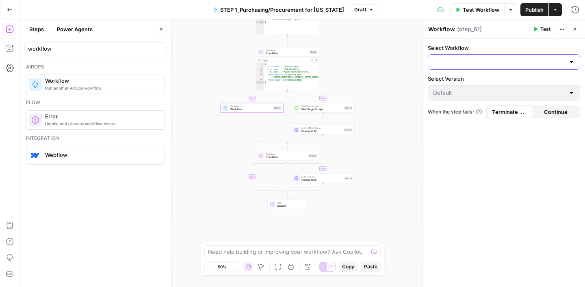
click at [510, 61] on input "Select Workflow" at bounding box center [499, 62] width 132 height 8
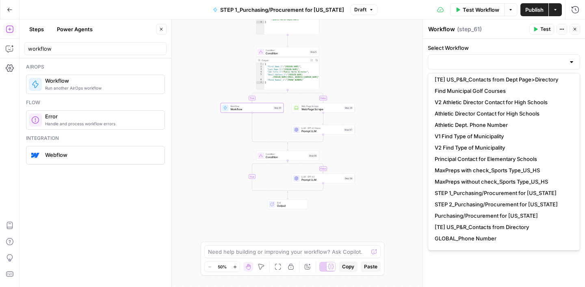
scroll to position [61, 0]
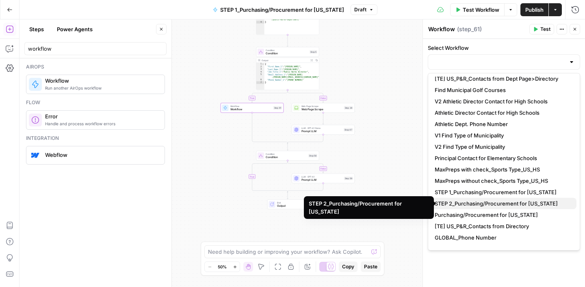
click at [479, 204] on span "STEP 2_Purchasing/Procurement for [US_STATE]" at bounding box center [501, 204] width 135 height 8
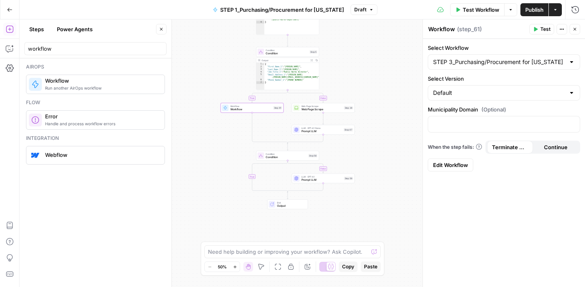
type input "STEP 2_Purchasing/Procurement for [US_STATE]"
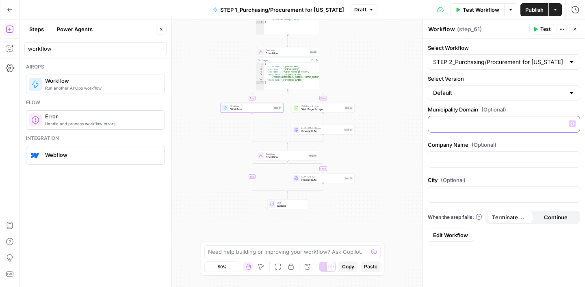
click at [575, 124] on button "Variables Menu" at bounding box center [572, 124] width 6 height 6
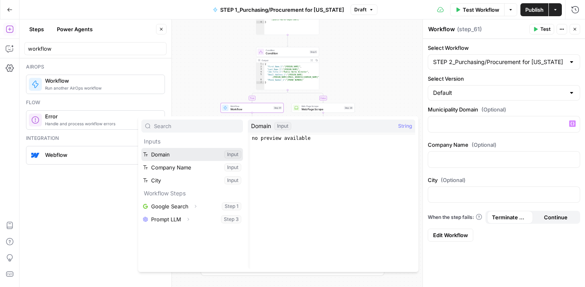
click at [188, 156] on button "Select variable Domain" at bounding box center [192, 154] width 102 height 13
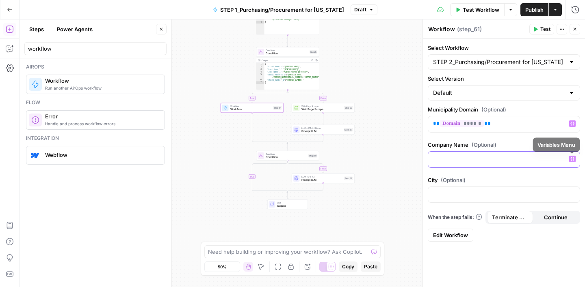
click at [571, 159] on icon "button" at bounding box center [572, 159] width 4 height 4
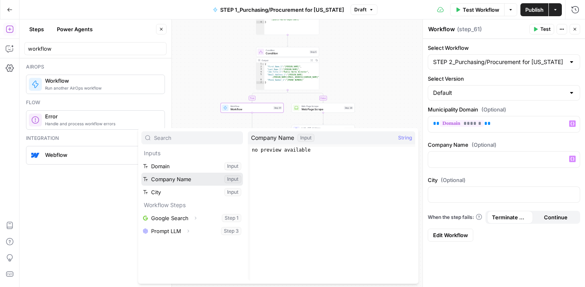
click at [194, 180] on button "Select variable Company Name" at bounding box center [192, 179] width 102 height 13
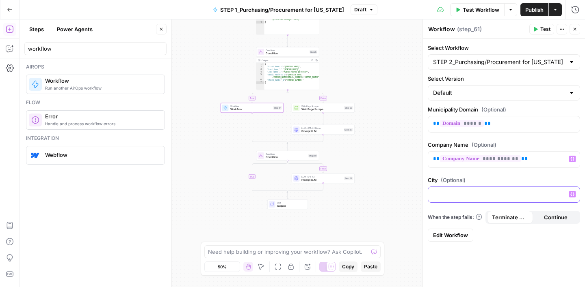
click at [573, 193] on icon "button" at bounding box center [572, 194] width 4 height 4
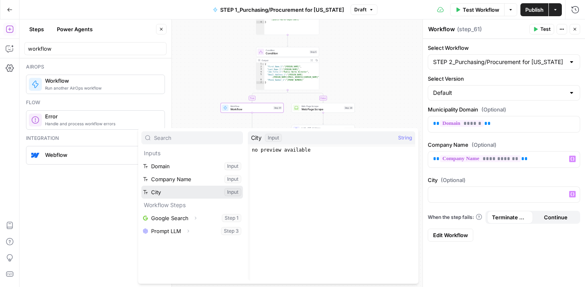
click at [149, 193] on button "Select variable City" at bounding box center [192, 192] width 102 height 13
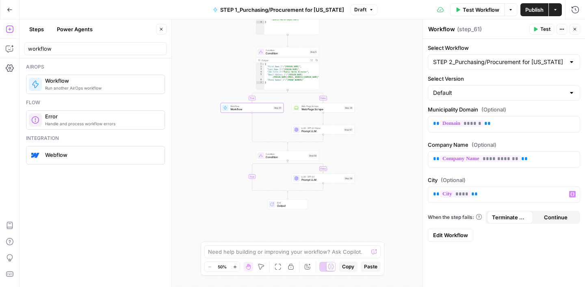
click at [504, 251] on div "**********" at bounding box center [504, 163] width 162 height 249
click at [575, 33] on button "Close" at bounding box center [574, 29] width 11 height 11
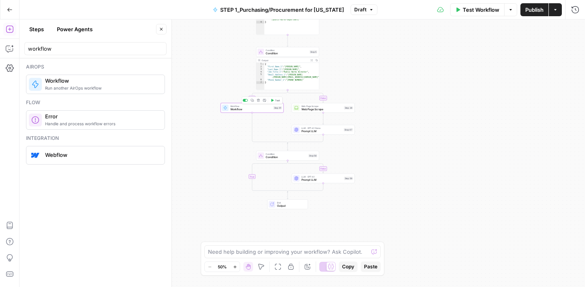
click at [253, 102] on button "Copy step" at bounding box center [252, 100] width 5 height 5
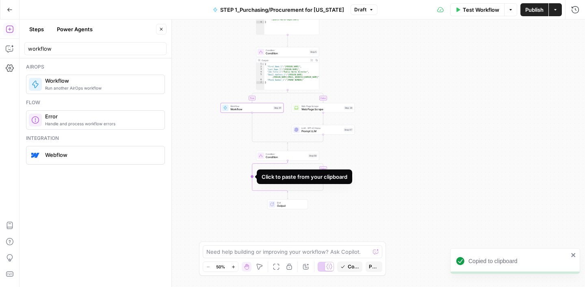
click at [253, 176] on icon "Edge from step_58 to step_58-conditional-end" at bounding box center [270, 177] width 36 height 32
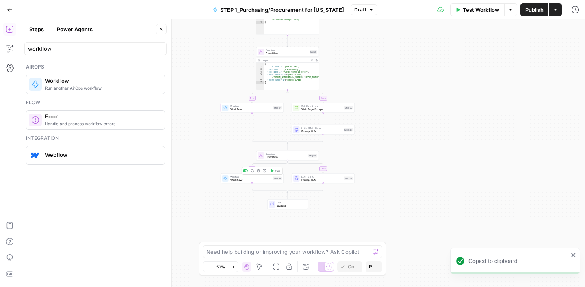
click at [254, 179] on span "Workflow" at bounding box center [250, 180] width 41 height 4
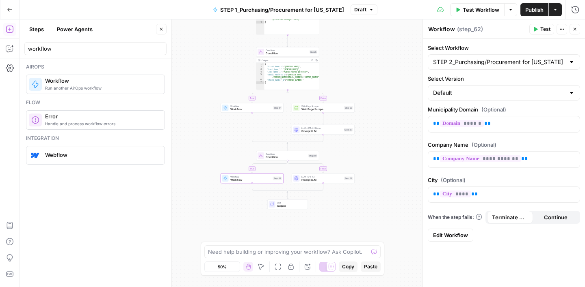
click at [575, 28] on icon "button" at bounding box center [574, 29] width 5 height 5
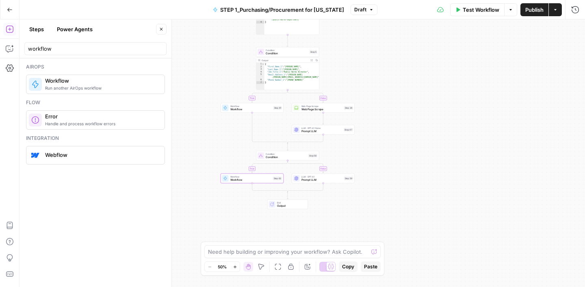
click at [289, 157] on span "Condition" at bounding box center [286, 158] width 41 height 4
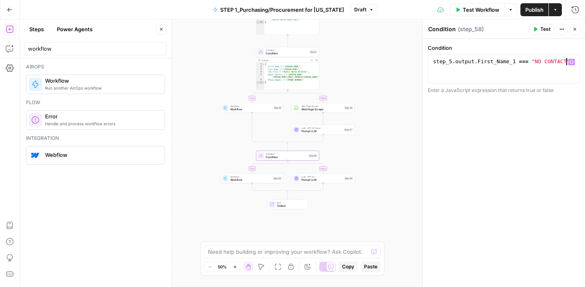
click at [566, 62] on div "step_5 . output . First_Name_1 === "NO CONTACT"" at bounding box center [503, 76] width 145 height 37
type textarea "**********"
click at [533, 155] on div "**********" at bounding box center [504, 163] width 162 height 249
click at [574, 31] on icon "button" at bounding box center [574, 29] width 5 height 5
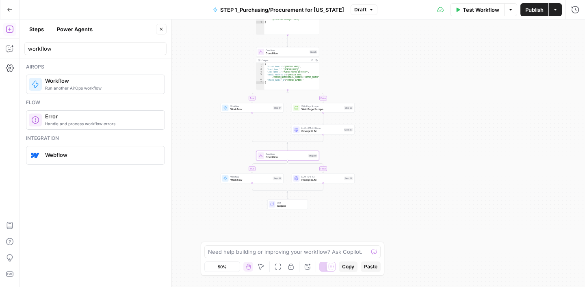
click at [323, 130] on span "Prompt LLM" at bounding box center [321, 132] width 41 height 4
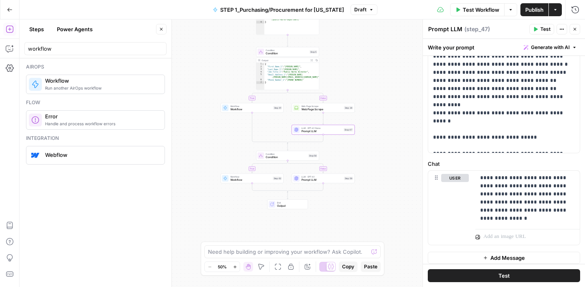
scroll to position [277, 0]
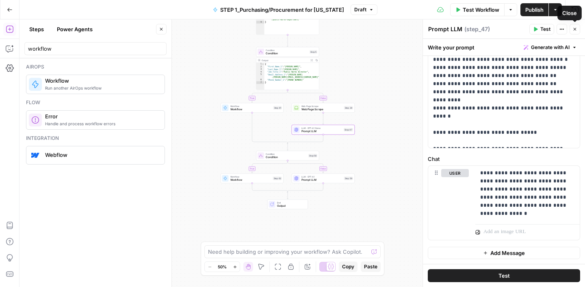
click at [574, 28] on icon "button" at bounding box center [574, 29] width 5 height 5
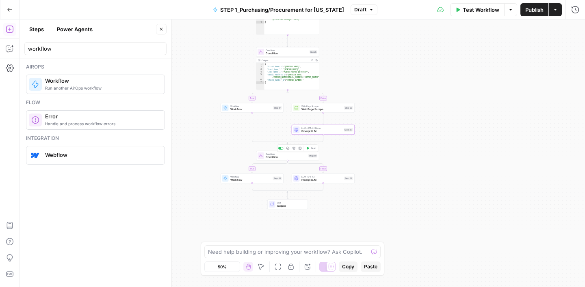
click at [288, 158] on span "Condition" at bounding box center [286, 158] width 41 height 4
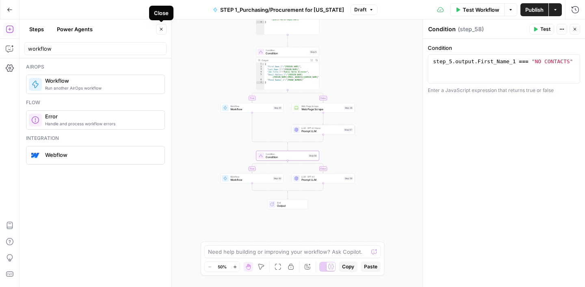
click at [160, 28] on icon "button" at bounding box center [161, 29] width 5 height 5
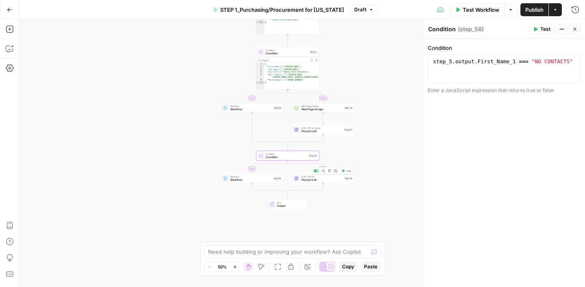
click at [322, 179] on span "Prompt LLM" at bounding box center [321, 180] width 41 height 4
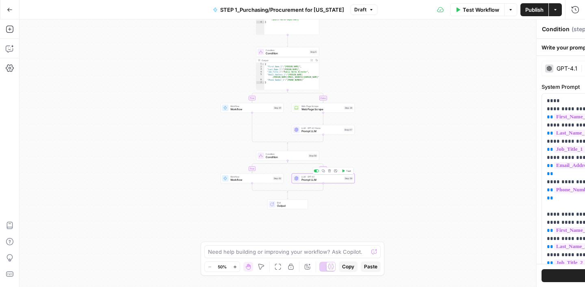
type textarea "Prompt LLM"
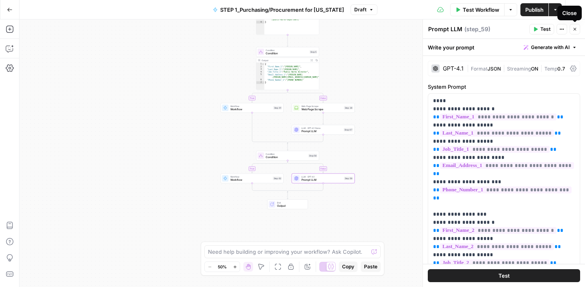
click at [577, 29] on icon "button" at bounding box center [574, 29] width 5 height 5
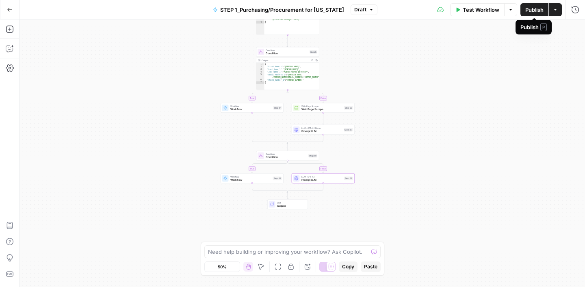
click at [528, 10] on span "Publish" at bounding box center [534, 10] width 18 height 8
click at [319, 180] on span "Prompt LLM" at bounding box center [321, 180] width 41 height 4
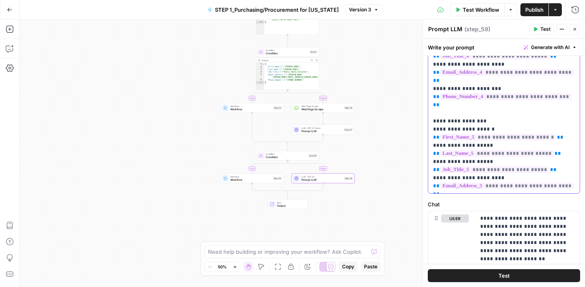
scroll to position [339, 0]
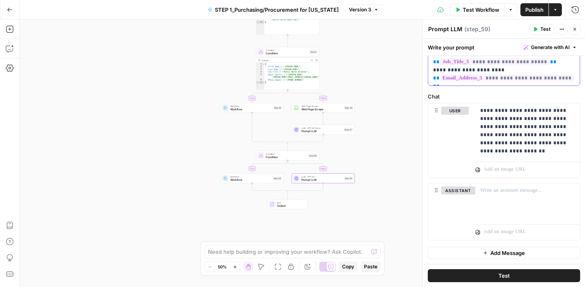
drag, startPoint x: 432, startPoint y: 100, endPoint x: 560, endPoint y: 81, distance: 129.7
copy p "**********"
drag, startPoint x: 480, startPoint y: 111, endPoint x: 520, endPoint y: 151, distance: 57.1
click at [520, 151] on p "**********" at bounding box center [527, 131] width 95 height 49
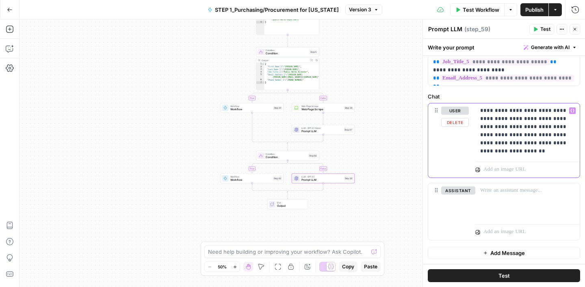
copy p "**********"
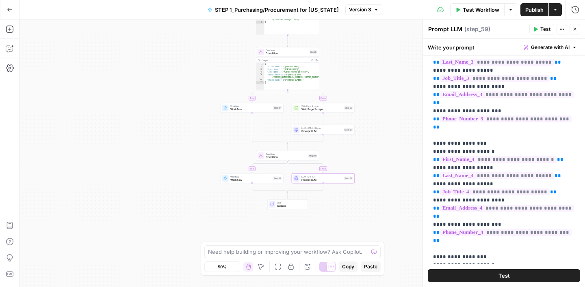
scroll to position [0, 0]
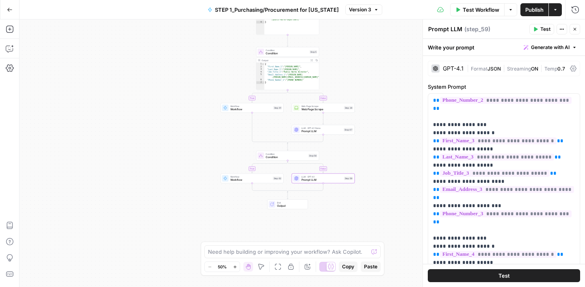
click at [576, 29] on icon "button" at bounding box center [574, 29] width 5 height 5
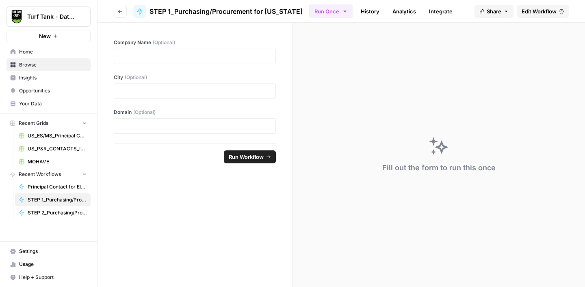
click at [531, 15] on link "Edit Workflow" at bounding box center [542, 11] width 52 height 13
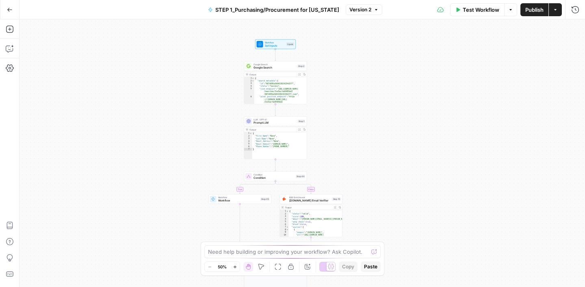
drag, startPoint x: 383, startPoint y: 70, endPoint x: 355, endPoint y: 151, distance: 86.0
click at [355, 151] on div "true false true false Workflow Set Inputs Inputs Google Search Google Search St…" at bounding box center [301, 153] width 565 height 268
click at [281, 67] on span "Google Search" at bounding box center [274, 66] width 42 height 4
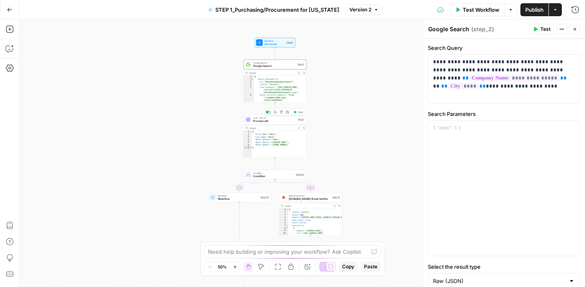
click at [279, 121] on span "Prompt LLM" at bounding box center [274, 121] width 43 height 4
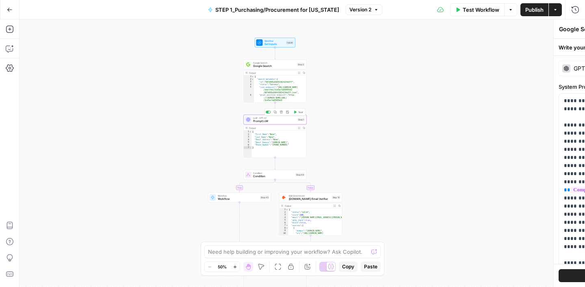
type textarea "Prompt LLM"
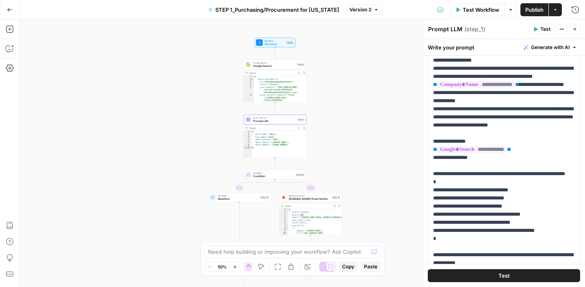
scroll to position [93, 0]
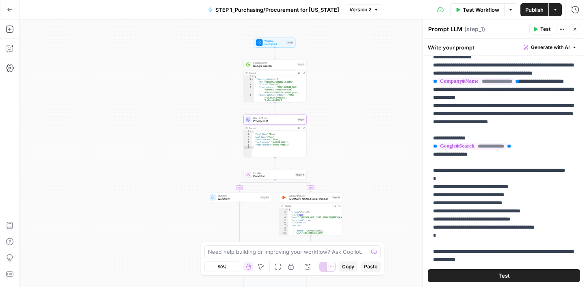
click at [466, 220] on p "**********" at bounding box center [504, 150] width 142 height 292
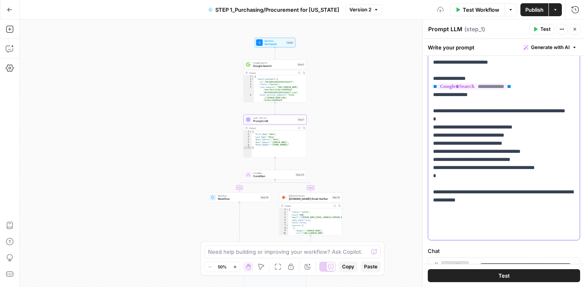
scroll to position [160, 0]
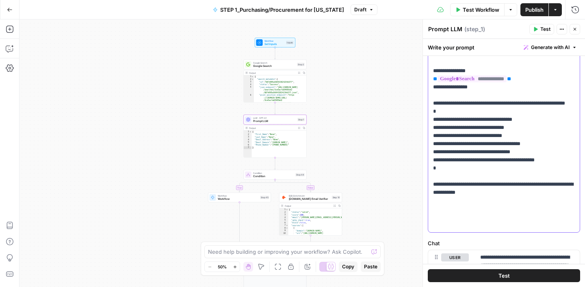
click at [466, 161] on p "**********" at bounding box center [504, 83] width 142 height 292
click at [459, 169] on p "**********" at bounding box center [504, 83] width 142 height 292
click at [474, 179] on p "**********" at bounding box center [504, 83] width 142 height 292
click at [473, 185] on p "**********" at bounding box center [504, 83] width 142 height 292
click at [478, 193] on p "**********" at bounding box center [504, 83] width 142 height 292
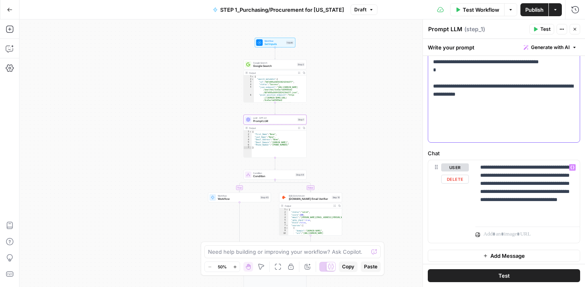
scroll to position [259, 0]
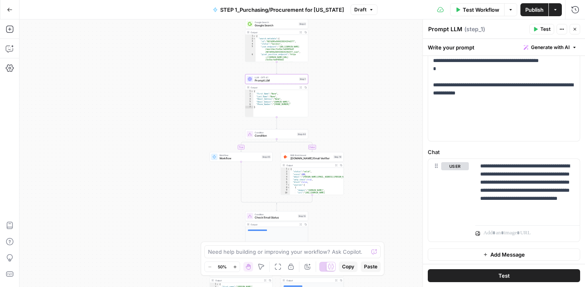
drag, startPoint x: 357, startPoint y: 158, endPoint x: 359, endPoint y: 102, distance: 56.5
click at [359, 102] on div "true false true false Workflow Set Inputs Inputs Google Search Google Search St…" at bounding box center [301, 153] width 565 height 268
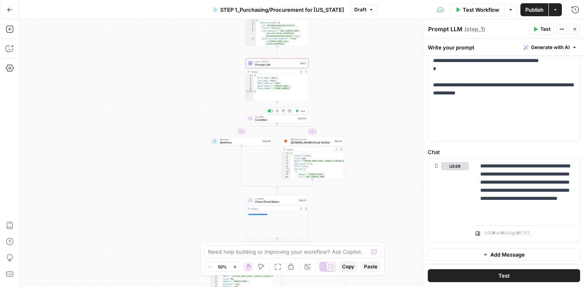
click at [280, 119] on span "Condition" at bounding box center [275, 120] width 41 height 4
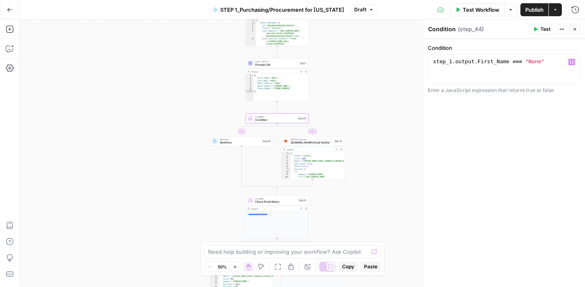
click at [508, 63] on div "step_1 . output . First_Name === "None"" at bounding box center [503, 76] width 145 height 37
type textarea "**********"
click at [482, 155] on div "**********" at bounding box center [504, 163] width 162 height 249
click at [313, 143] on span "Hunter.io Email Verifier" at bounding box center [311, 143] width 41 height 4
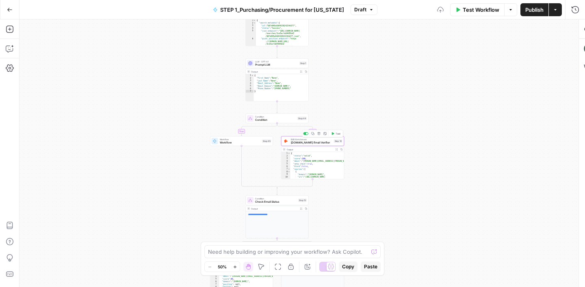
type textarea "Hunter.io Email Verifier"
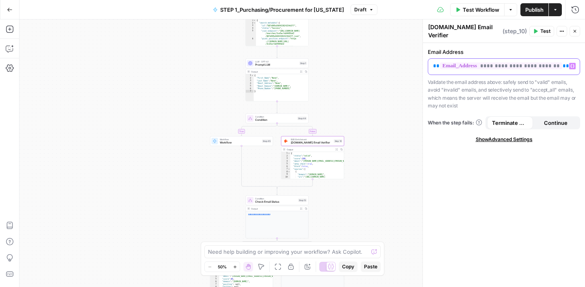
click at [561, 63] on p "**********" at bounding box center [504, 66] width 142 height 8
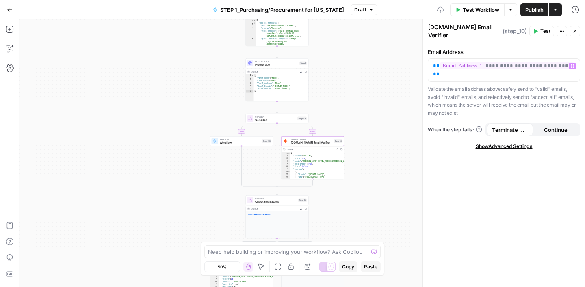
click at [531, 220] on div "**********" at bounding box center [504, 165] width 162 height 244
click at [577, 27] on button "Close" at bounding box center [574, 31] width 11 height 11
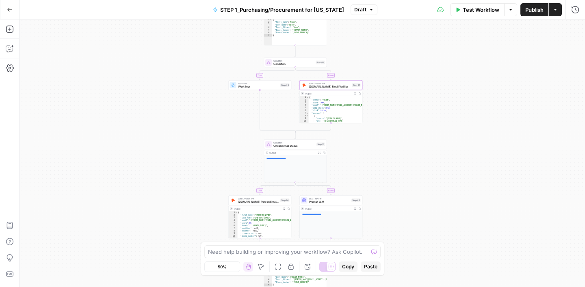
drag, startPoint x: 393, startPoint y: 167, endPoint x: 413, endPoint y: 102, distance: 67.8
click at [413, 102] on div "true false true false Workflow Set Inputs Inputs Google Search Google Search St…" at bounding box center [301, 153] width 565 height 268
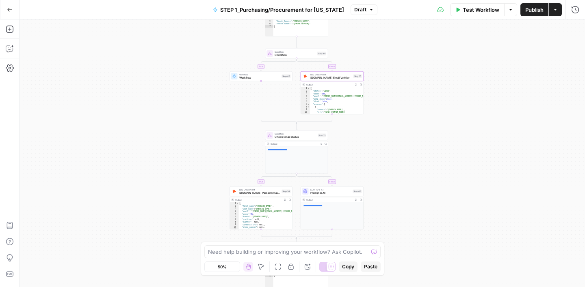
click at [304, 136] on span "Check Email Status" at bounding box center [294, 137] width 41 height 4
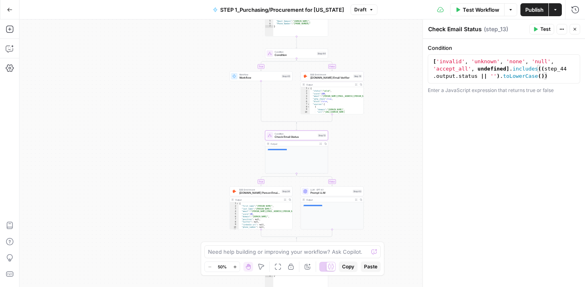
click at [577, 30] on button "Close" at bounding box center [574, 29] width 11 height 11
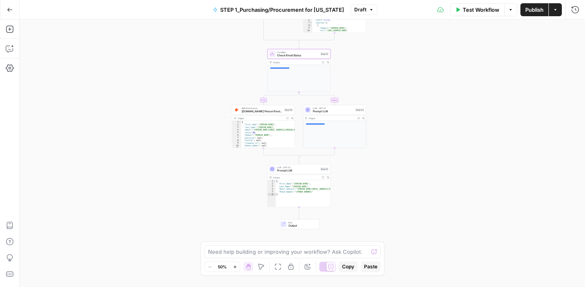
drag, startPoint x: 415, startPoint y: 159, endPoint x: 417, endPoint y: 71, distance: 87.7
click at [417, 72] on div "true false true false Workflow Set Inputs Inputs Google Search Google Search St…" at bounding box center [301, 153] width 565 height 268
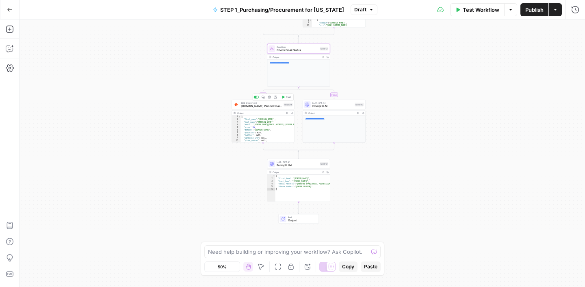
click at [271, 107] on span "Hunter.io Person Email Search" at bounding box center [261, 106] width 41 height 4
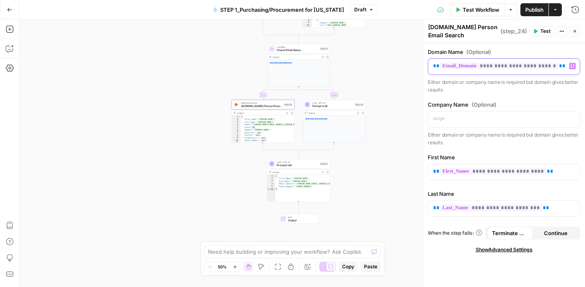
click at [559, 67] on span "**" at bounding box center [562, 65] width 6 height 5
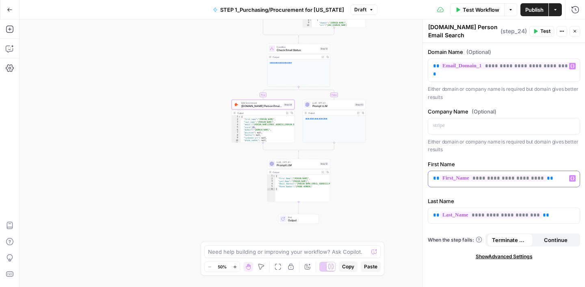
click at [547, 176] on span "**" at bounding box center [550, 178] width 6 height 5
click at [542, 213] on span "**" at bounding box center [545, 215] width 6 height 5
click at [382, 185] on div "true false true false Workflow Set Inputs Inputs Google Search Google Search St…" at bounding box center [301, 153] width 565 height 268
click at [340, 104] on span "Prompt LLM" at bounding box center [332, 106] width 41 height 4
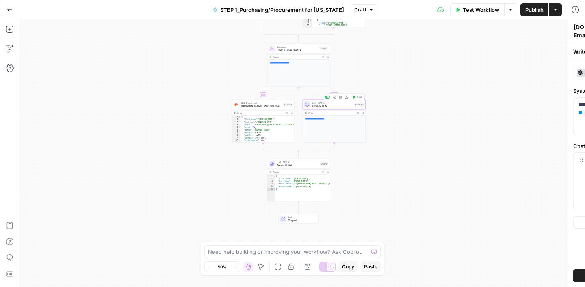
type textarea "Prompt LLM"
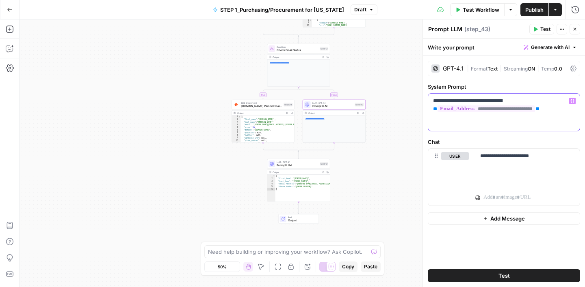
click at [539, 109] on span "**" at bounding box center [537, 108] width 4 height 5
click at [539, 139] on label "Chat" at bounding box center [504, 142] width 152 height 8
click at [308, 164] on span "Prompt LLM" at bounding box center [297, 166] width 41 height 4
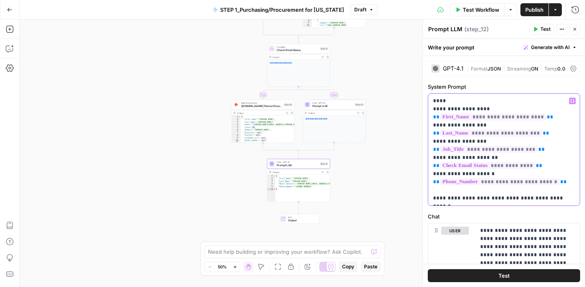
click at [547, 118] on span "**" at bounding box center [550, 117] width 6 height 5
click at [542, 135] on span "**" at bounding box center [545, 133] width 6 height 5
click at [538, 150] on span "**" at bounding box center [541, 149] width 6 height 5
click at [536, 166] on span "**" at bounding box center [539, 165] width 6 height 5
click at [560, 183] on span "**" at bounding box center [563, 181] width 6 height 5
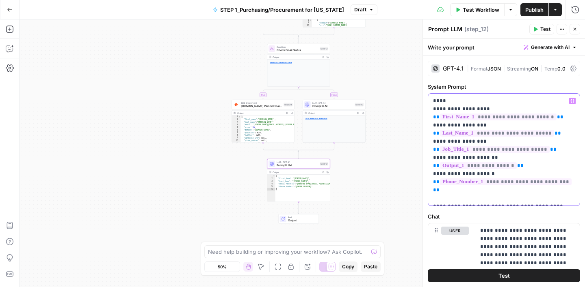
click at [518, 166] on p "**********" at bounding box center [504, 150] width 142 height 106
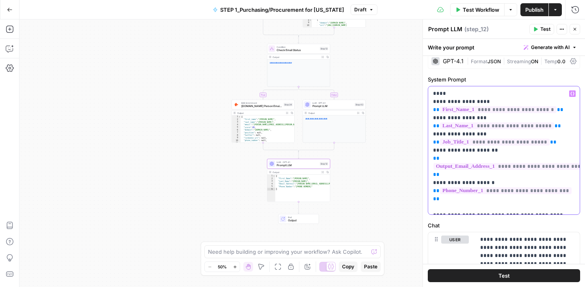
scroll to position [8, 0]
click at [544, 166] on span "**********" at bounding box center [511, 166] width 156 height 7
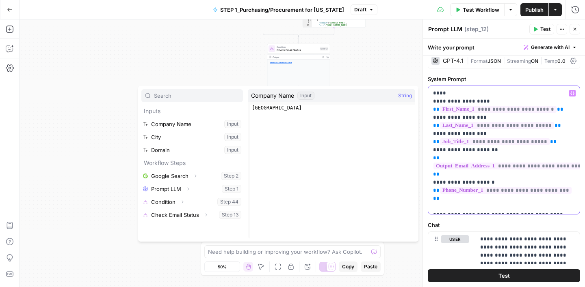
click at [544, 167] on span "**********" at bounding box center [511, 166] width 156 height 7
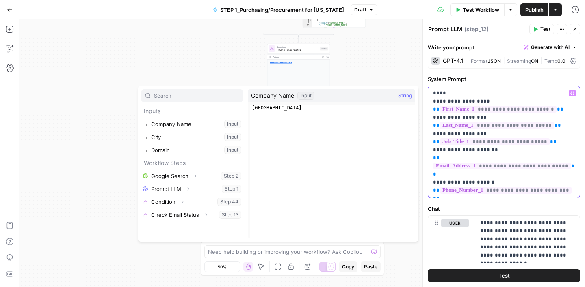
click at [508, 187] on p "**********" at bounding box center [504, 142] width 142 height 106
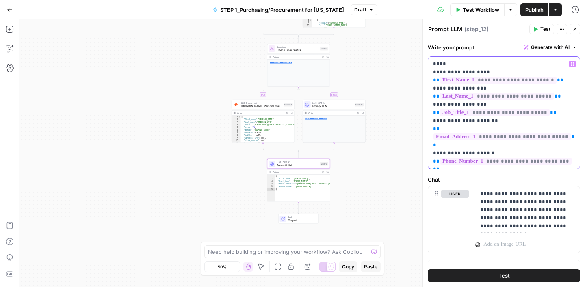
scroll to position [50, 0]
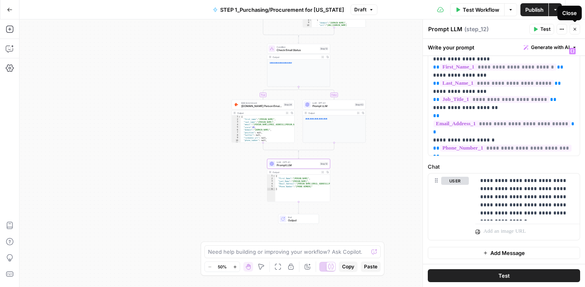
click at [577, 29] on button "Close" at bounding box center [574, 29] width 11 height 11
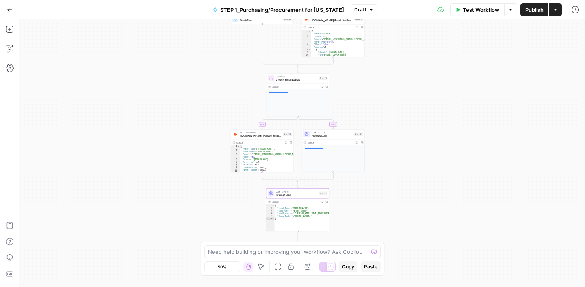
drag, startPoint x: 437, startPoint y: 71, endPoint x: 435, endPoint y: 108, distance: 37.0
click at [435, 108] on div "true false true false Workflow Set Inputs Inputs Google Search Google Search St…" at bounding box center [301, 153] width 565 height 268
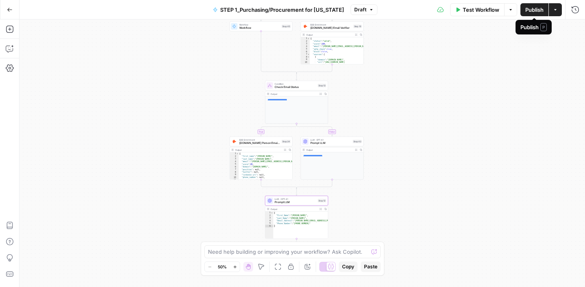
click at [530, 15] on button "Publish" at bounding box center [534, 9] width 28 height 13
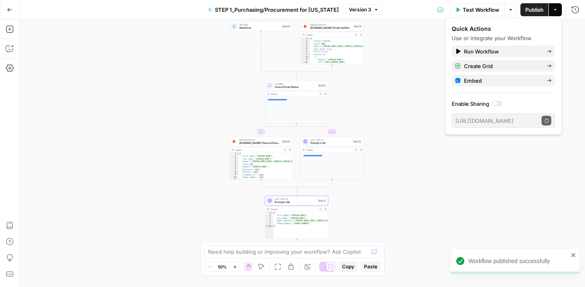
click at [242, 9] on span "STEP 1_Purchasing/Procurement for [US_STATE]" at bounding box center [277, 10] width 124 height 8
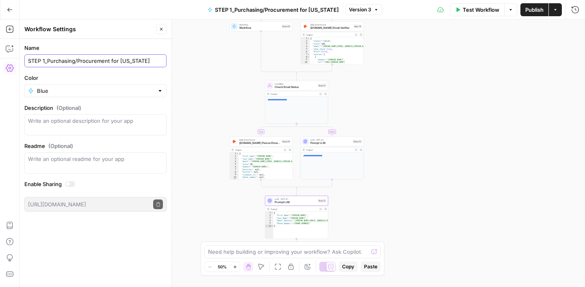
click at [48, 63] on input "STEP 1_Purchasing/Procurement for [US_STATE]" at bounding box center [95, 61] width 135 height 8
type input "Purchasing/Procurement for Arizona"
click at [214, 63] on div "true false true false Workflow Set Inputs Inputs Google Search Google Search St…" at bounding box center [301, 153] width 565 height 268
click at [160, 31] on icon "button" at bounding box center [161, 29] width 5 height 5
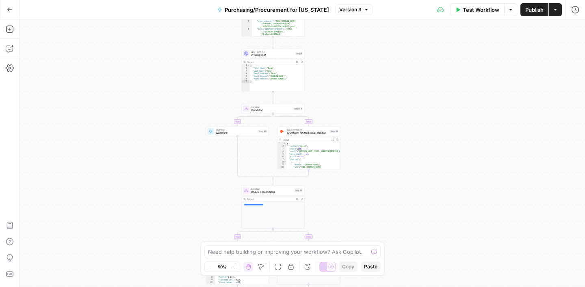
drag, startPoint x: 439, startPoint y: 71, endPoint x: 417, endPoint y: 187, distance: 118.3
click at [416, 188] on div "true false true false Workflow Set Inputs Inputs Google Search Google Search St…" at bounding box center [301, 153] width 565 height 268
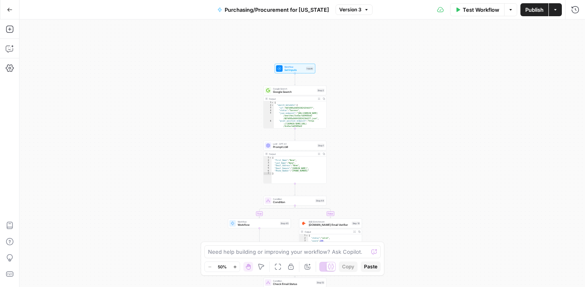
drag, startPoint x: 416, startPoint y: 117, endPoint x: 439, endPoint y: 197, distance: 82.7
click at [438, 197] on div "true false true false Workflow Set Inputs Inputs Google Search Google Search St…" at bounding box center [301, 153] width 565 height 268
click at [292, 68] on span "Set Inputs" at bounding box center [295, 70] width 20 height 4
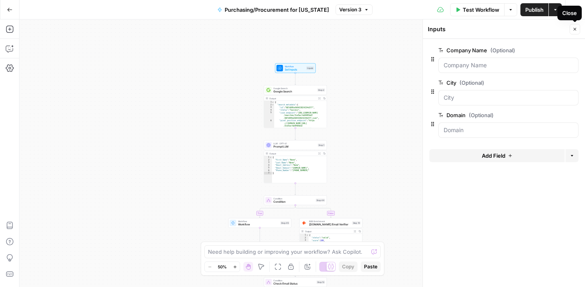
click at [572, 28] on icon "button" at bounding box center [574, 29] width 5 height 5
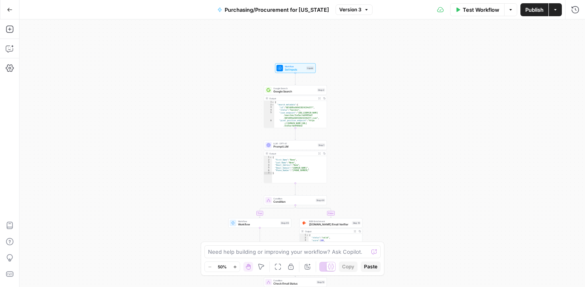
click at [240, 9] on span "Purchasing/Procurement for Arizona" at bounding box center [277, 10] width 104 height 8
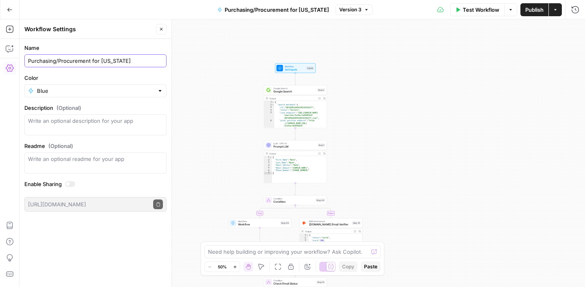
click at [28, 62] on input "Purchasing/Procurement for Arizona" at bounding box center [95, 61] width 135 height 8
type input "STEP 4_Purchasing/Procurement for [US_STATE]"
click at [110, 45] on label "Name" at bounding box center [95, 48] width 142 height 8
click at [110, 57] on input "STEP 4_Purchasing/Procurement for [US_STATE]" at bounding box center [95, 61] width 135 height 8
click at [162, 29] on icon "button" at bounding box center [161, 29] width 5 height 5
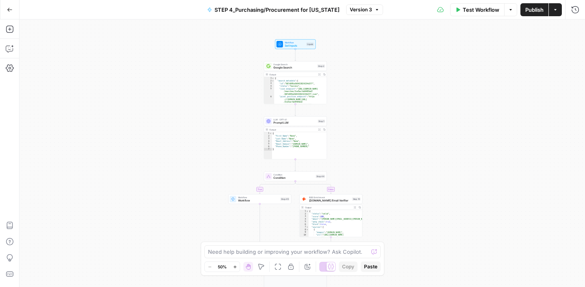
drag, startPoint x: 388, startPoint y: 115, endPoint x: 388, endPoint y: 91, distance: 24.0
click at [388, 91] on div "true false true false Workflow Set Inputs Inputs Google Search Google Search St…" at bounding box center [301, 153] width 565 height 268
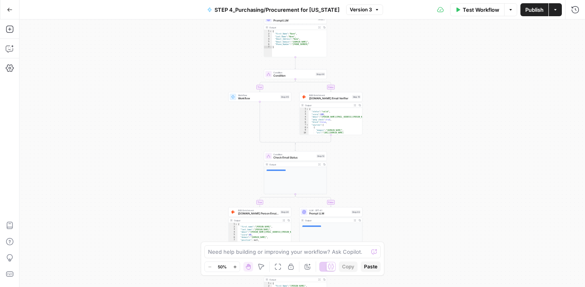
drag, startPoint x: 409, startPoint y: 169, endPoint x: 409, endPoint y: 66, distance: 102.7
click at [409, 66] on div "true false true false Workflow Set Inputs Inputs Google Search Google Search St…" at bounding box center [301, 153] width 565 height 268
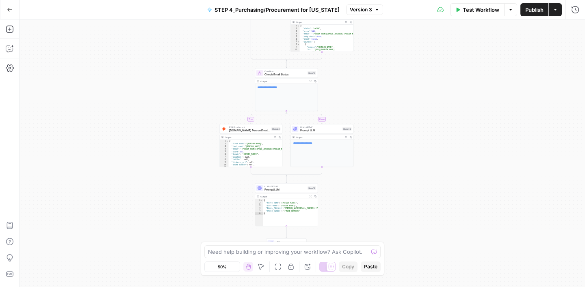
drag, startPoint x: 421, startPoint y: 156, endPoint x: 413, endPoint y: 60, distance: 97.0
click at [413, 60] on div "true false true false Workflow Set Inputs Inputs Google Search Google Search St…" at bounding box center [301, 153] width 565 height 268
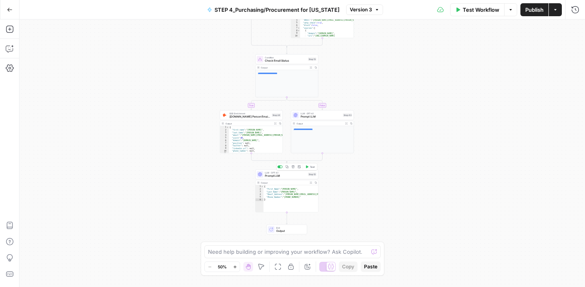
click at [293, 174] on span "Prompt LLM" at bounding box center [285, 176] width 41 height 4
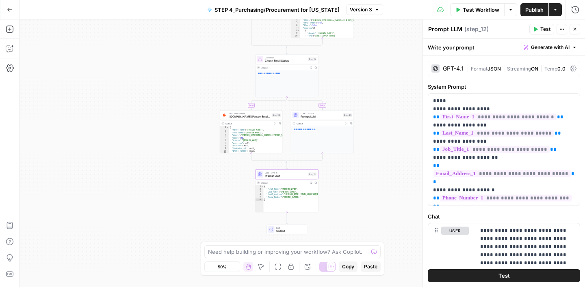
click at [574, 30] on icon "button" at bounding box center [574, 29] width 5 height 5
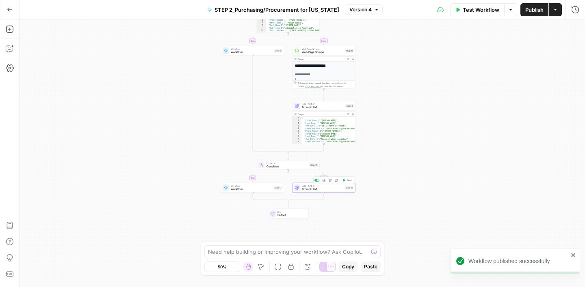
click at [326, 190] on span "Prompt LLM" at bounding box center [322, 190] width 41 height 4
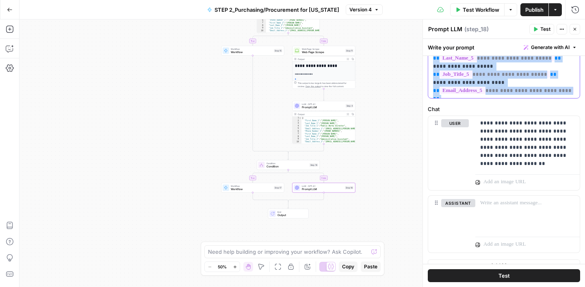
scroll to position [339, 0]
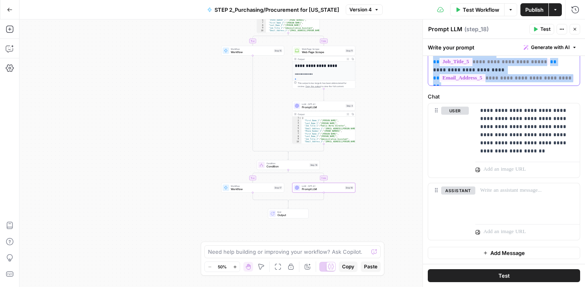
drag, startPoint x: 432, startPoint y: 102, endPoint x: 572, endPoint y: 79, distance: 141.7
copy p "**********"
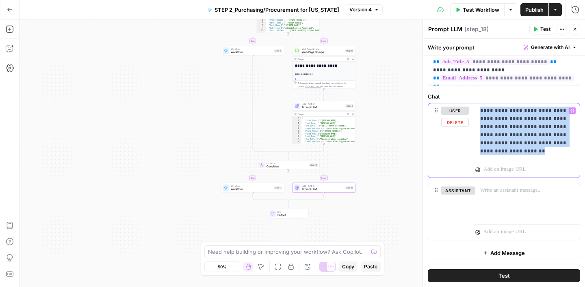
drag, startPoint x: 480, startPoint y: 111, endPoint x: 519, endPoint y: 152, distance: 56.9
click at [519, 152] on p "**********" at bounding box center [527, 131] width 95 height 49
copy p "**********"
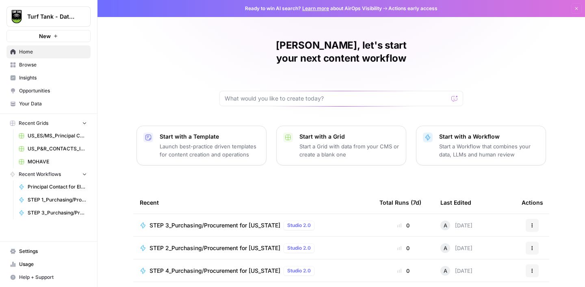
click at [41, 64] on span "Browse" at bounding box center [53, 64] width 68 height 7
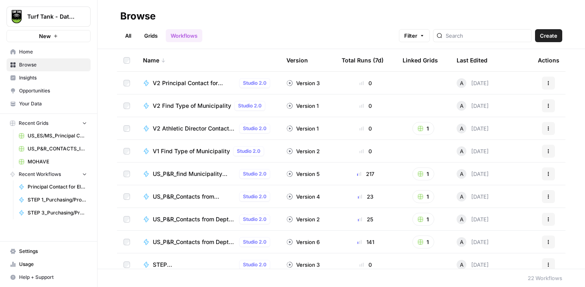
click at [157, 36] on link "Grids" at bounding box center [150, 35] width 23 height 13
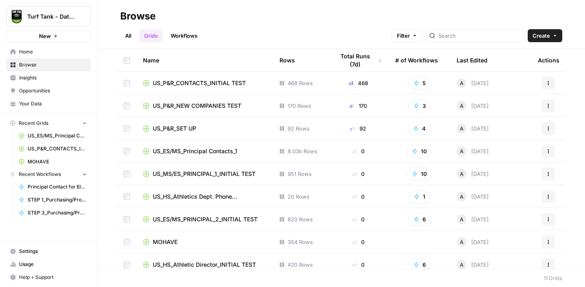
click at [555, 37] on icon "button" at bounding box center [554, 35] width 5 height 5
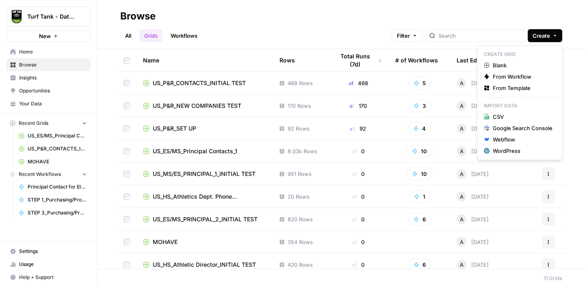
click at [238, 237] on td "MOHAVE" at bounding box center [204, 242] width 136 height 22
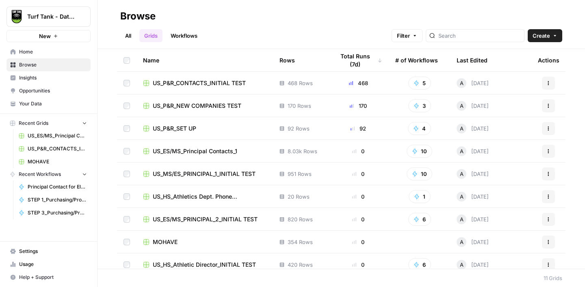
click at [190, 244] on div "MOHAVE" at bounding box center [204, 242] width 123 height 8
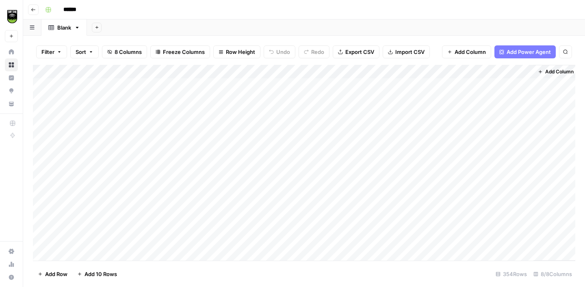
scroll to position [0, 3]
click at [544, 71] on span "Add Column" at bounding box center [556, 71] width 28 height 7
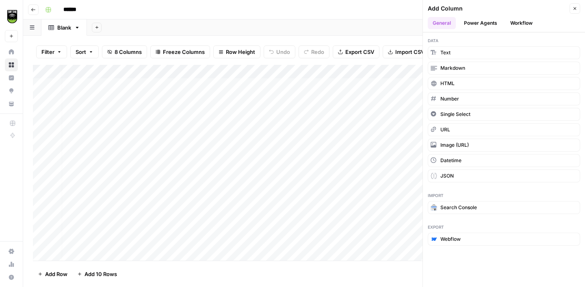
click at [522, 23] on button "Workflow" at bounding box center [521, 23] width 32 height 12
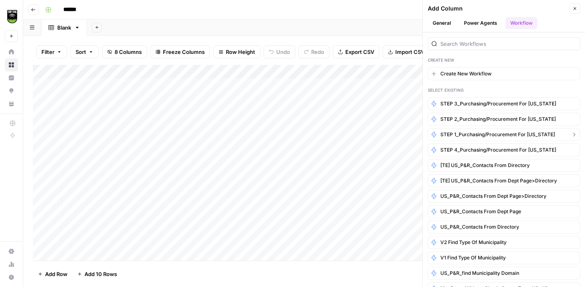
click at [472, 132] on span "STEP 1_Purchasing/Procurement for [US_STATE]" at bounding box center [497, 134] width 115 height 7
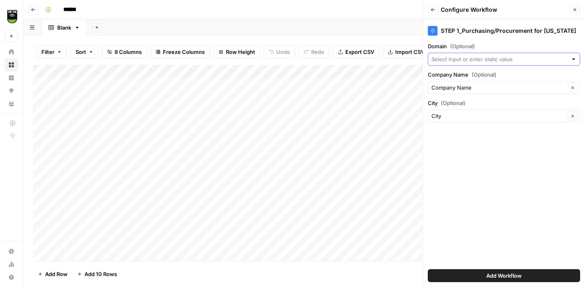
click at [485, 58] on input "Domain (Optional)" at bounding box center [499, 59] width 136 height 8
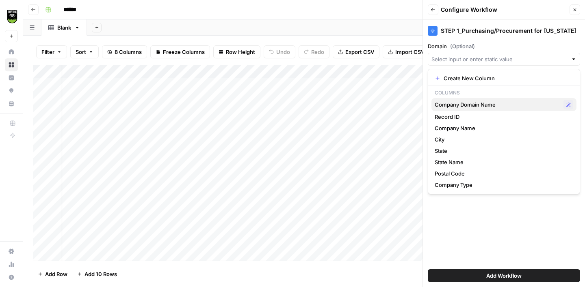
click at [473, 107] on span "Company Domain Name" at bounding box center [496, 105] width 125 height 8
type input "Company Domain Name"
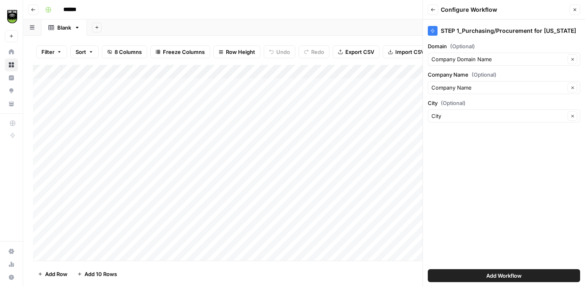
click at [503, 272] on span "Add Workflow" at bounding box center [503, 276] width 35 height 8
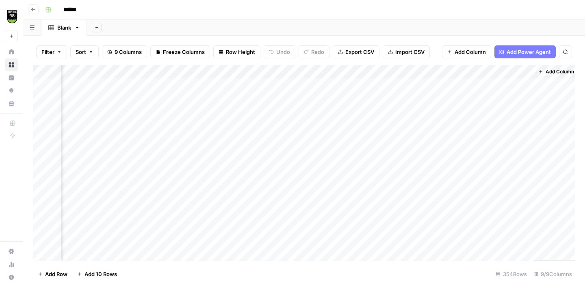
scroll to position [0, 153]
drag, startPoint x: 528, startPoint y: 70, endPoint x: 427, endPoint y: 75, distance: 101.2
click at [427, 75] on div "Add Column" at bounding box center [304, 163] width 542 height 196
click at [508, 85] on div "Add Column" at bounding box center [304, 163] width 542 height 196
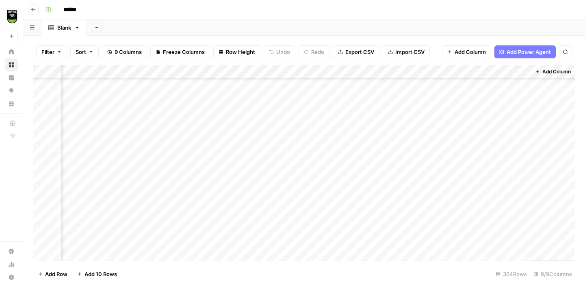
scroll to position [128, 51]
click at [506, 149] on div "Add Column" at bounding box center [304, 163] width 542 height 196
click at [507, 112] on div "Add Column" at bounding box center [304, 163] width 542 height 196
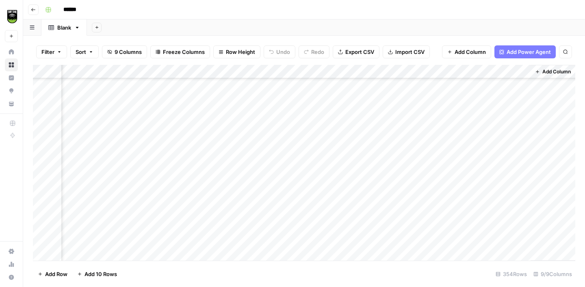
click at [507, 115] on div "Add Column" at bounding box center [304, 163] width 542 height 196
click at [508, 175] on div "Add Column" at bounding box center [304, 163] width 542 height 196
click at [506, 190] on div "Add Column" at bounding box center [304, 163] width 542 height 196
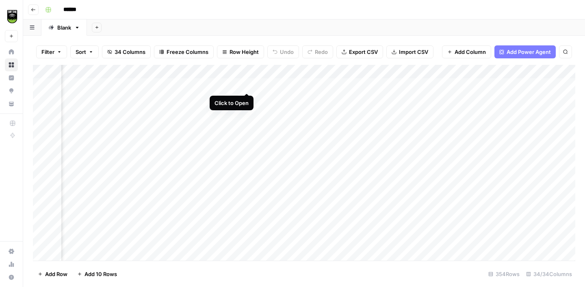
click at [247, 85] on div "Add Column" at bounding box center [304, 163] width 542 height 196
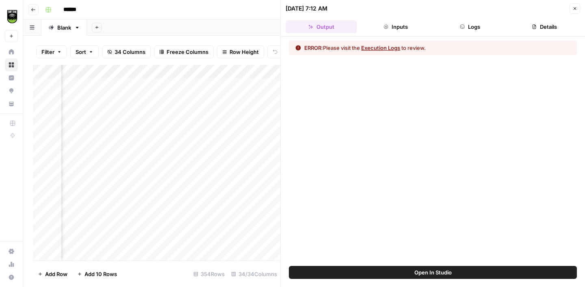
click at [550, 25] on button "Details" at bounding box center [544, 26] width 71 height 13
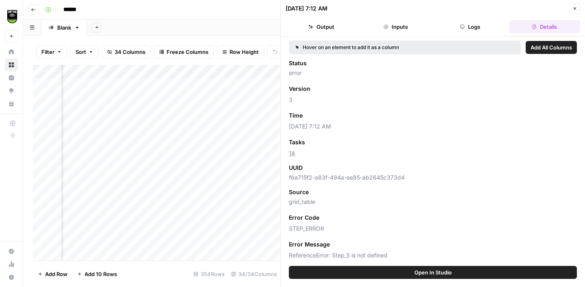
click at [324, 141] on span "Add as Column" at bounding box center [328, 142] width 35 height 7
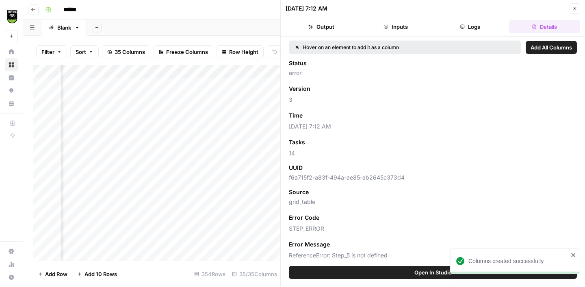
scroll to position [0, 434]
click at [572, 9] on icon "button" at bounding box center [574, 8] width 5 height 5
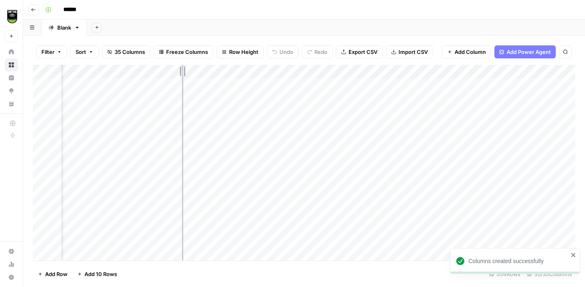
drag, startPoint x: 218, startPoint y: 74, endPoint x: 177, endPoint y: 73, distance: 41.4
click at [177, 73] on div "Add Column" at bounding box center [304, 163] width 542 height 196
click at [120, 97] on div "Add Column" at bounding box center [304, 163] width 542 height 196
click at [121, 113] on div "Add Column" at bounding box center [304, 163] width 542 height 196
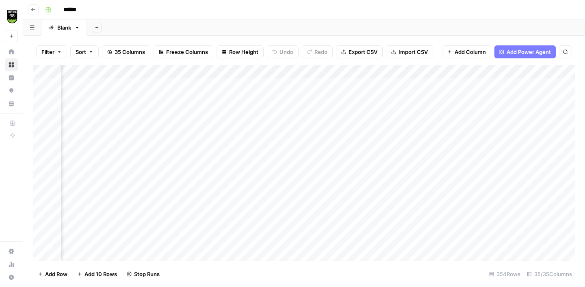
click at [123, 127] on div "Add Column" at bounding box center [304, 163] width 542 height 196
click at [123, 138] on div "Add Column" at bounding box center [304, 163] width 542 height 196
click at [123, 169] on div "Add Column" at bounding box center [304, 163] width 542 height 196
click at [123, 185] on div "Add Column" at bounding box center [304, 163] width 542 height 196
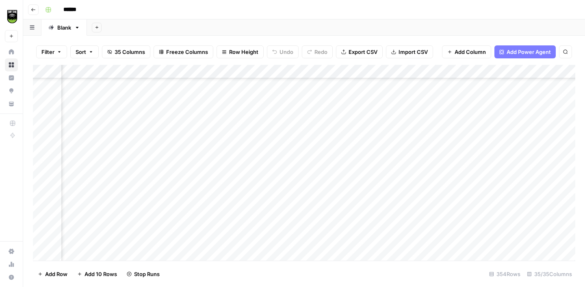
click at [125, 197] on div "Add Column" at bounding box center [304, 163] width 542 height 196
click at [123, 212] on div "Add Column" at bounding box center [304, 163] width 542 height 196
click at [124, 144] on div "Add Column" at bounding box center [304, 163] width 542 height 196
click at [121, 159] on div "Add Column" at bounding box center [304, 163] width 542 height 196
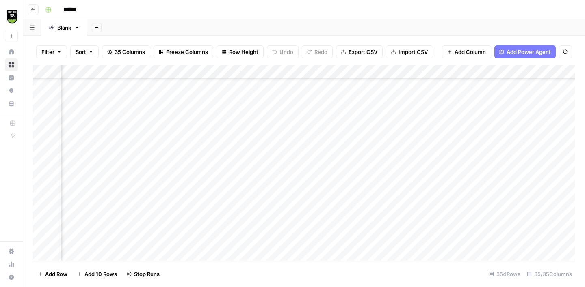
click at [127, 179] on div "Add Column" at bounding box center [304, 163] width 542 height 196
click at [125, 186] on div "Add Column" at bounding box center [304, 163] width 542 height 196
click at [162, 159] on div "Add Column" at bounding box center [304, 163] width 542 height 196
click at [162, 173] on div "Add Column" at bounding box center [304, 163] width 542 height 196
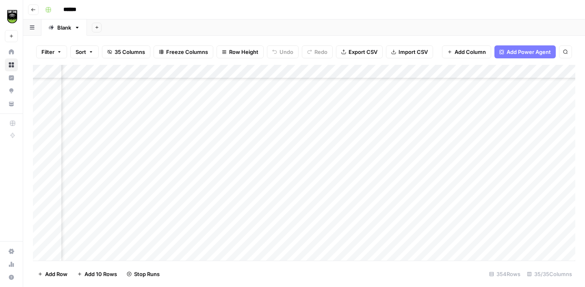
click at [162, 185] on div "Add Column" at bounding box center [304, 163] width 542 height 196
click at [162, 200] on div "Add Column" at bounding box center [304, 163] width 542 height 196
click at [162, 177] on div "Add Column" at bounding box center [304, 163] width 542 height 196
click at [162, 191] on div "Add Column" at bounding box center [304, 163] width 542 height 196
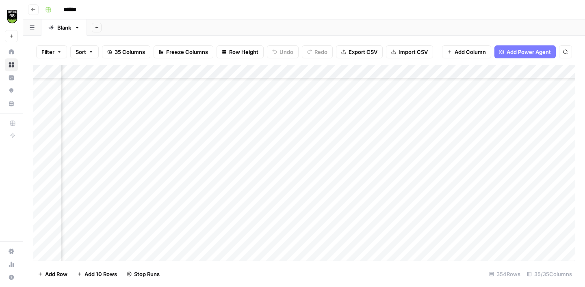
click at [162, 207] on div "Add Column" at bounding box center [304, 163] width 542 height 196
click at [164, 220] on div "Add Column" at bounding box center [304, 163] width 542 height 196
drag, startPoint x: 80, startPoint y: 70, endPoint x: 289, endPoint y: 97, distance: 210.4
click at [289, 97] on div "Add Column" at bounding box center [304, 163] width 542 height 196
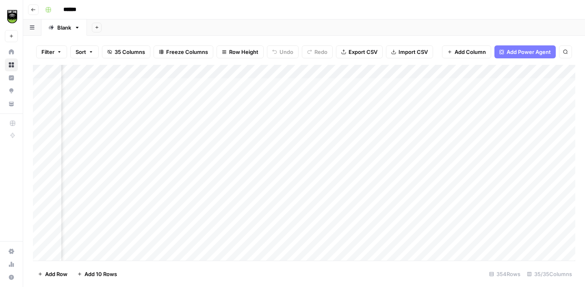
scroll to position [0, 80]
drag, startPoint x: 81, startPoint y: 69, endPoint x: 293, endPoint y: 98, distance: 214.3
click at [293, 98] on div "Add Column" at bounding box center [304, 163] width 542 height 196
drag, startPoint x: 395, startPoint y: 70, endPoint x: 361, endPoint y: 70, distance: 34.1
click at [361, 70] on div "Add Column" at bounding box center [304, 163] width 542 height 196
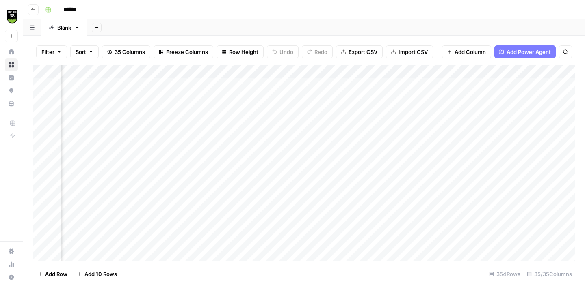
scroll to position [0, 277]
click at [537, 142] on div "Add Column" at bounding box center [304, 163] width 542 height 196
click at [112, 140] on div "Add Column" at bounding box center [304, 163] width 542 height 196
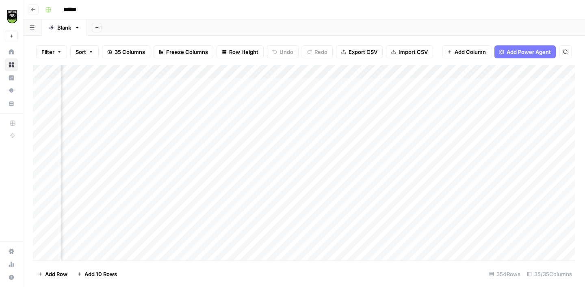
click at [469, 138] on div "Add Column" at bounding box center [304, 163] width 542 height 196
click at [502, 130] on div "Add Column" at bounding box center [304, 163] width 542 height 196
click at [122, 133] on div "Add Column" at bounding box center [304, 163] width 542 height 196
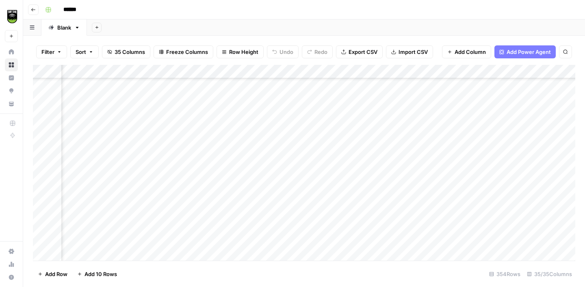
scroll to position [3046, 301]
click at [526, 160] on div "Add Column" at bounding box center [304, 163] width 542 height 196
click at [84, 159] on div "Add Column" at bounding box center [304, 163] width 542 height 196
click at [532, 176] on div "Add Column" at bounding box center [304, 163] width 542 height 196
click at [121, 175] on div "Add Column" at bounding box center [304, 163] width 542 height 196
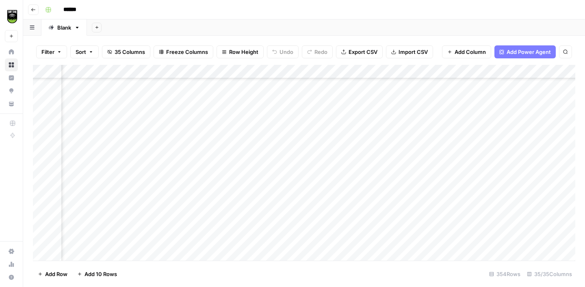
scroll to position [3046, 264]
